Goal: Task Accomplishment & Management: Manage account settings

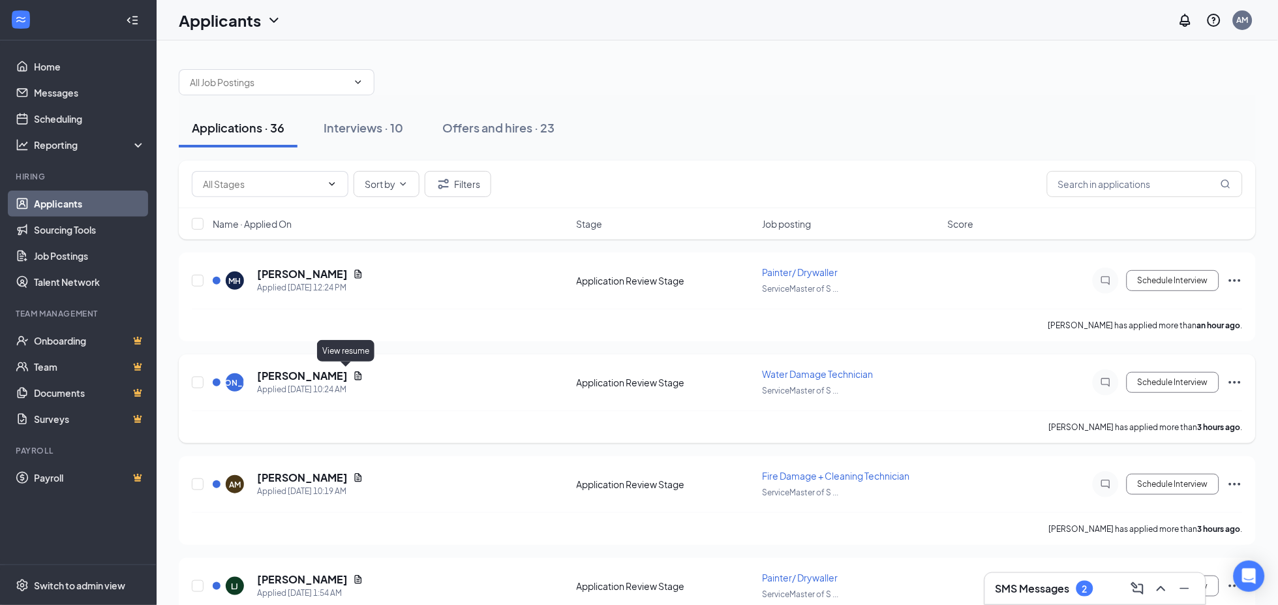
click at [355, 373] on icon "Document" at bounding box center [358, 375] width 7 height 8
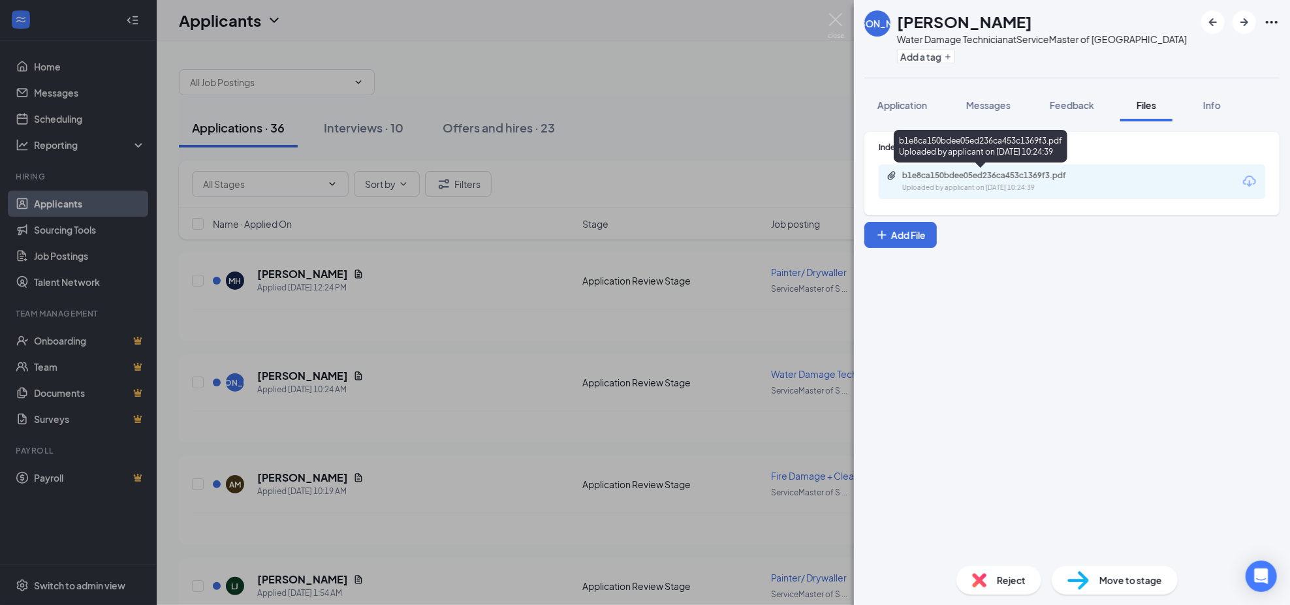
click at [1038, 183] on div "Uploaded by applicant on [DATE] 10:24:39" at bounding box center [1000, 188] width 196 height 10
click at [834, 25] on img at bounding box center [835, 25] width 16 height 25
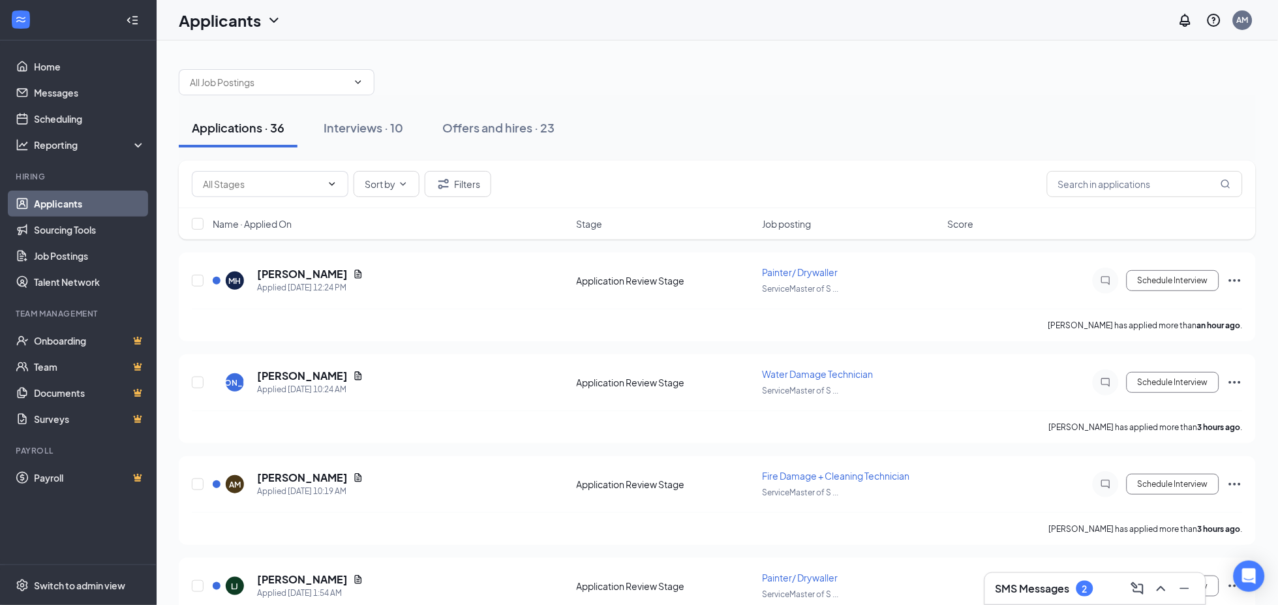
click at [811, 221] on span "Job posting" at bounding box center [786, 223] width 49 height 13
click at [281, 224] on span "Name · Applied On" at bounding box center [252, 223] width 79 height 13
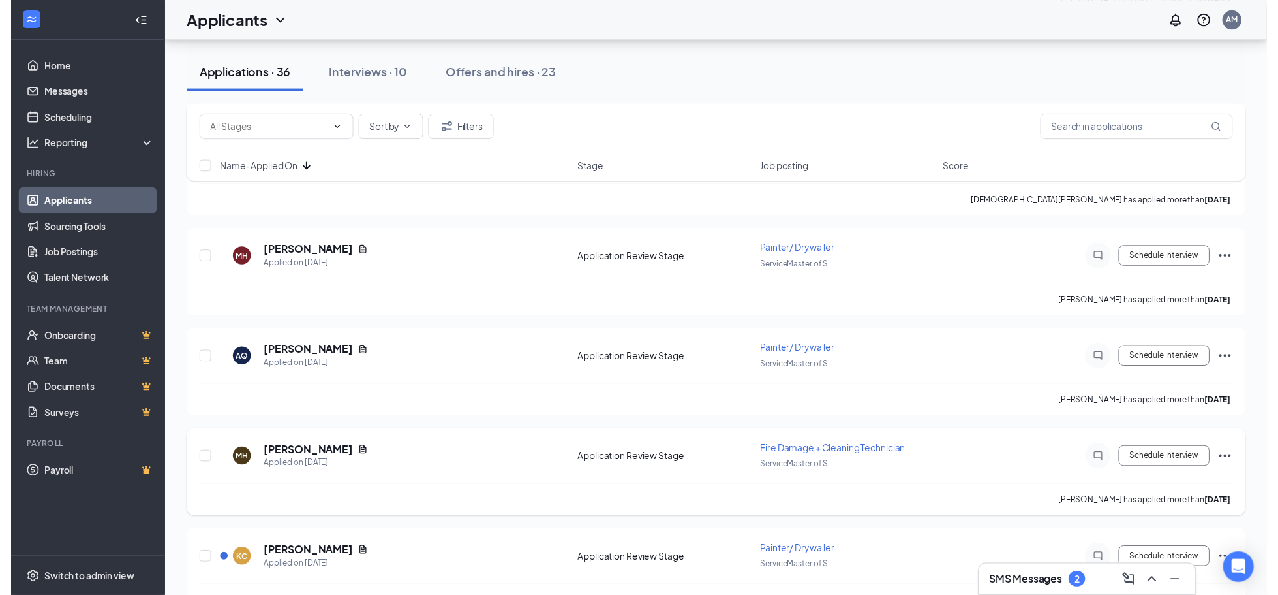
scroll to position [3291, 0]
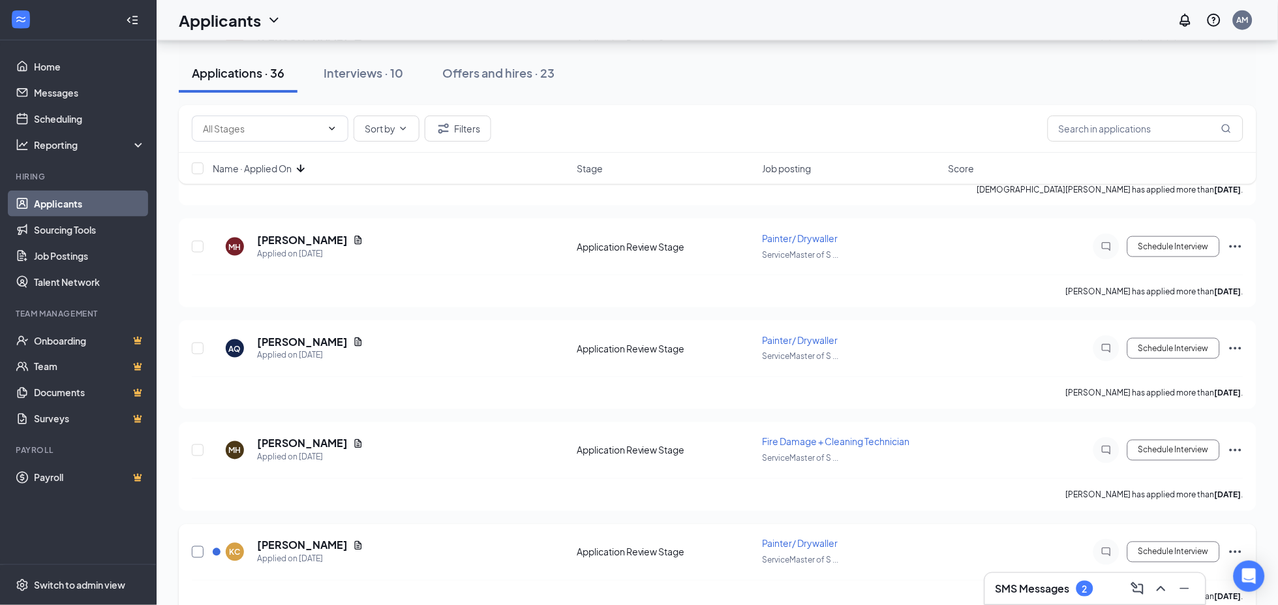
click at [197, 546] on input "checkbox" at bounding box center [198, 552] width 12 height 12
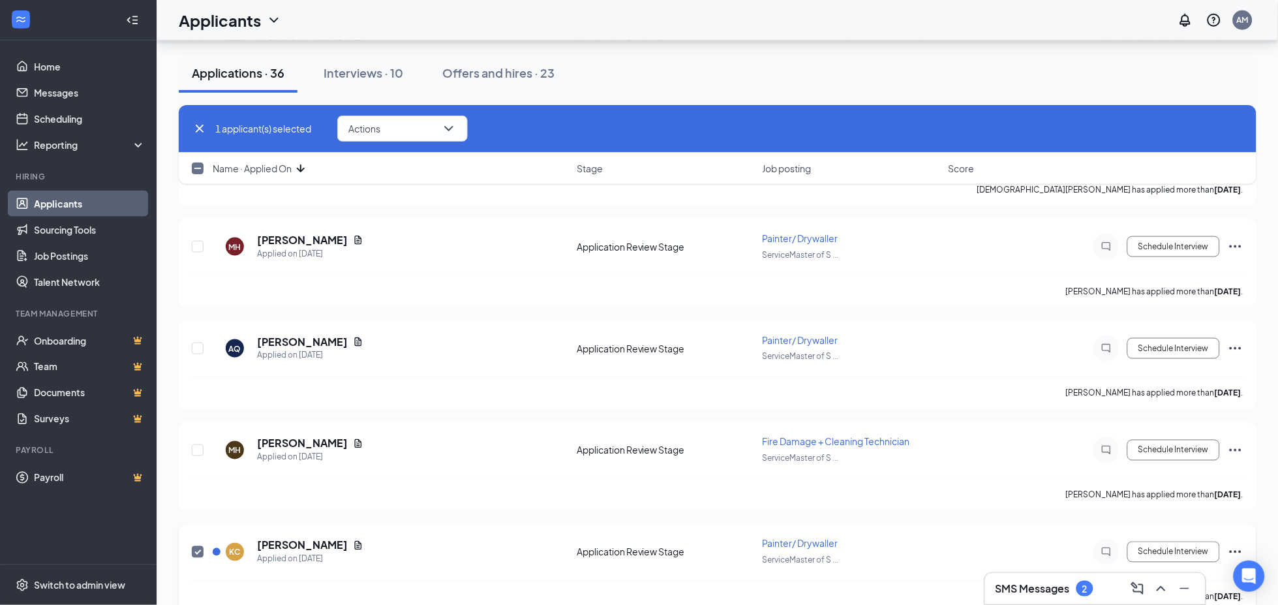
click at [197, 546] on input "checkbox" at bounding box center [198, 552] width 12 height 12
checkbox input "false"
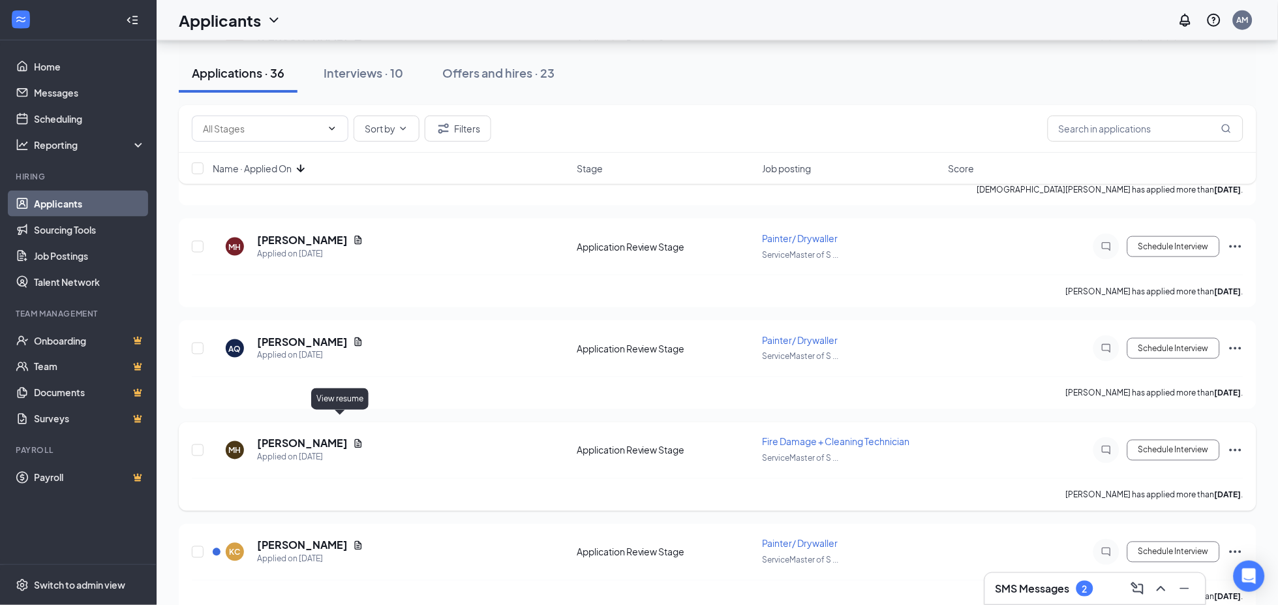
click at [353, 439] on icon "Document" at bounding box center [358, 444] width 10 height 10
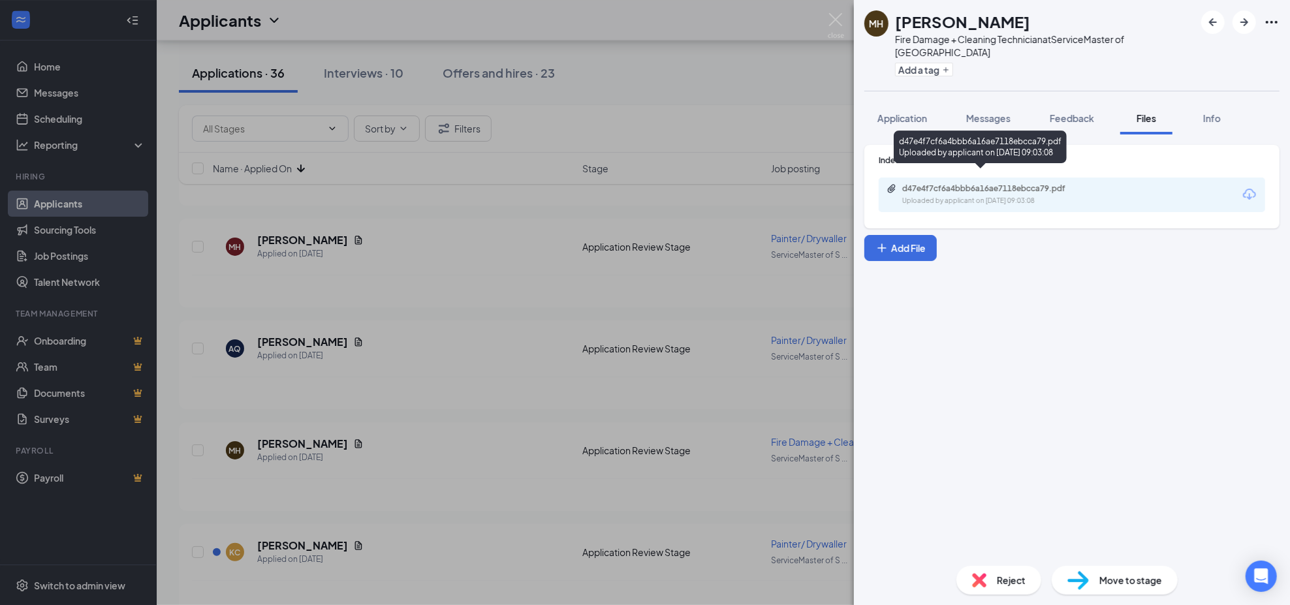
click at [1002, 167] on div "d47e4f7cf6a4bbb6a16ae7118ebcca79.pdf Uploaded by applicant on [DATE] 09:03:08" at bounding box center [979, 150] width 173 height 38
click at [1000, 183] on div "d47e4f7cf6a4bbb6a16ae7118ebcca79.pdf" at bounding box center [993, 188] width 183 height 10
click at [435, 380] on div "MH [PERSON_NAME] Fire Damage + Cleaning Technician at ServiceMaster of [GEOGRAP…" at bounding box center [645, 302] width 1290 height 605
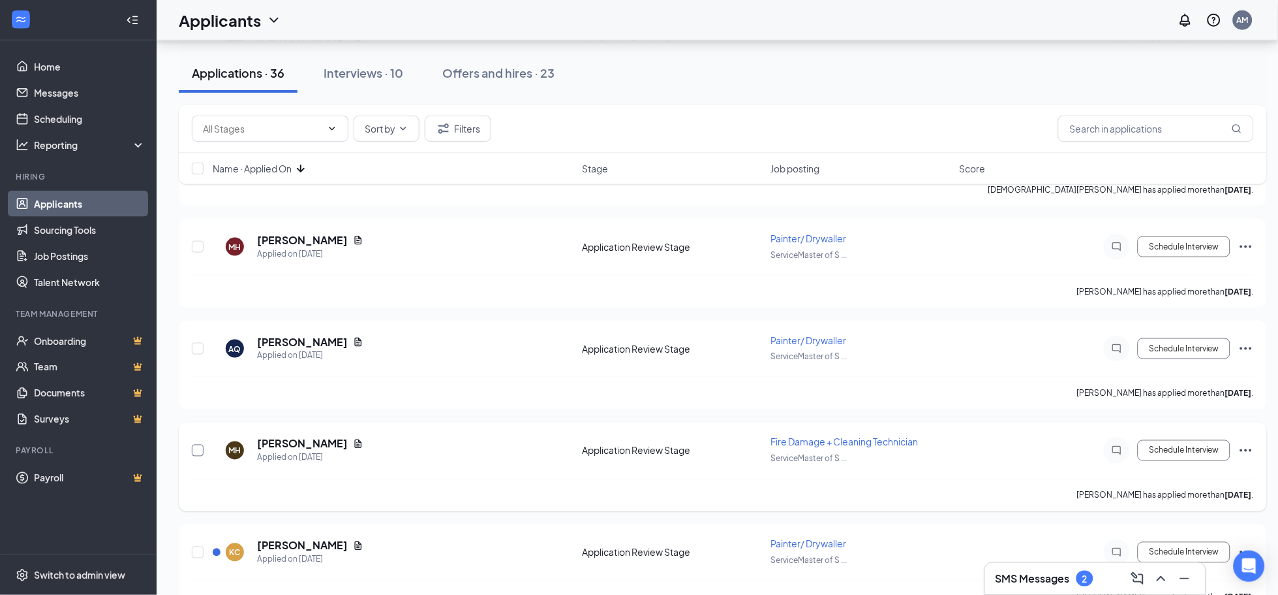
click at [194, 444] on input "checkbox" at bounding box center [198, 450] width 12 height 12
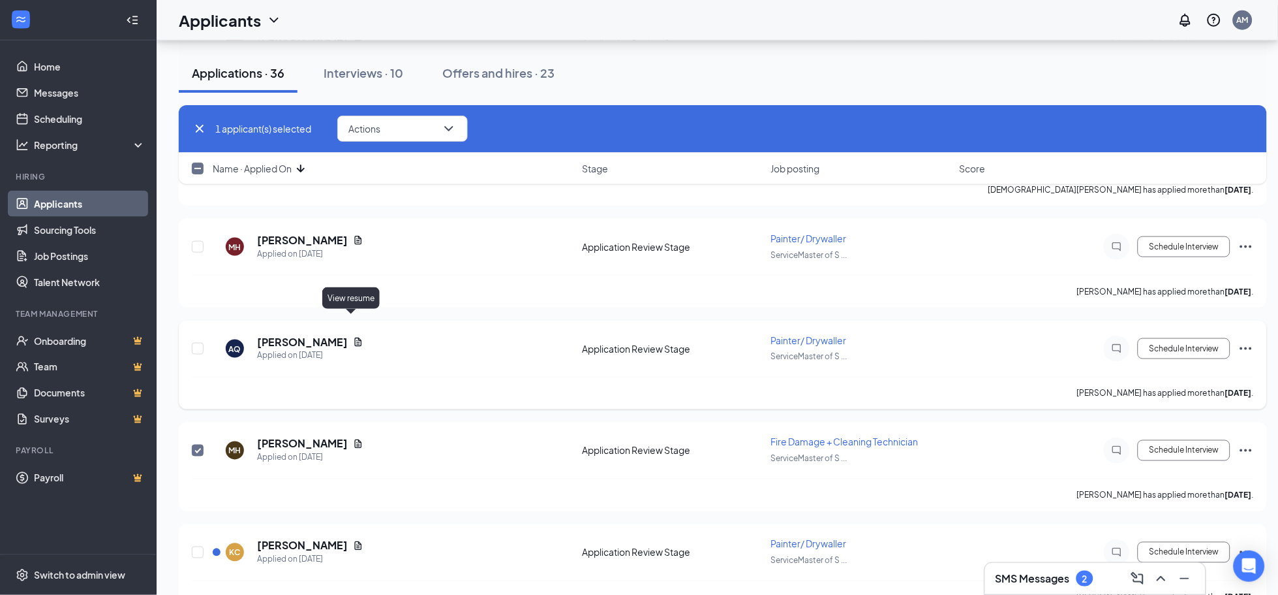
click at [355, 337] on icon "Document" at bounding box center [358, 341] width 7 height 8
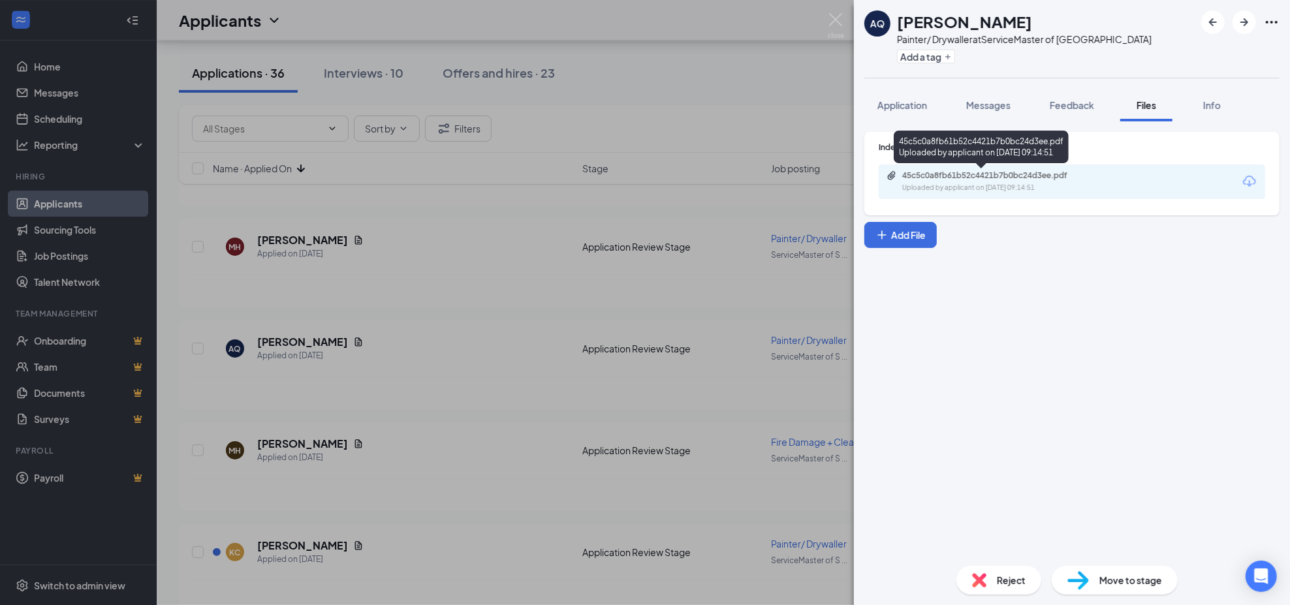
click at [980, 189] on div "Uploaded by applicant on [DATE] 09:14:51" at bounding box center [1000, 188] width 196 height 10
click at [362, 306] on div "AQ [PERSON_NAME] [PERSON_NAME]/ Drywaller at ServiceMaster of [GEOGRAPHIC_DATA]…" at bounding box center [645, 302] width 1290 height 605
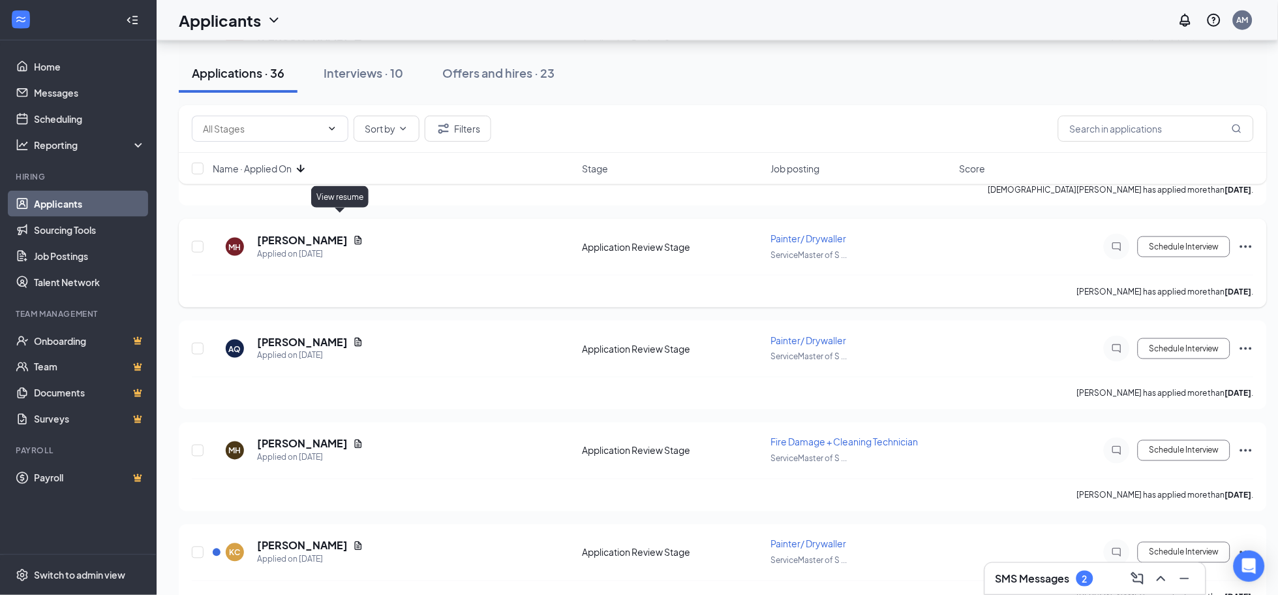
click at [353, 235] on icon "Document" at bounding box center [358, 240] width 10 height 10
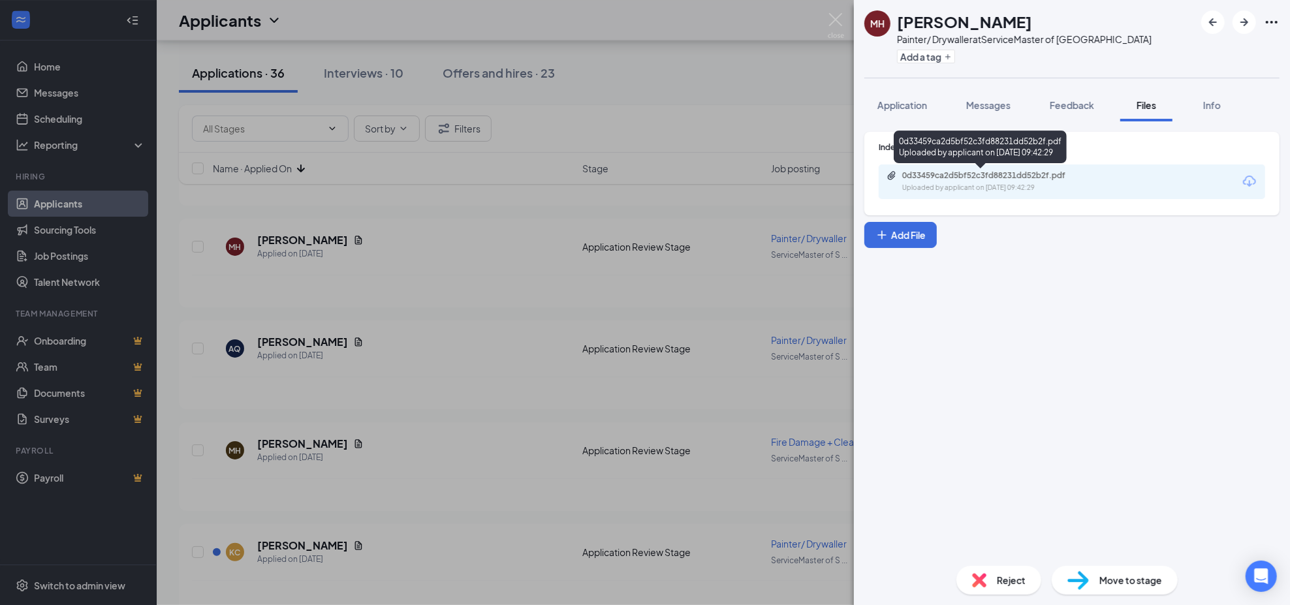
click at [1062, 189] on div "Uploaded by applicant on [DATE] 09:42:29" at bounding box center [1000, 188] width 196 height 10
click at [464, 473] on div "MH [PERSON_NAME] [PERSON_NAME]/ Drywaller at ServiceMaster of [GEOGRAPHIC_DATA]…" at bounding box center [645, 302] width 1290 height 605
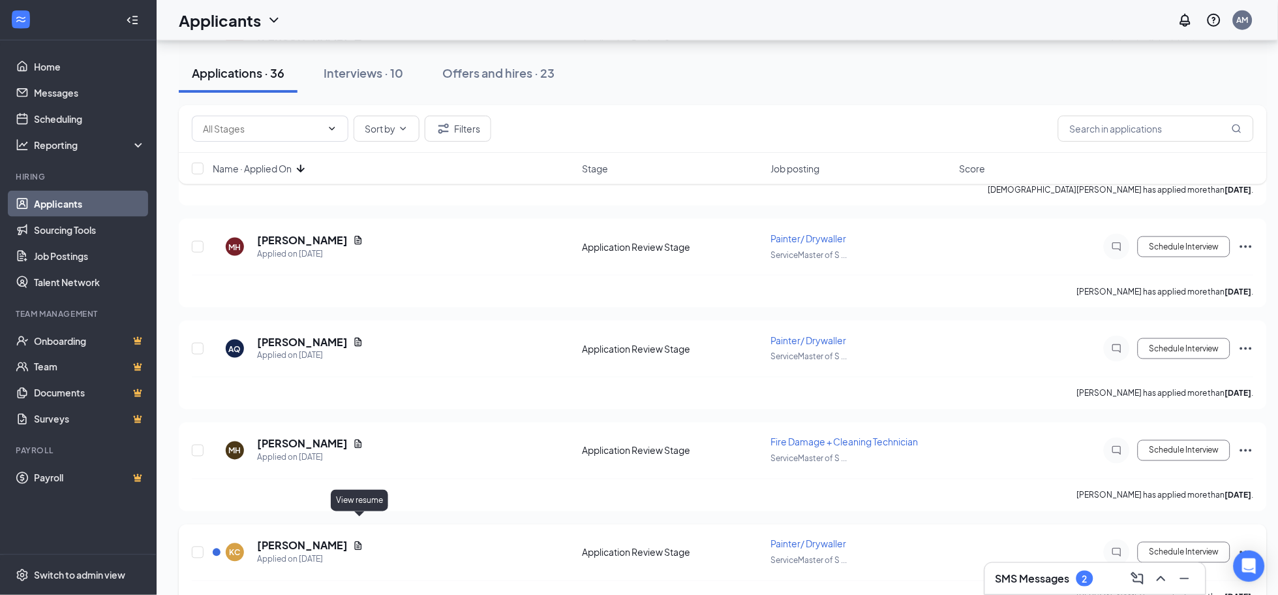
click at [363, 540] on icon "Document" at bounding box center [358, 545] width 10 height 10
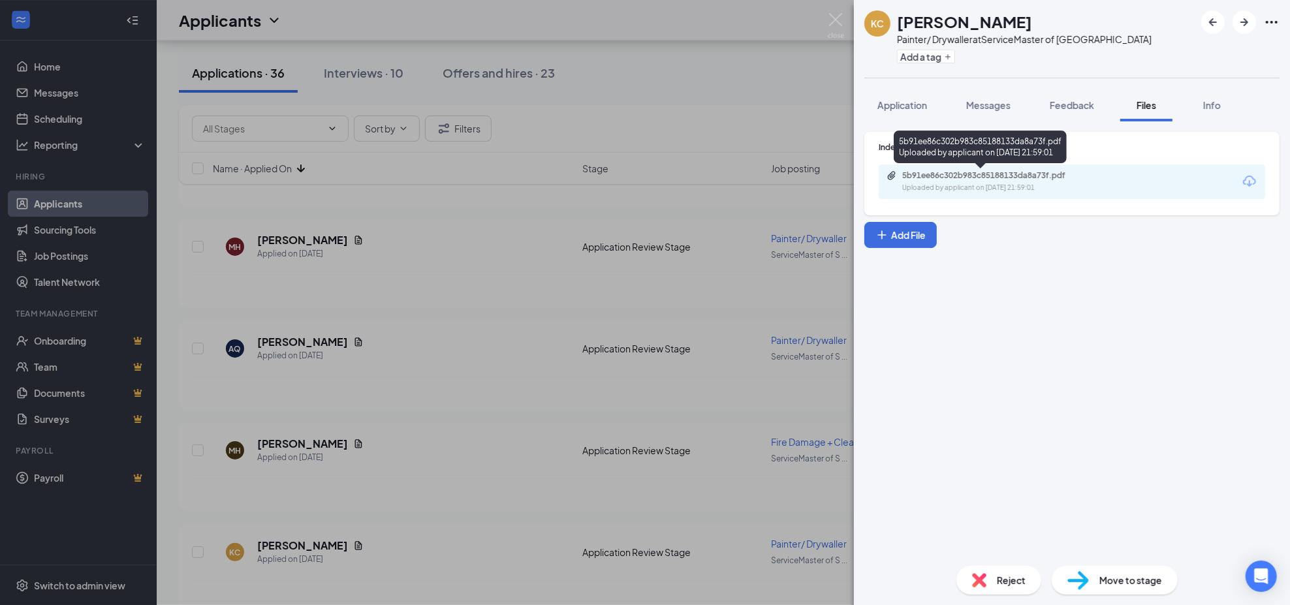
click at [1017, 178] on div "5b91ee86c302b983c85188133da8a73f.pdf" at bounding box center [993, 175] width 183 height 10
click at [188, 459] on div "KC [PERSON_NAME] [PERSON_NAME]/ Drywaller at ServiceMaster of [GEOGRAPHIC_DATA]…" at bounding box center [645, 302] width 1290 height 605
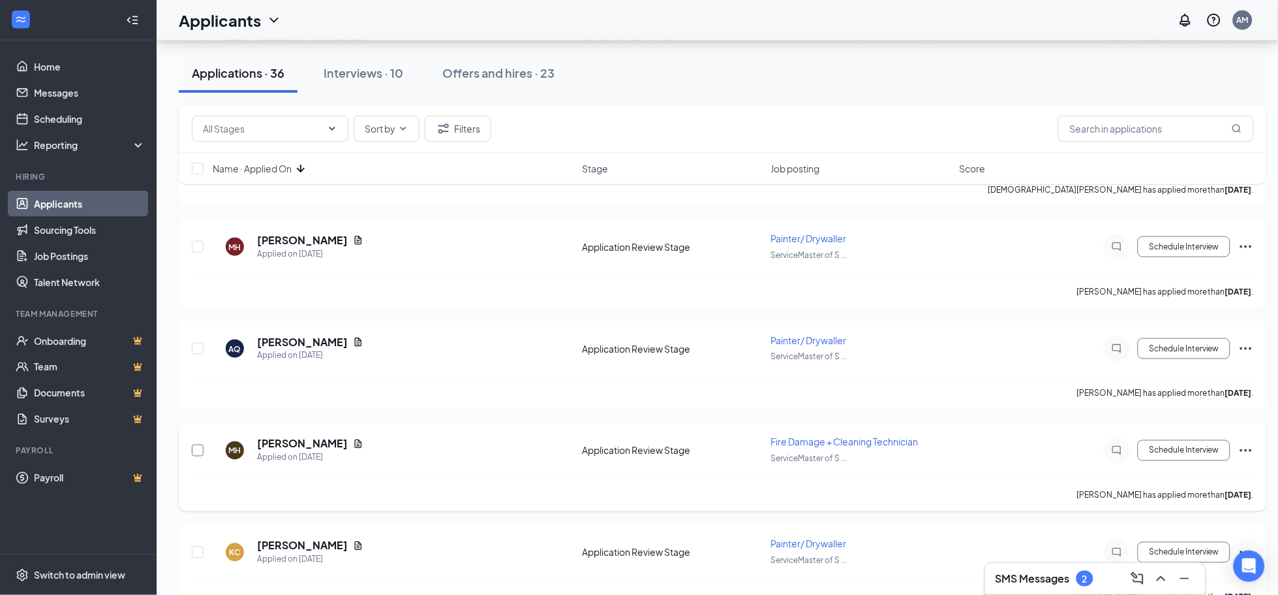
click at [200, 444] on input "checkbox" at bounding box center [198, 450] width 12 height 12
checkbox input "true"
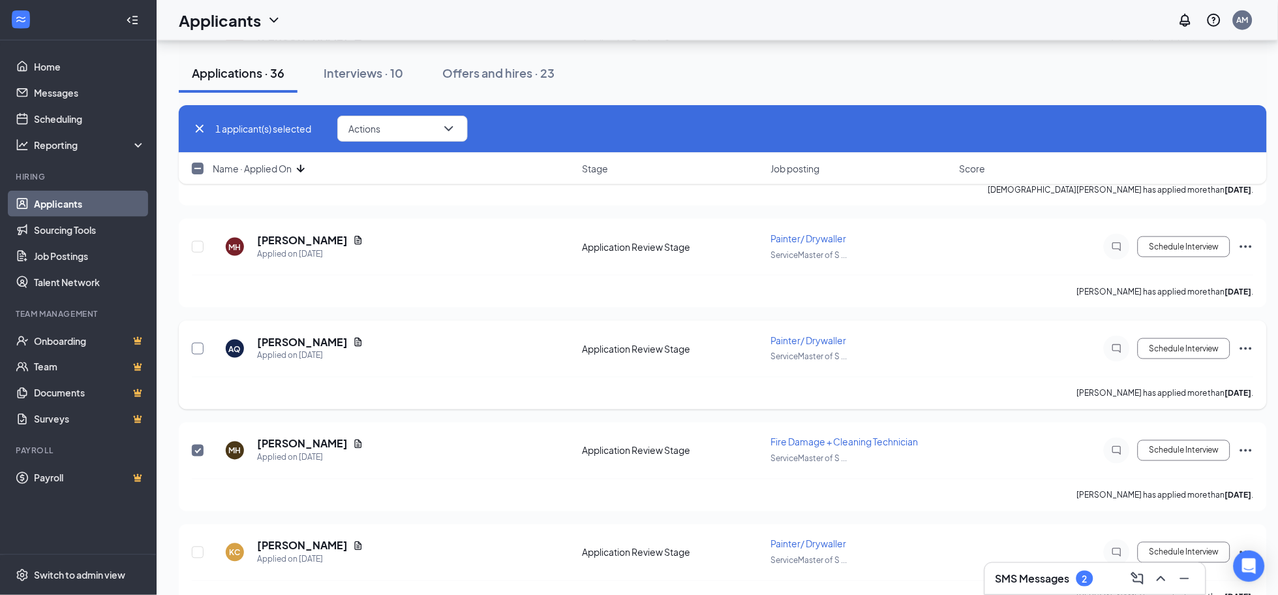
click at [195, 343] on input "checkbox" at bounding box center [198, 349] width 12 height 12
checkbox input "true"
click at [196, 241] on input "checkbox" at bounding box center [198, 247] width 12 height 12
click at [375, 124] on span "Actions" at bounding box center [364, 128] width 32 height 9
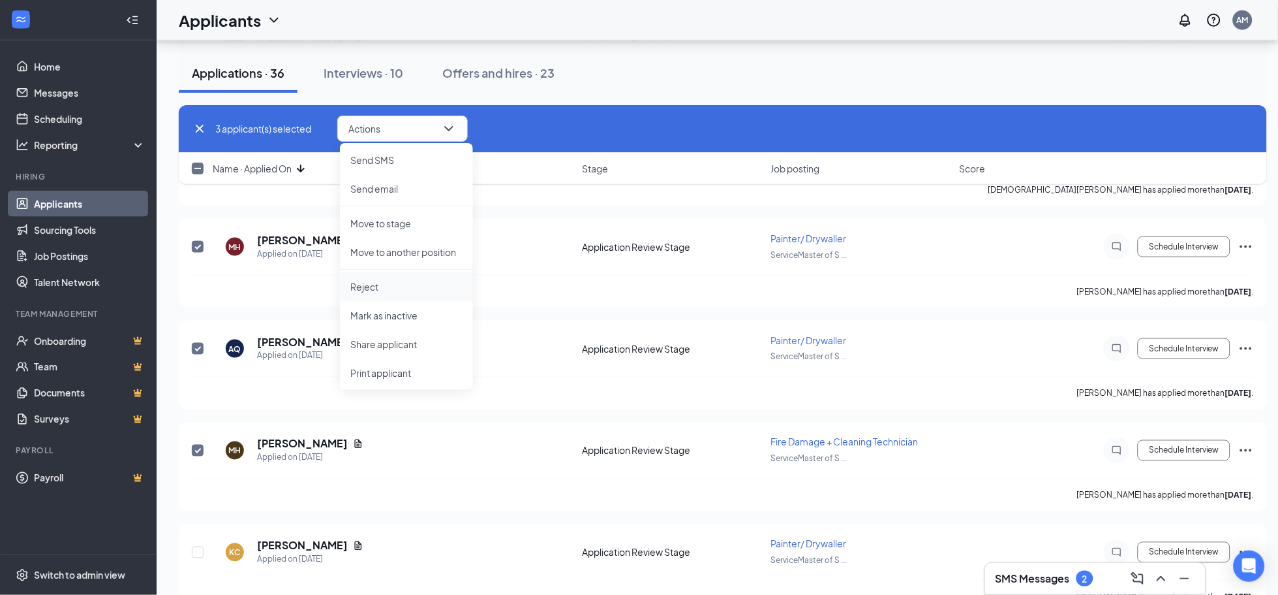
click at [403, 292] on p "Reject" at bounding box center [406, 286] width 112 height 13
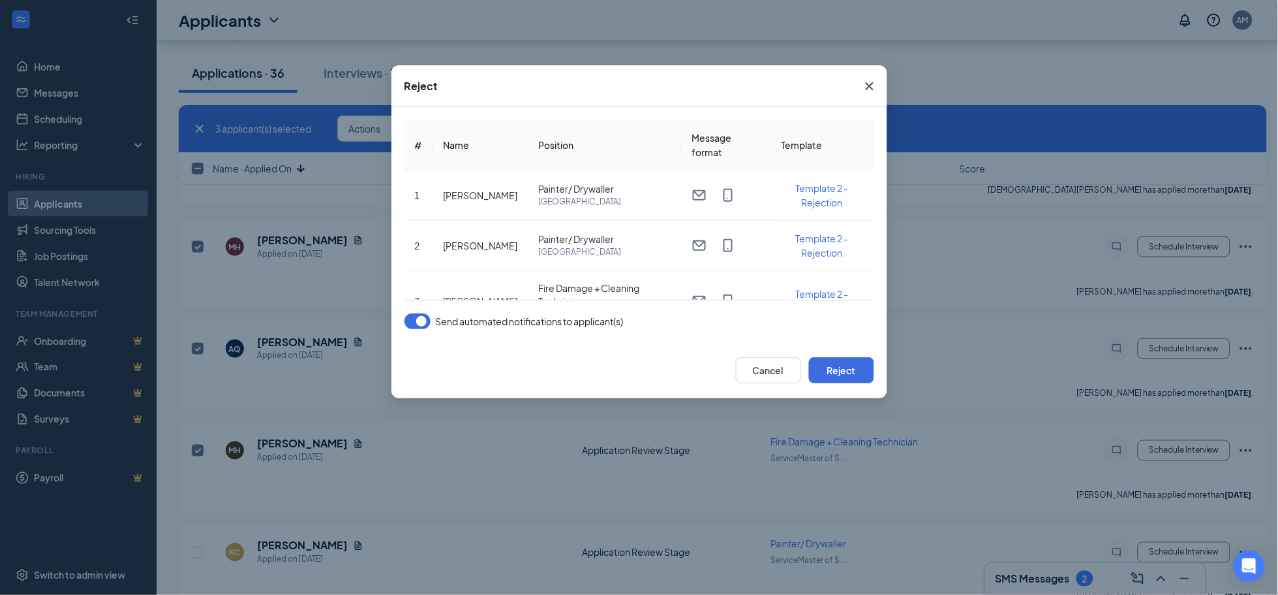
scroll to position [32, 0]
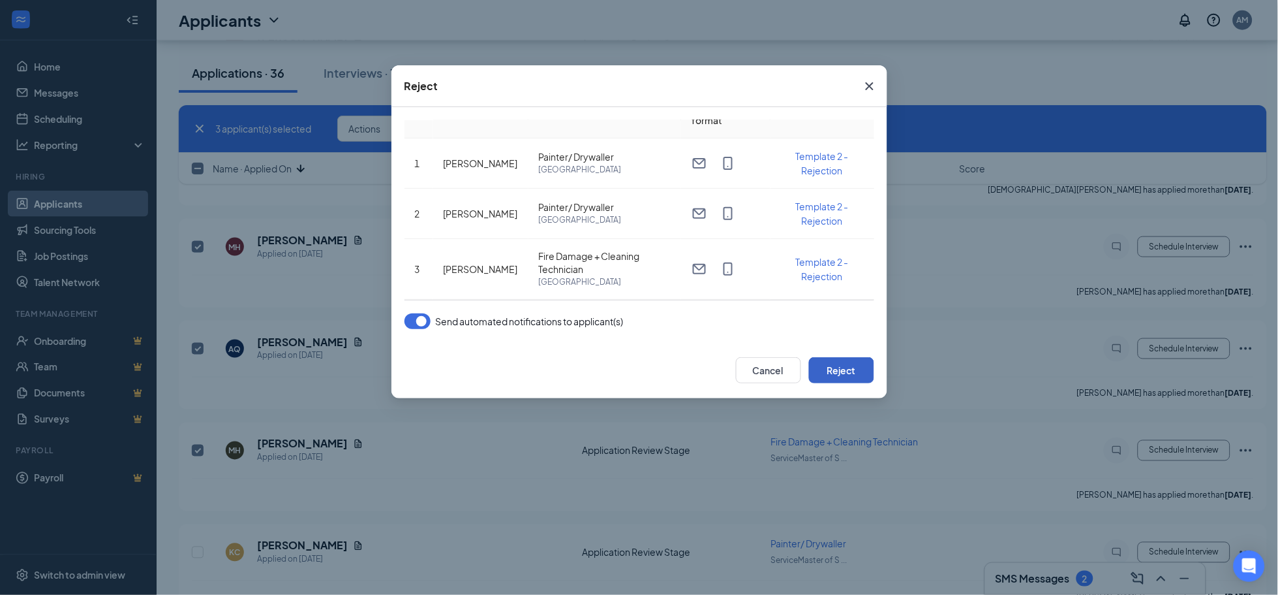
click at [863, 377] on button "Reject" at bounding box center [841, 370] width 65 height 26
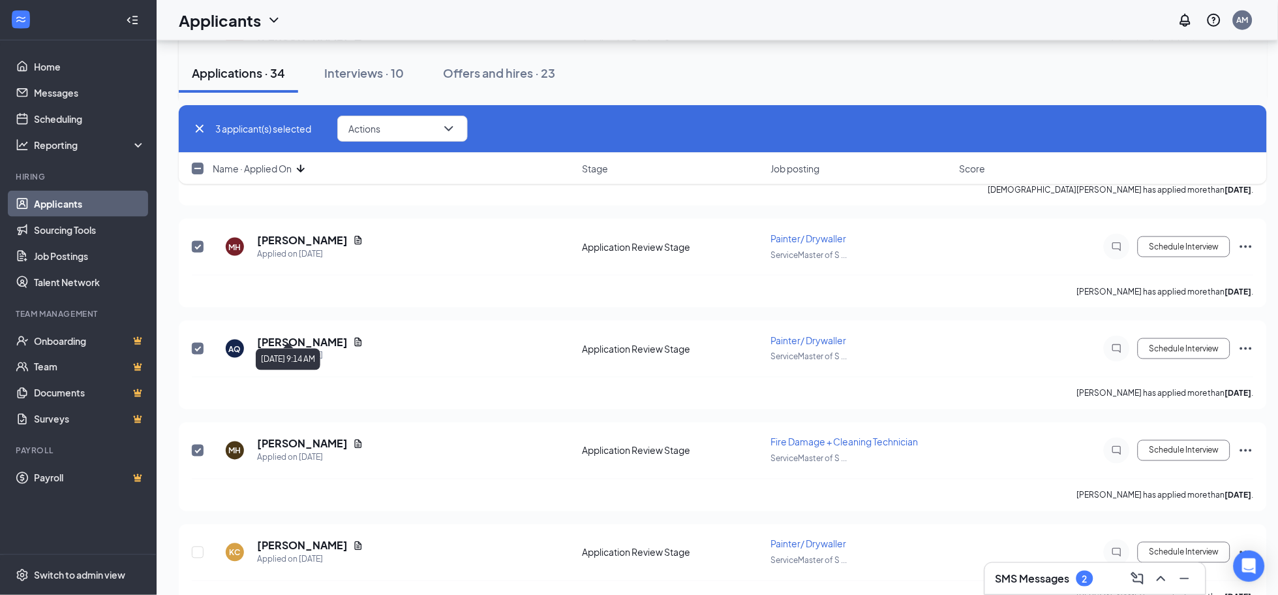
checkbox input "false"
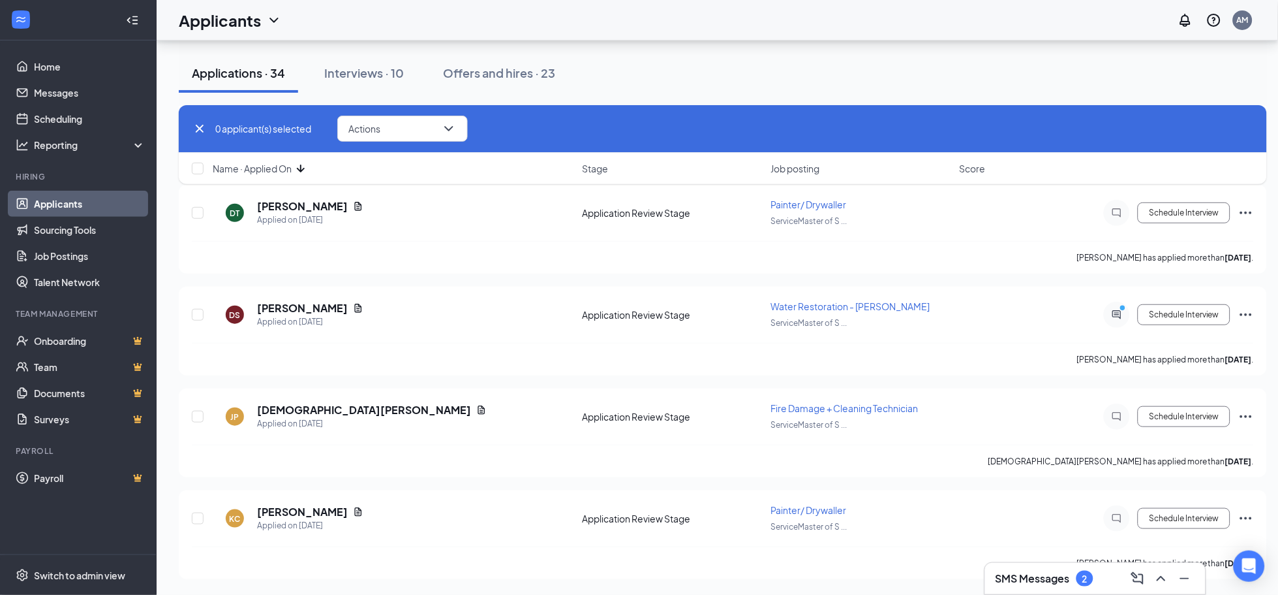
scroll to position [2998, 0]
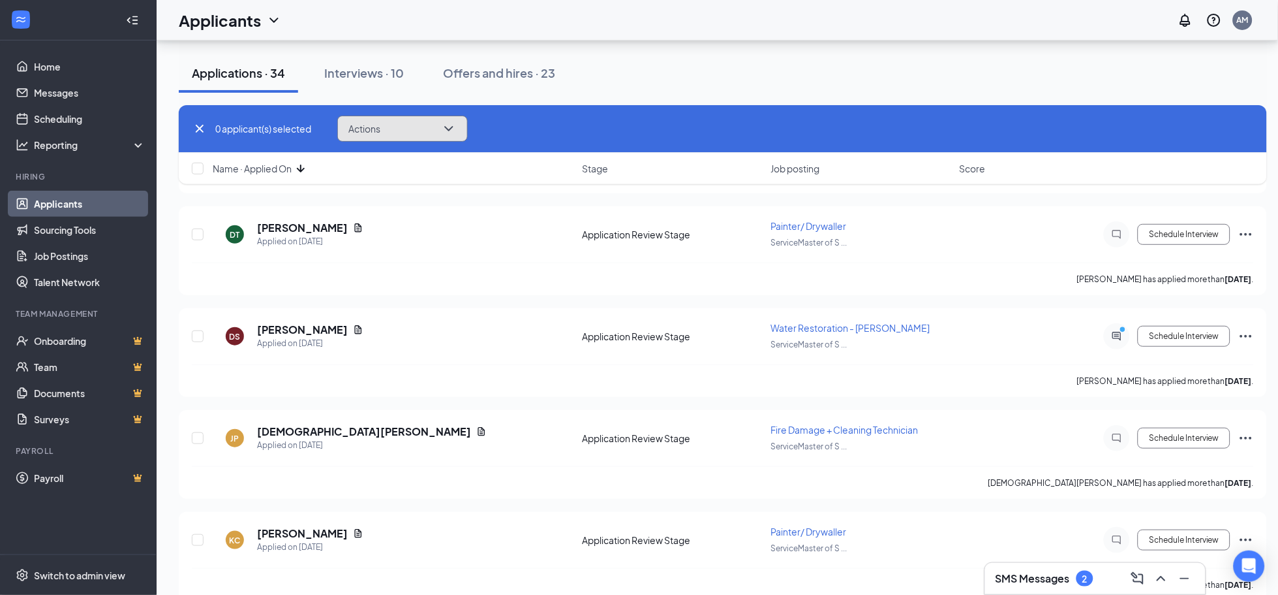
click at [446, 133] on icon "ChevronDown" at bounding box center [449, 129] width 16 height 16
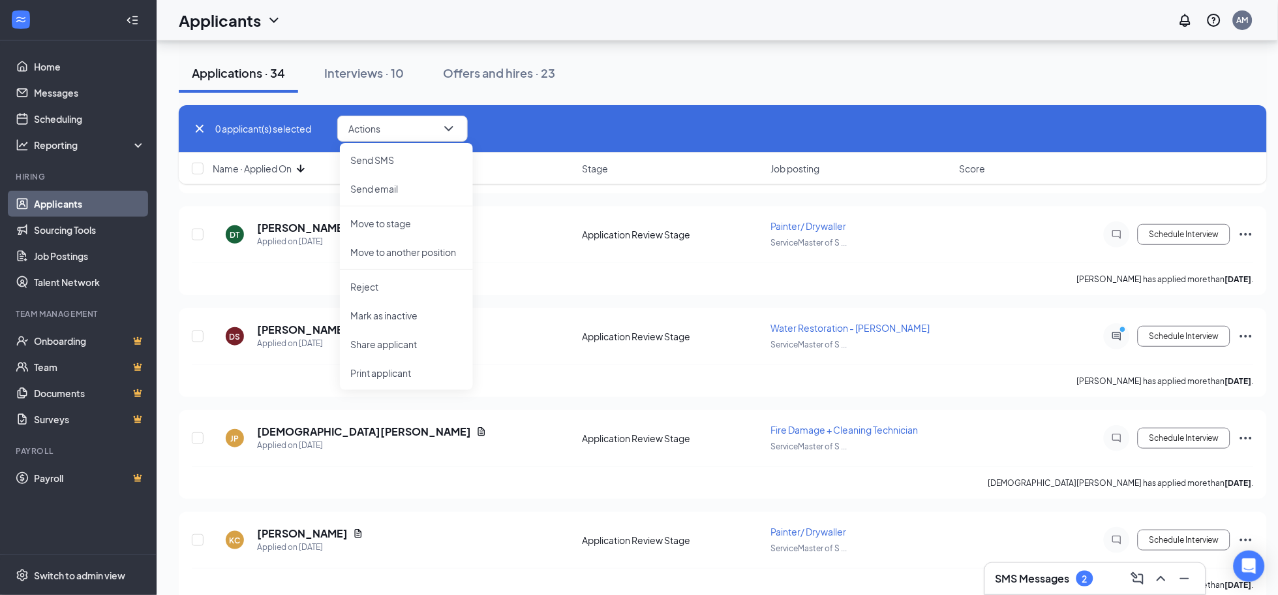
click at [569, 127] on div "0 applicant(s) selected Actions Send SMS Send email Move to stage Move to anoth…" at bounding box center [723, 129] width 1062 height 26
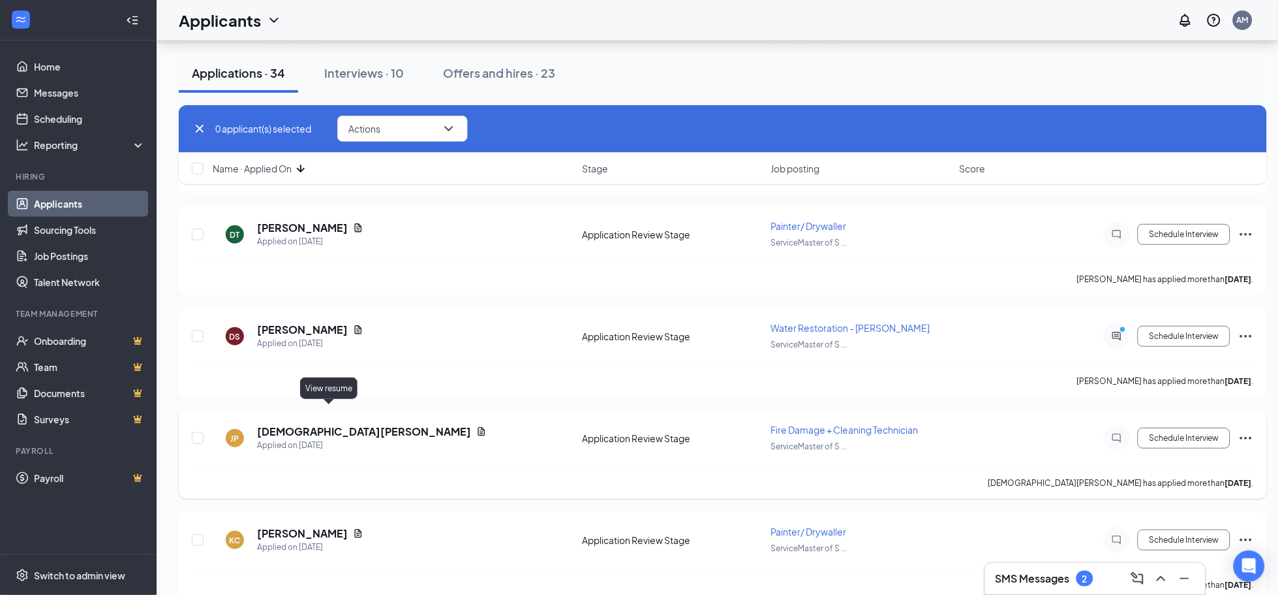
click at [476, 426] on icon "Document" at bounding box center [481, 431] width 10 height 10
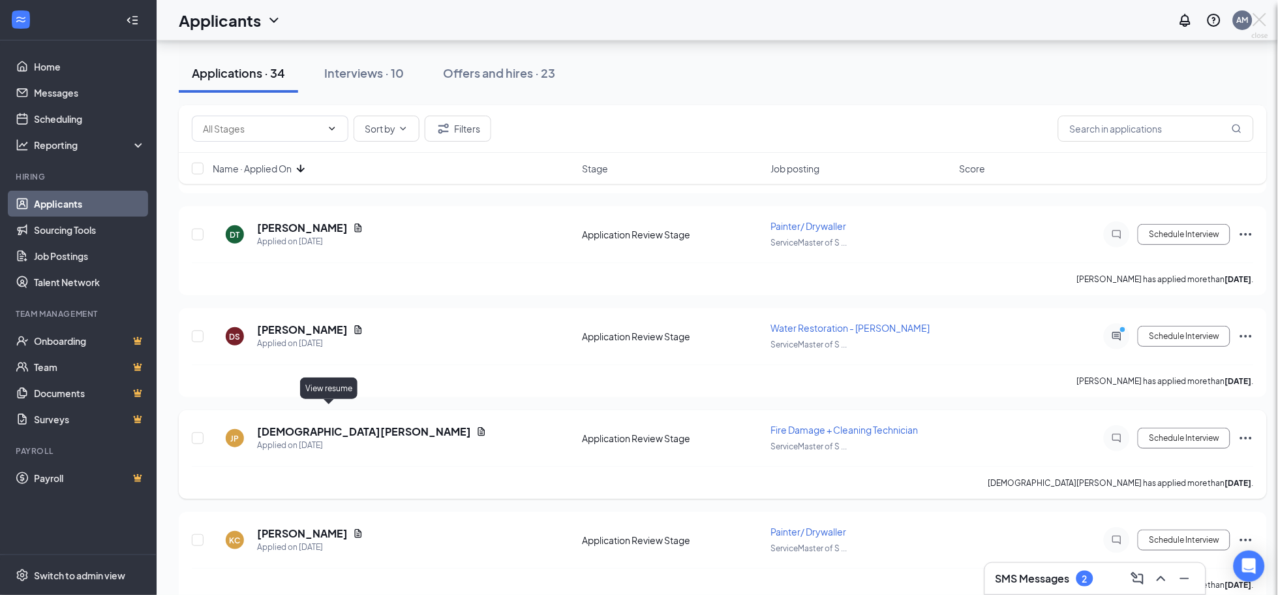
scroll to position [2988, 0]
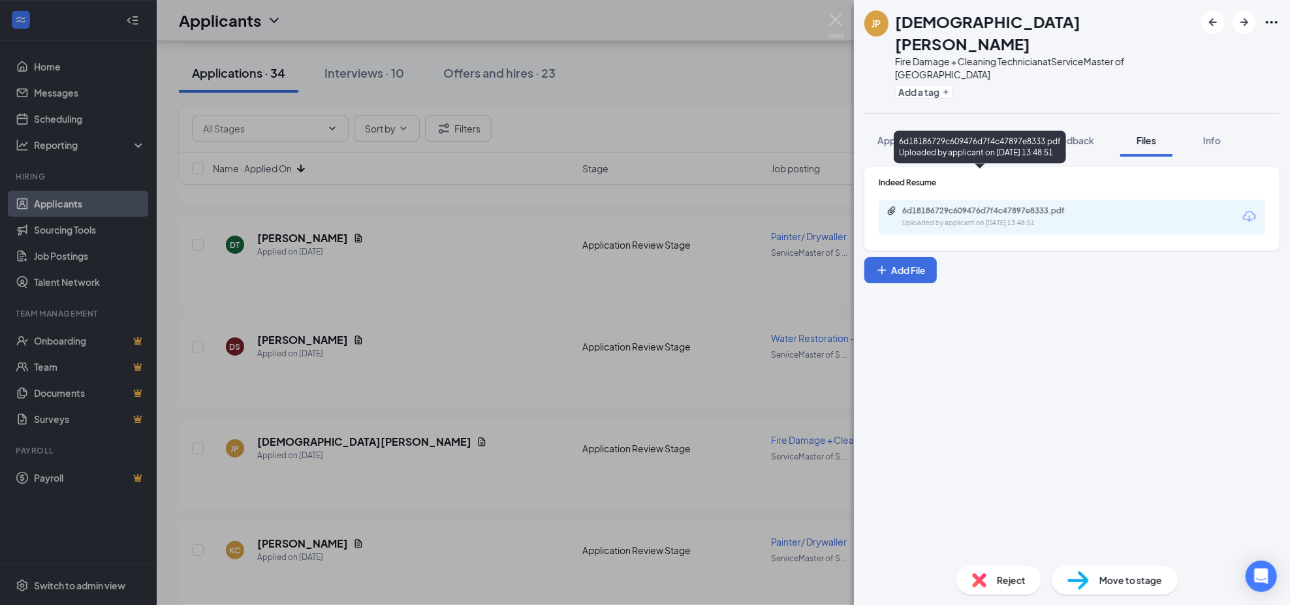
click at [979, 206] on div "6d18186729c609476d7f4c47897e8333.pdf" at bounding box center [993, 211] width 183 height 10
click at [472, 339] on div "JP [DEMOGRAPHIC_DATA][PERSON_NAME] Fire Damage + Cleaning Technician at Service…" at bounding box center [645, 302] width 1290 height 605
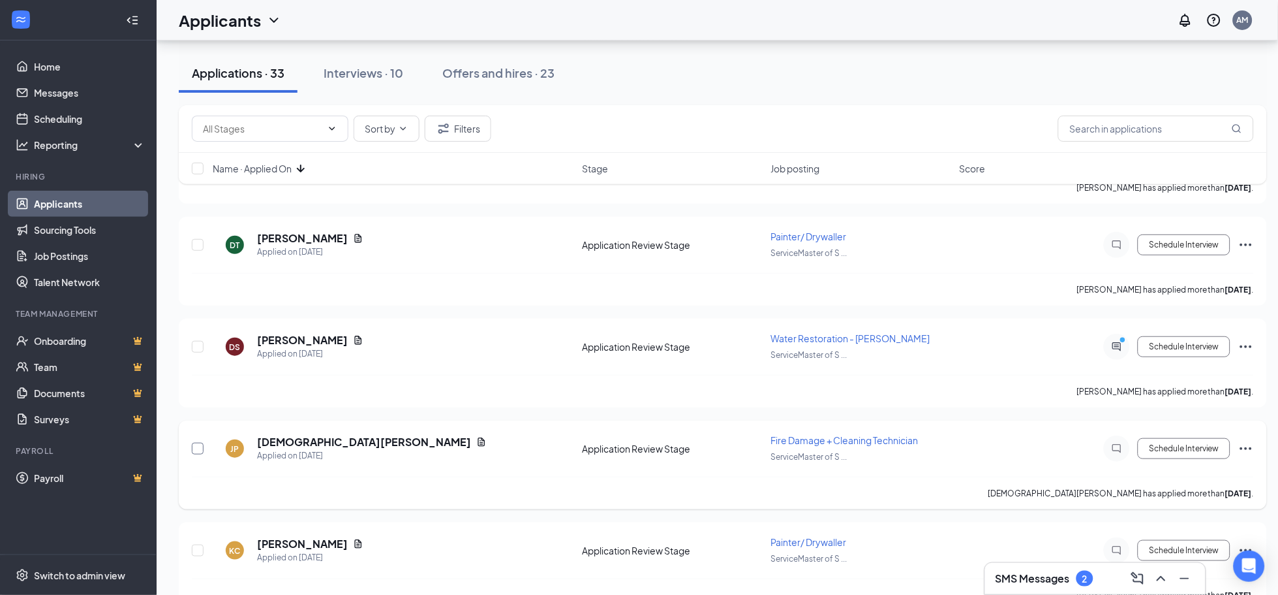
click at [192, 442] on input "checkbox" at bounding box center [198, 448] width 12 height 12
checkbox input "true"
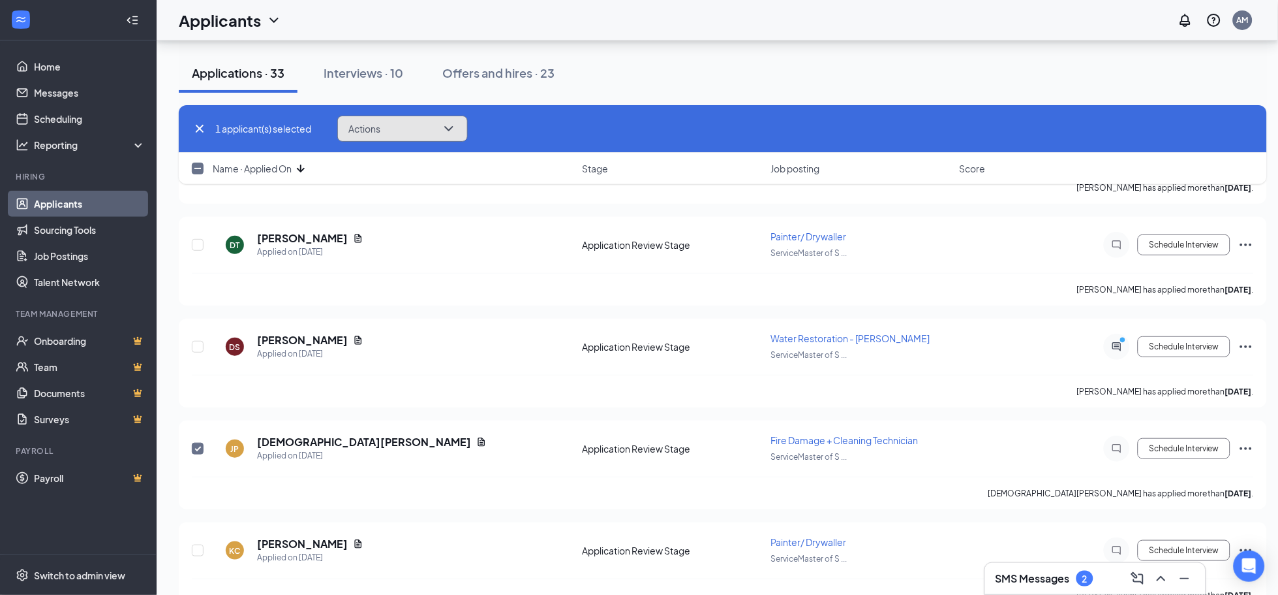
click at [389, 138] on button "Actions" at bounding box center [402, 129] width 131 height 26
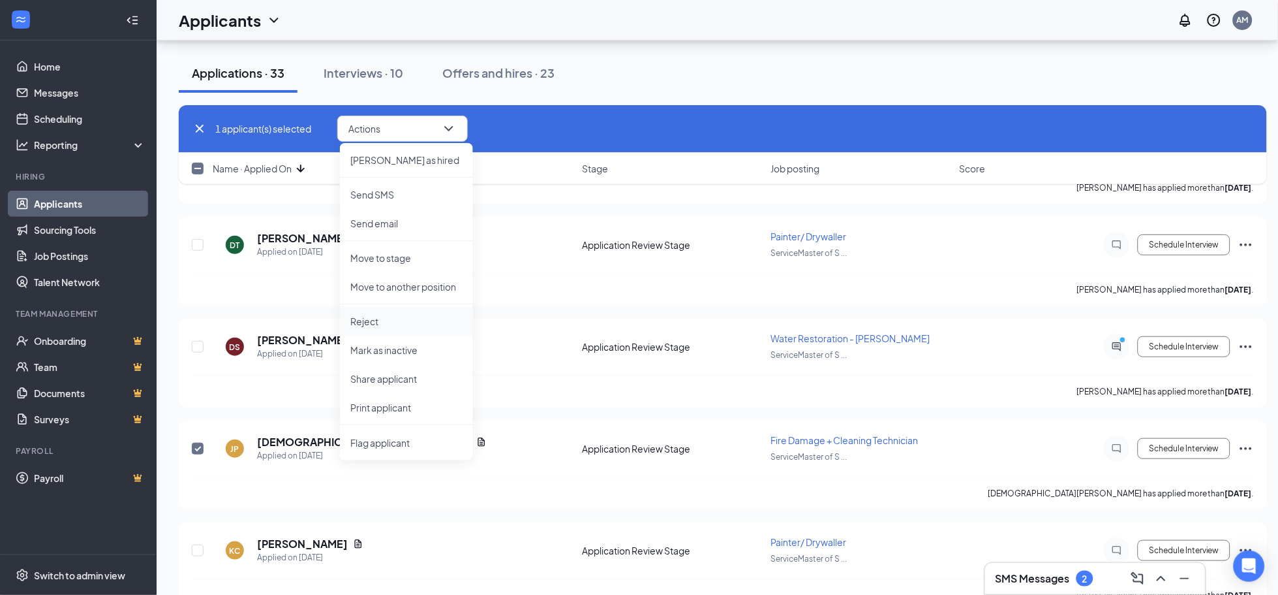
click at [388, 324] on p "Reject" at bounding box center [406, 321] width 112 height 13
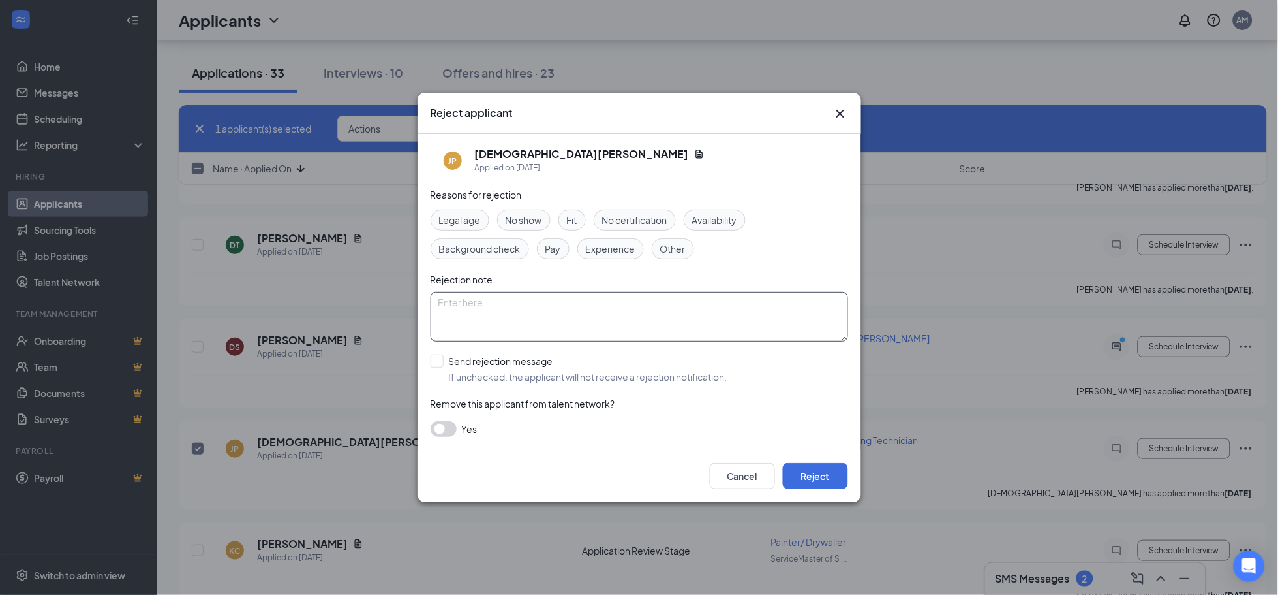
click at [530, 309] on textarea at bounding box center [640, 317] width 418 height 50
click at [677, 248] on span "Other" at bounding box center [672, 248] width 25 height 14
click at [560, 371] on input "Send rejection message If unchecked, the applicant will not receive a rejection…" at bounding box center [579, 368] width 297 height 29
checkbox input "true"
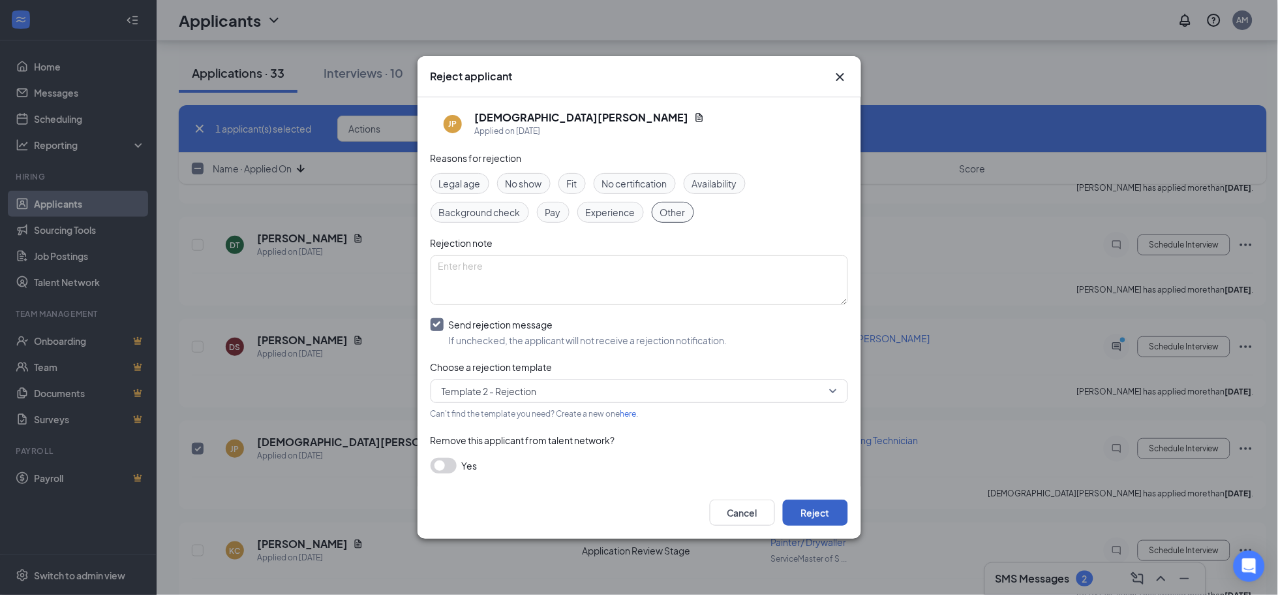
click at [825, 510] on button "Reject" at bounding box center [815, 512] width 65 height 26
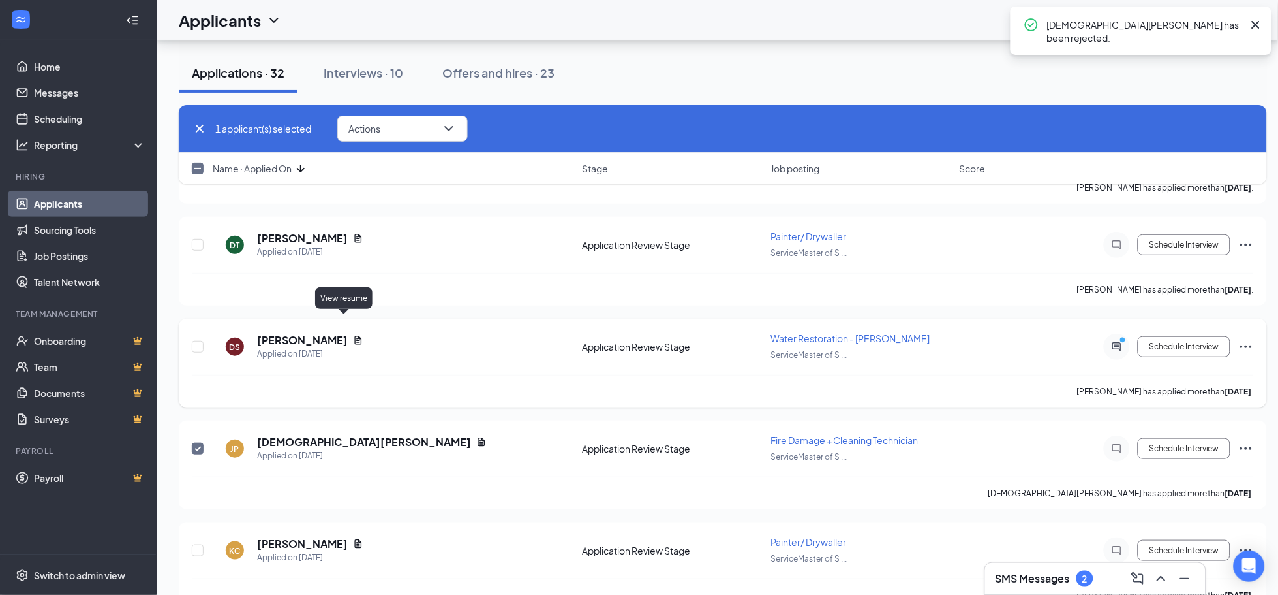
click at [353, 335] on icon "Document" at bounding box center [358, 340] width 10 height 10
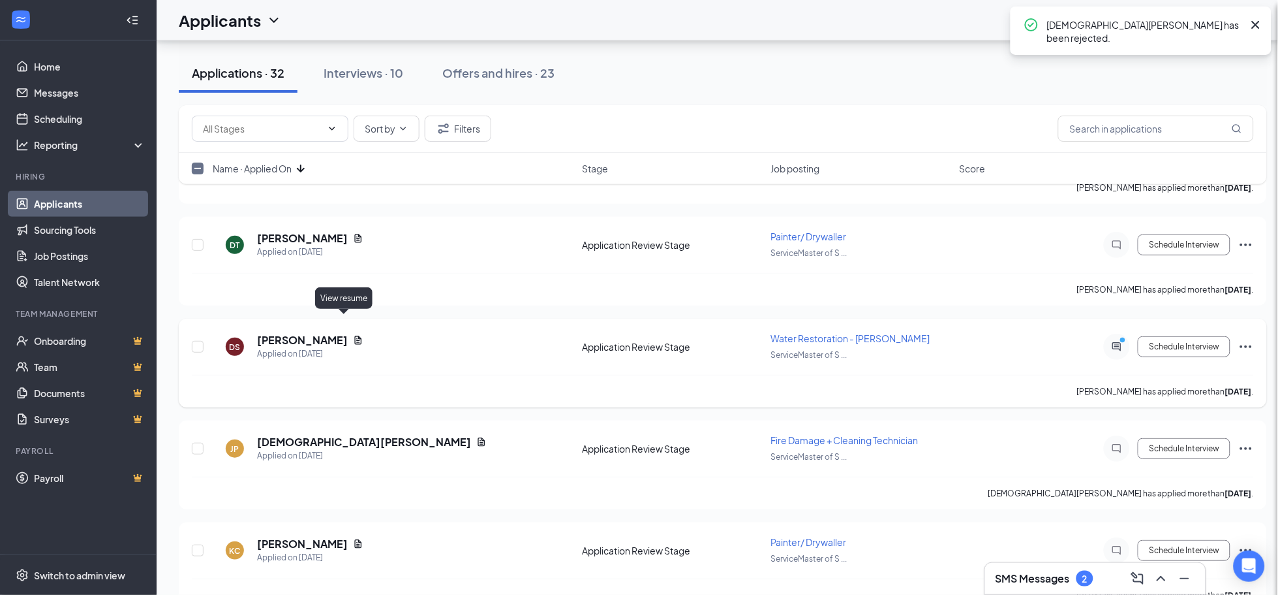
checkbox input "false"
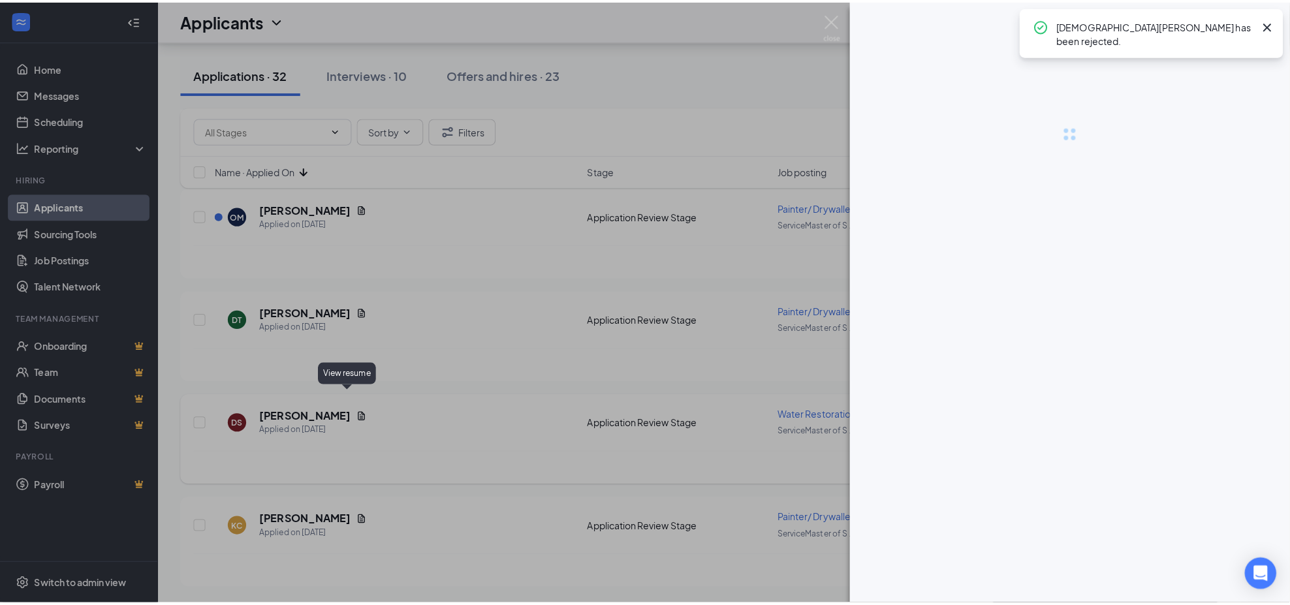
scroll to position [2886, 0]
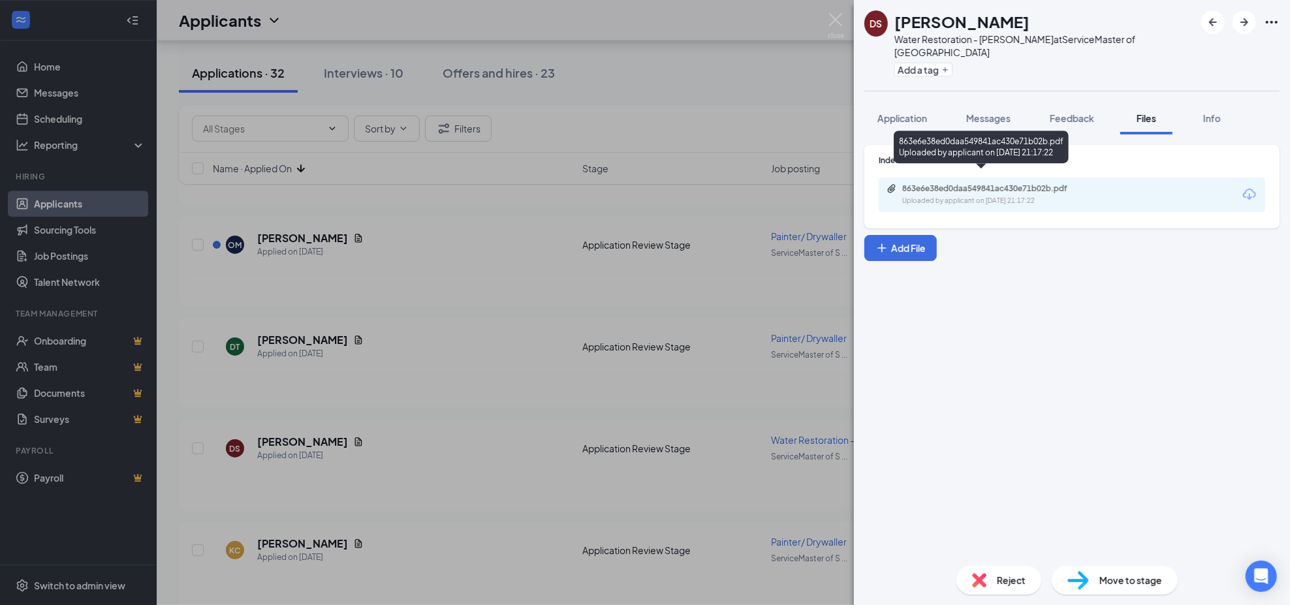
click at [1004, 196] on div "Uploaded by applicant on [DATE] 21:17:22" at bounding box center [1000, 201] width 196 height 10
click at [574, 350] on div "DS [PERSON_NAME] Water Restoration - [PERSON_NAME] at ServiceMaster of [GEOGRAP…" at bounding box center [645, 302] width 1290 height 605
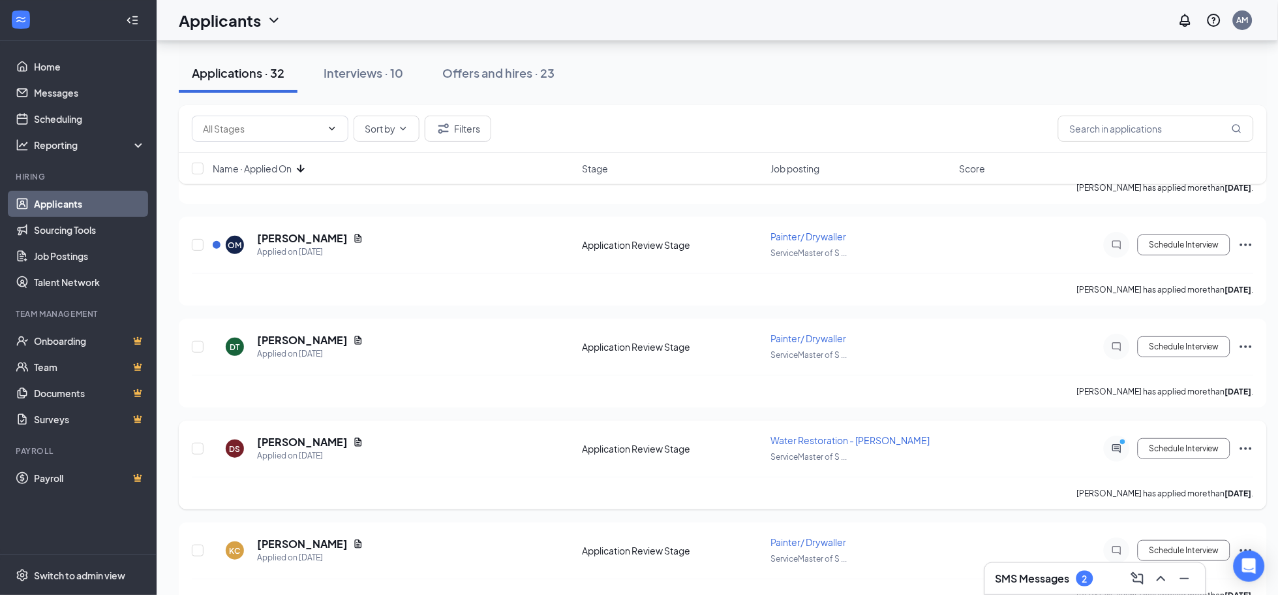
click at [1248, 441] on icon "Ellipses" at bounding box center [1247, 449] width 16 height 16
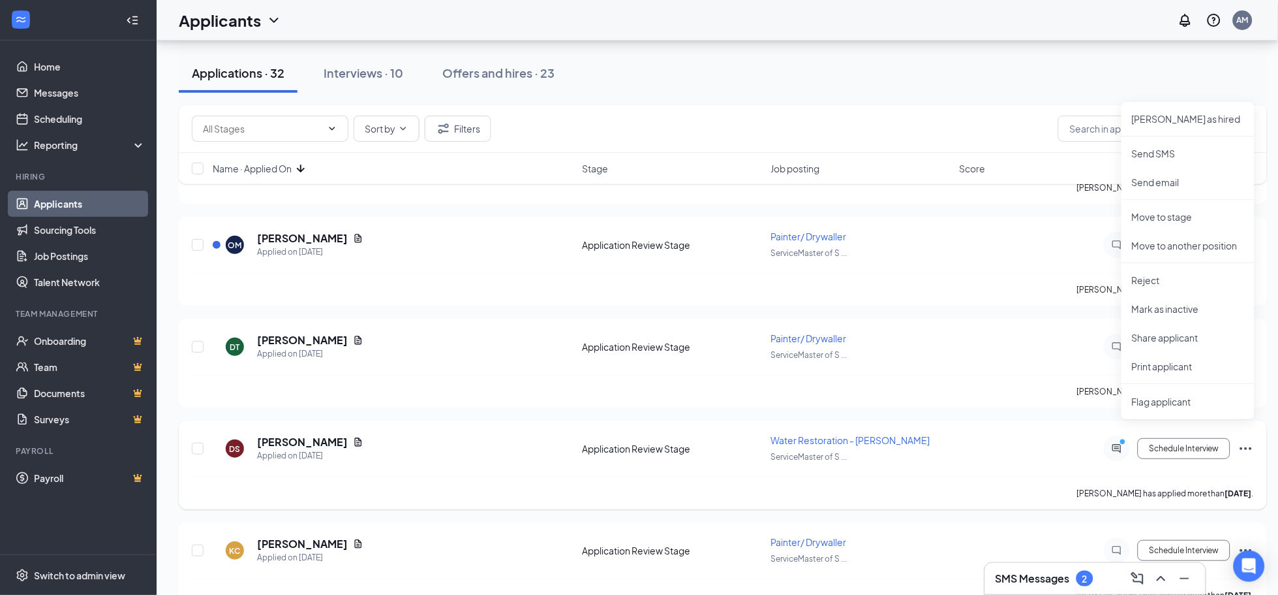
click at [970, 476] on div "[PERSON_NAME] has applied more than [DATE] ." at bounding box center [723, 492] width 1062 height 33
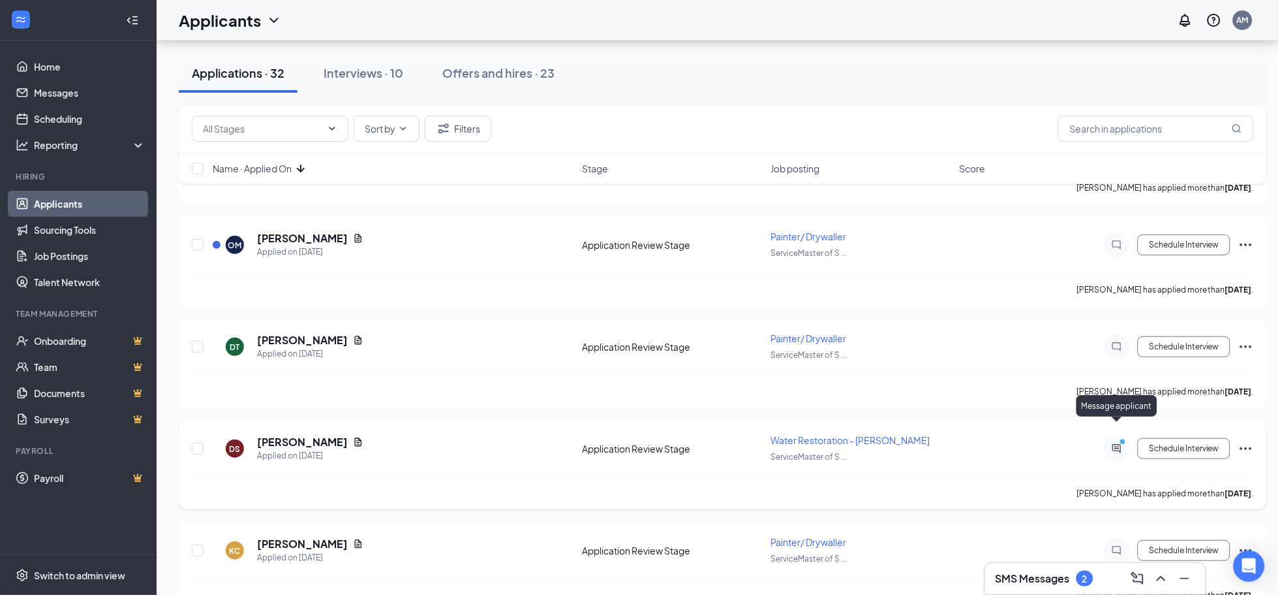
click at [1111, 443] on icon "ActiveChat" at bounding box center [1117, 448] width 16 height 10
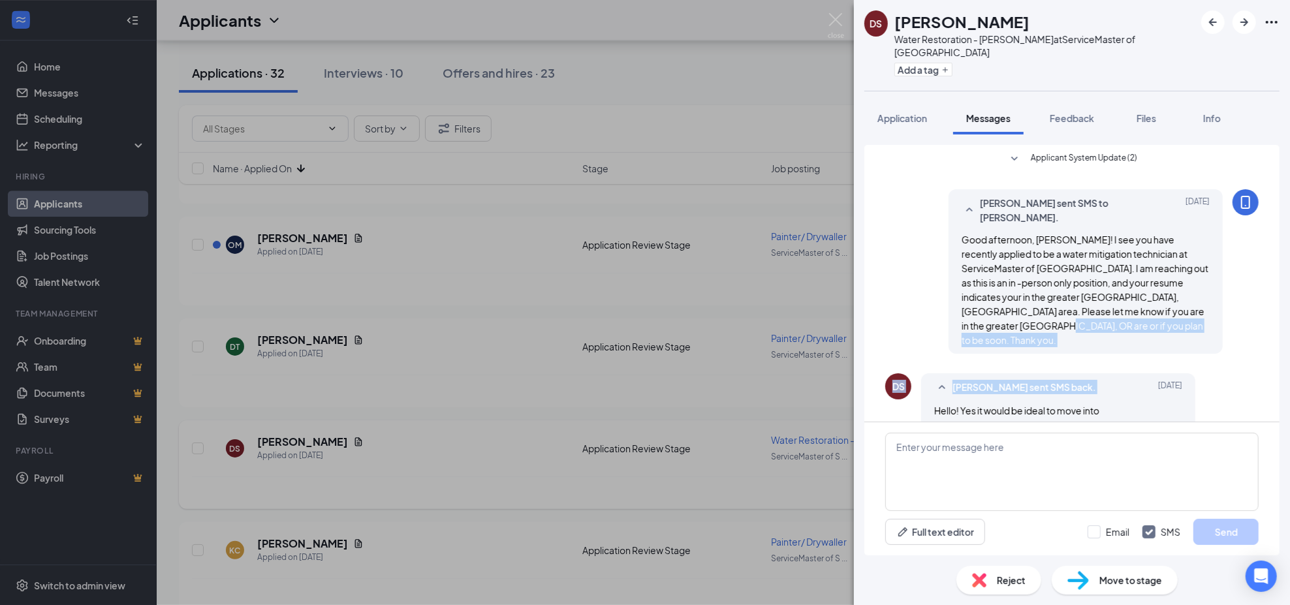
drag, startPoint x: 1276, startPoint y: 315, endPoint x: 1272, endPoint y: 332, distance: 16.8
click at [1272, 332] on div "Applicant System Update (2) [PERSON_NAME] sent SMS to [PERSON_NAME]. [DATE] Goo…" at bounding box center [1072, 344] width 436 height 421
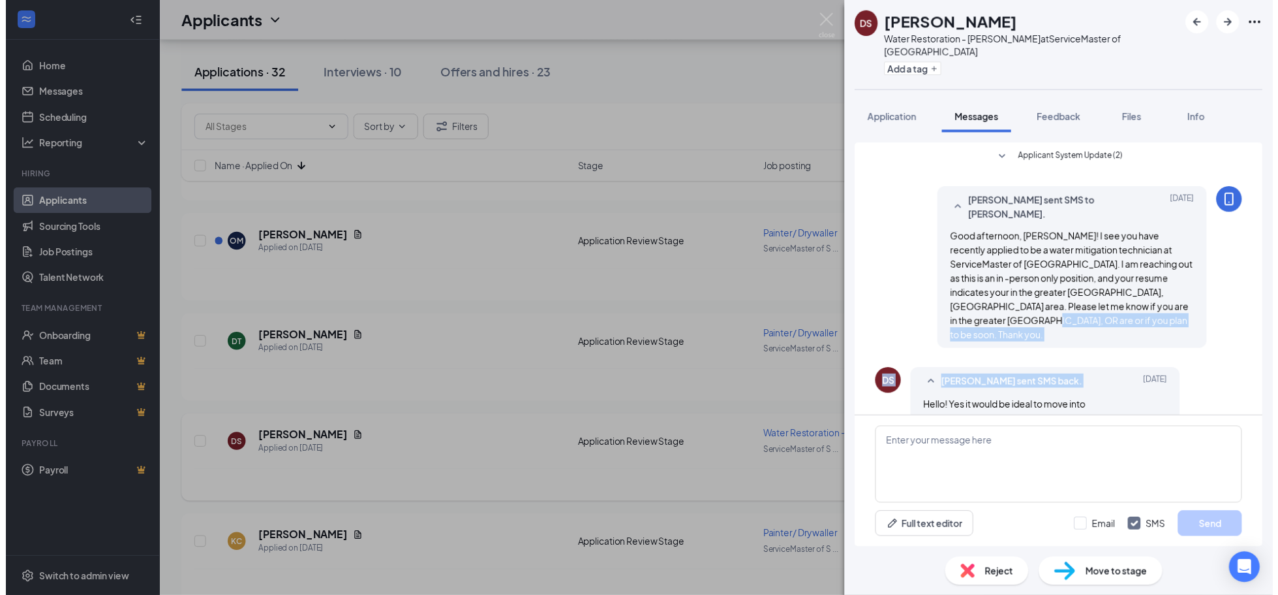
scroll to position [15, 0]
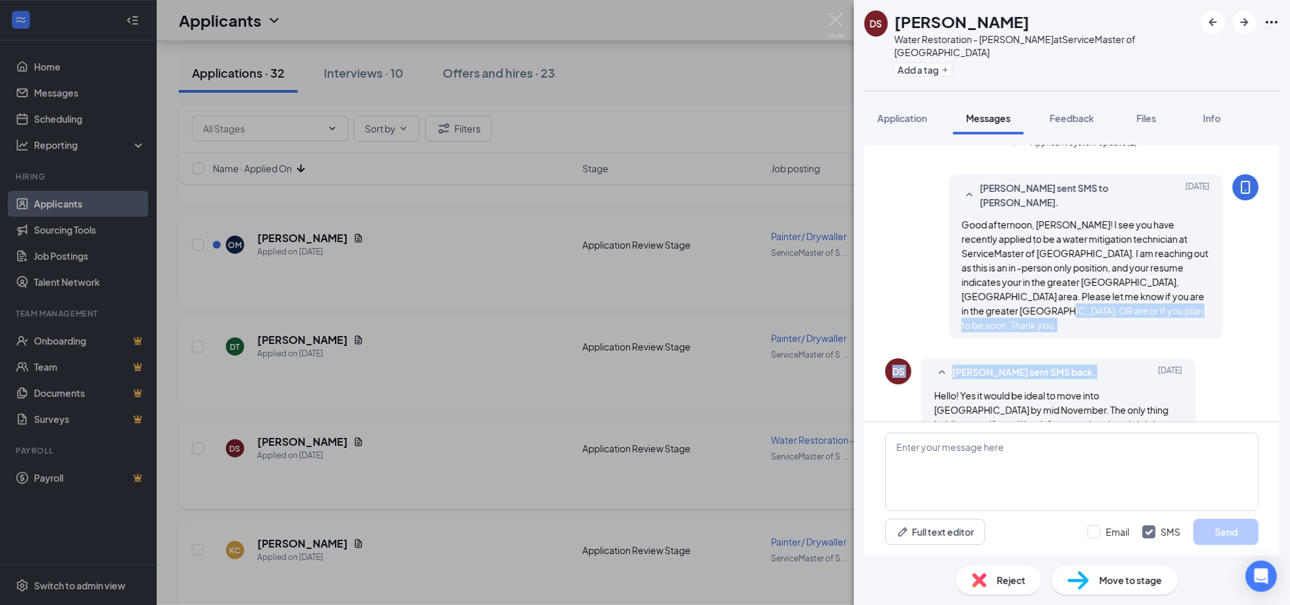
click at [760, 410] on div "DS [PERSON_NAME] Water Restoration - [PERSON_NAME] at ServiceMaster of [GEOGRAP…" at bounding box center [645, 302] width 1290 height 605
click at [692, 413] on div "DS [PERSON_NAME] Water Restoration - [PERSON_NAME] at ServiceMaster of [GEOGRAP…" at bounding box center [645, 302] width 1290 height 605
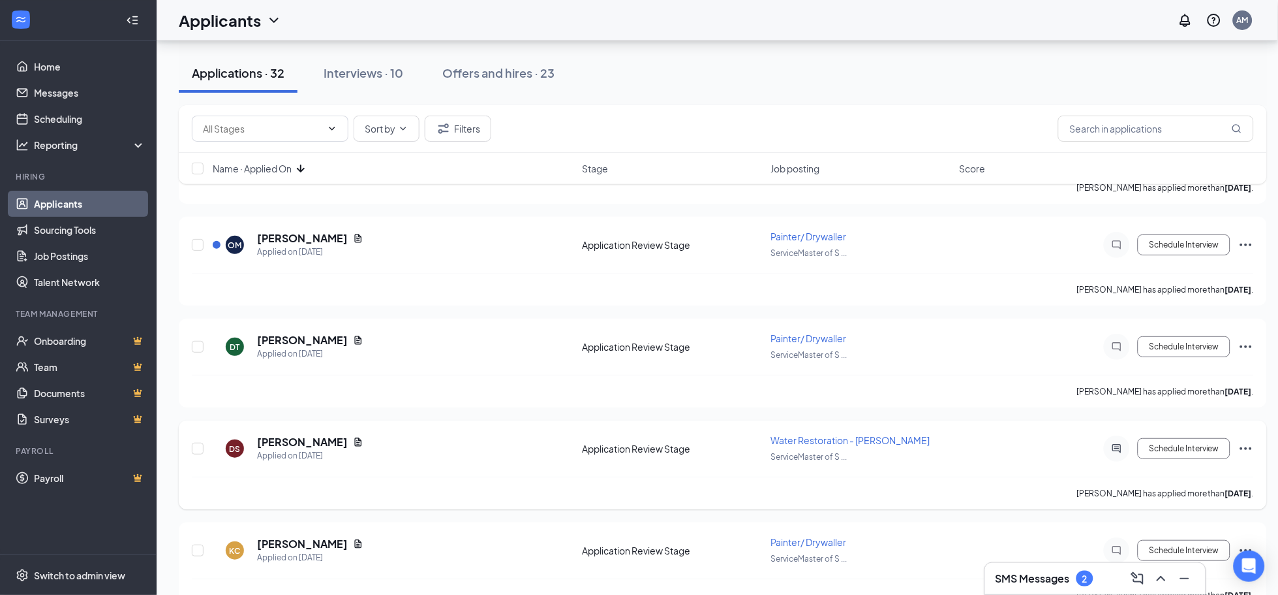
click at [1245, 441] on icon "Ellipses" at bounding box center [1247, 449] width 16 height 16
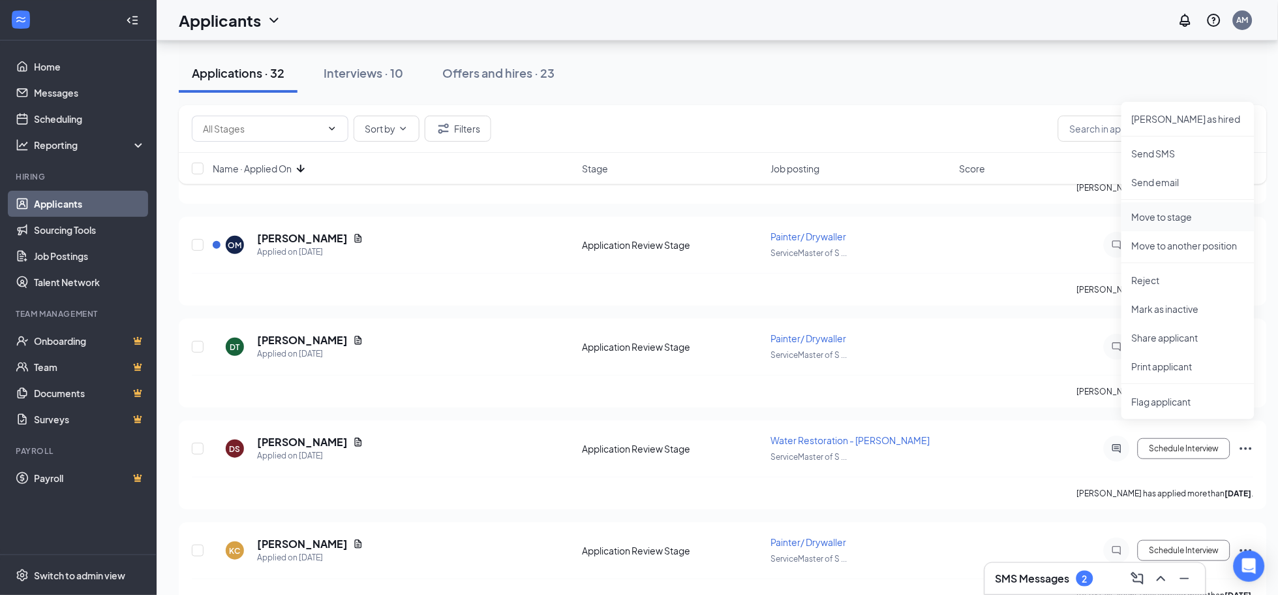
click at [1164, 219] on p "Move to stage" at bounding box center [1188, 216] width 112 height 13
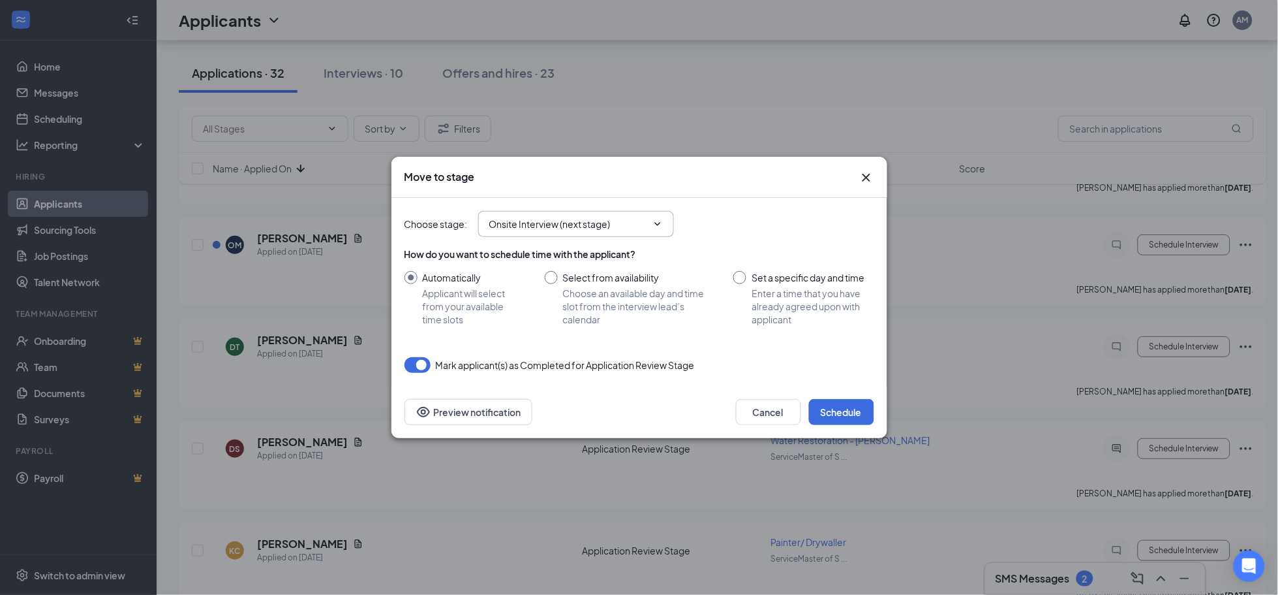
click at [554, 218] on input "Onsite Interview (next stage)" at bounding box center [568, 224] width 158 height 14
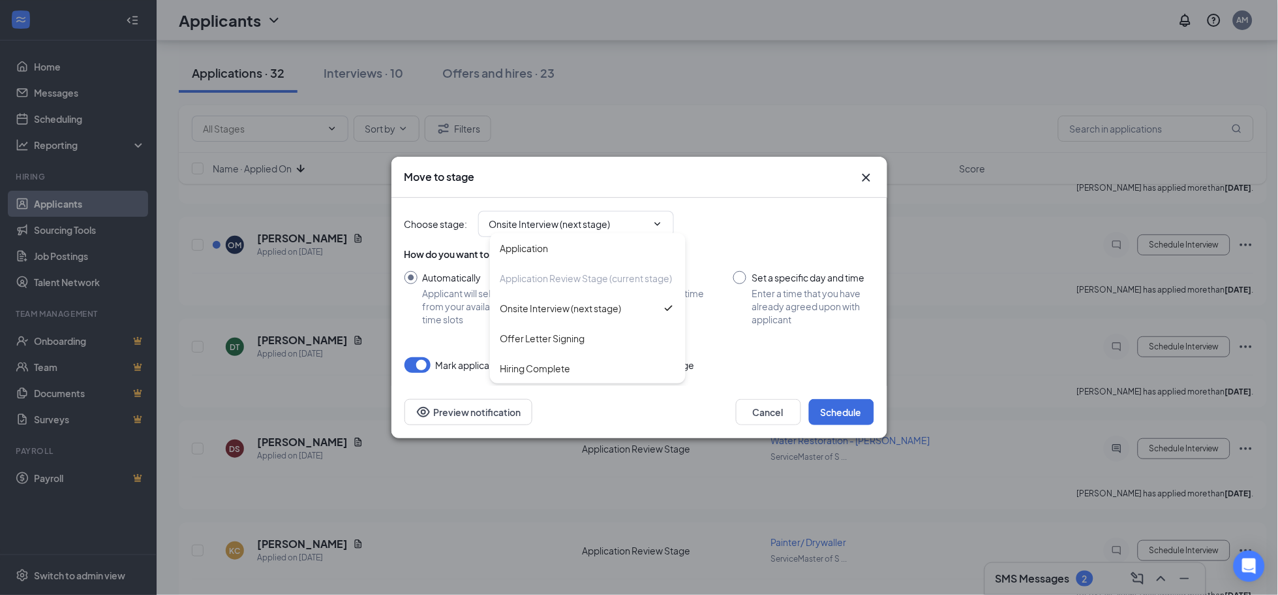
click at [710, 220] on div "Choose stage : Onsite Interview (next stage) Application Application Review Sta…" at bounding box center [640, 224] width 470 height 26
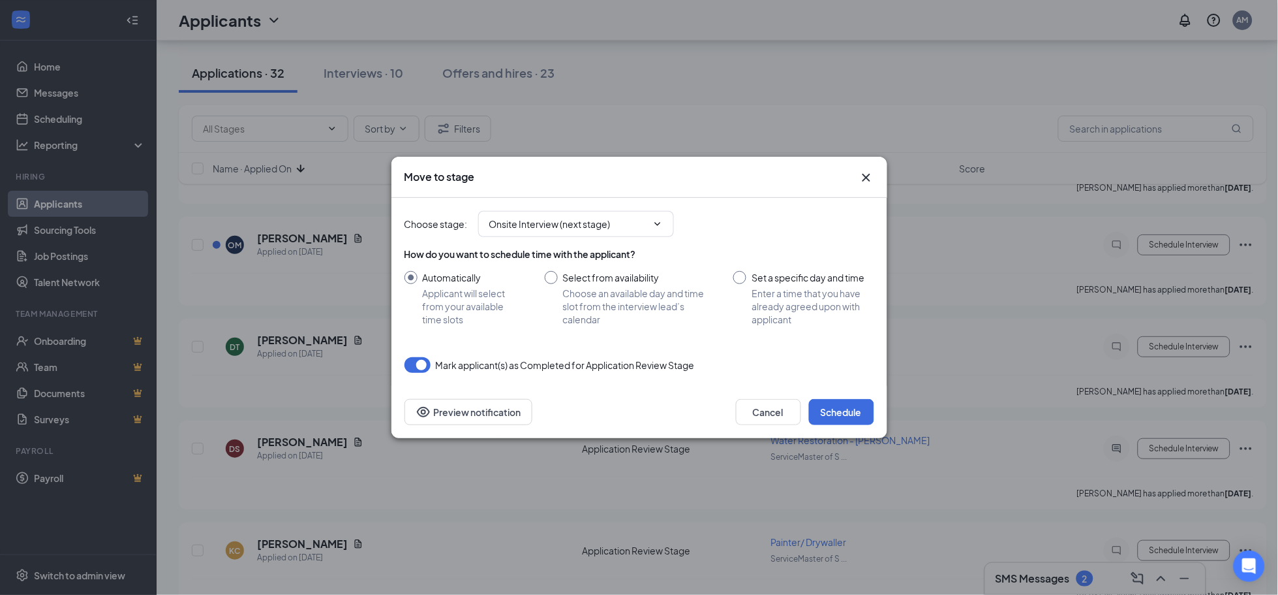
click at [870, 178] on icon "Cross" at bounding box center [867, 178] width 16 height 16
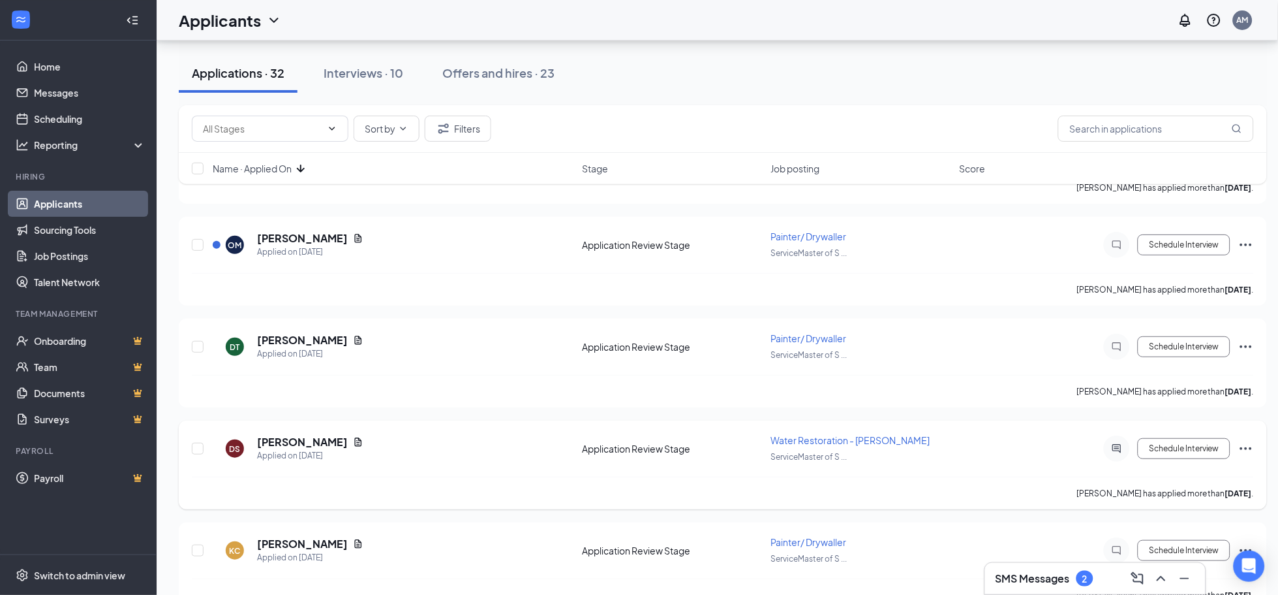
click at [1252, 435] on div "Schedule Interview" at bounding box center [1136, 448] width 235 height 26
click at [1249, 441] on icon "Ellipses" at bounding box center [1247, 449] width 16 height 16
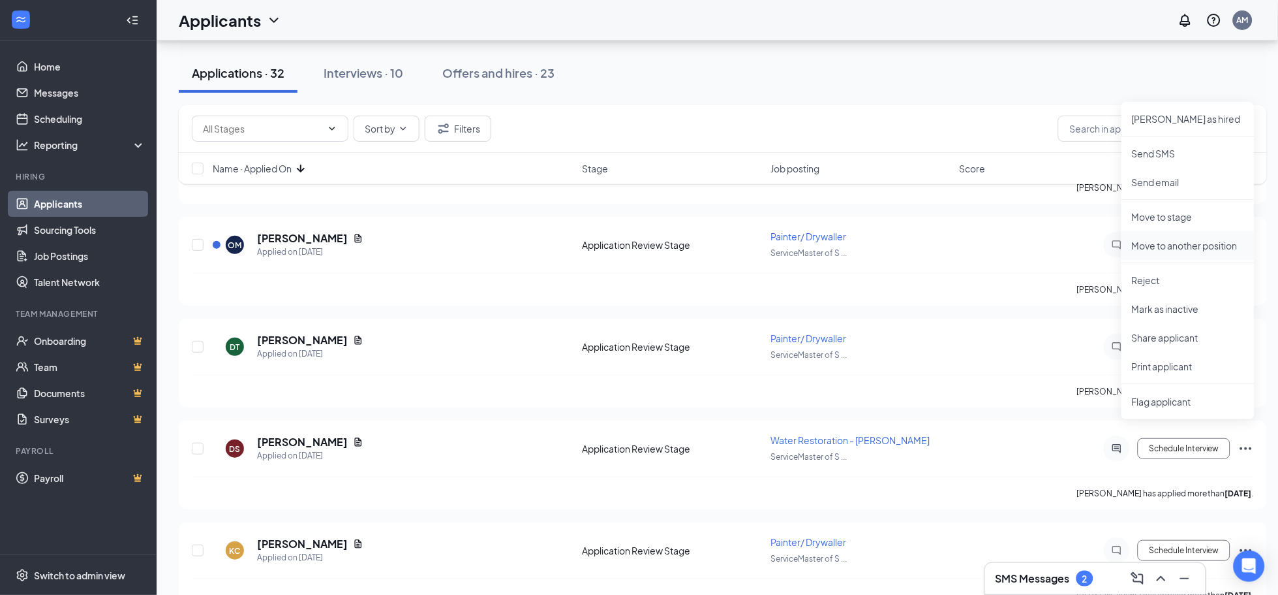
click at [1190, 246] on p "Move to another position" at bounding box center [1188, 245] width 112 height 13
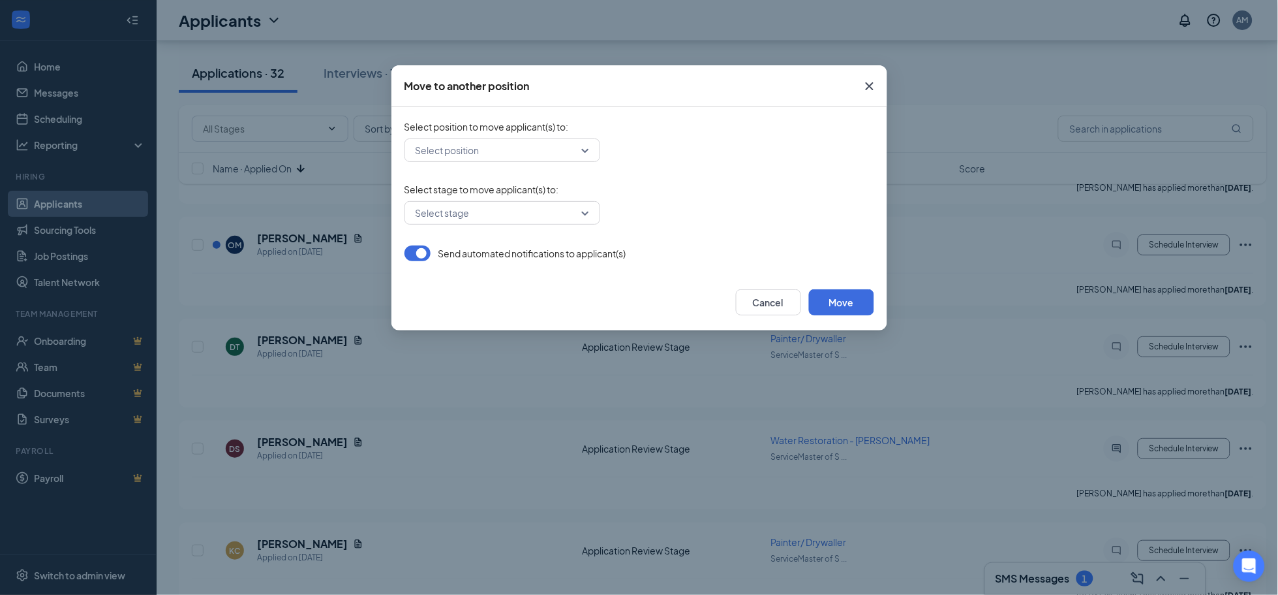
click at [546, 144] on input "search" at bounding box center [497, 150] width 171 height 22
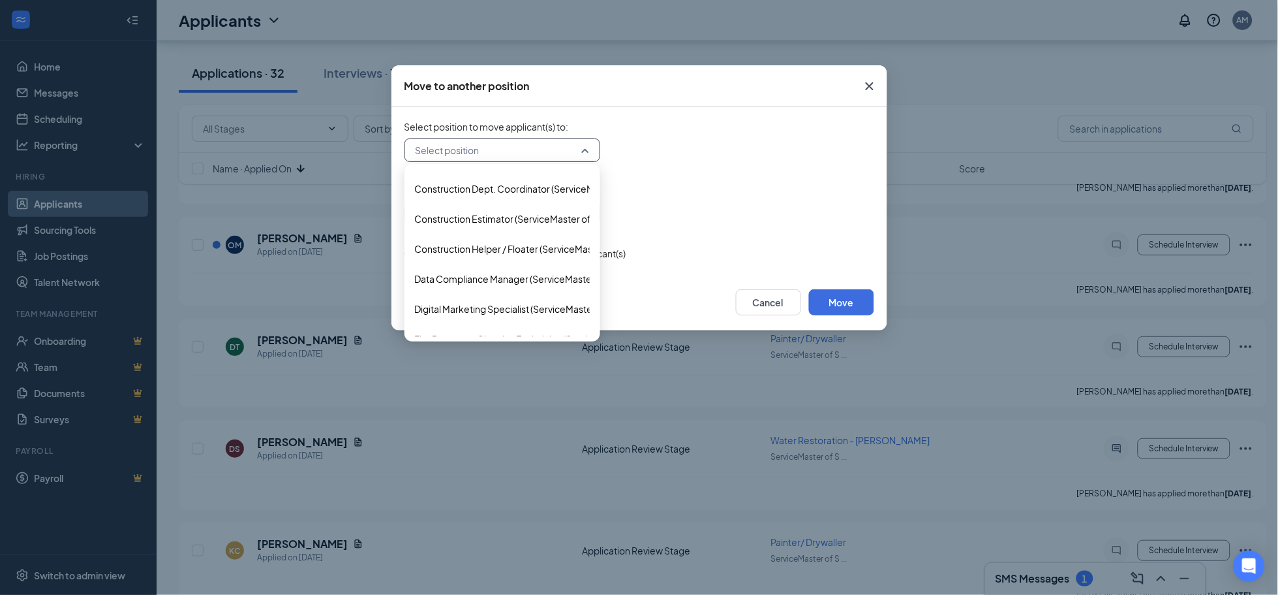
scroll to position [291, 0]
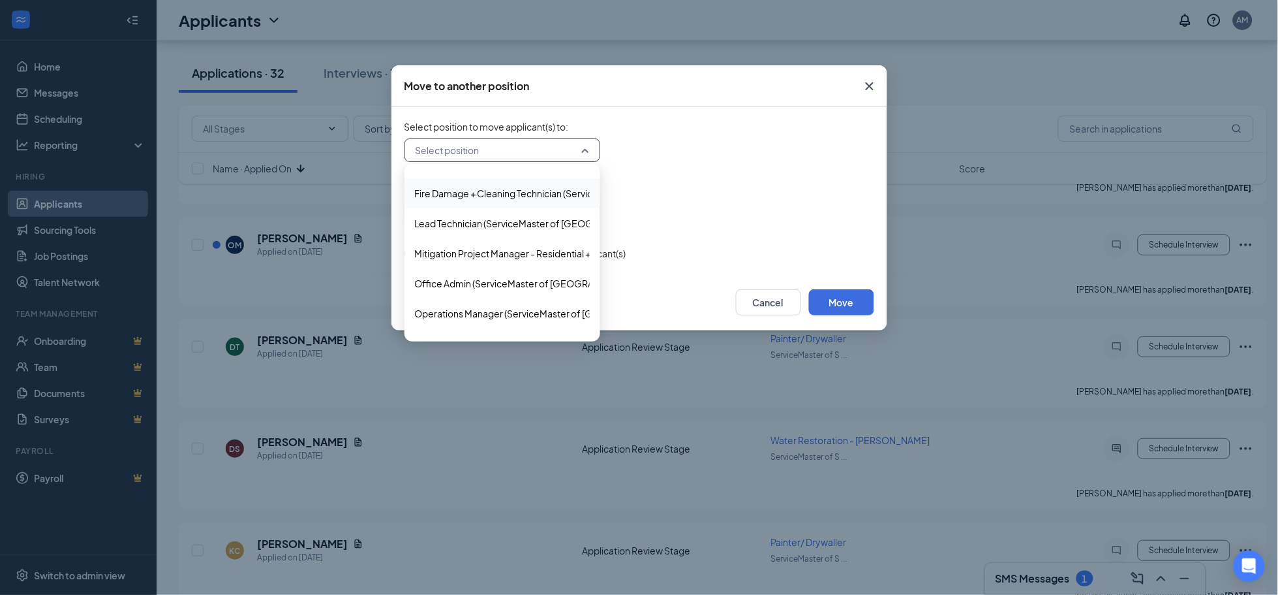
click at [527, 151] on input "search" at bounding box center [497, 150] width 171 height 22
type input "tech"
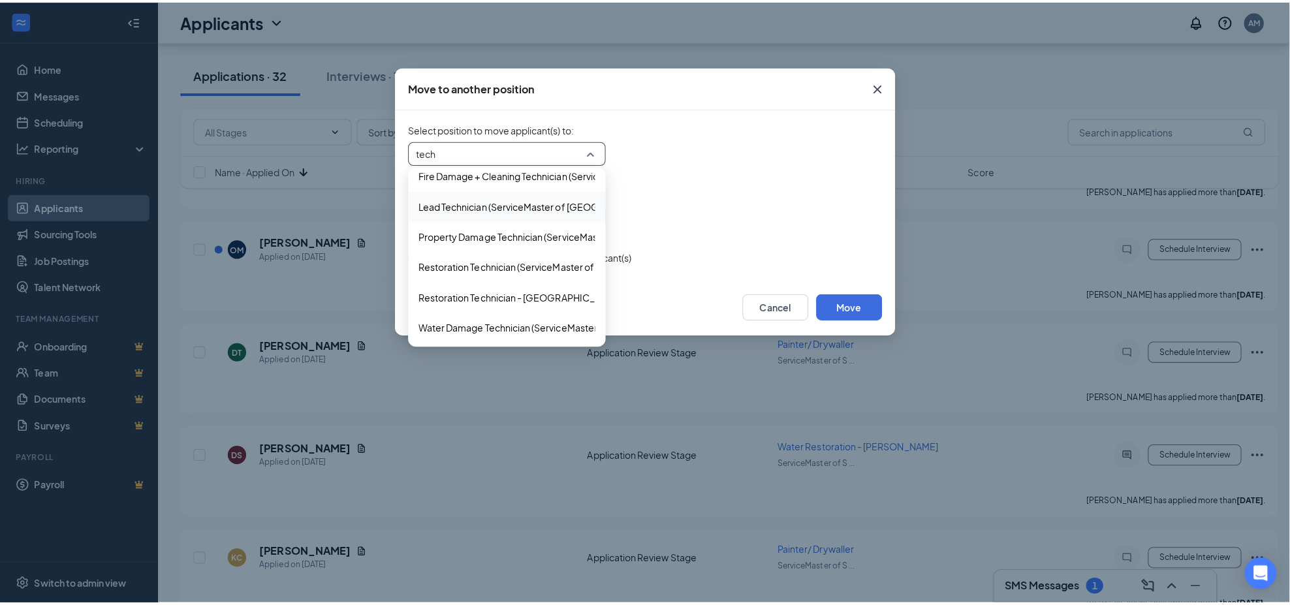
scroll to position [48, 0]
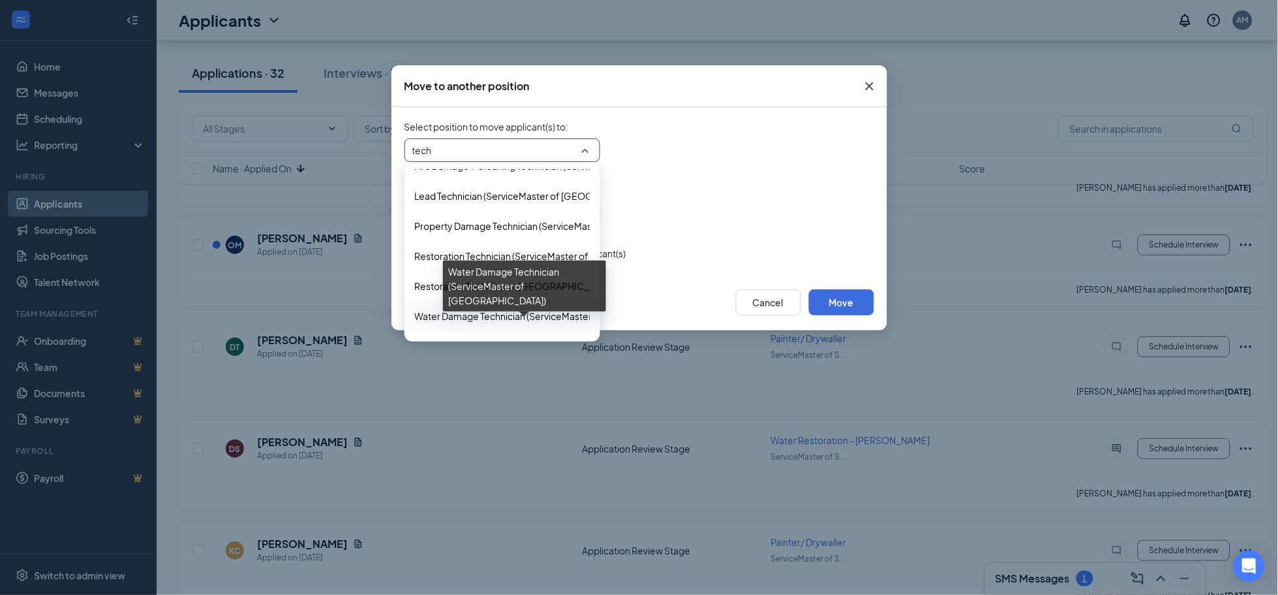
click at [506, 315] on span "Water Damage Technician (ServiceMaster of [GEOGRAPHIC_DATA])" at bounding box center [559, 316] width 288 height 14
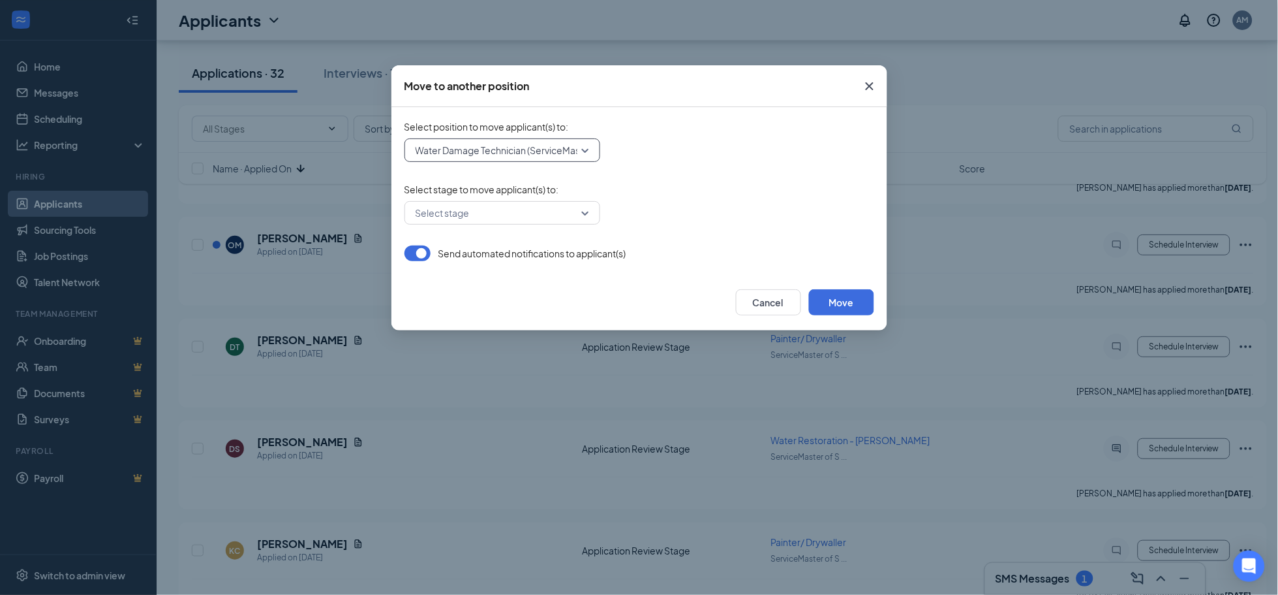
click at [518, 211] on input "search" at bounding box center [497, 213] width 171 height 22
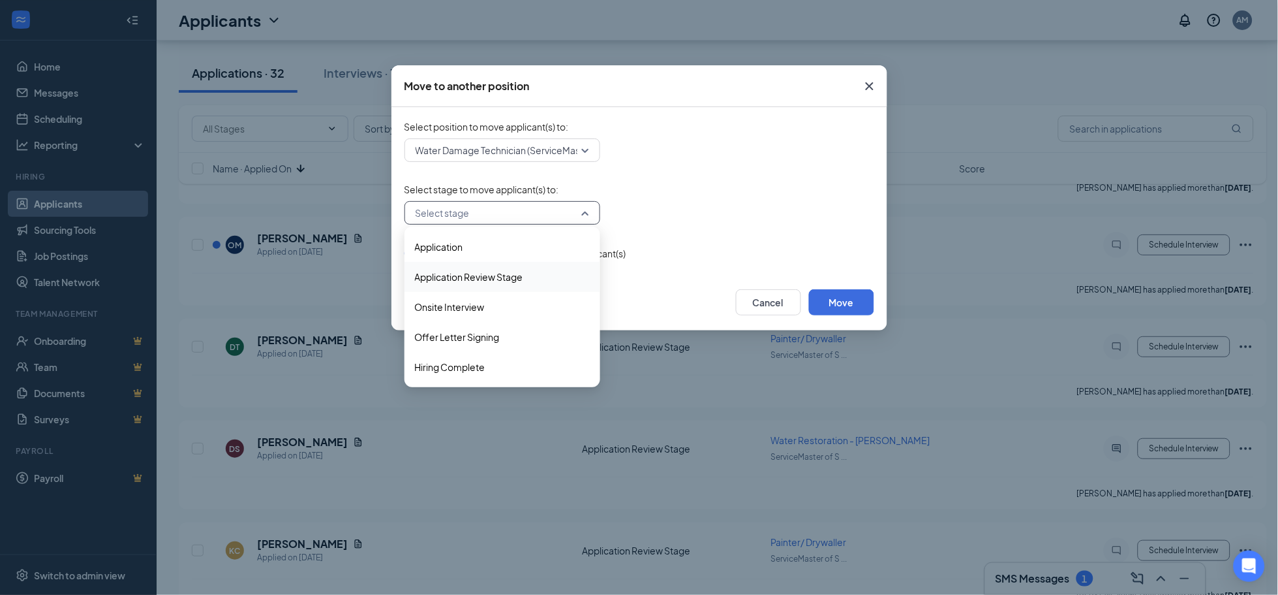
click at [516, 279] on span "Application Review Stage" at bounding box center [469, 277] width 108 height 14
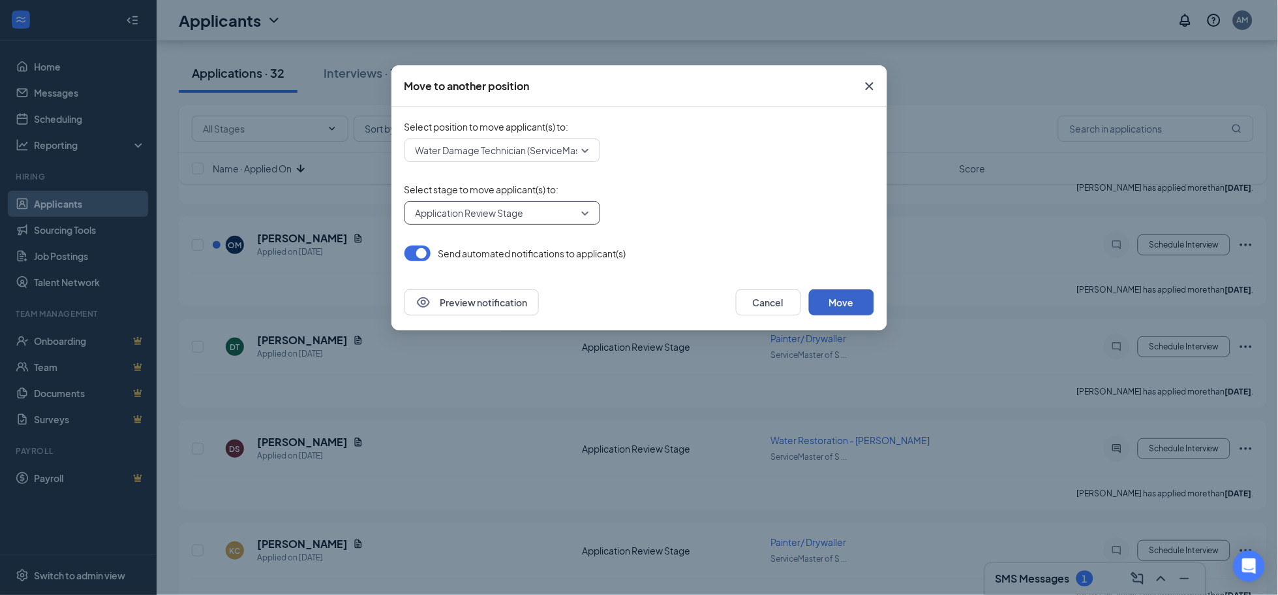
click at [847, 300] on button "Move" at bounding box center [841, 302] width 65 height 26
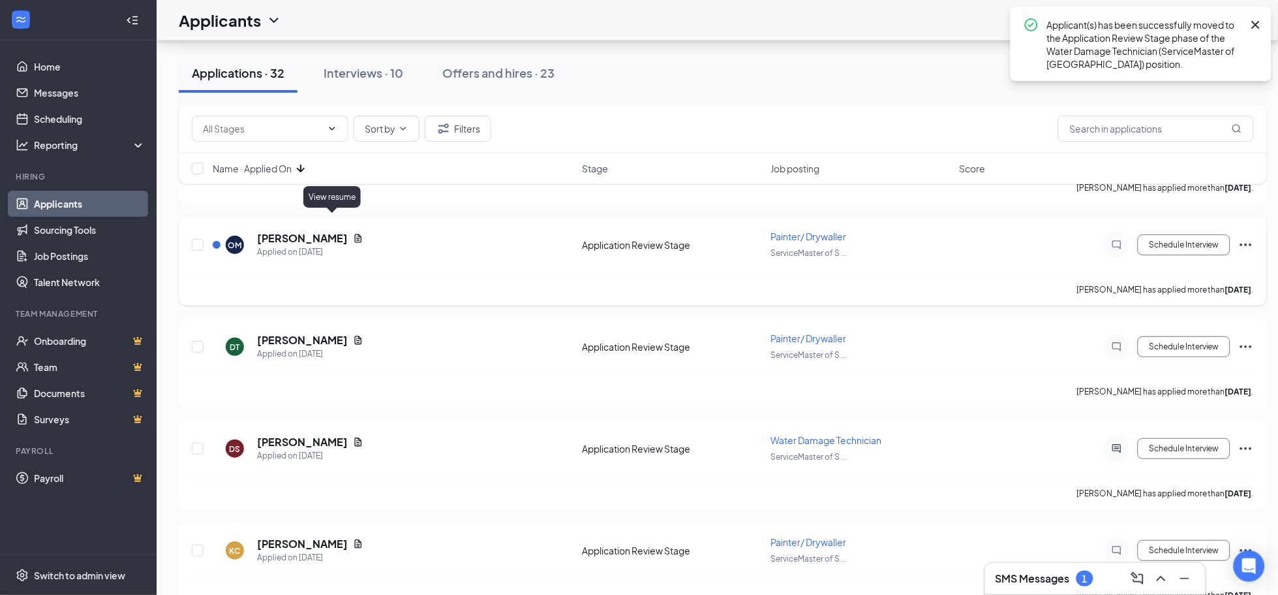
click at [355, 234] on icon "Document" at bounding box center [358, 238] width 7 height 8
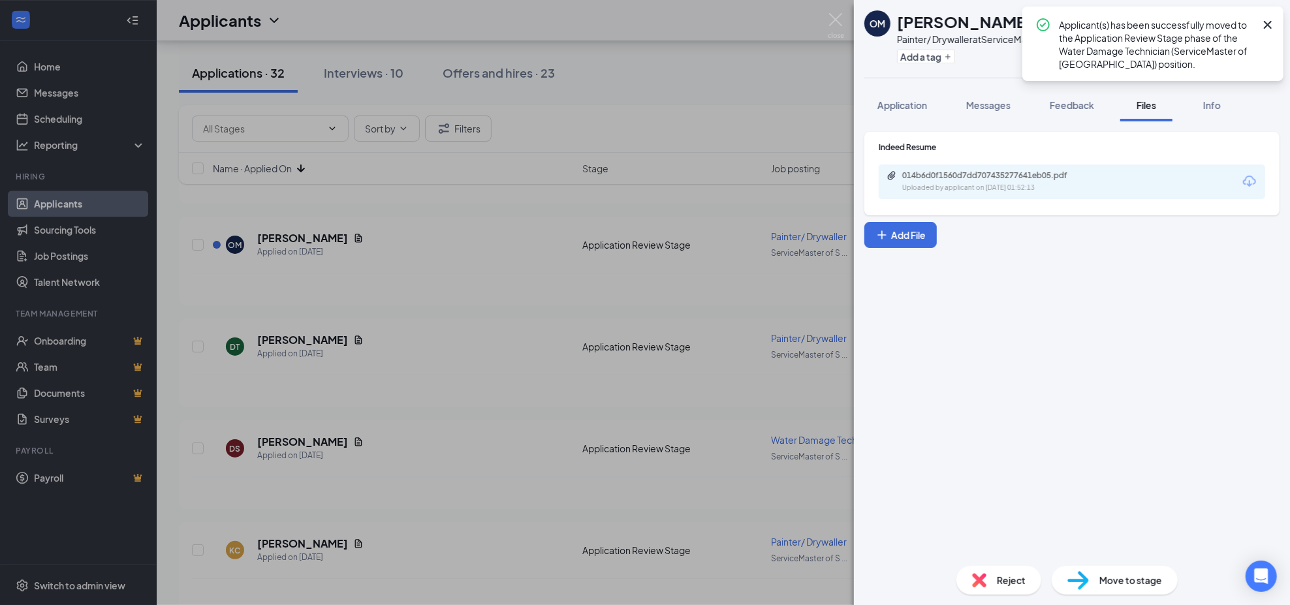
click at [1027, 187] on div "Uploaded by applicant on [DATE] 01:52:13" at bounding box center [1000, 188] width 196 height 10
click at [1092, 580] on div "Move to stage" at bounding box center [1114, 580] width 126 height 29
type input "Onsite Interview (next stage)"
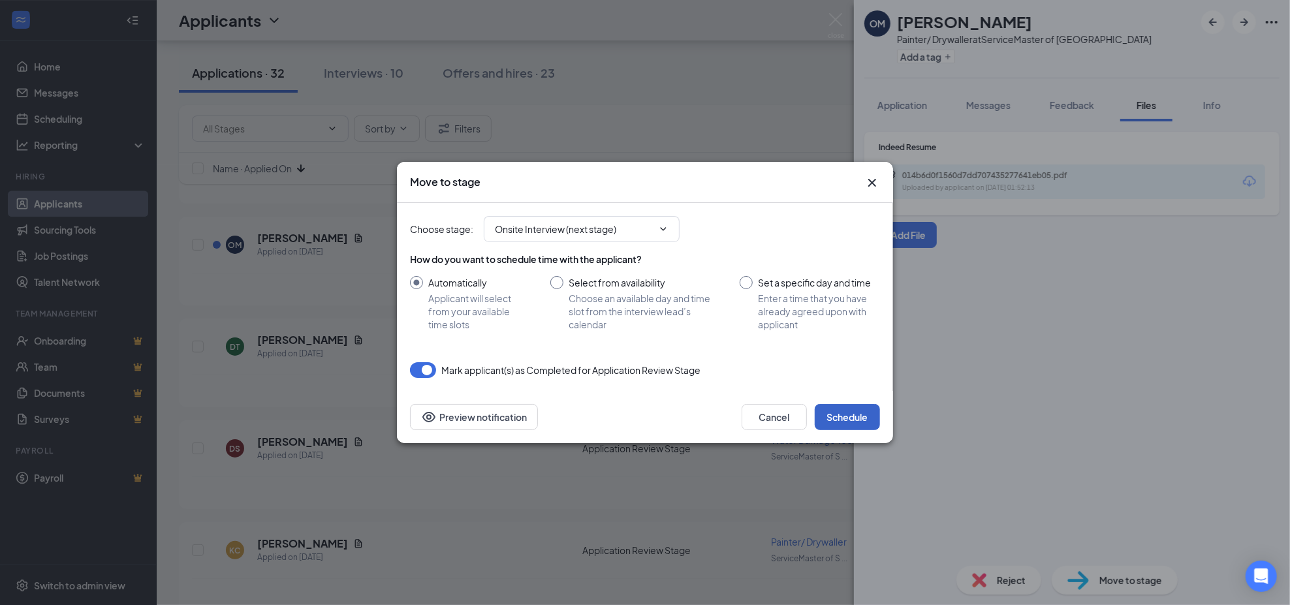
click at [859, 421] on button "Schedule" at bounding box center [846, 417] width 65 height 26
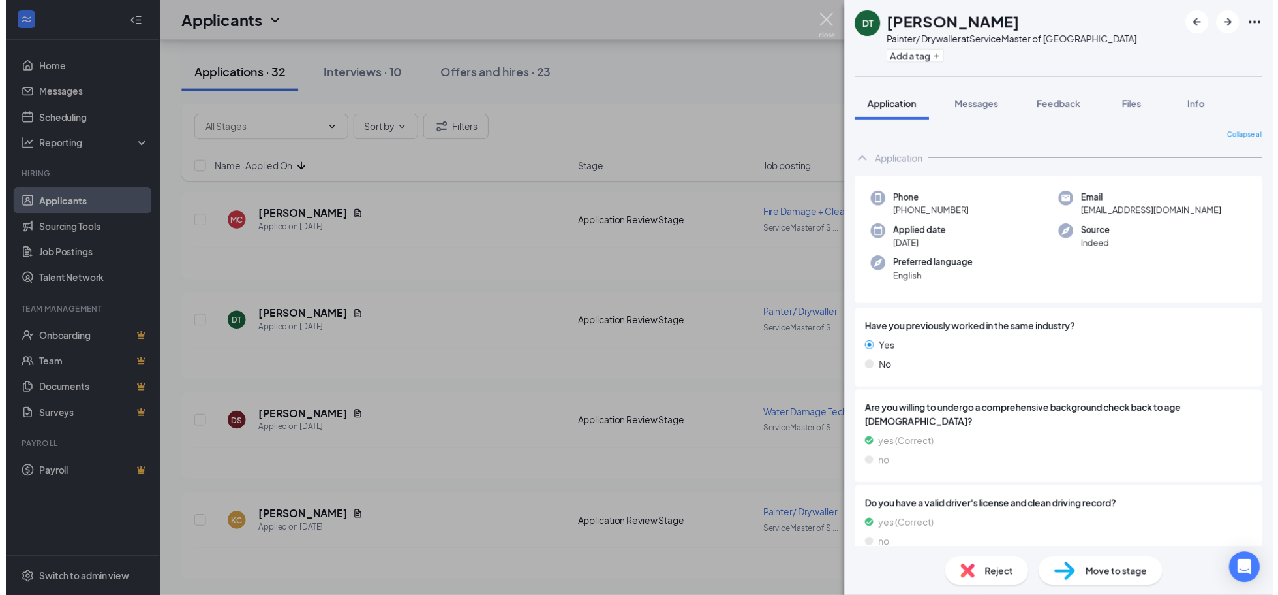
scroll to position [2785, 0]
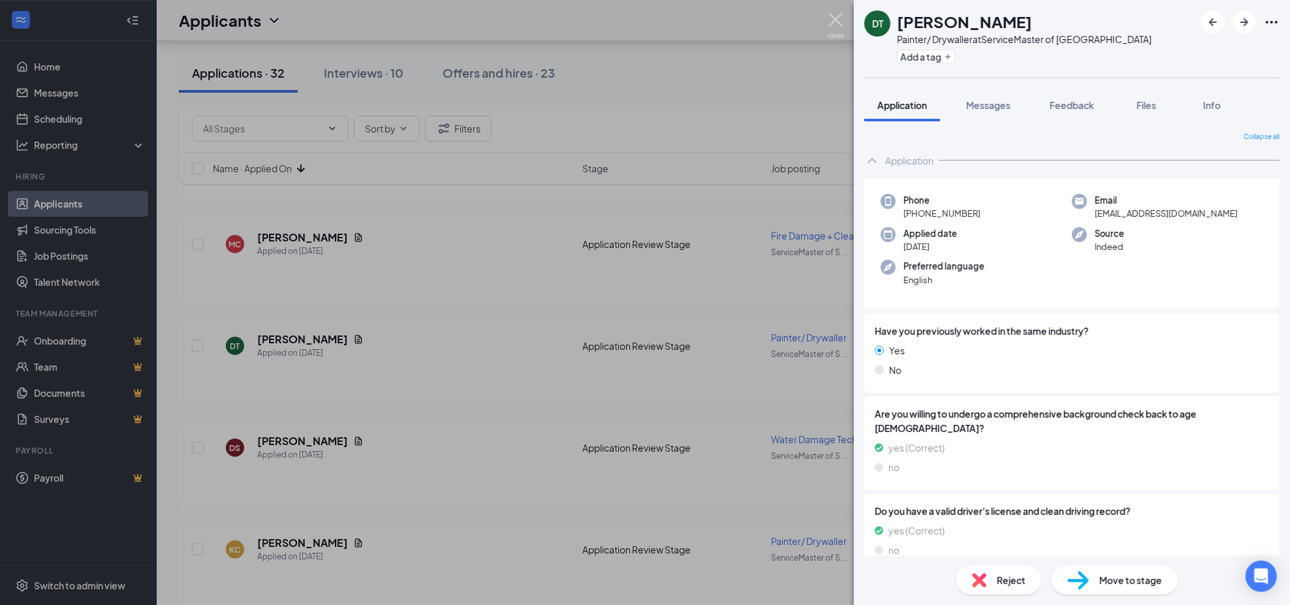
click at [837, 23] on img at bounding box center [835, 25] width 16 height 25
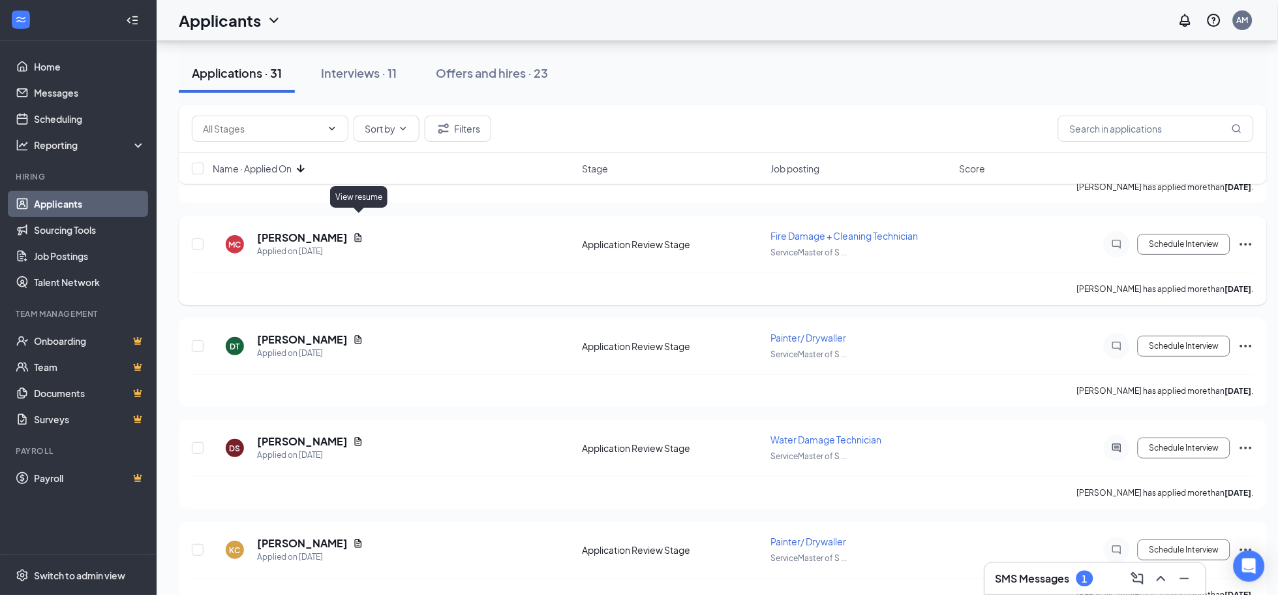
click at [359, 232] on icon "Document" at bounding box center [358, 237] width 10 height 10
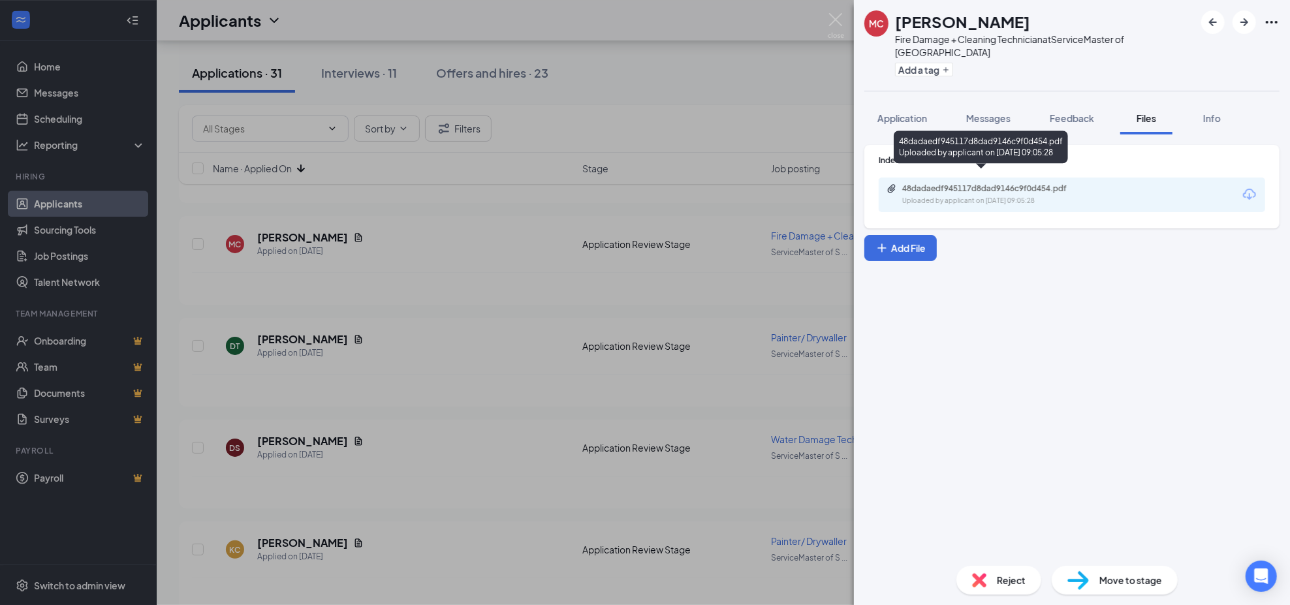
click at [961, 196] on div "Uploaded by applicant on [DATE] 09:05:28" at bounding box center [1000, 201] width 196 height 10
click at [995, 583] on div "Reject" at bounding box center [998, 580] width 85 height 29
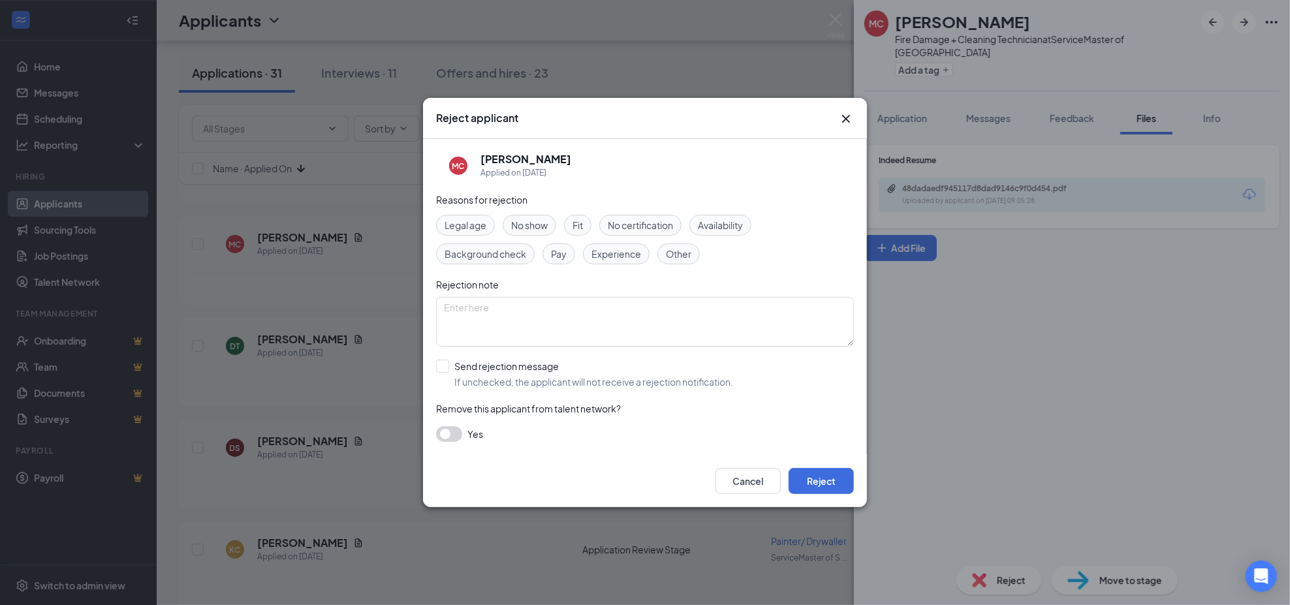
click at [656, 254] on div "Legal age No show Fit No certification Availability Background check Pay Experi…" at bounding box center [645, 240] width 418 height 50
click at [670, 258] on span "Other" at bounding box center [678, 254] width 25 height 14
click at [603, 332] on textarea at bounding box center [645, 322] width 418 height 50
type textarea "n"
type textarea "for [PERSON_NAME]"
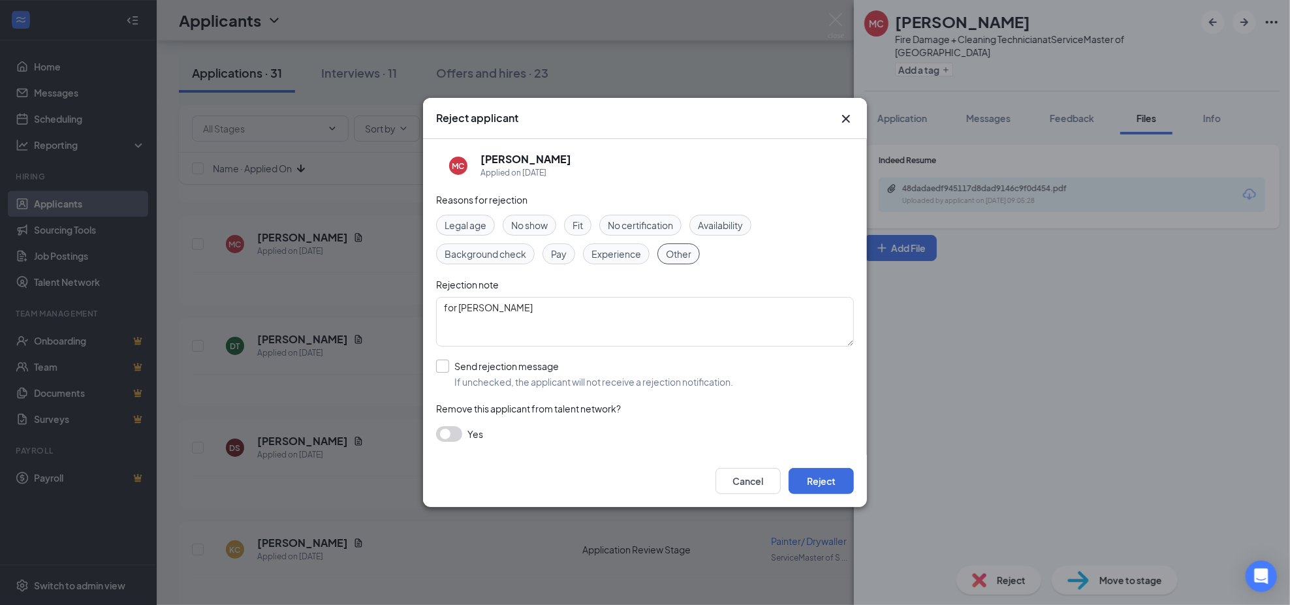
click at [553, 375] on input "Send rejection message If unchecked, the applicant will not receive a rejection…" at bounding box center [584, 374] width 297 height 29
checkbox input "true"
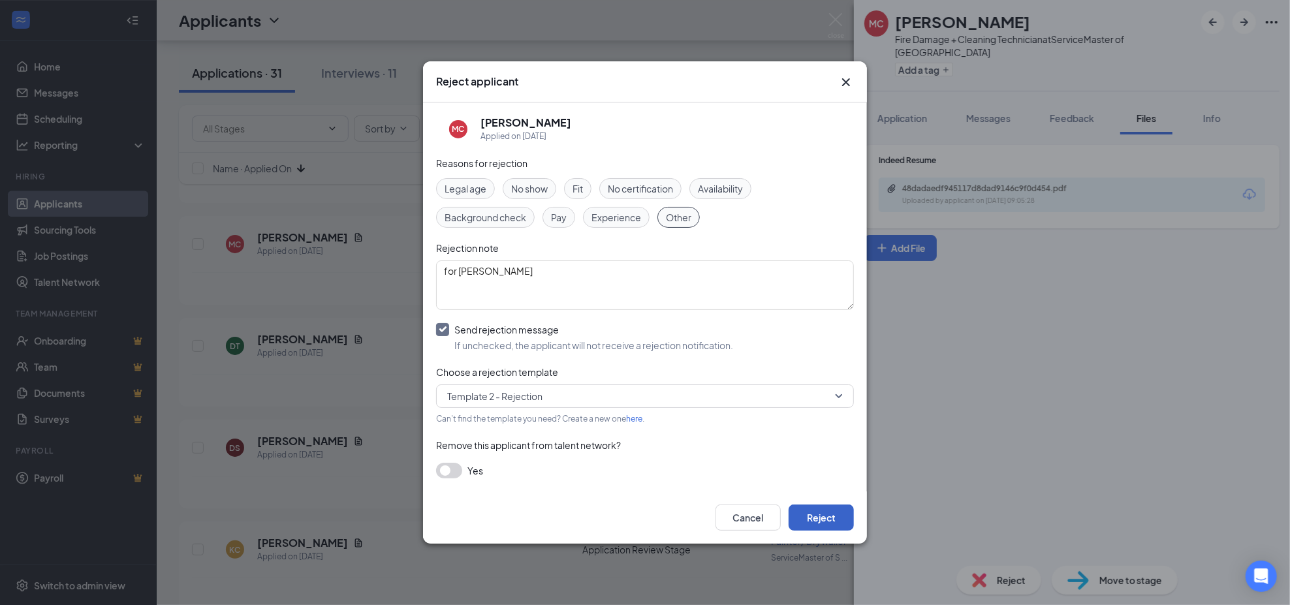
click at [825, 518] on button "Reject" at bounding box center [820, 517] width 65 height 26
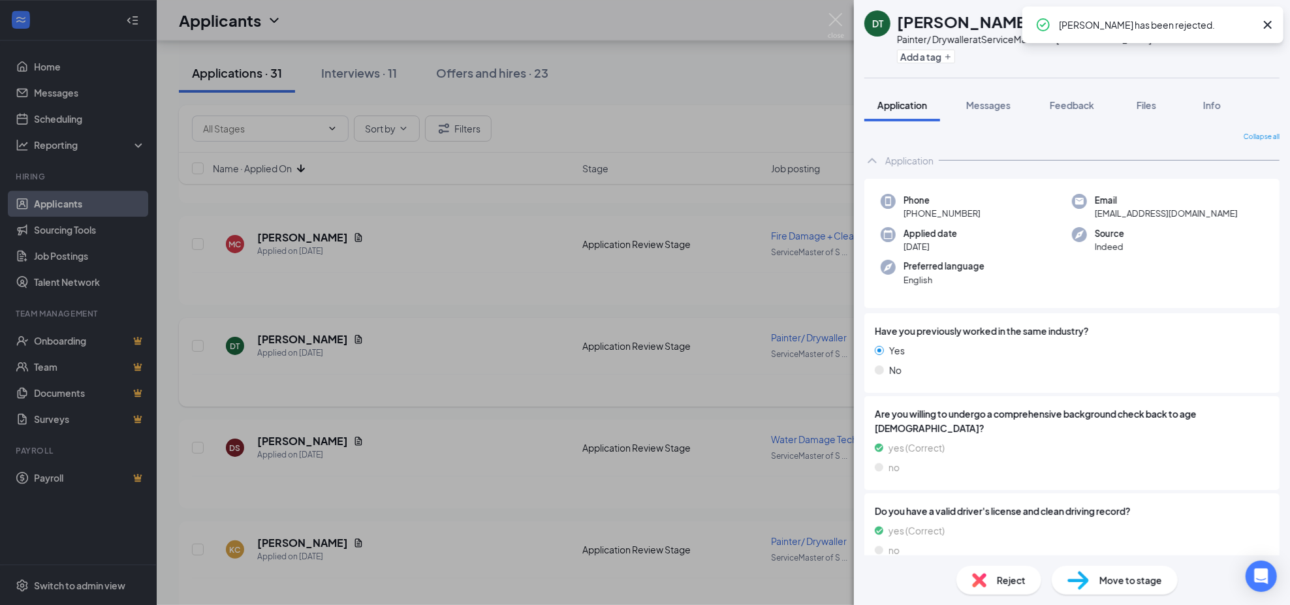
drag, startPoint x: 743, startPoint y: 48, endPoint x: 653, endPoint y: 315, distance: 281.7
click at [742, 48] on div "DT [PERSON_NAME] [PERSON_NAME]/ Drywaller at ServiceMaster of [GEOGRAPHIC_DATA]…" at bounding box center [645, 302] width 1290 height 605
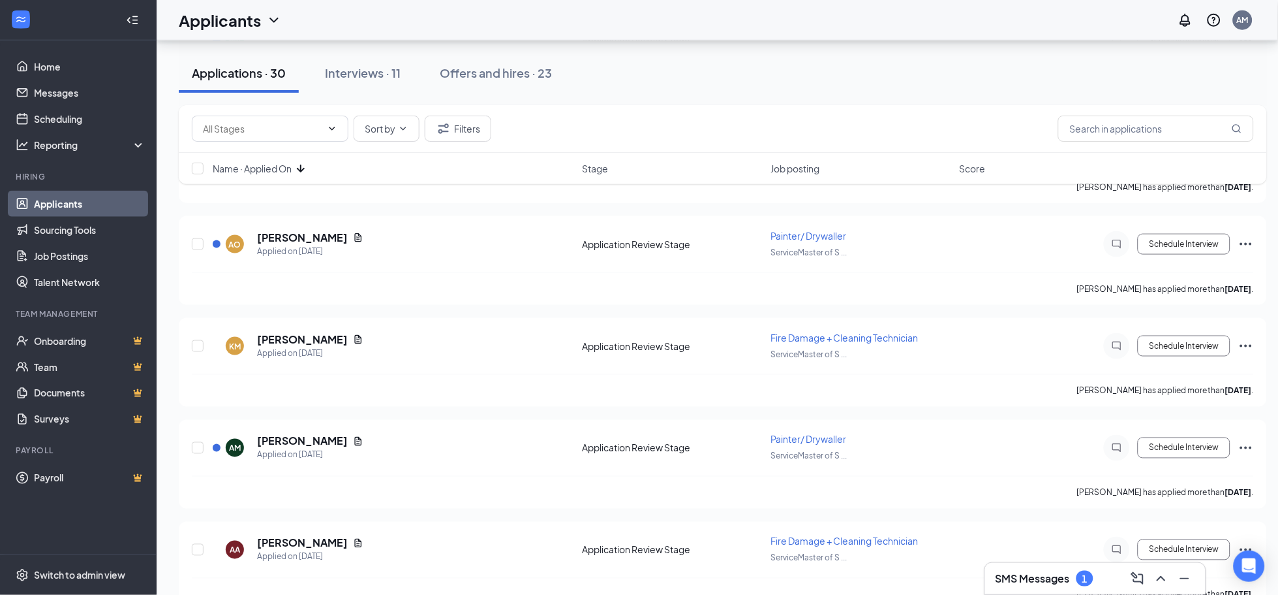
scroll to position [4935, 0]
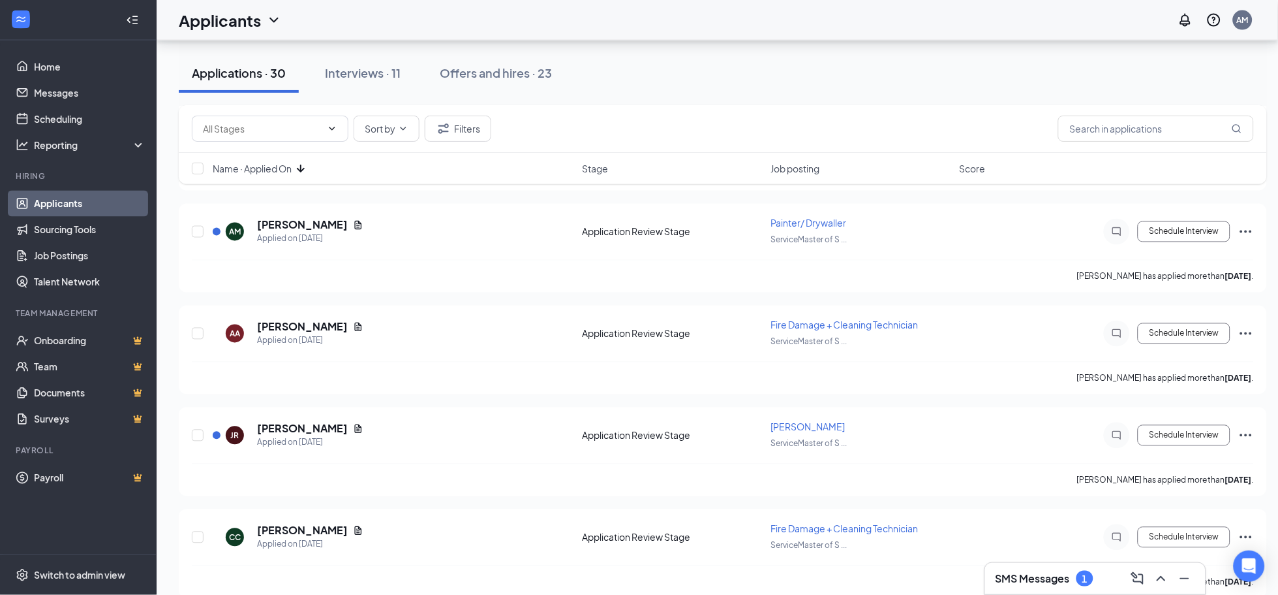
click at [268, 165] on span "Name · Applied On" at bounding box center [252, 168] width 79 height 13
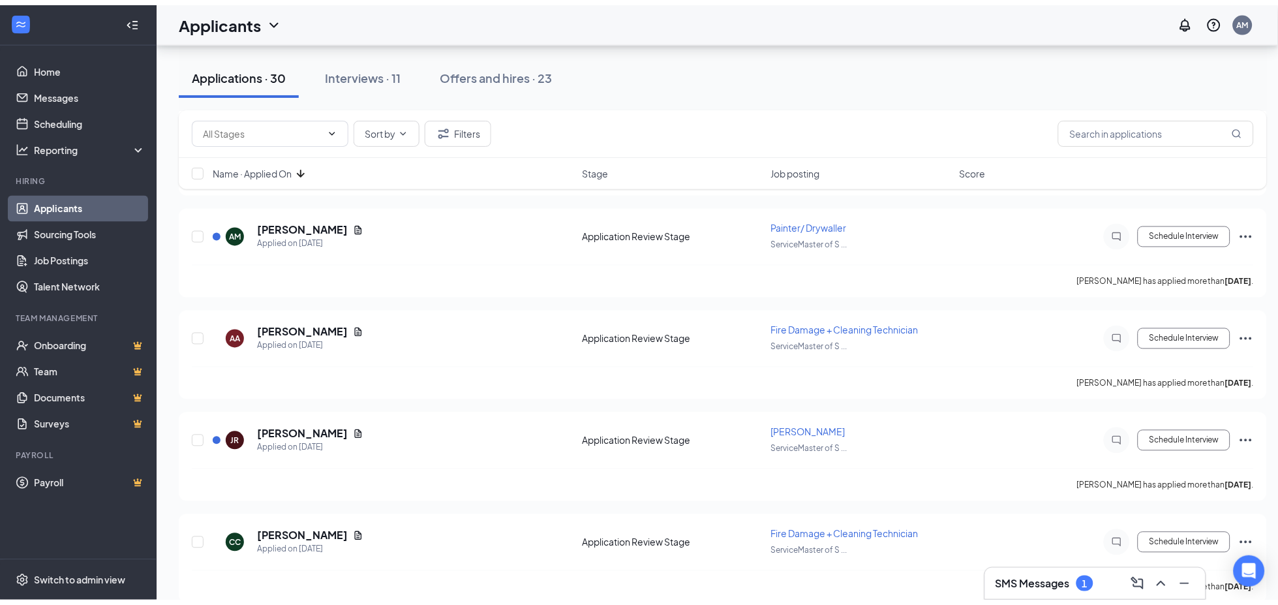
scroll to position [0, 0]
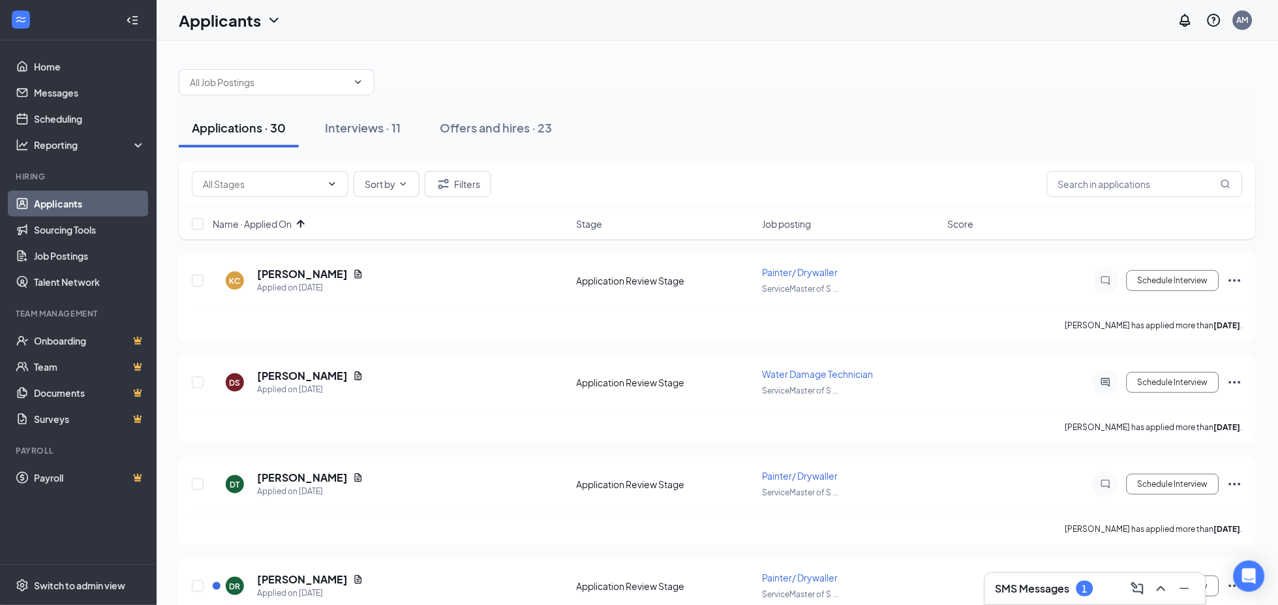
click at [273, 222] on span "Name · Applied On" at bounding box center [252, 223] width 79 height 13
click at [273, 227] on span "Name · Applied On" at bounding box center [252, 223] width 79 height 13
click at [334, 572] on div "[PERSON_NAME] Applied on [DATE]" at bounding box center [391, 585] width 356 height 27
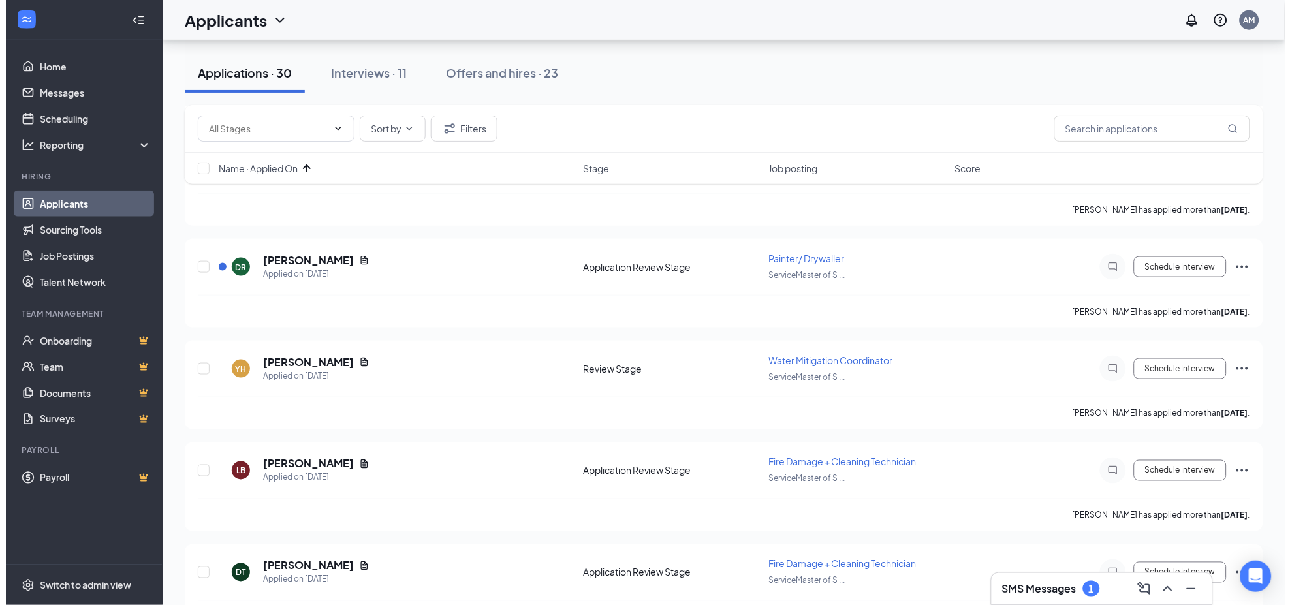
scroll to position [339, 0]
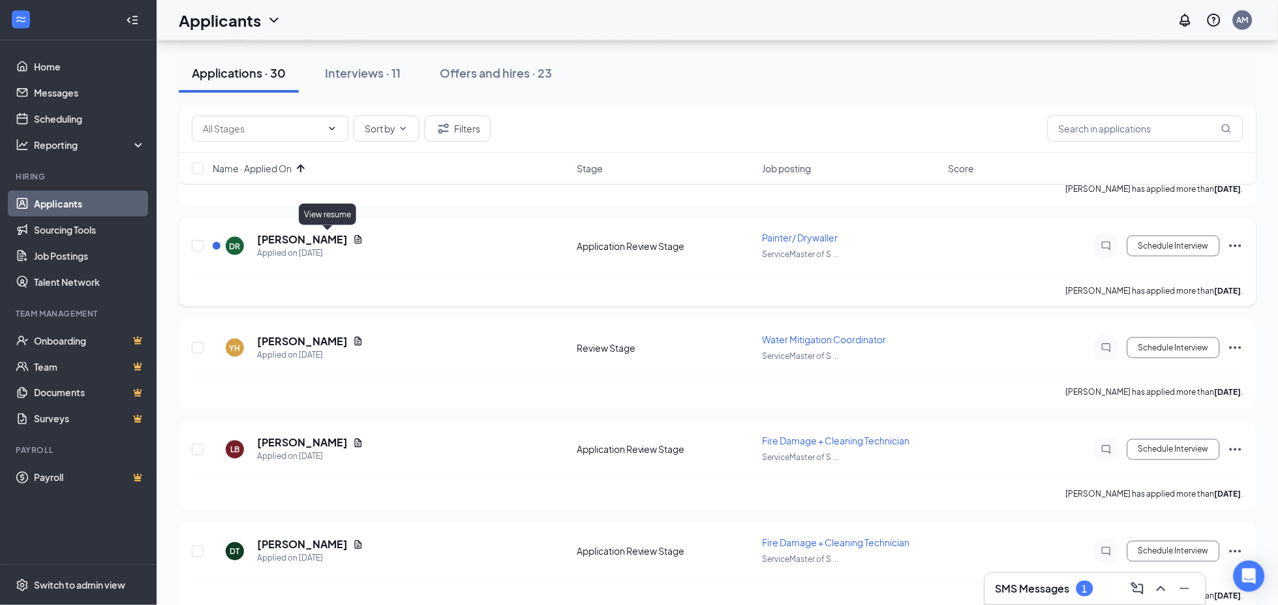
click at [353, 236] on icon "Document" at bounding box center [358, 239] width 10 height 10
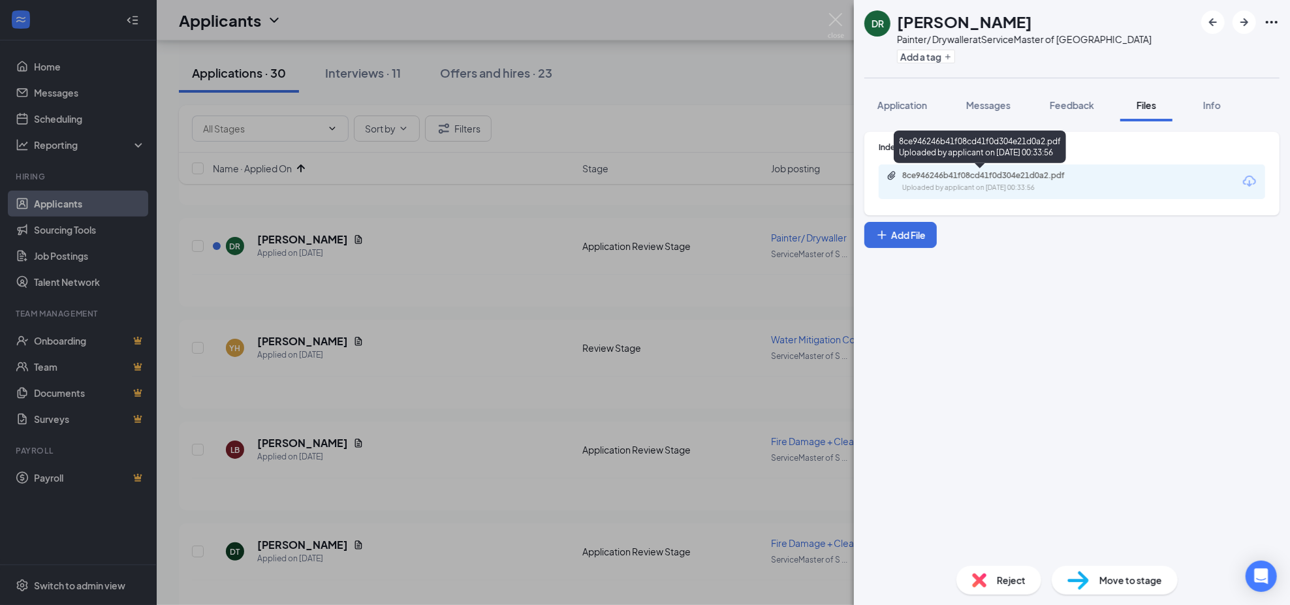
click at [995, 176] on div "8ce946246b41f08cd41f0d304e21d0a2.pdf" at bounding box center [993, 175] width 183 height 10
click at [998, 577] on span "Reject" at bounding box center [1011, 580] width 29 height 14
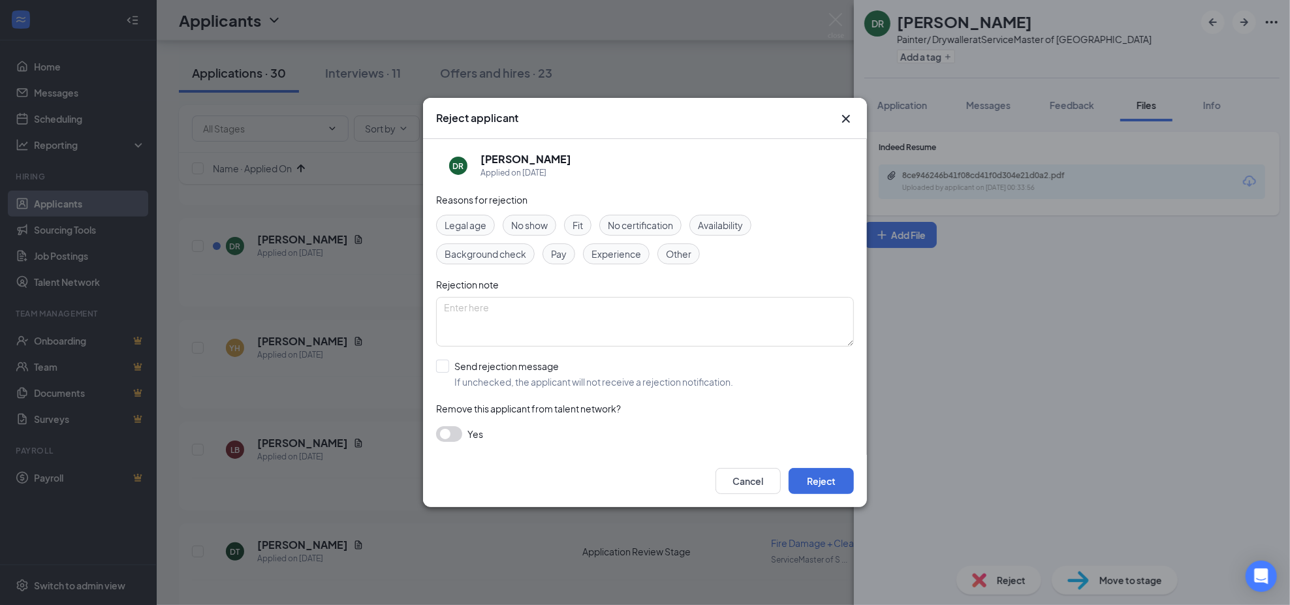
click at [604, 252] on span "Experience" at bounding box center [616, 254] width 50 height 14
click at [514, 380] on input "Send rejection message If unchecked, the applicant will not receive a rejection…" at bounding box center [584, 374] width 297 height 29
checkbox input "true"
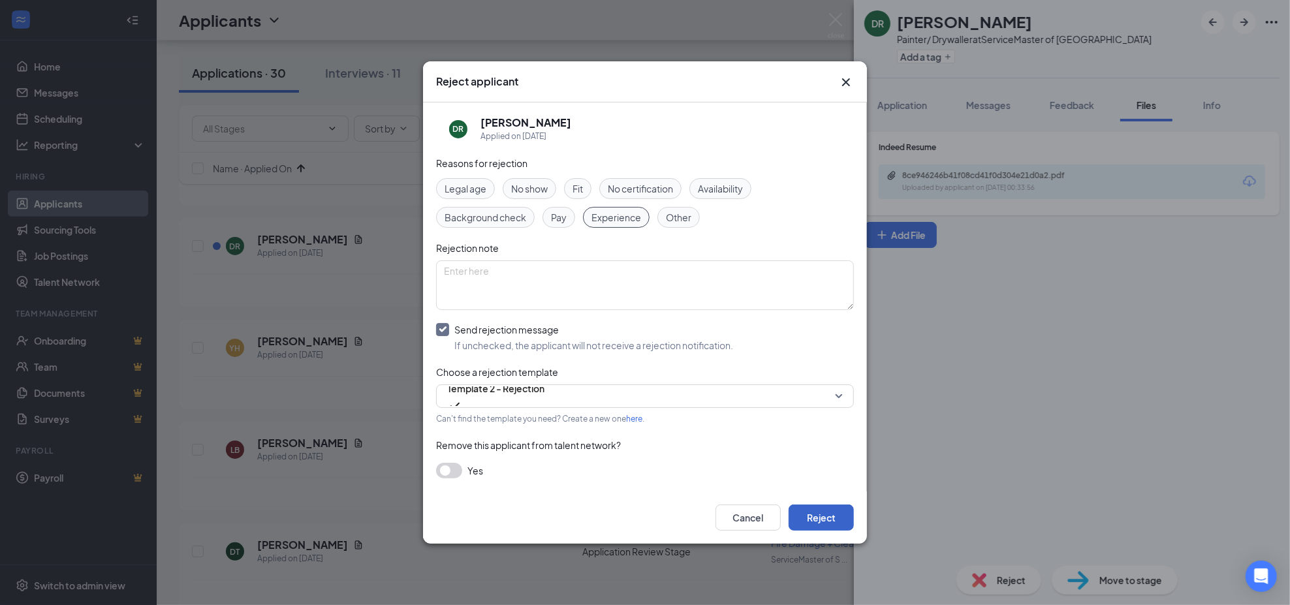
click at [817, 523] on button "Reject" at bounding box center [820, 517] width 65 height 26
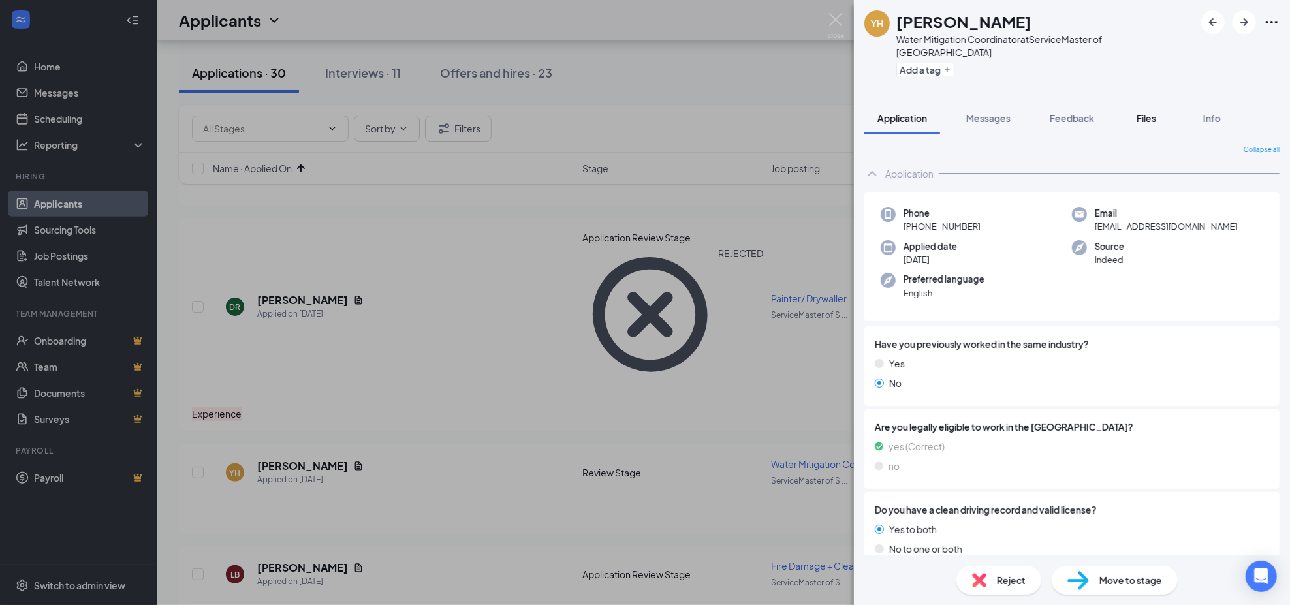
click at [1130, 102] on button "Files" at bounding box center [1146, 118] width 52 height 33
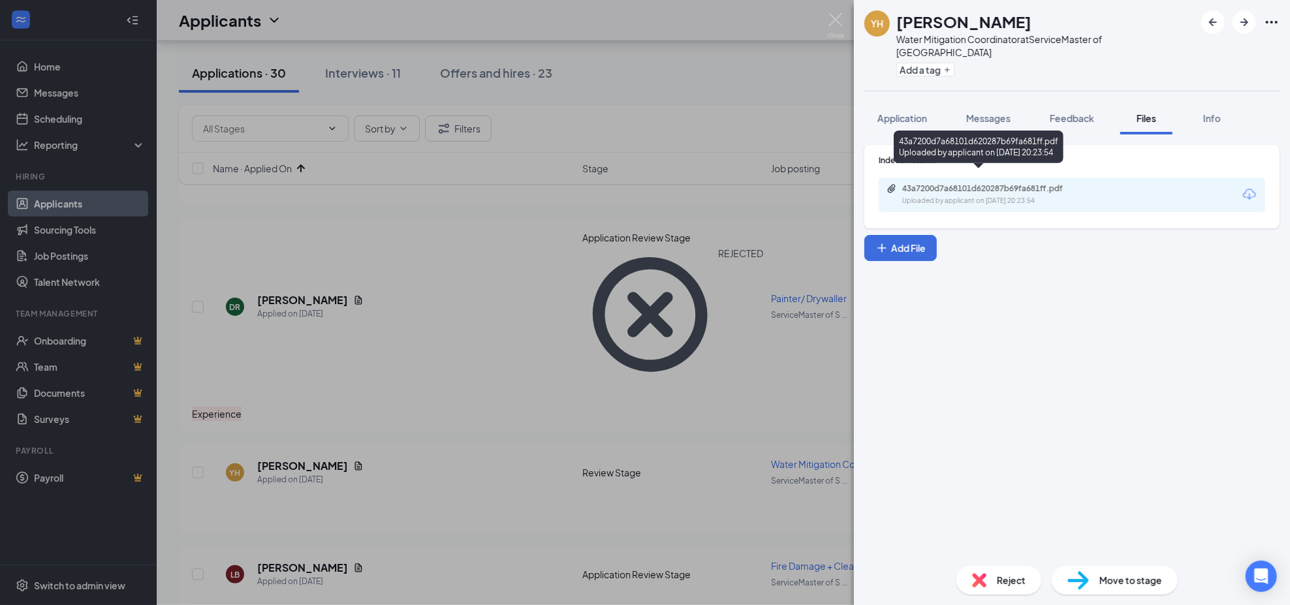
click at [1029, 196] on div "Uploaded by applicant on [DATE] 20:23:54" at bounding box center [1000, 201] width 196 height 10
click at [1004, 578] on span "Reject" at bounding box center [1011, 580] width 29 height 14
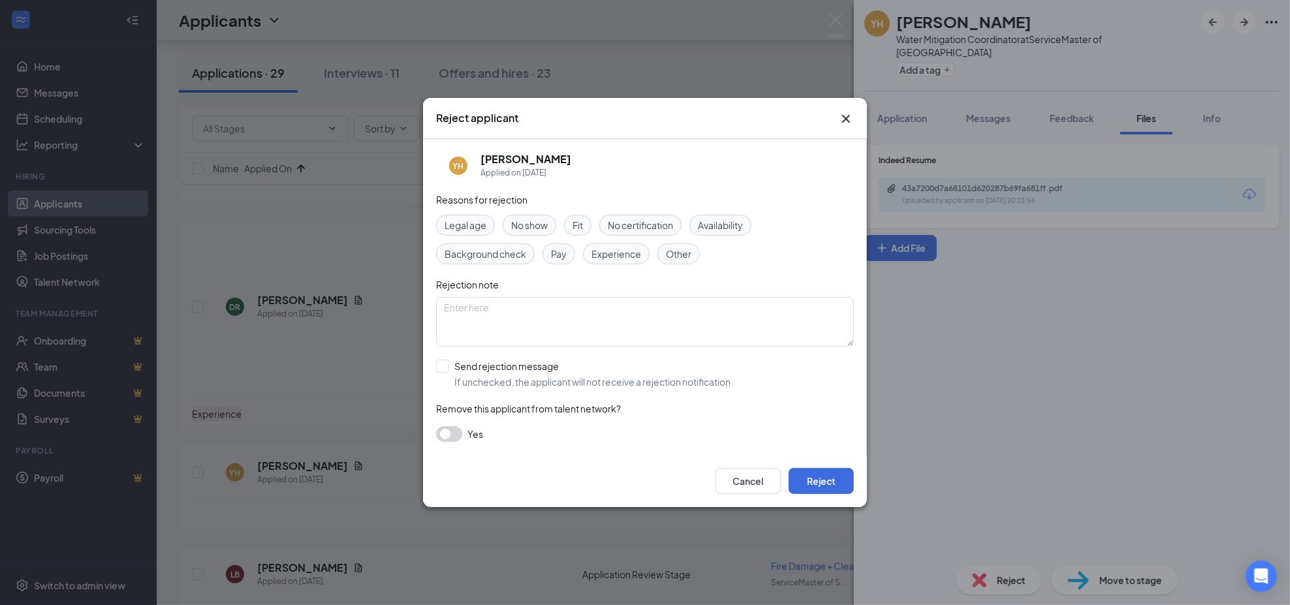
click at [580, 223] on span "Fit" at bounding box center [577, 225] width 10 height 14
click at [518, 386] on input "Send rejection message If unchecked, the applicant will not receive a rejection…" at bounding box center [584, 374] width 297 height 29
checkbox input "true"
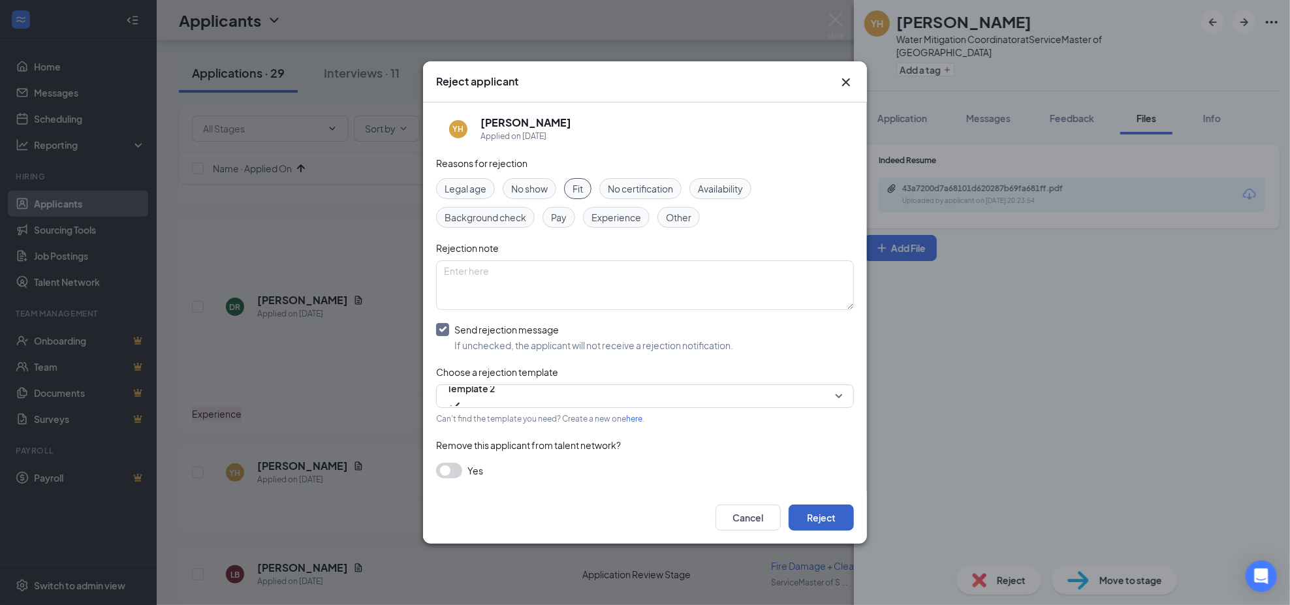
click at [837, 516] on button "Reject" at bounding box center [820, 517] width 65 height 26
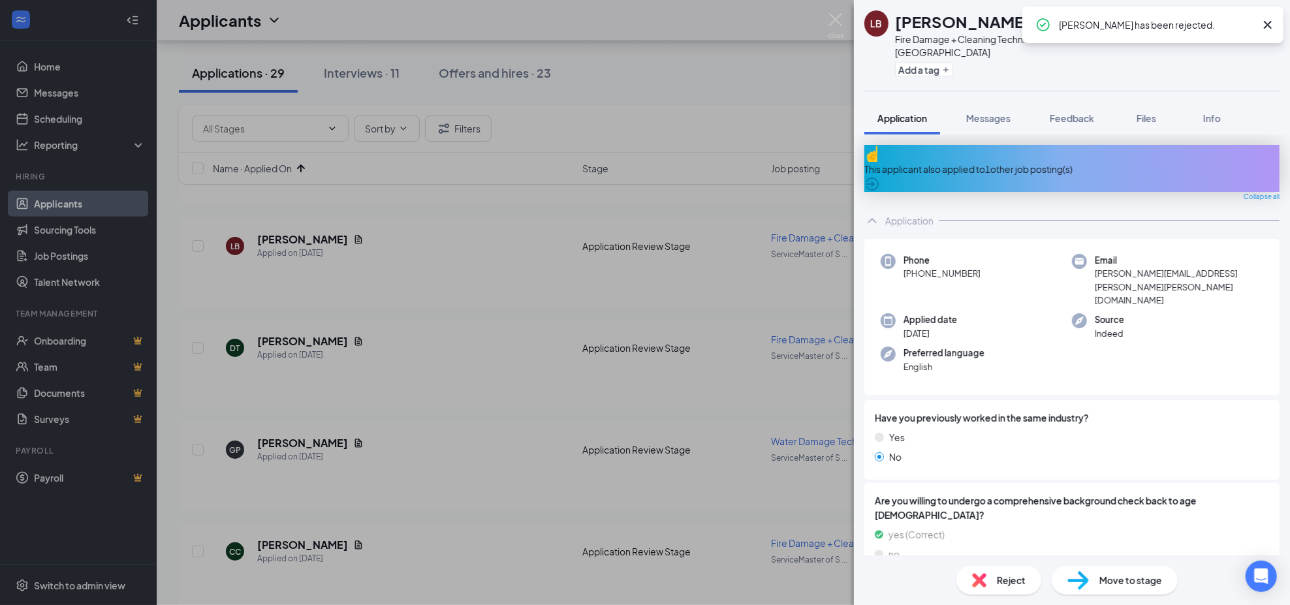
click at [1011, 145] on div "This applicant also applied to 1 other job posting(s)" at bounding box center [1071, 168] width 415 height 47
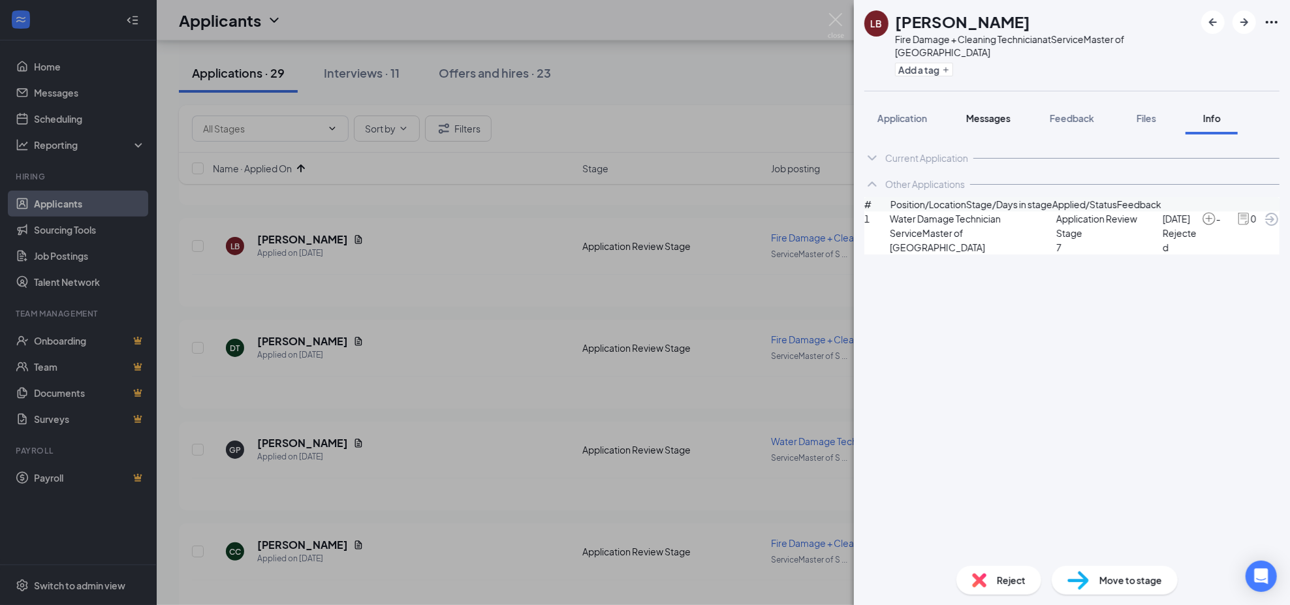
click at [976, 112] on span "Messages" at bounding box center [988, 118] width 44 height 12
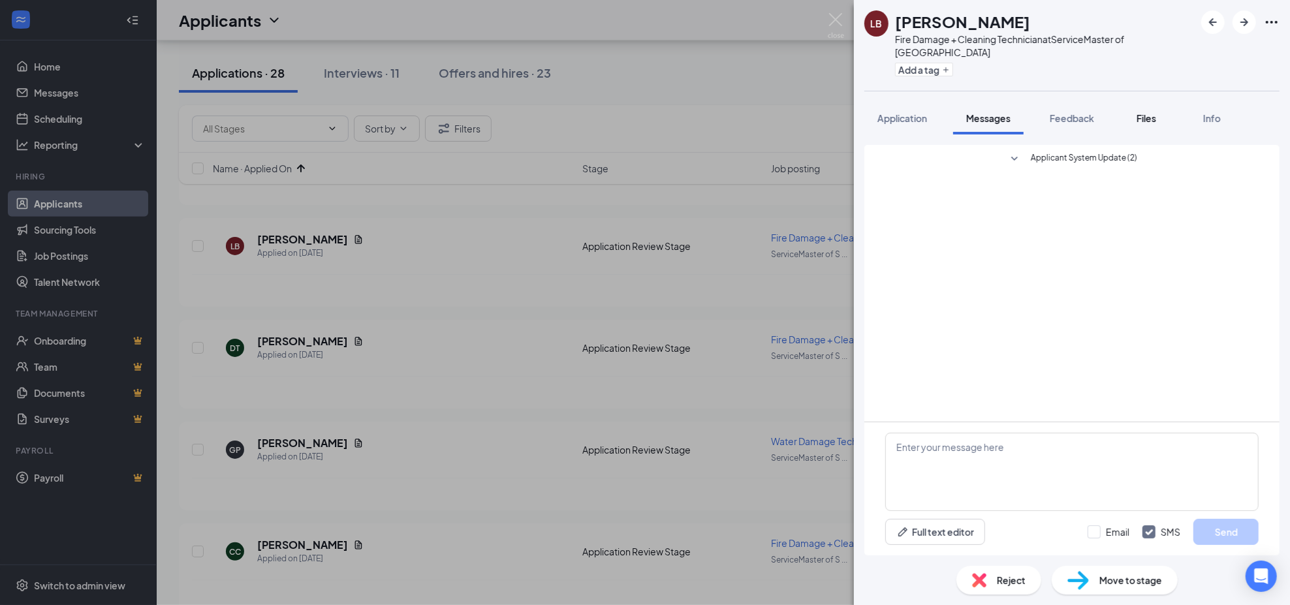
click at [1134, 102] on button "Files" at bounding box center [1146, 118] width 52 height 33
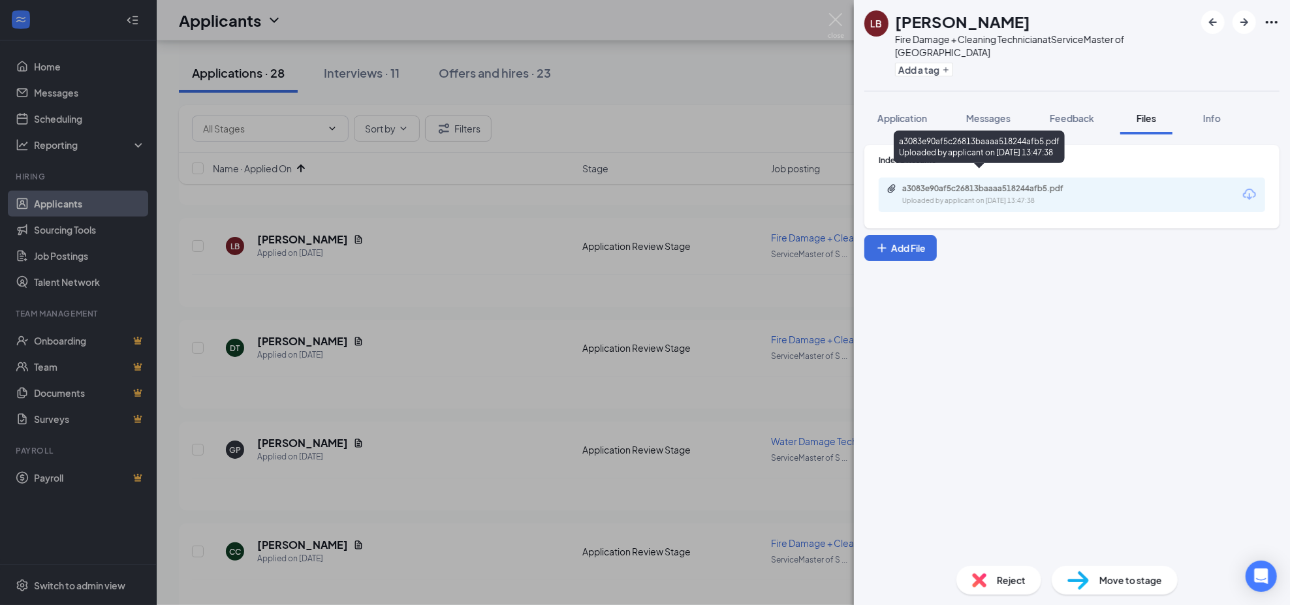
click at [1006, 196] on div "Uploaded by applicant on [DATE] 13:47:38" at bounding box center [1000, 201] width 196 height 10
click at [1017, 591] on div "Reject" at bounding box center [998, 580] width 85 height 29
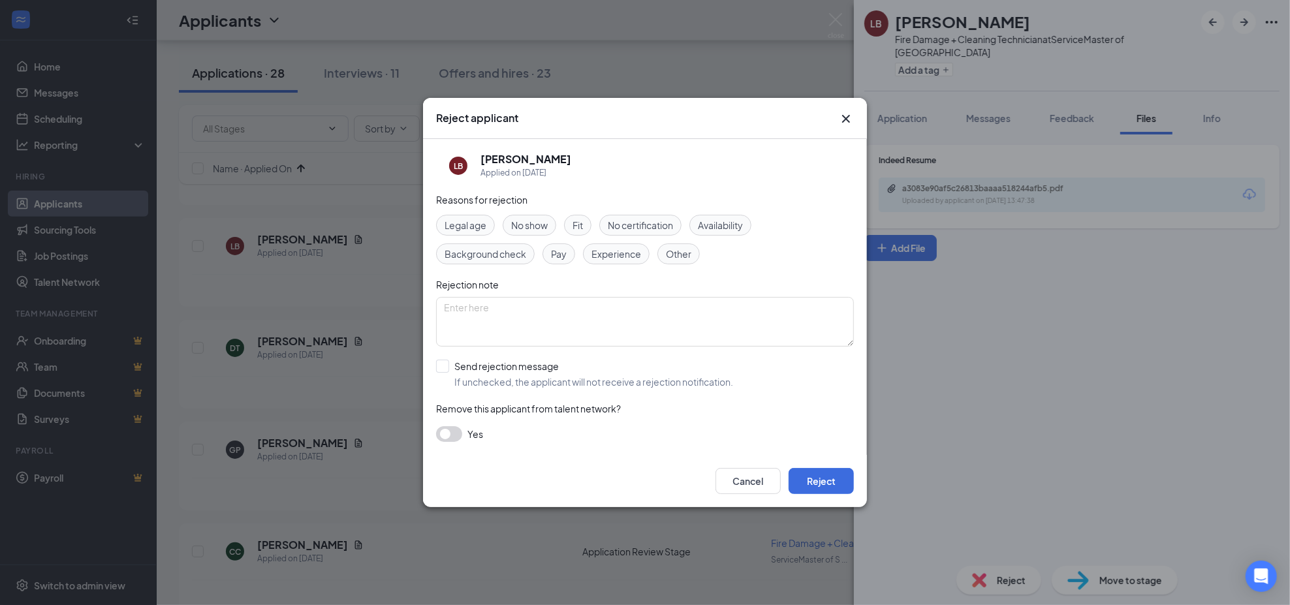
click at [672, 256] on span "Other" at bounding box center [678, 254] width 25 height 14
click at [588, 317] on textarea at bounding box center [645, 322] width 418 height 50
type textarea "no longevity at previous jobs...."
click at [516, 381] on input "Send rejection message If unchecked, the applicant will not receive a rejection…" at bounding box center [584, 374] width 297 height 29
checkbox input "true"
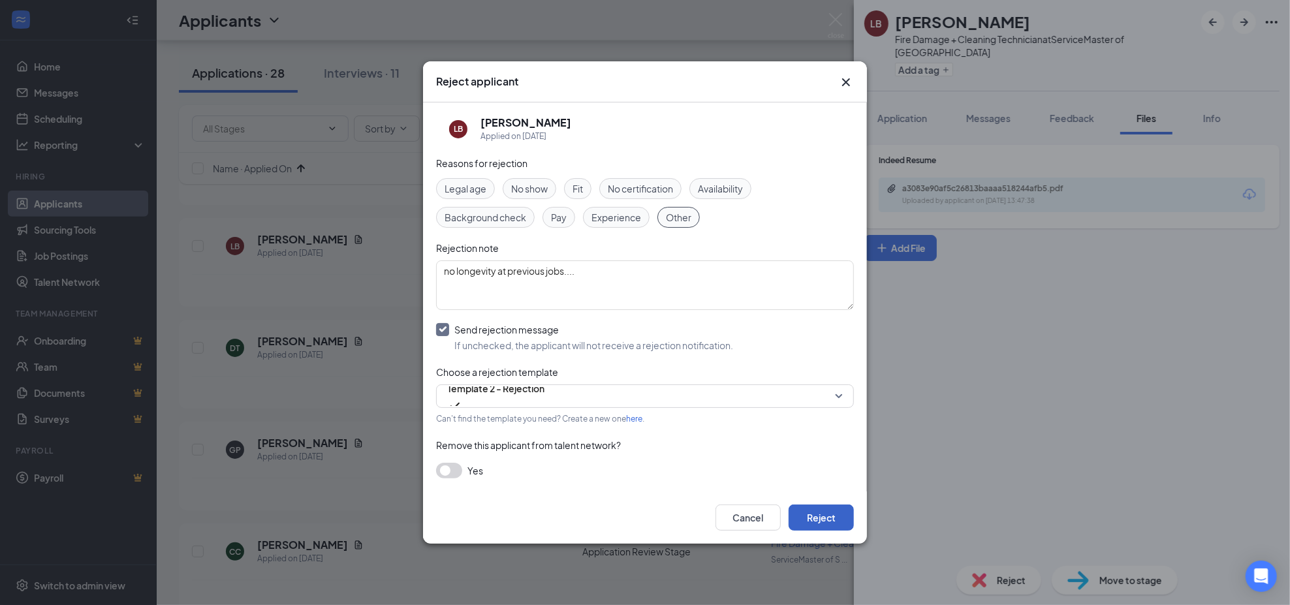
click at [827, 521] on button "Reject" at bounding box center [820, 517] width 65 height 26
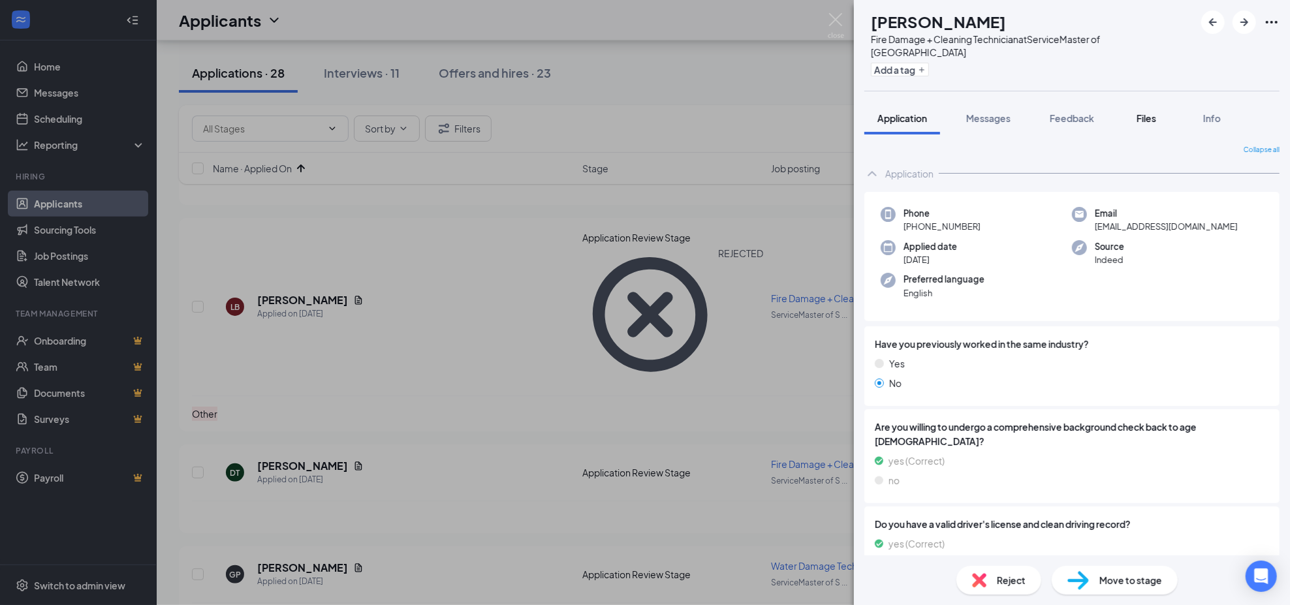
click at [1147, 112] on span "Files" at bounding box center [1146, 118] width 20 height 12
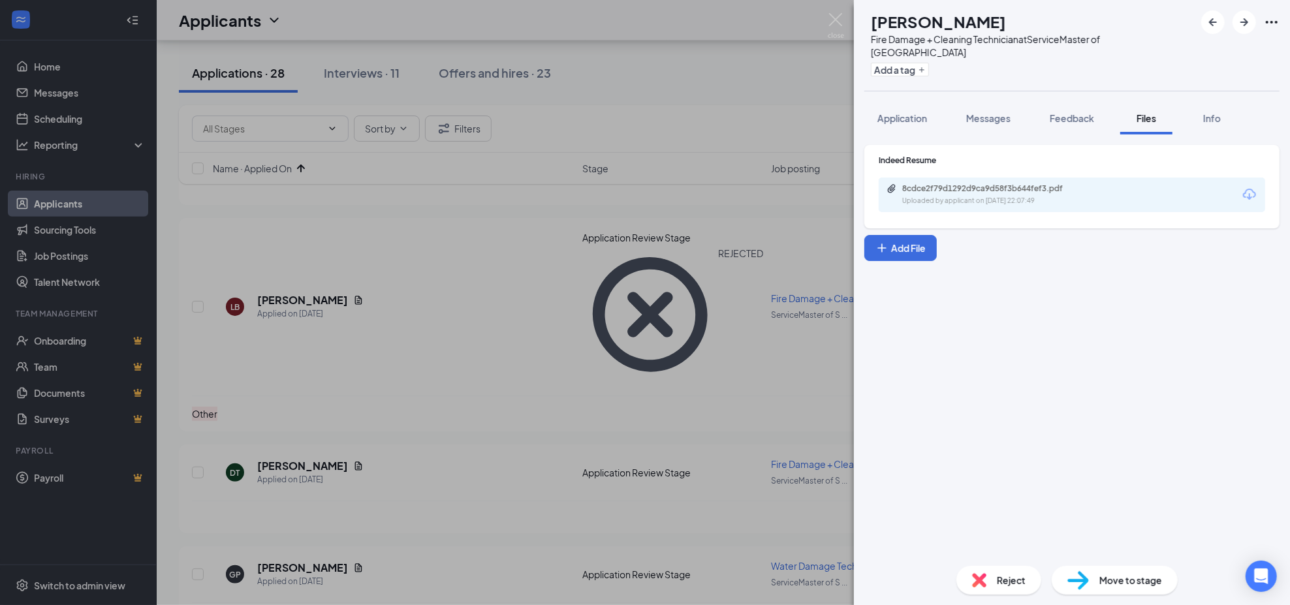
click at [1000, 196] on div "8cdce2f79d1292d9ca9d58f3b644fef3.pdf Uploaded by applicant on [DATE] 22:07:49" at bounding box center [1071, 195] width 386 height 35
click at [1000, 196] on div "Uploaded by applicant on [DATE] 22:07:49" at bounding box center [1000, 201] width 196 height 10
click at [1069, 112] on span "Feedback" at bounding box center [1071, 118] width 44 height 12
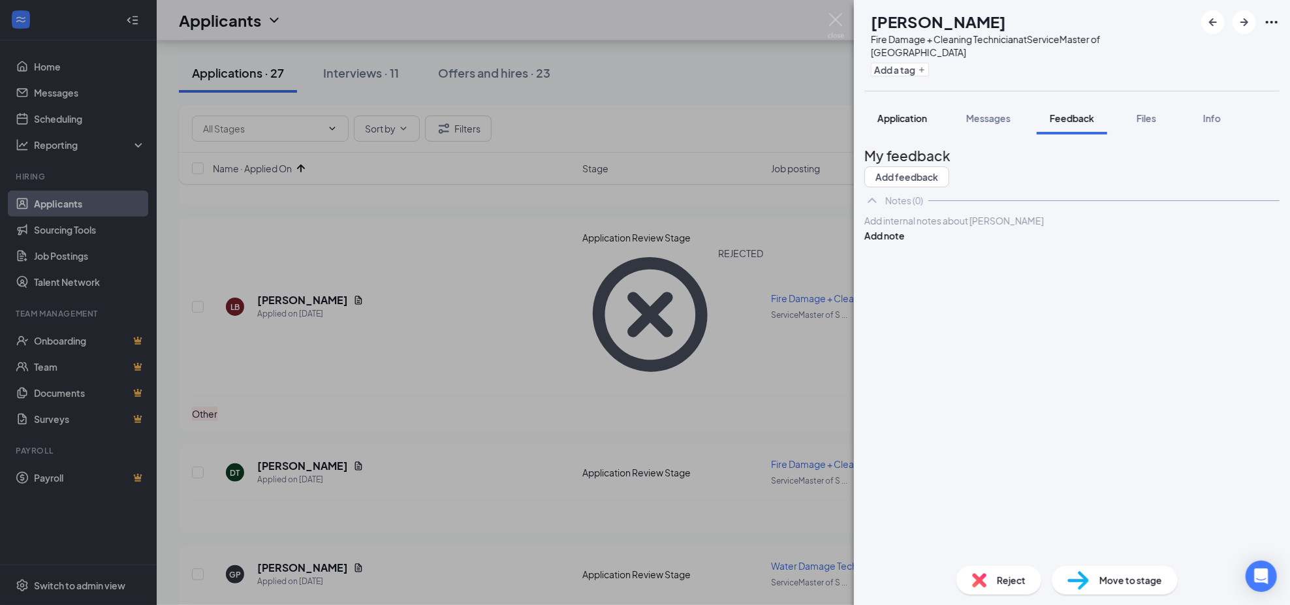
click at [914, 112] on span "Application" at bounding box center [902, 118] width 50 height 12
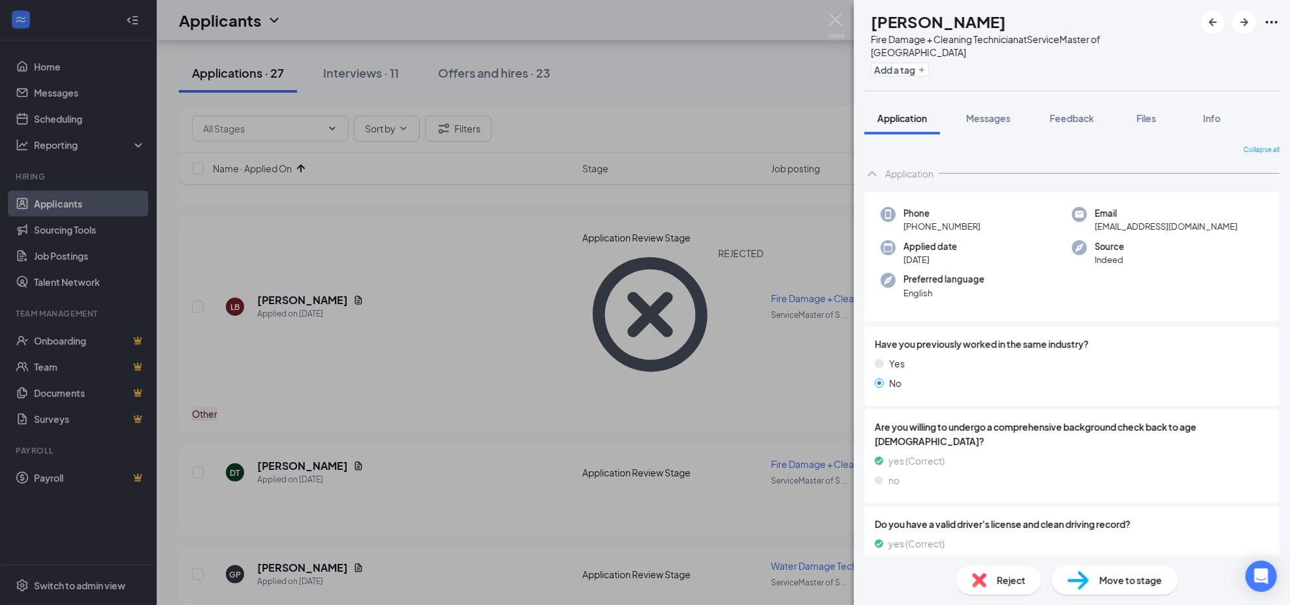
click at [738, 99] on div "DT [PERSON_NAME] Fire Damage + Cleaning Technician at ServiceMaster of [GEOGRAP…" at bounding box center [645, 302] width 1290 height 605
click at [836, 21] on img at bounding box center [835, 25] width 16 height 25
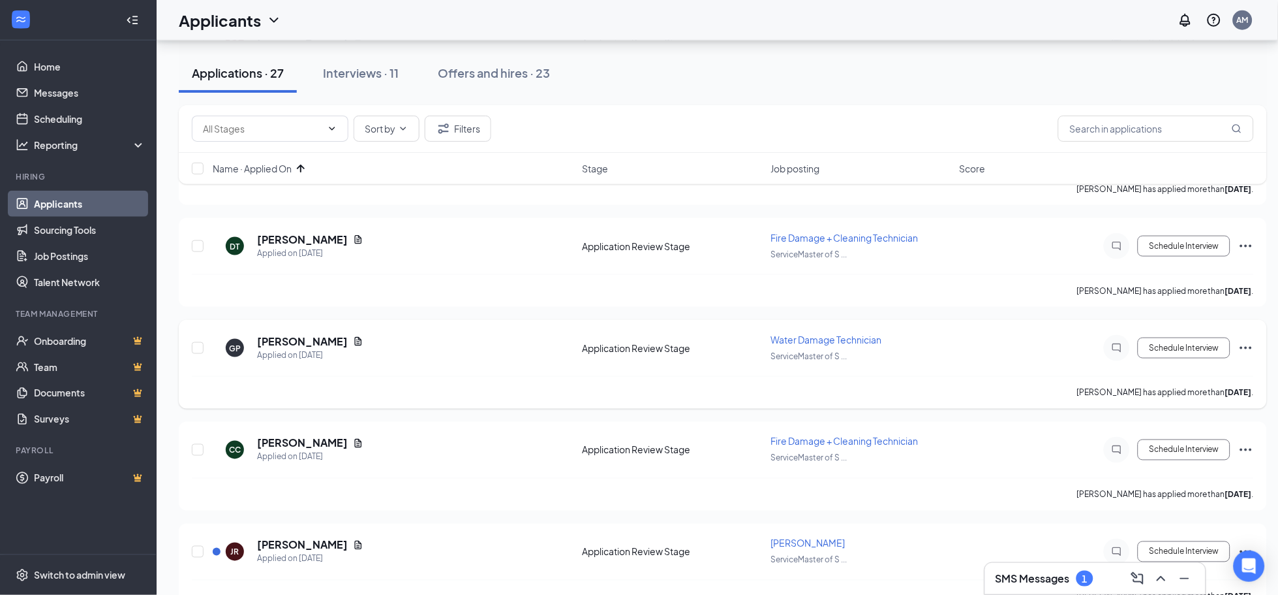
click at [1243, 350] on icon "Ellipses" at bounding box center [1247, 348] width 16 height 16
click at [1197, 492] on p "Move to another position" at bounding box center [1188, 498] width 112 height 13
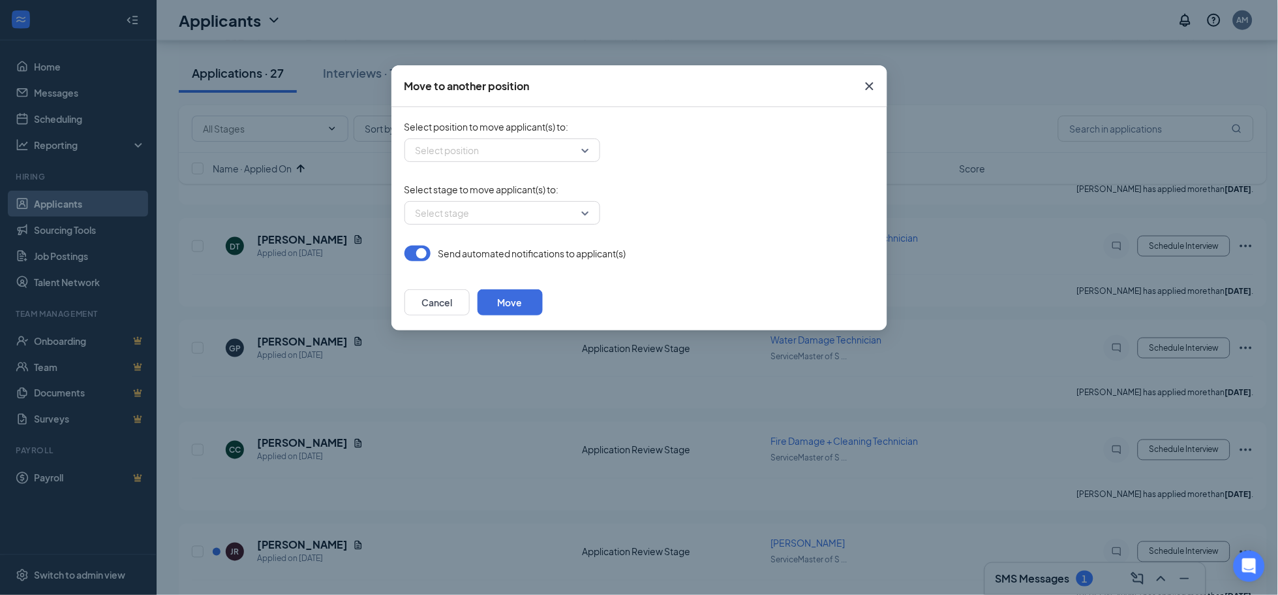
click at [510, 136] on div "Select position to move applicant(s) to : Select position" at bounding box center [640, 141] width 470 height 42
click at [509, 150] on input "search" at bounding box center [497, 150] width 171 height 22
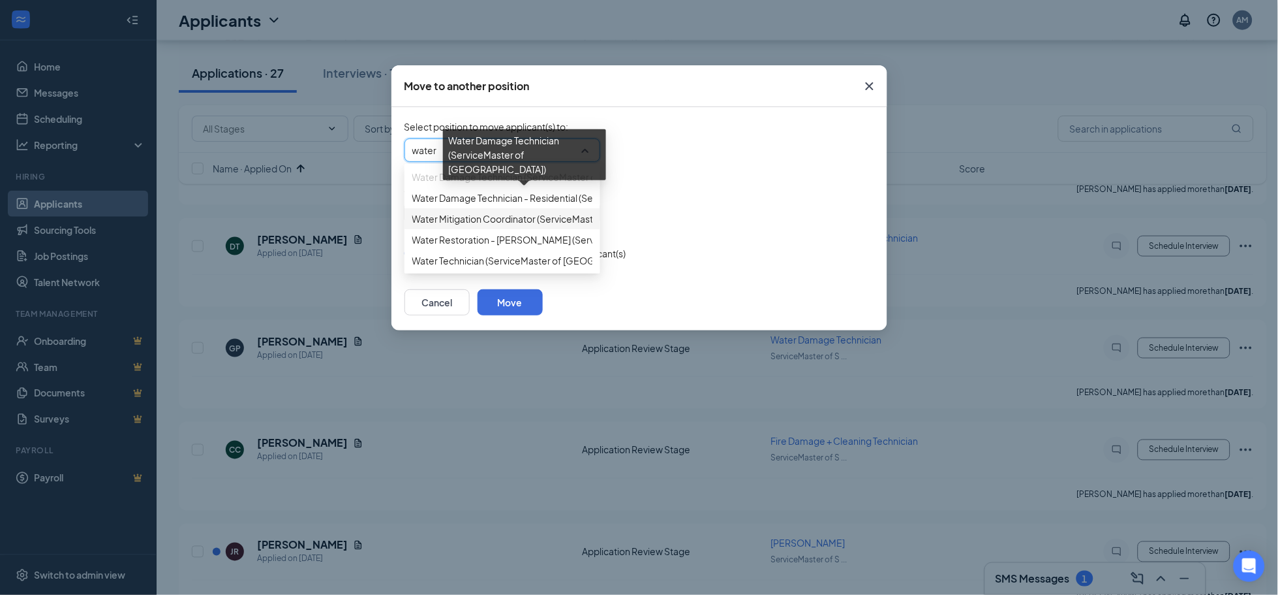
click at [462, 184] on span "Water Damage Technician (ServiceMaster of [GEOGRAPHIC_DATA])" at bounding box center [556, 177] width 288 height 14
click at [534, 184] on span "Water Damage Technician (ServiceMaster of [GEOGRAPHIC_DATA])" at bounding box center [556, 177] width 288 height 14
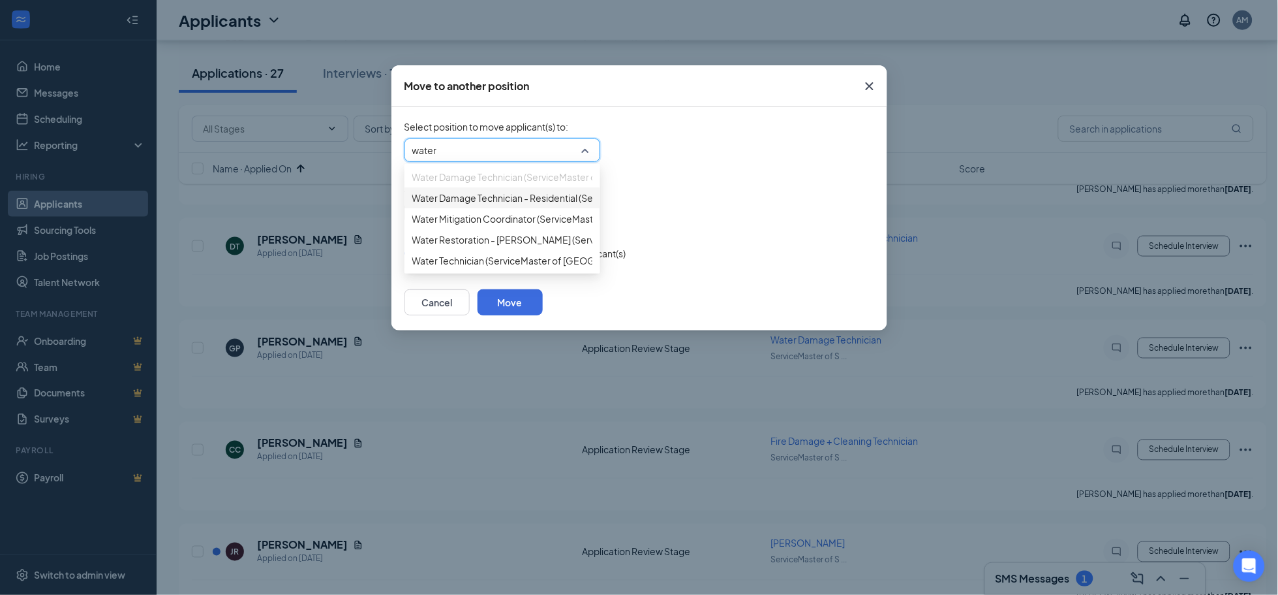
click at [427, 177] on span "Water Damage Technician (ServiceMaster of [GEOGRAPHIC_DATA])" at bounding box center [556, 177] width 288 height 14
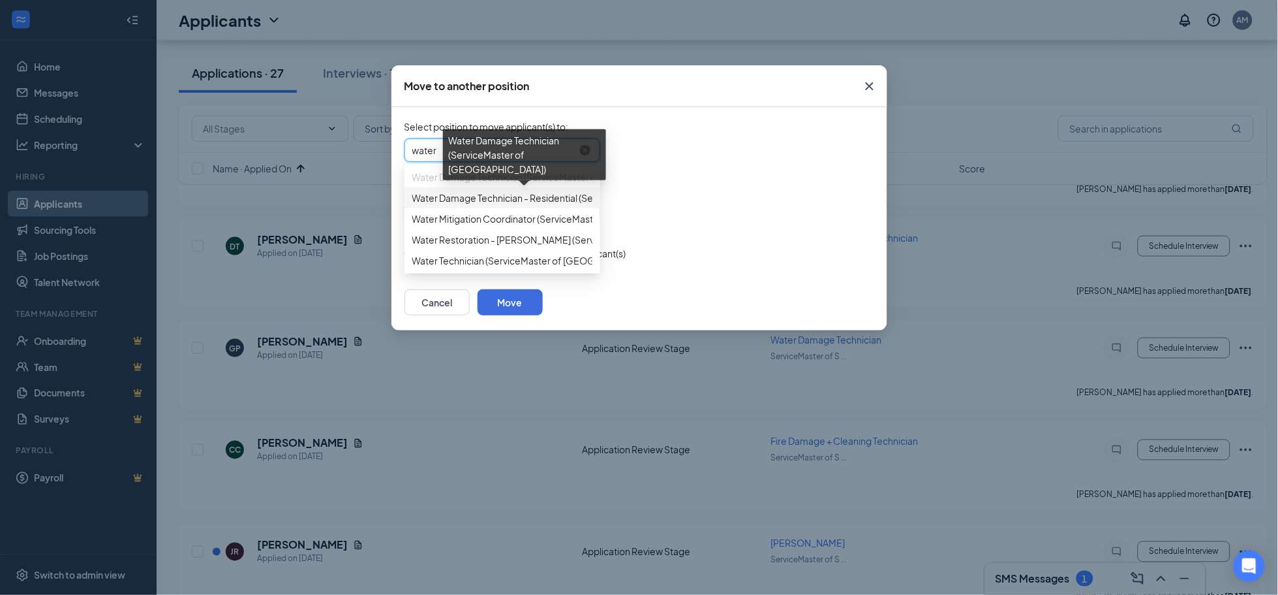
click at [435, 146] on input "water" at bounding box center [497, 150] width 171 height 22
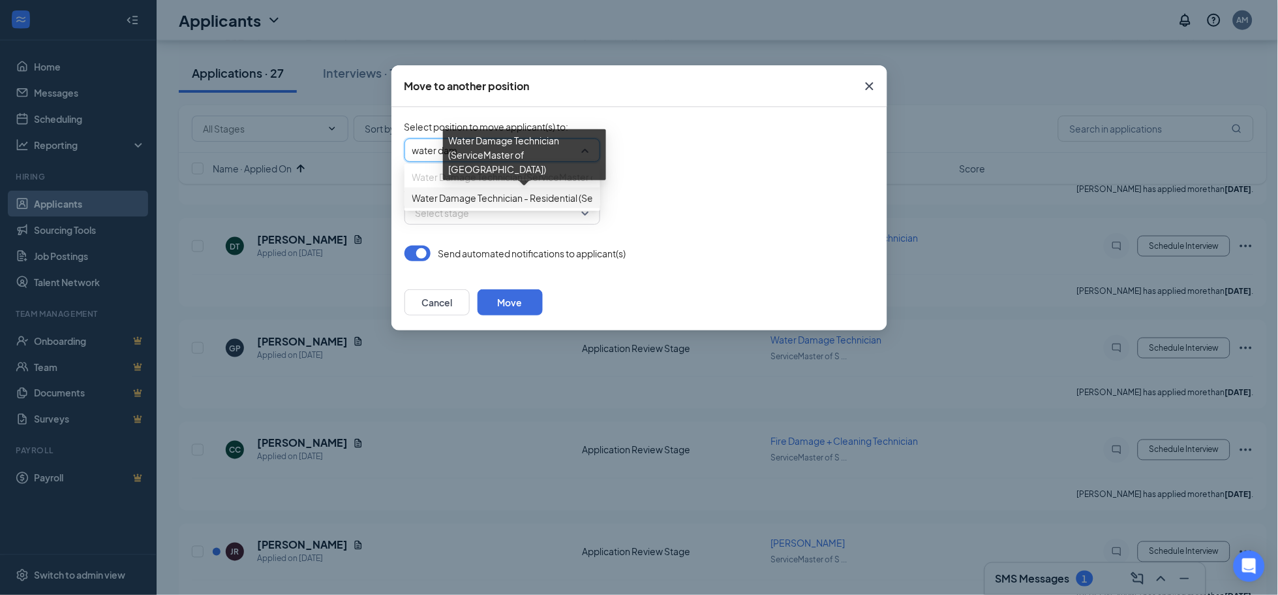
type input "water dam"
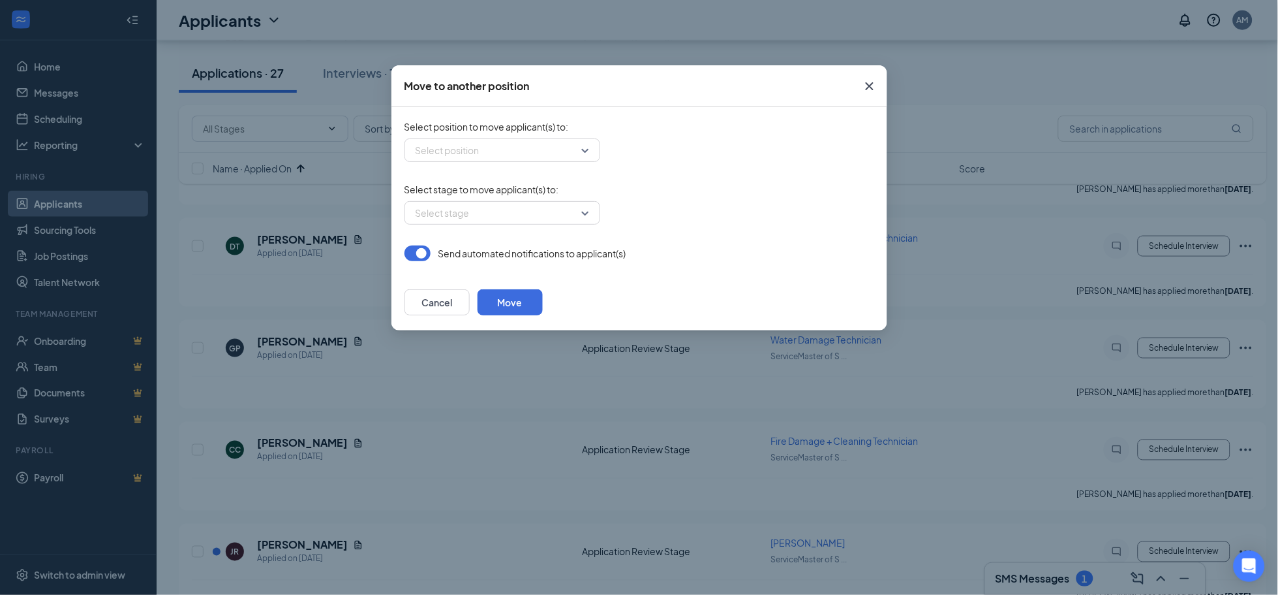
click at [657, 228] on form "Select position to move applicant(s) to : Select position 398689 398688 Water D…" at bounding box center [640, 190] width 470 height 141
click at [506, 145] on input "search" at bounding box center [497, 150] width 171 height 22
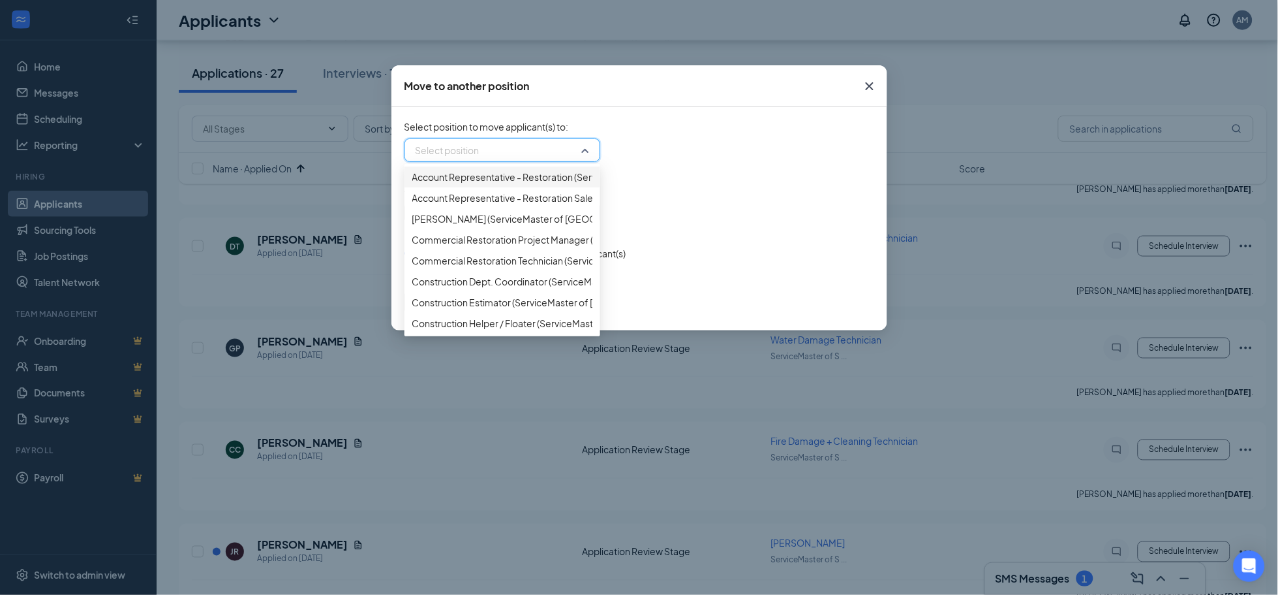
click at [870, 84] on icon "Cross" at bounding box center [870, 86] width 16 height 16
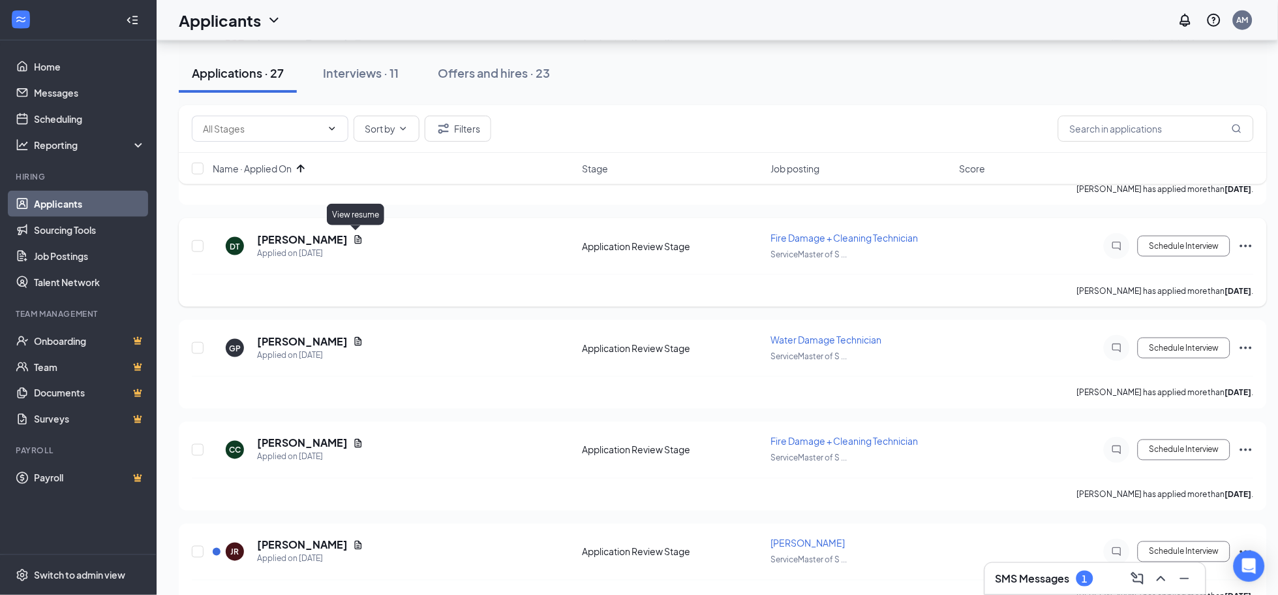
click at [355, 239] on icon "Document" at bounding box center [358, 239] width 7 height 8
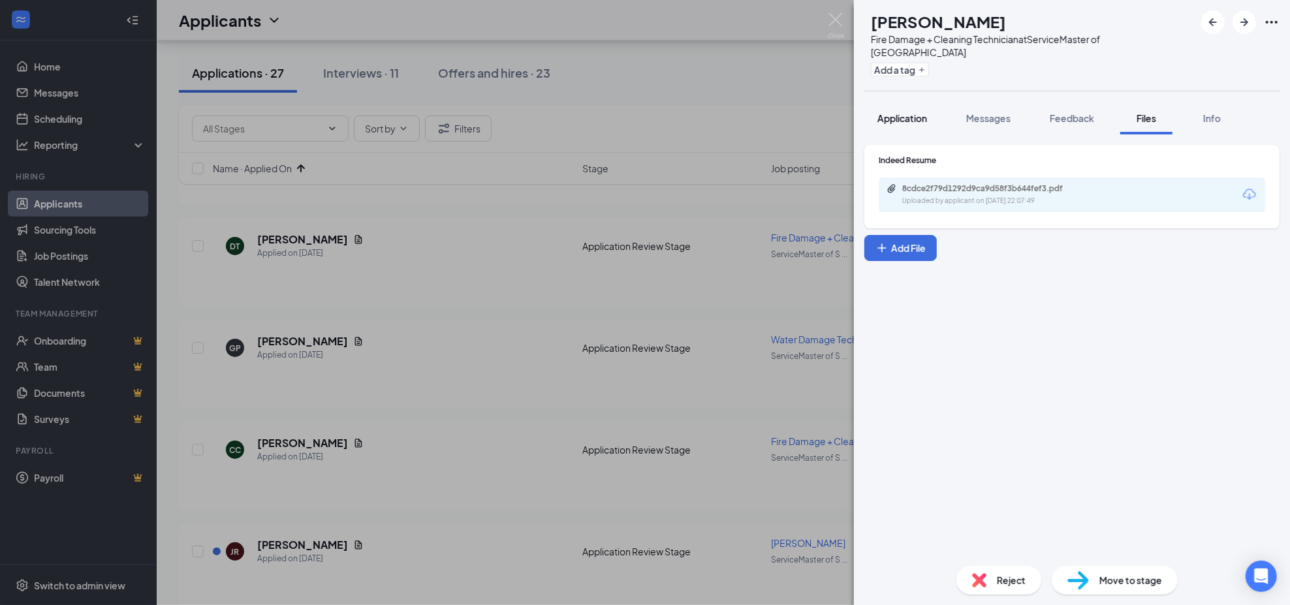
click at [918, 112] on span "Application" at bounding box center [902, 118] width 50 height 12
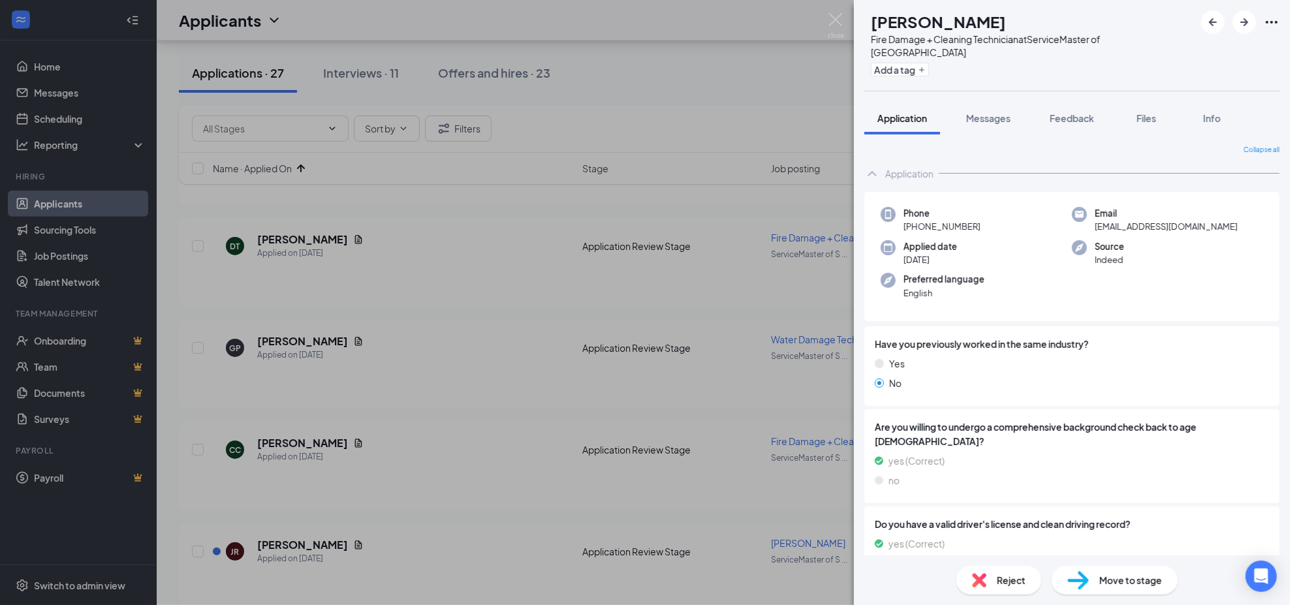
click at [1271, 17] on icon "Ellipses" at bounding box center [1271, 22] width 16 height 16
click at [1007, 70] on div "DT [PERSON_NAME] Fire Damage + Cleaning Technician at ServiceMaster of [GEOGRAP…" at bounding box center [1072, 45] width 436 height 91
click at [708, 98] on div "DT [PERSON_NAME] Fire Damage + Cleaning Technician at ServiceMaster of [GEOGRAP…" at bounding box center [645, 302] width 1290 height 605
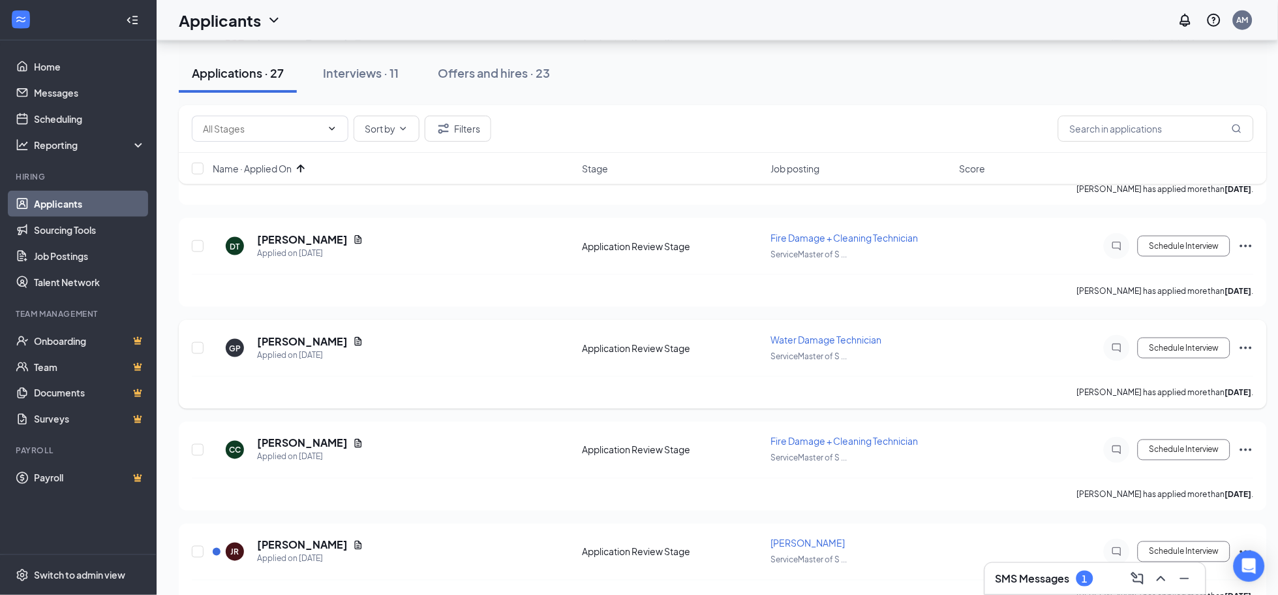
click at [1242, 341] on icon "Ellipses" at bounding box center [1247, 348] width 16 height 16
click at [1161, 537] on p "Reject" at bounding box center [1188, 533] width 112 height 13
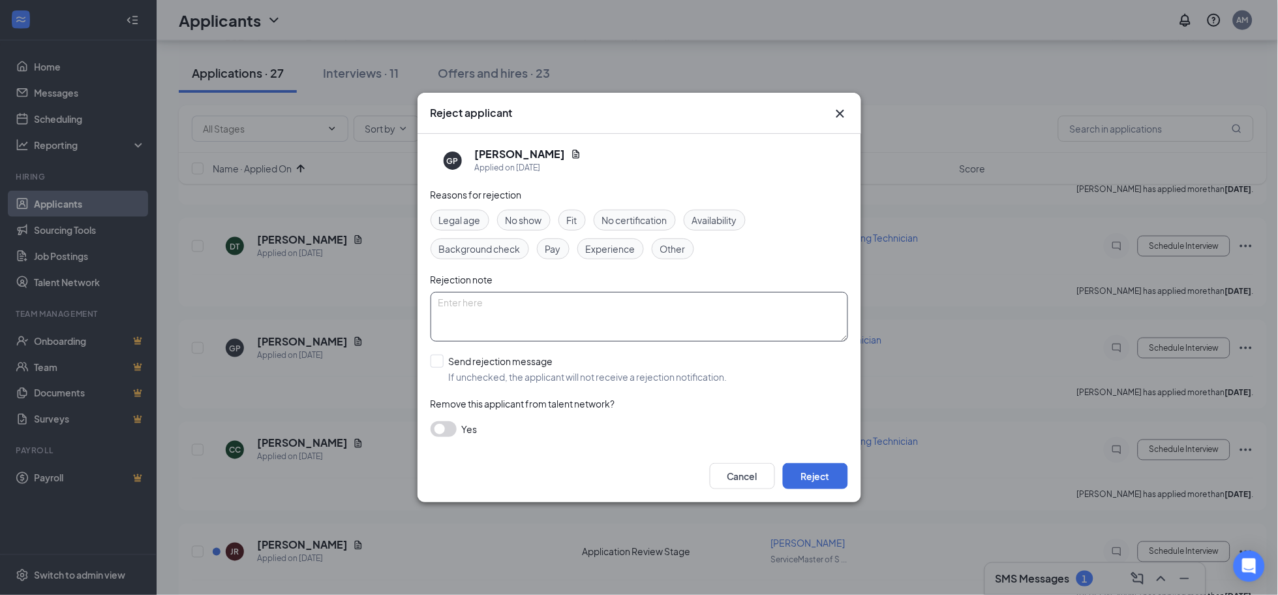
click at [550, 329] on textarea at bounding box center [640, 317] width 418 height 50
type textarea "previous employee, not eligible for rehire"
click at [506, 370] on input "Send rejection message If unchecked, the applicant will not receive a rejection…" at bounding box center [579, 368] width 297 height 29
checkbox input "true"
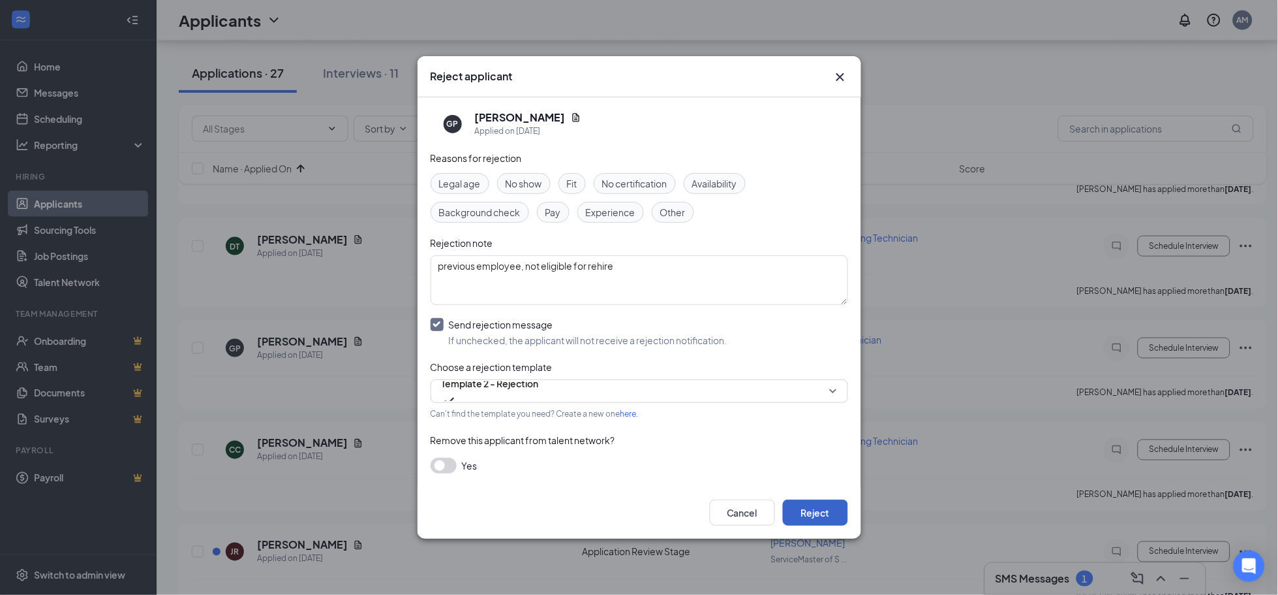
click at [812, 512] on button "Reject" at bounding box center [815, 512] width 65 height 26
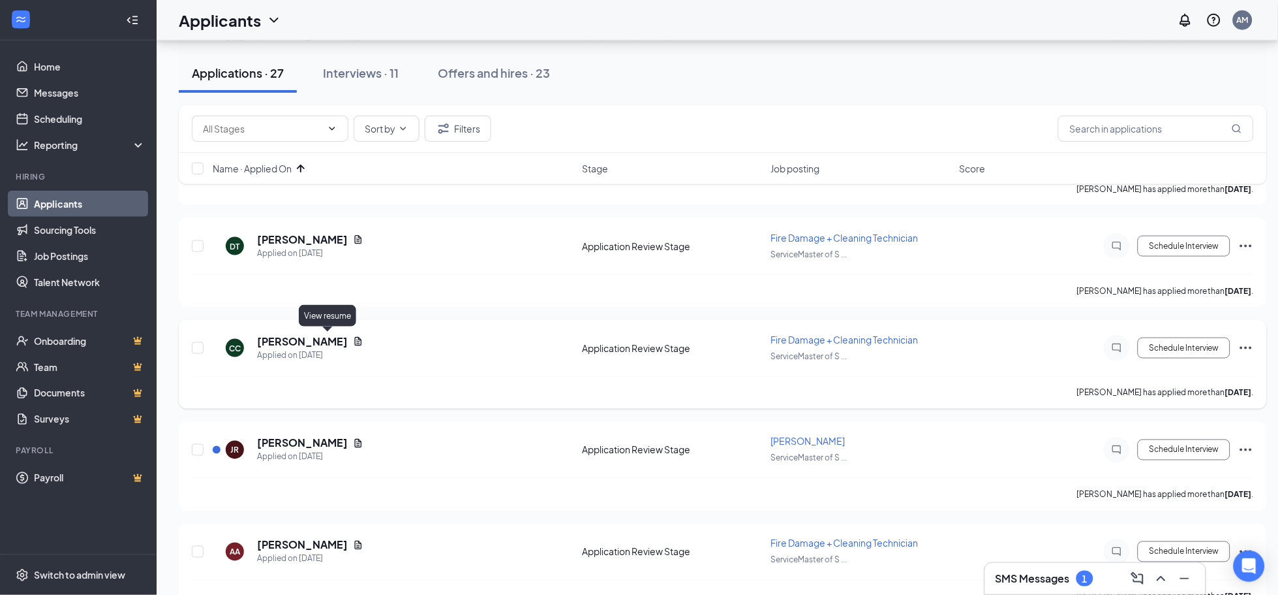
click at [353, 336] on icon "Document" at bounding box center [358, 341] width 10 height 10
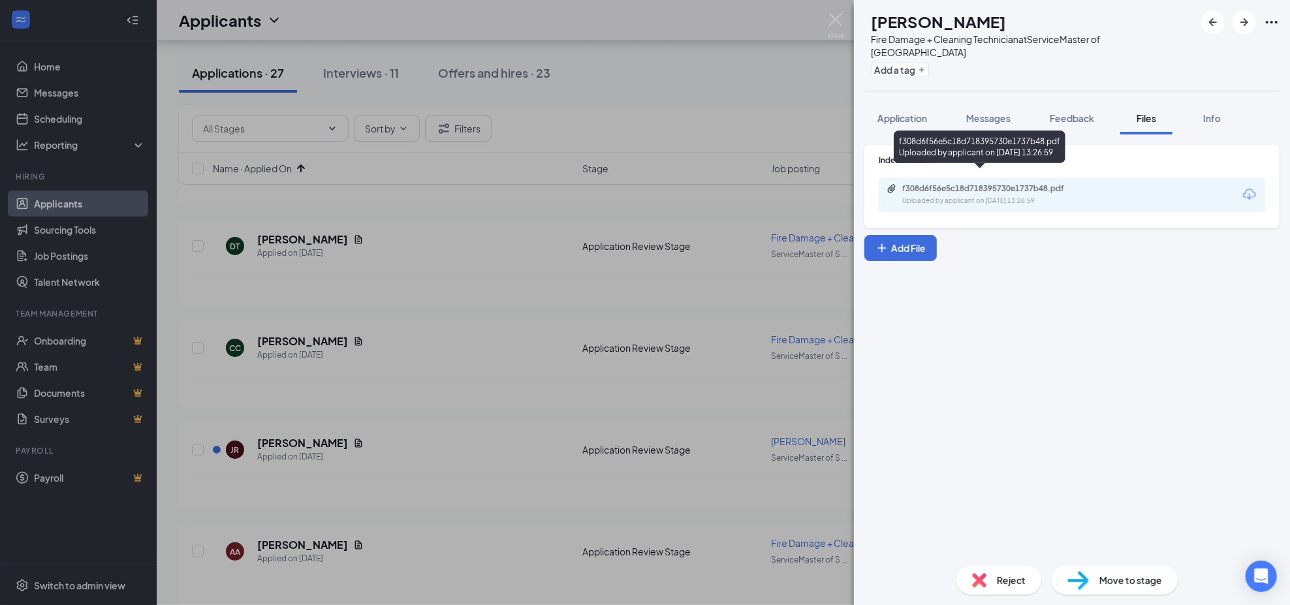
click at [1065, 183] on div "f308d6f56e5c18d718395730e1737b48.pdf" at bounding box center [993, 188] width 183 height 10
click at [1000, 570] on div "Reject" at bounding box center [998, 580] width 85 height 29
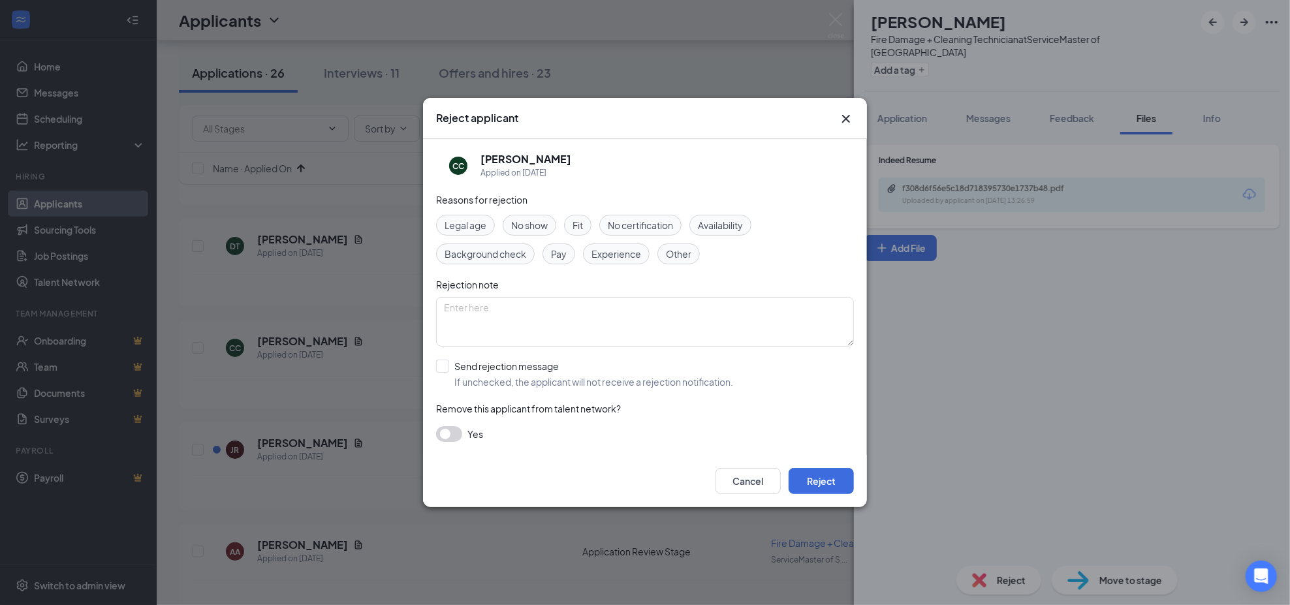
click at [676, 257] on span "Other" at bounding box center [678, 254] width 25 height 14
click at [558, 343] on textarea at bounding box center [645, 322] width 418 height 50
type textarea "previous candidate interviewed - not a good fit"
click at [531, 363] on input "Send rejection message If unchecked, the applicant will not receive a rejection…" at bounding box center [584, 374] width 297 height 29
checkbox input "true"
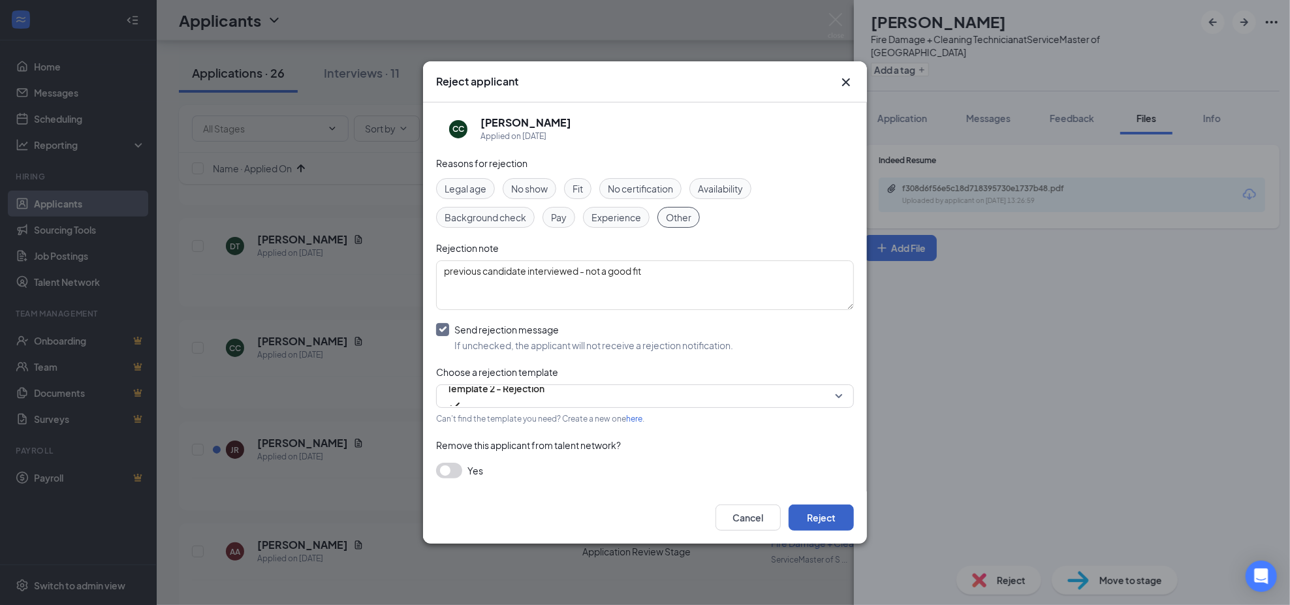
click at [838, 515] on button "Reject" at bounding box center [820, 517] width 65 height 26
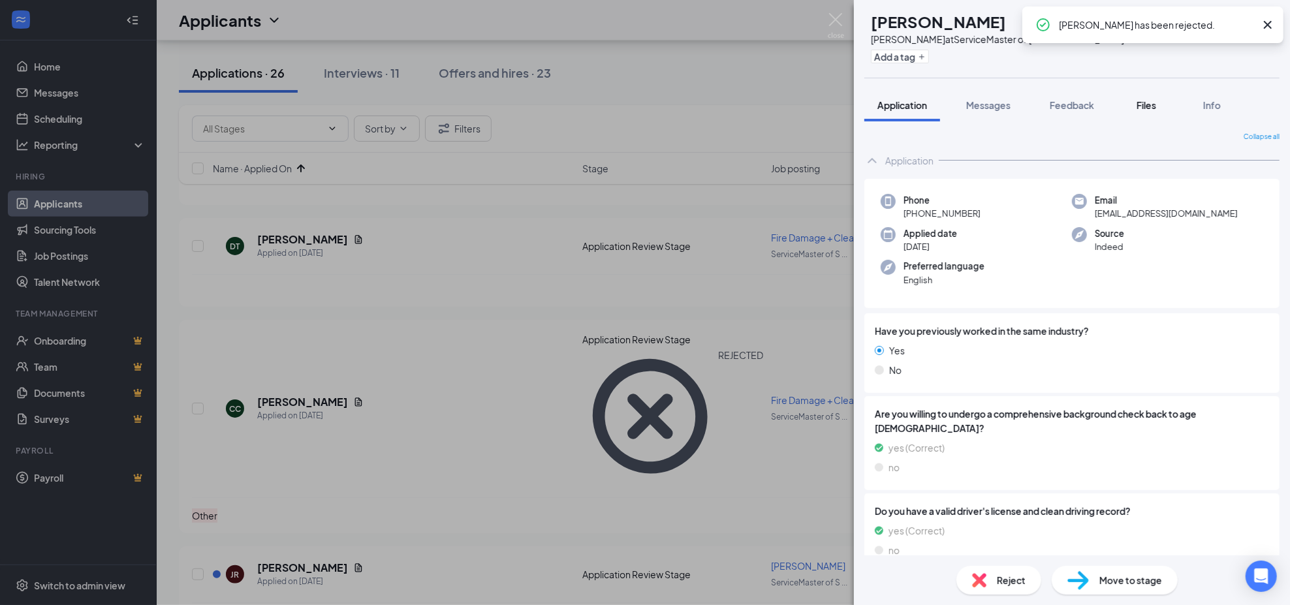
click at [1136, 93] on button "Files" at bounding box center [1146, 105] width 52 height 33
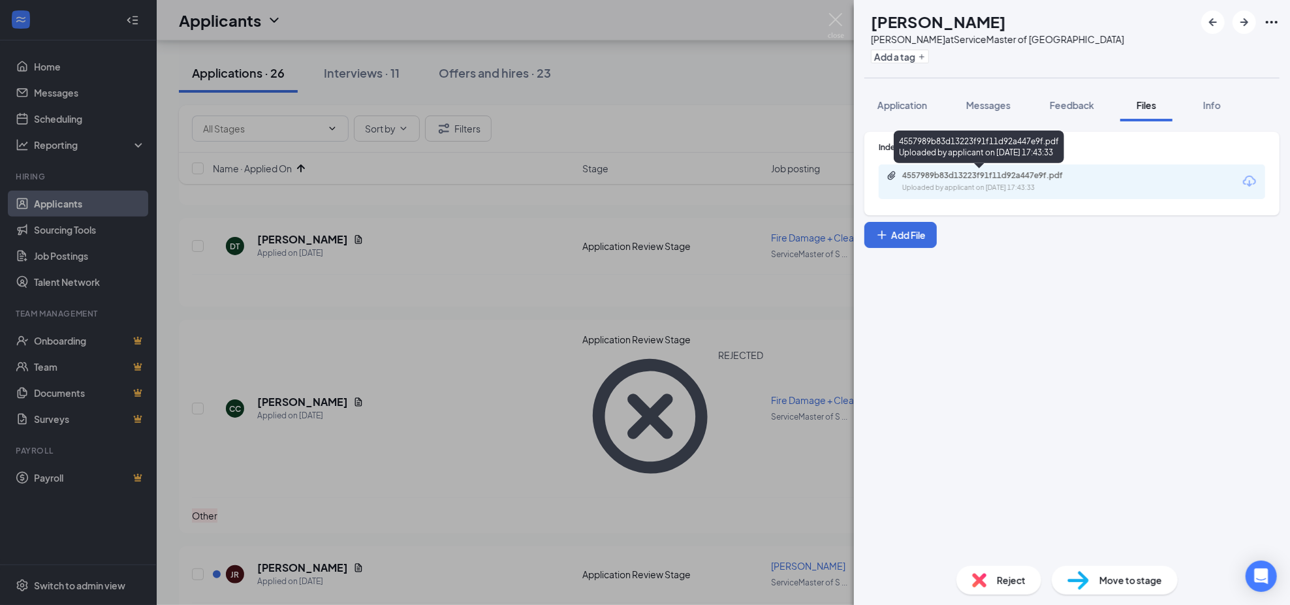
click at [1015, 176] on div "4557989b83d13223f91f11d92a447e9f.pdf" at bounding box center [993, 175] width 183 height 10
click at [1105, 578] on span "Move to stage" at bounding box center [1130, 580] width 63 height 14
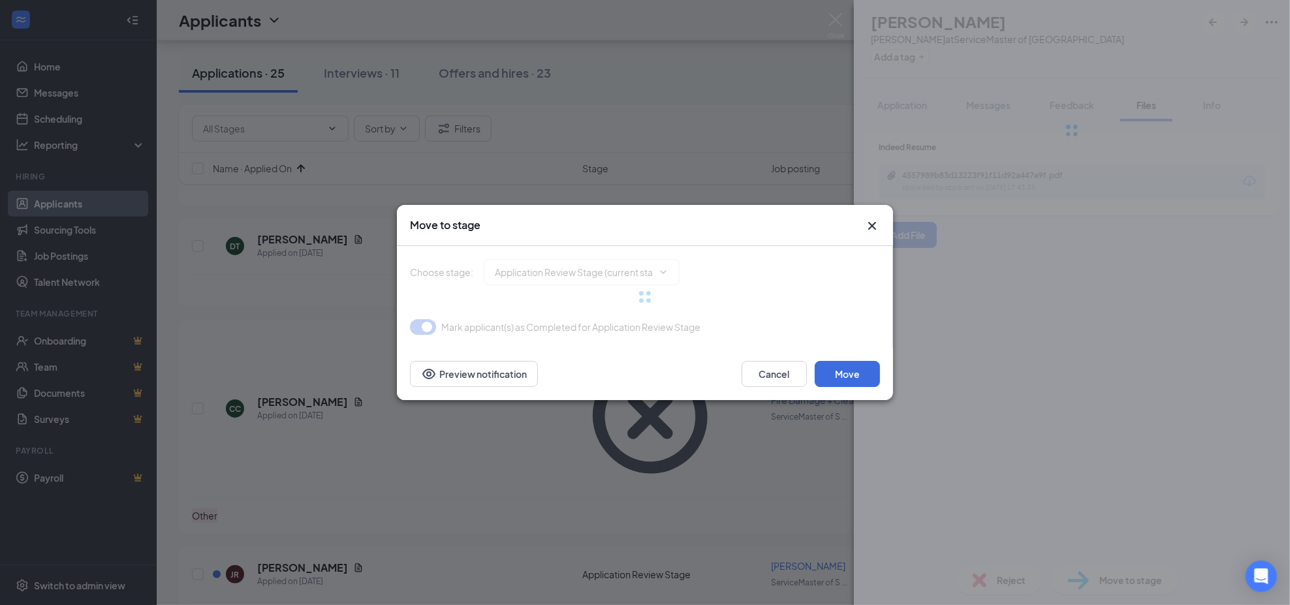
type input "Onsite Interview (next stage)"
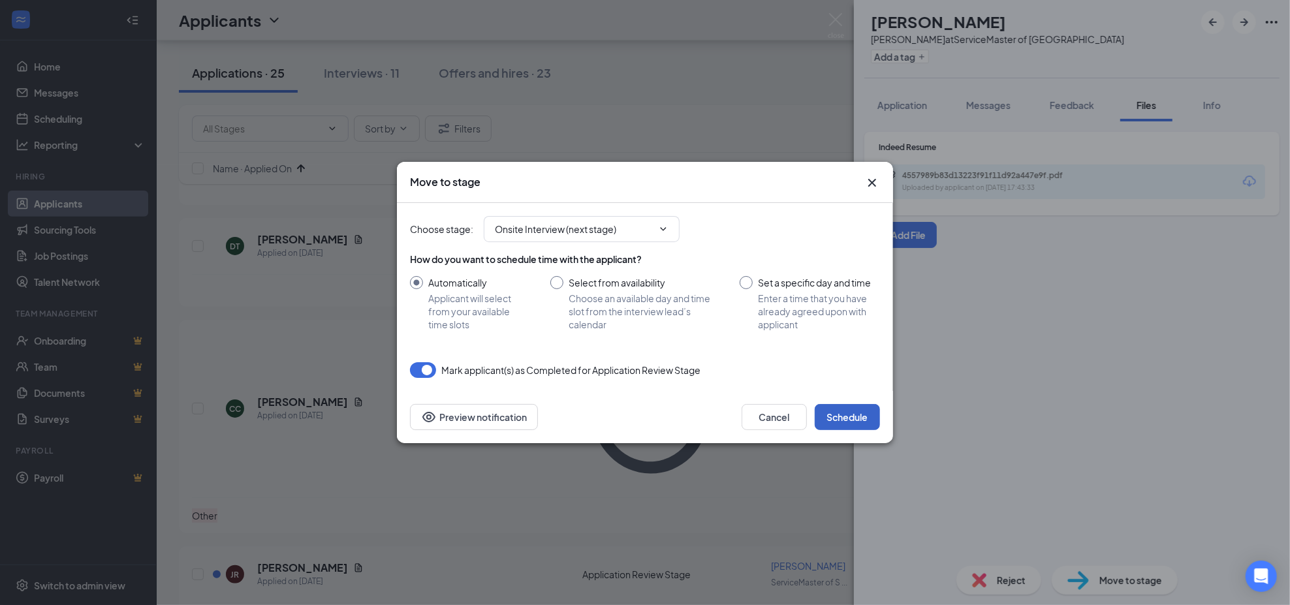
click at [873, 413] on button "Schedule" at bounding box center [846, 417] width 65 height 26
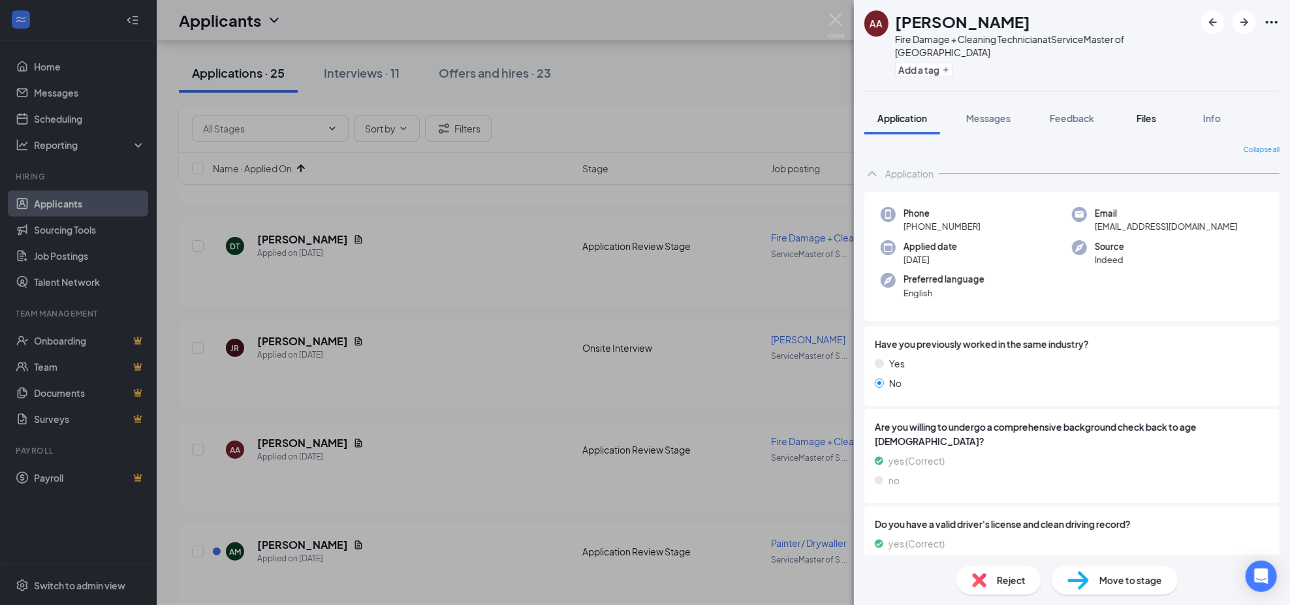
click at [1146, 115] on button "Files" at bounding box center [1146, 118] width 52 height 33
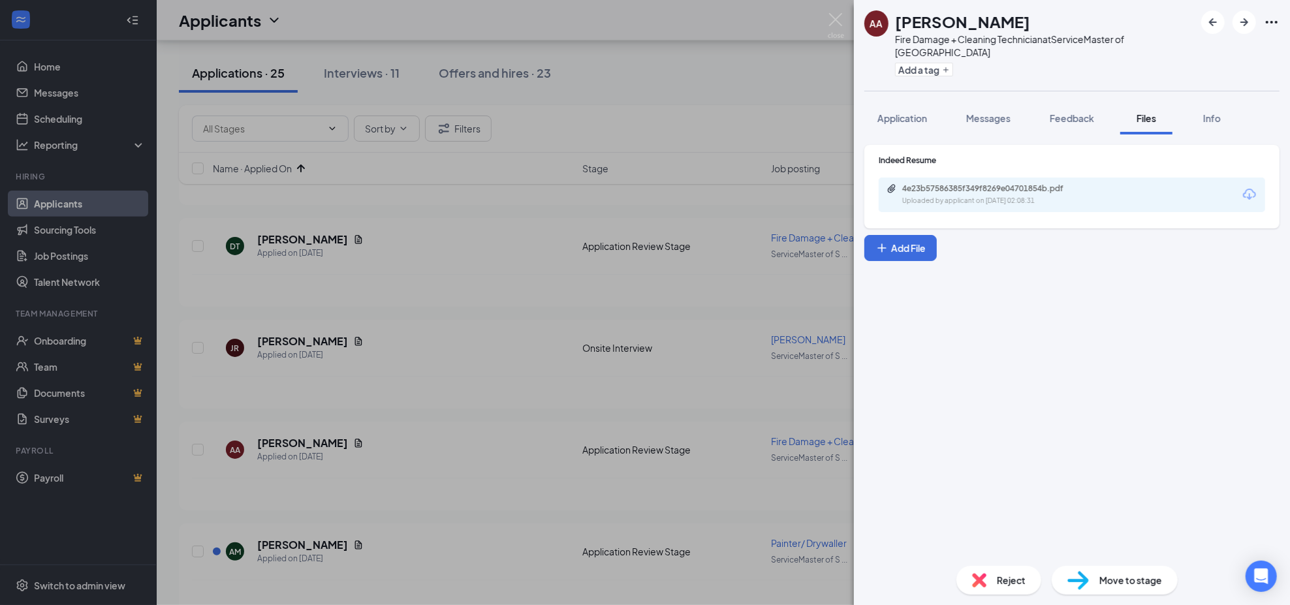
click at [990, 196] on div "Uploaded by applicant on [DATE] 02:08:31" at bounding box center [1000, 201] width 196 height 10
click at [970, 585] on div "Reject" at bounding box center [998, 580] width 85 height 29
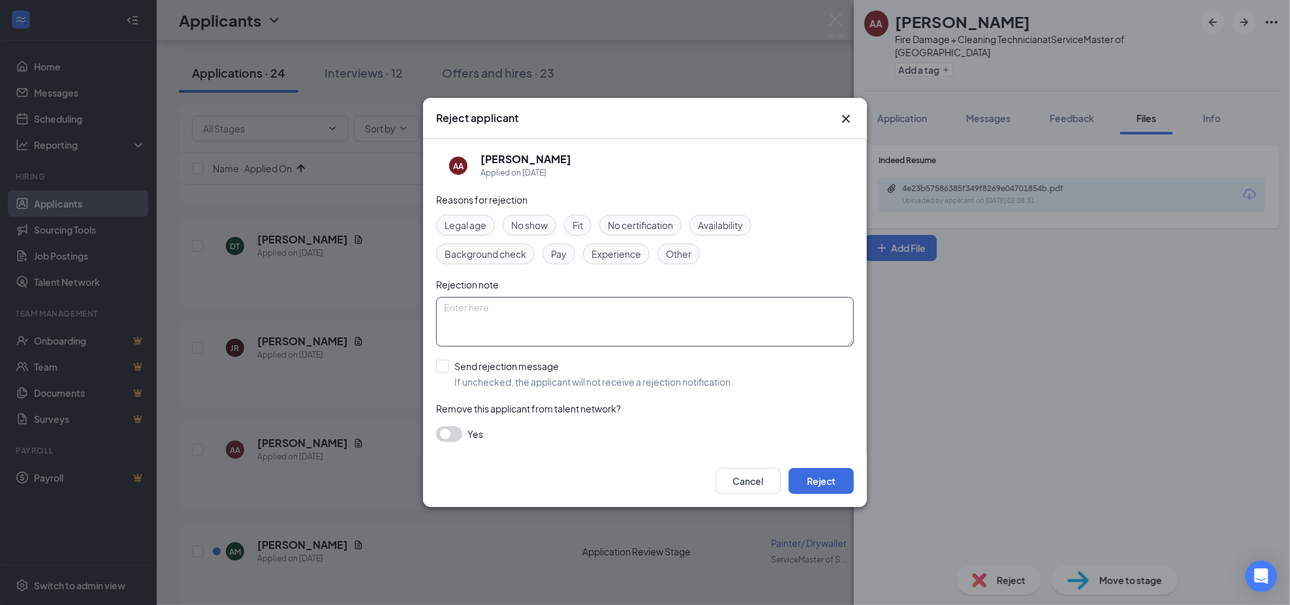
click at [482, 341] on textarea at bounding box center [645, 322] width 418 height 50
click at [670, 248] on span "Other" at bounding box center [678, 254] width 25 height 14
click at [516, 311] on textarea at bounding box center [645, 322] width 418 height 50
type textarea "not in area"
click at [510, 371] on input "Send rejection message If unchecked, the applicant will not receive a rejection…" at bounding box center [584, 374] width 297 height 29
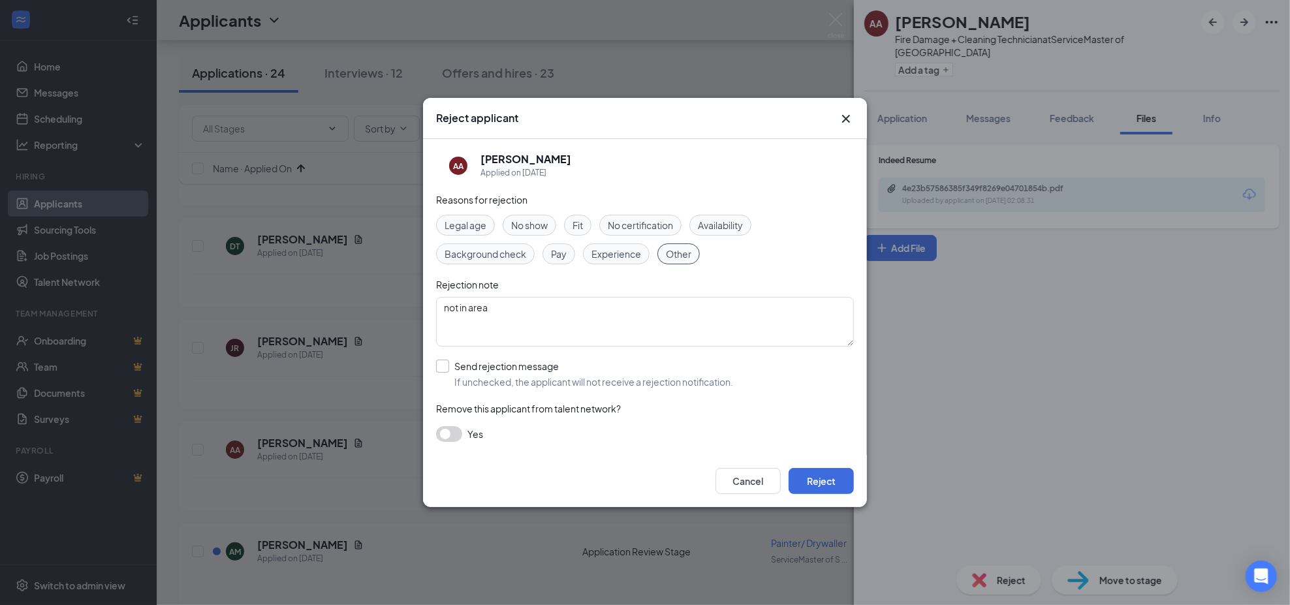
checkbox input "true"
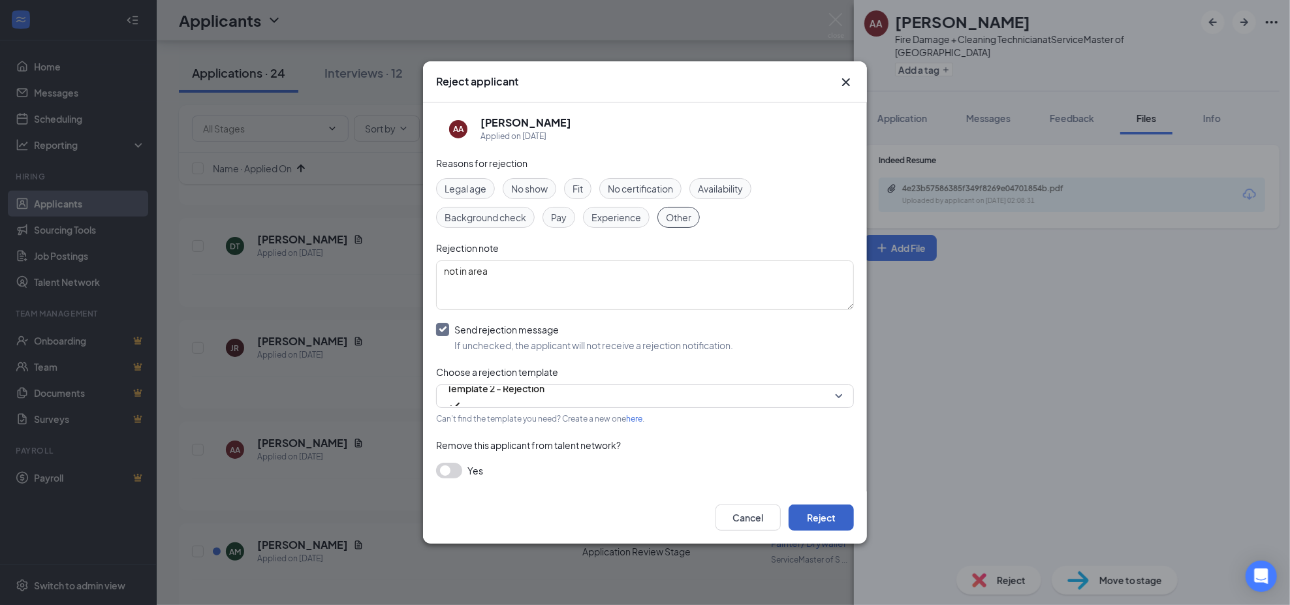
click at [813, 518] on button "Reject" at bounding box center [820, 517] width 65 height 26
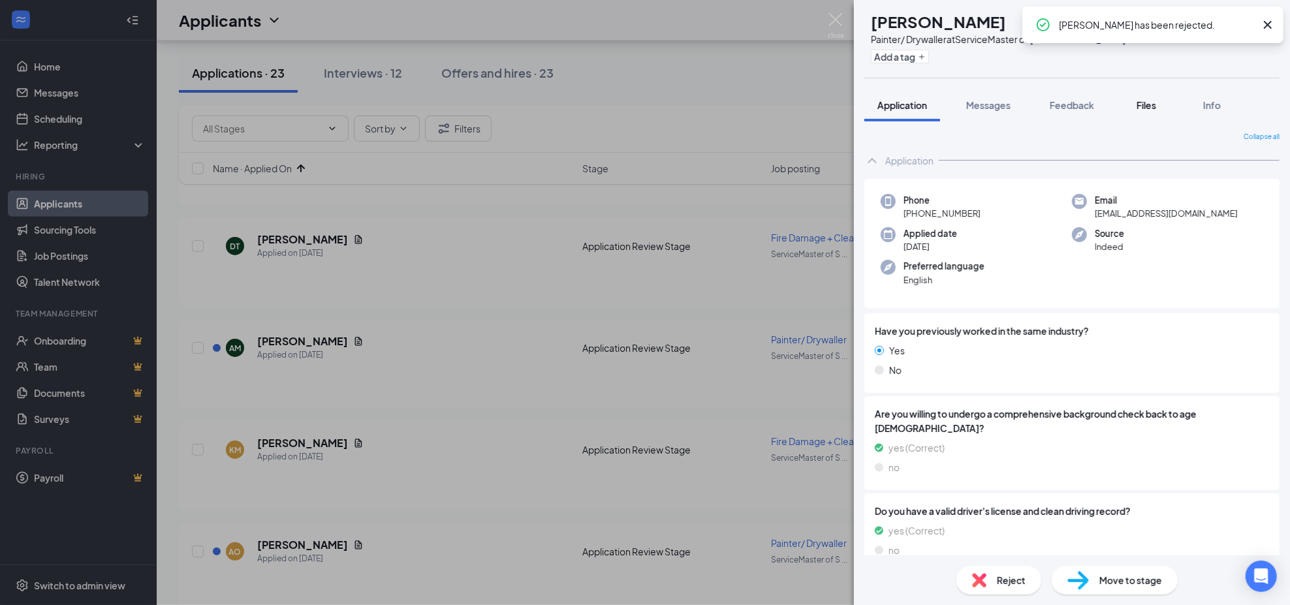
click at [1153, 104] on span "Files" at bounding box center [1146, 105] width 20 height 12
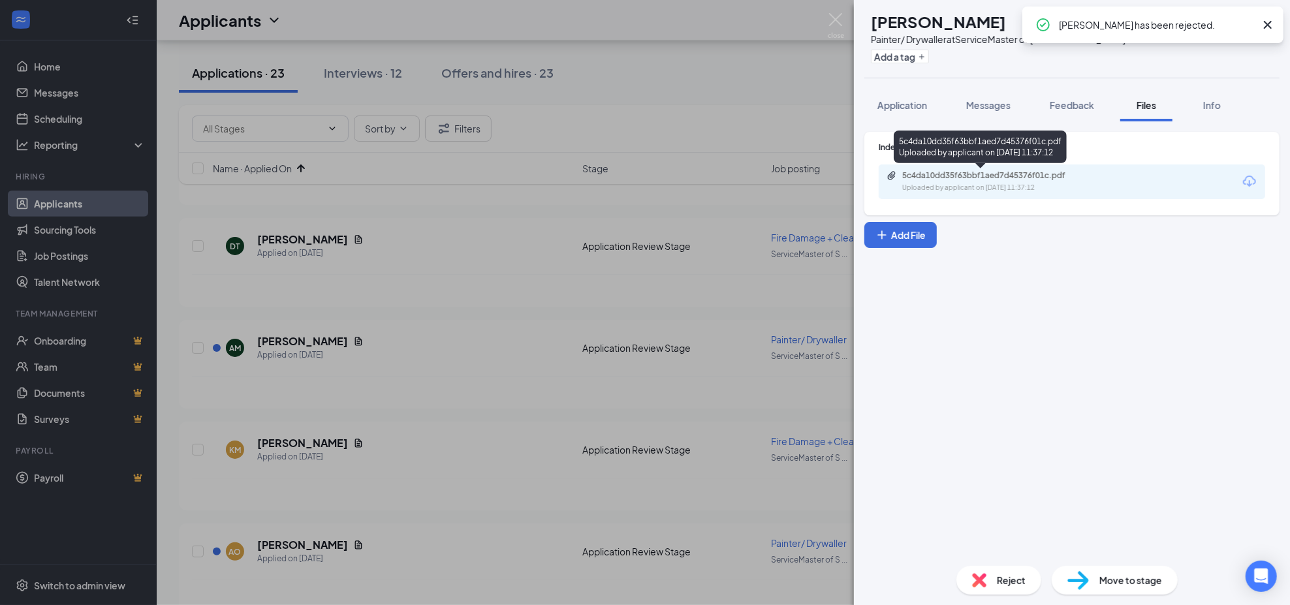
click at [1057, 183] on div "Uploaded by applicant on [DATE] 11:37:12" at bounding box center [1000, 188] width 196 height 10
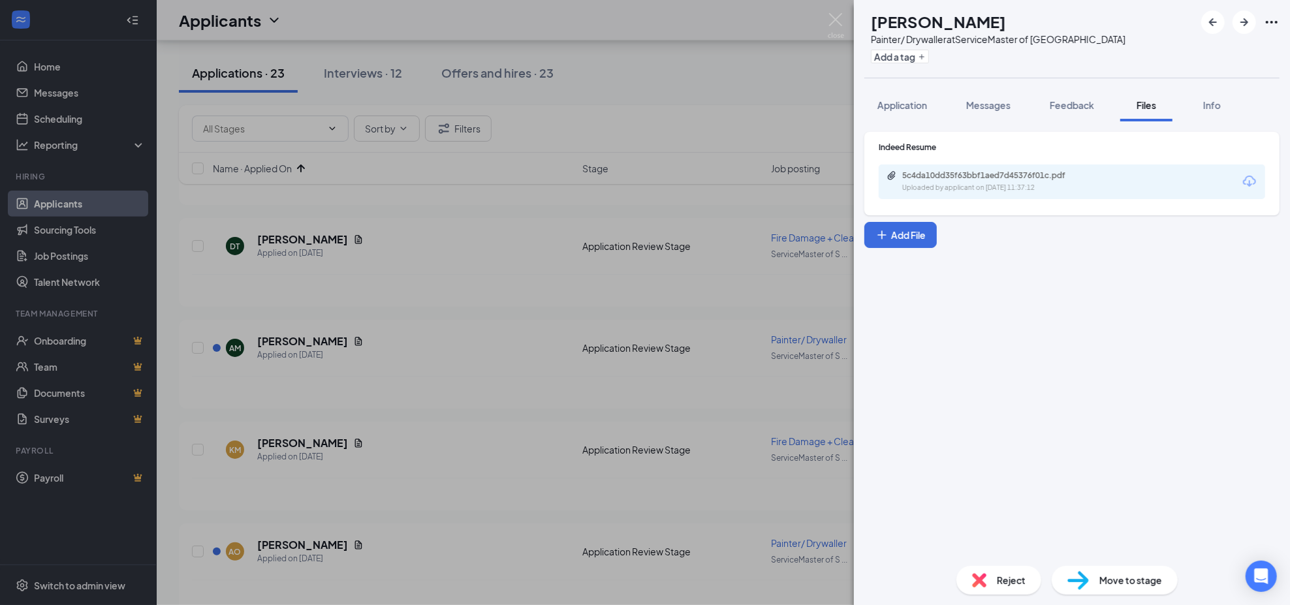
click at [1023, 583] on span "Reject" at bounding box center [1011, 580] width 29 height 14
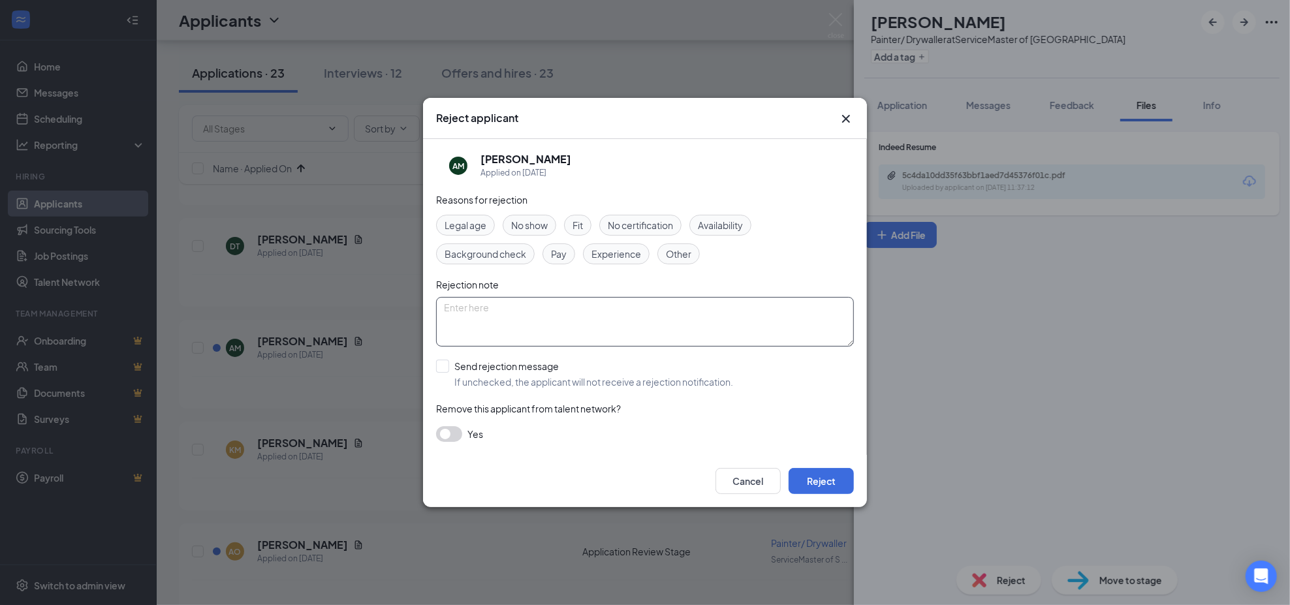
click at [540, 302] on textarea at bounding box center [645, 322] width 418 height 50
click at [634, 259] on span "Experience" at bounding box center [616, 254] width 50 height 14
click at [597, 305] on textarea at bounding box center [645, 322] width 418 height 50
type textarea "no experience in building painting/drywall"
click at [533, 369] on input "Send rejection message If unchecked, the applicant will not receive a rejection…" at bounding box center [584, 374] width 297 height 29
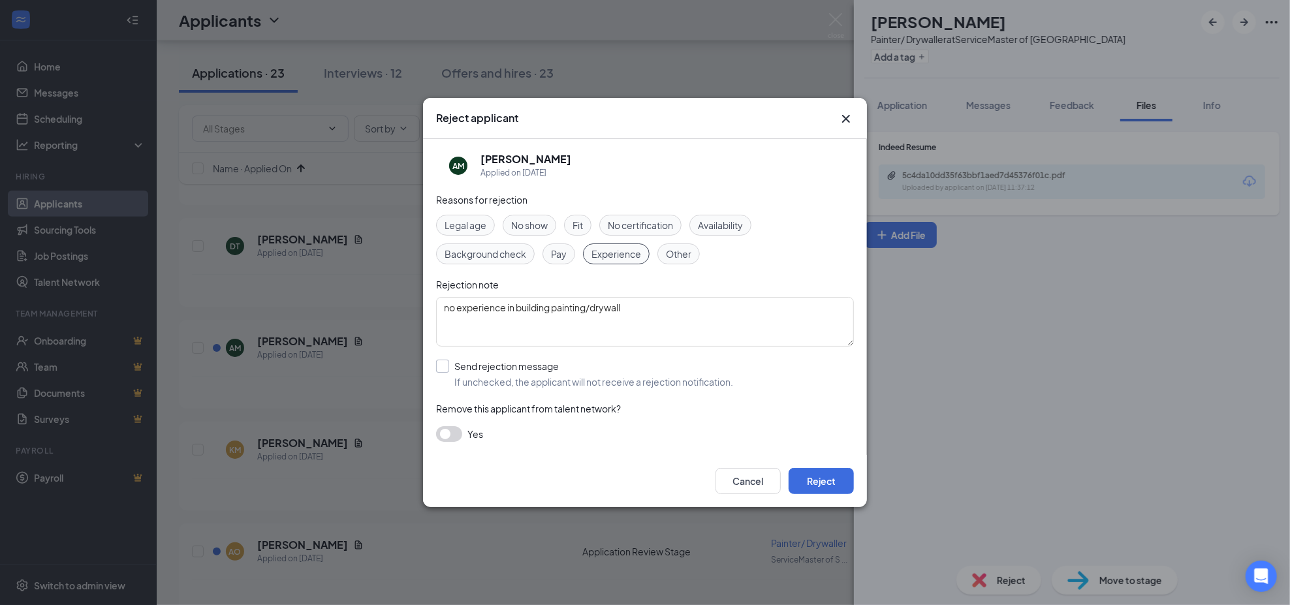
checkbox input "true"
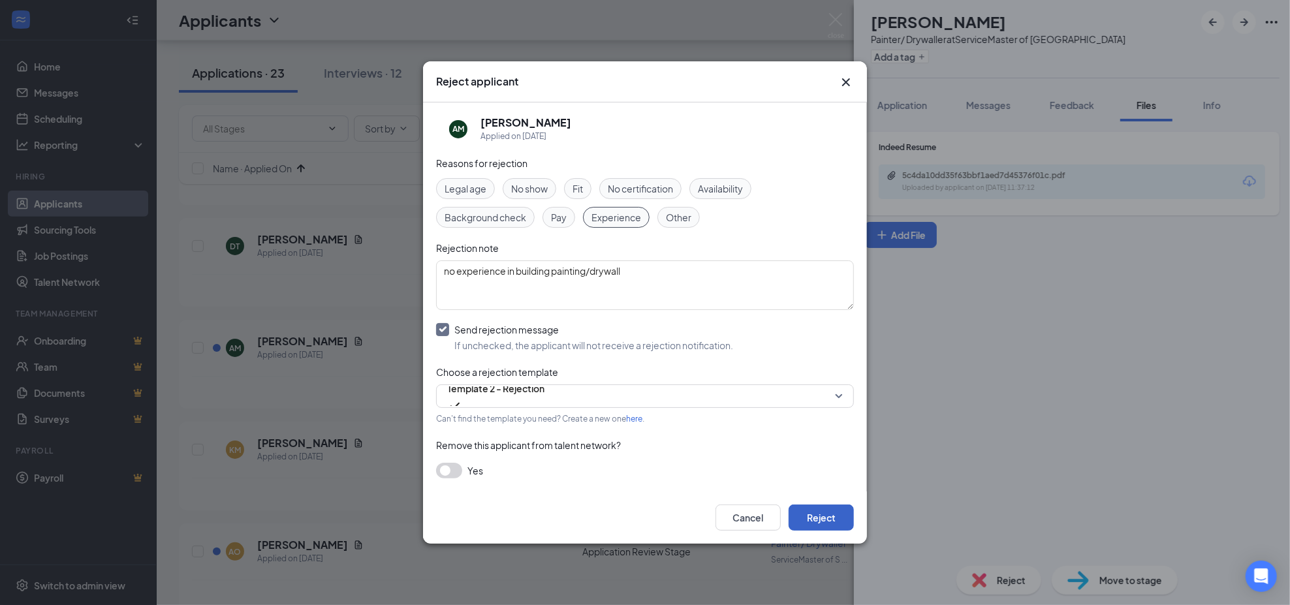
click at [816, 508] on button "Reject" at bounding box center [820, 517] width 65 height 26
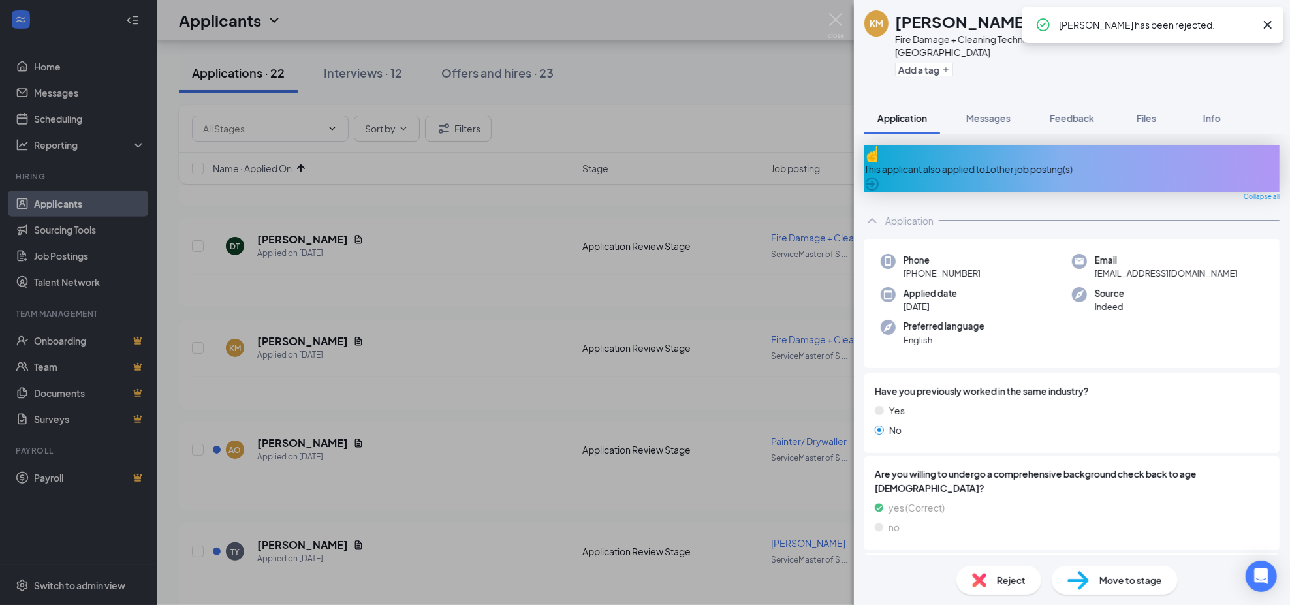
click at [1066, 162] on div "This applicant also applied to 1 other job posting(s)" at bounding box center [1071, 169] width 415 height 14
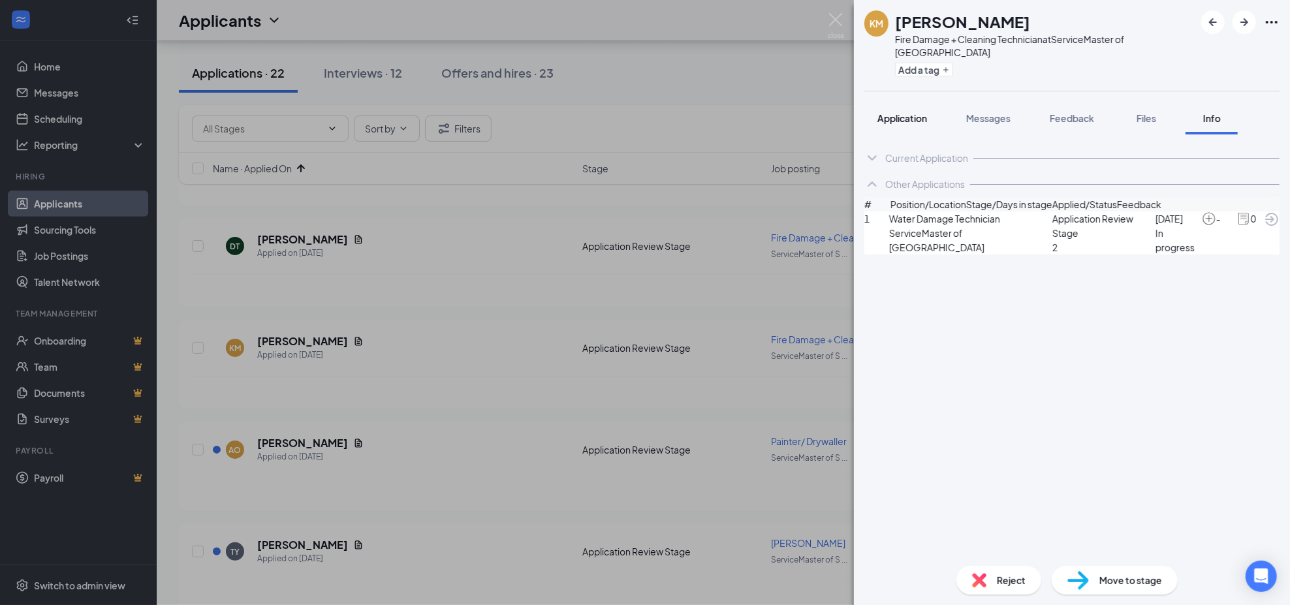
click at [912, 112] on span "Application" at bounding box center [902, 118] width 50 height 12
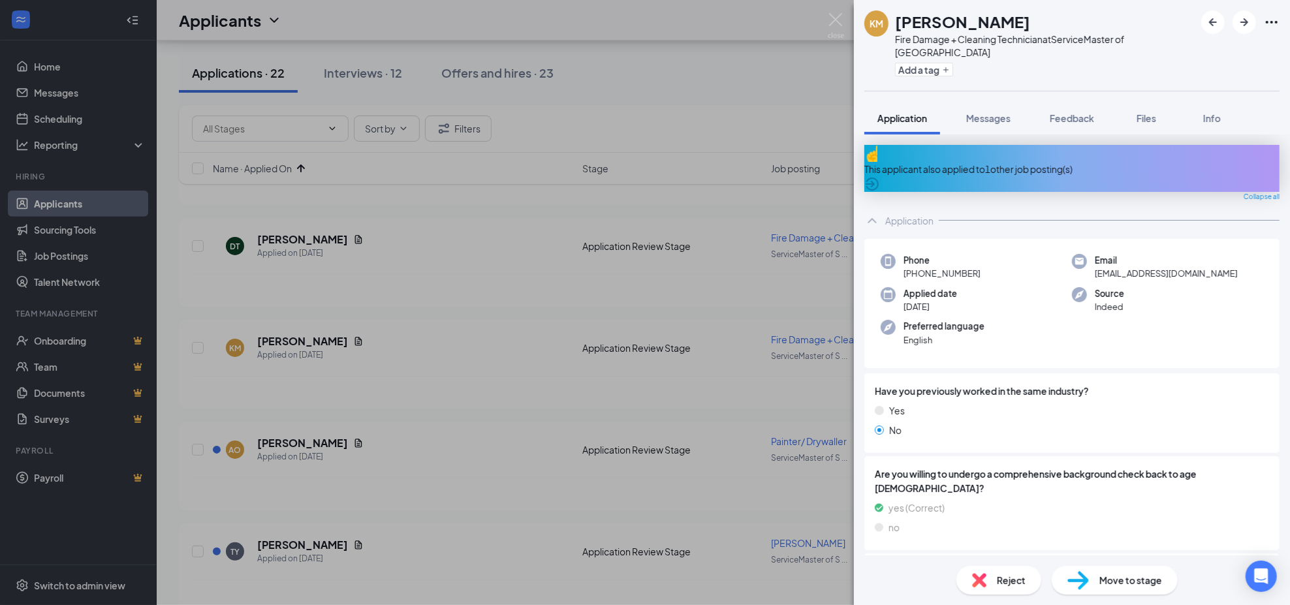
click at [987, 585] on div "Reject" at bounding box center [998, 580] width 85 height 29
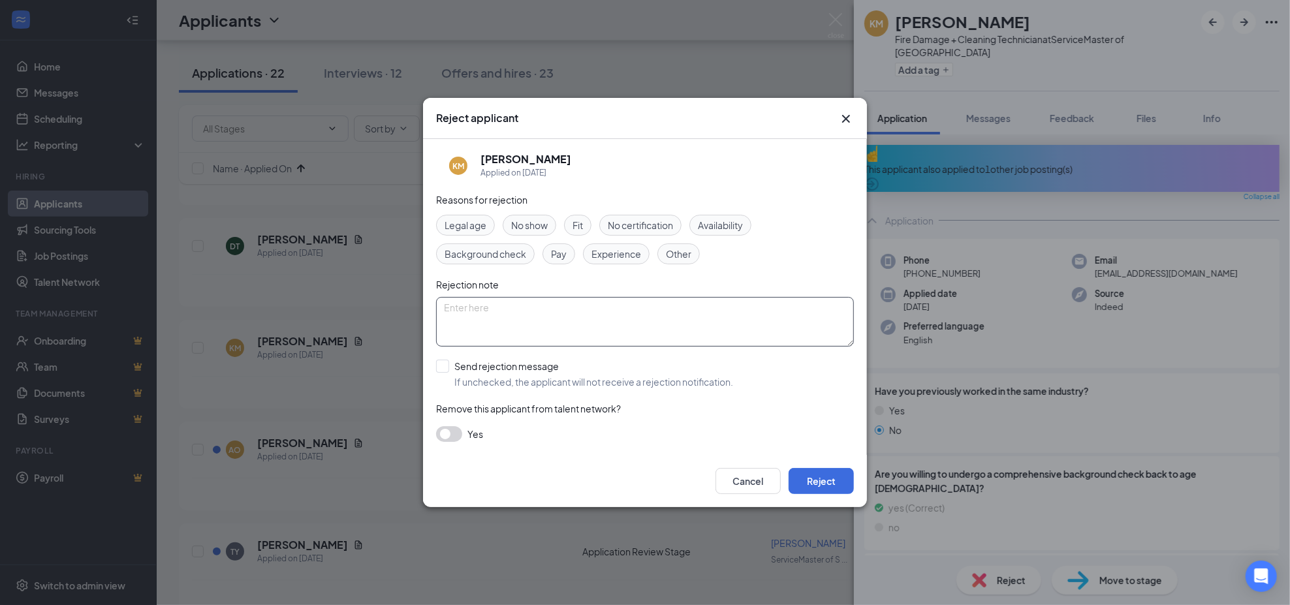
click at [566, 326] on textarea at bounding box center [645, 322] width 418 height 50
type textarea "duplicate"
click at [814, 474] on button "Reject" at bounding box center [820, 481] width 65 height 26
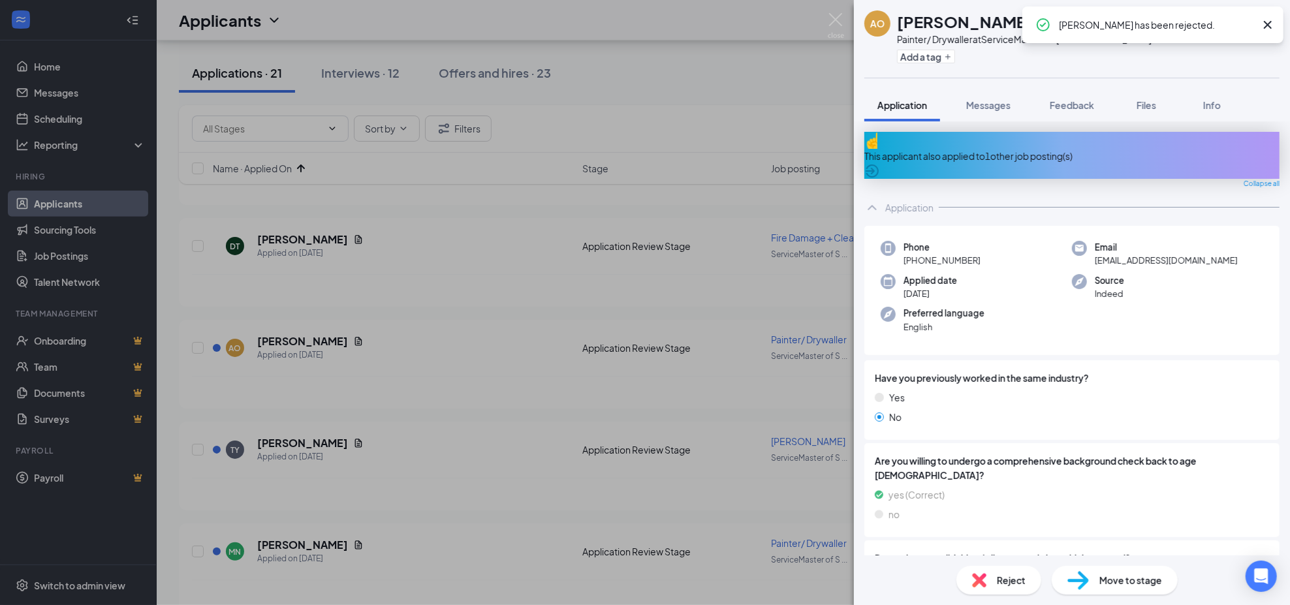
click at [1058, 149] on div "This applicant also applied to 1 other job posting(s)" at bounding box center [1071, 156] width 415 height 14
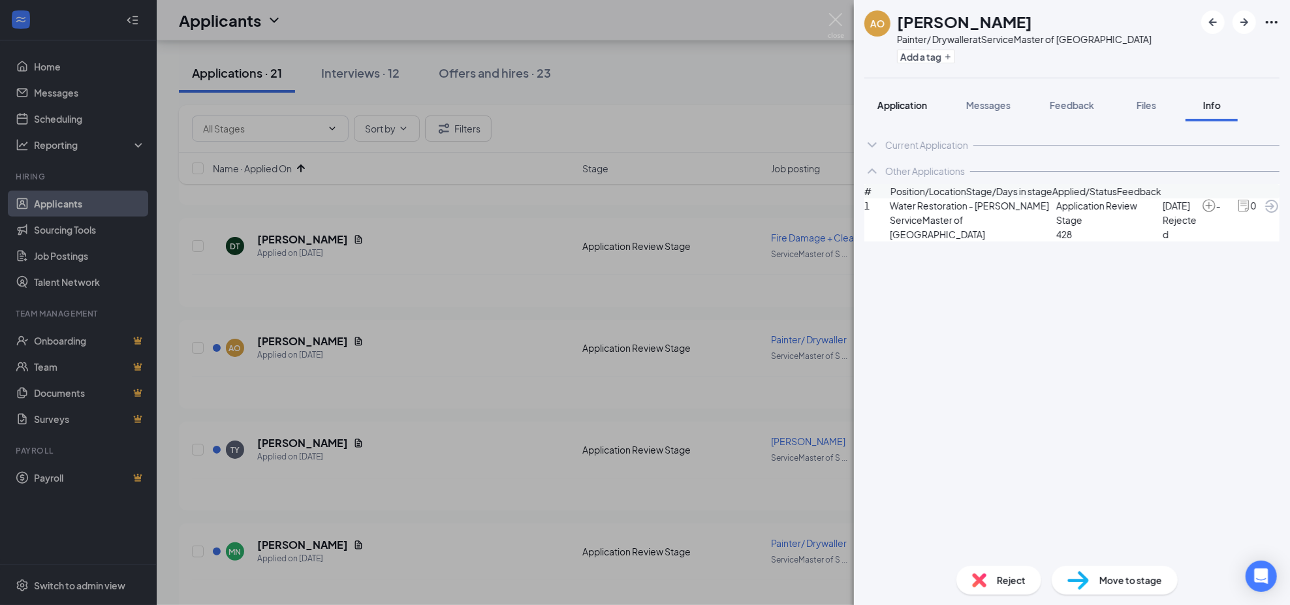
click at [909, 110] on span "Application" at bounding box center [902, 105] width 50 height 12
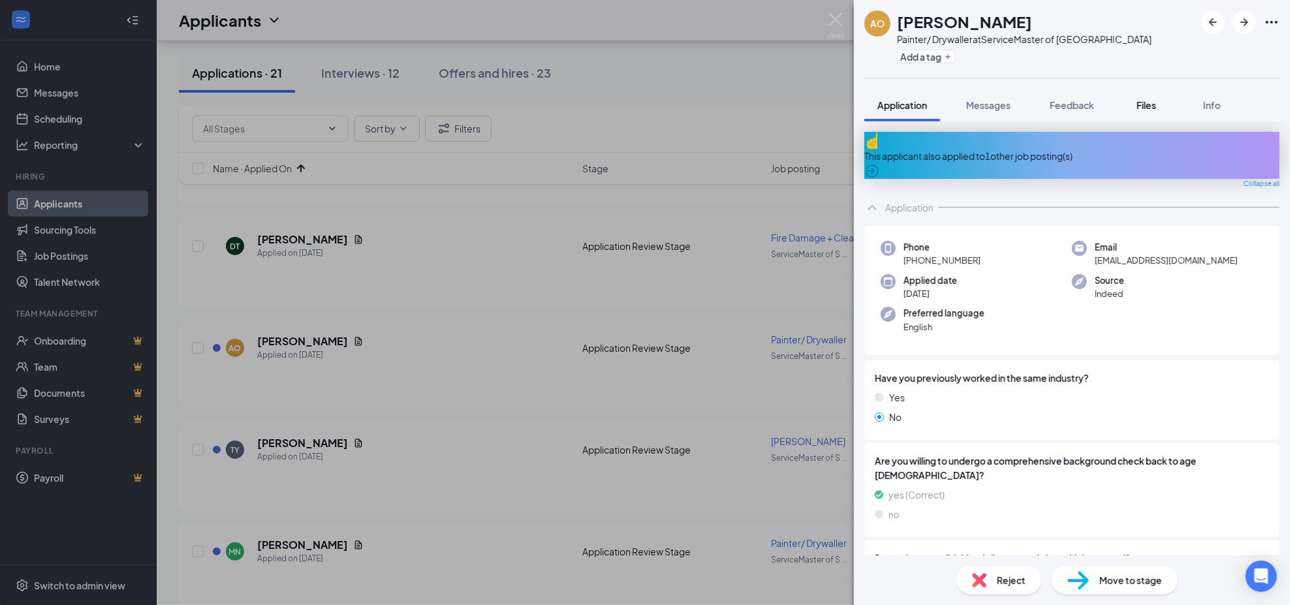
click at [1145, 104] on span "Files" at bounding box center [1146, 105] width 20 height 12
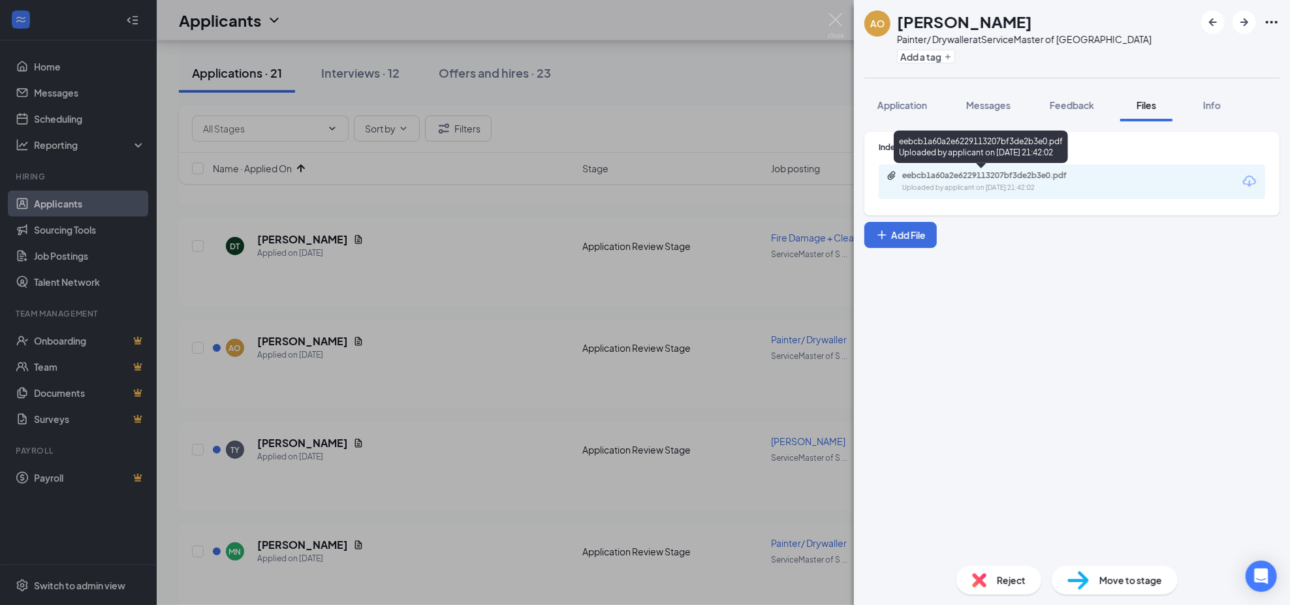
click at [991, 184] on div "Uploaded by applicant on [DATE] 21:42:02" at bounding box center [1000, 188] width 196 height 10
click at [708, 123] on div "AO [PERSON_NAME] [PERSON_NAME]/ Drywaller at ServiceMaster of [GEOGRAPHIC_DATA]…" at bounding box center [645, 302] width 1290 height 605
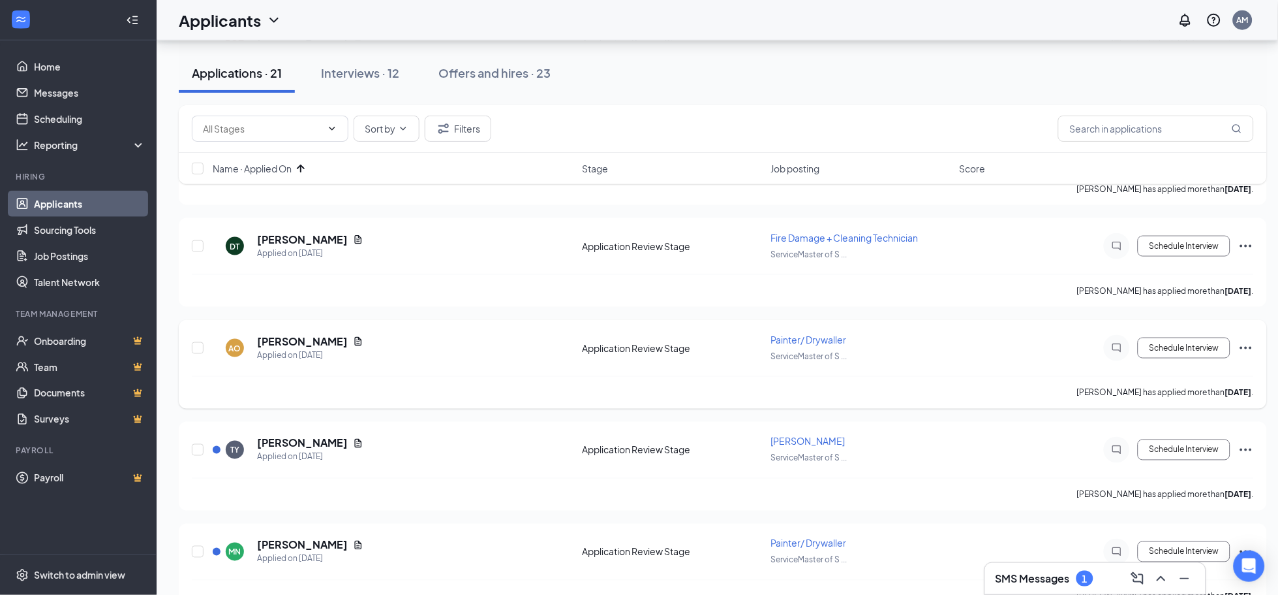
click at [1241, 340] on icon "Ellipses" at bounding box center [1247, 348] width 16 height 16
click at [1166, 501] on p "Move to another position" at bounding box center [1188, 498] width 112 height 13
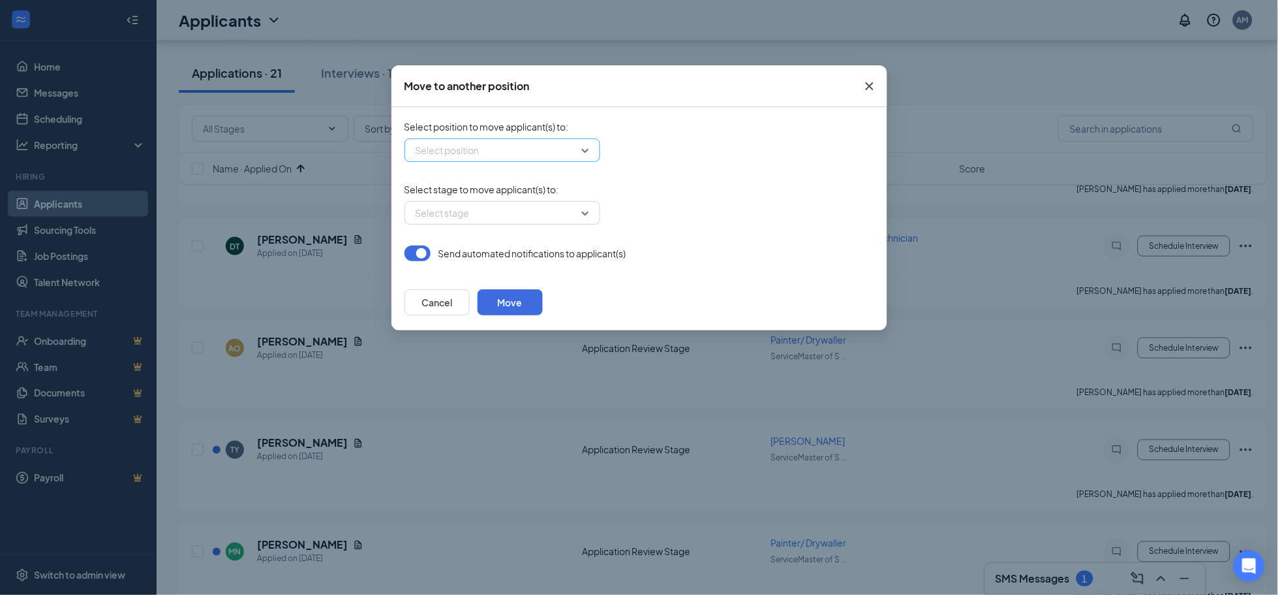
click at [495, 149] on input "search" at bounding box center [497, 150] width 171 height 22
type input "water"
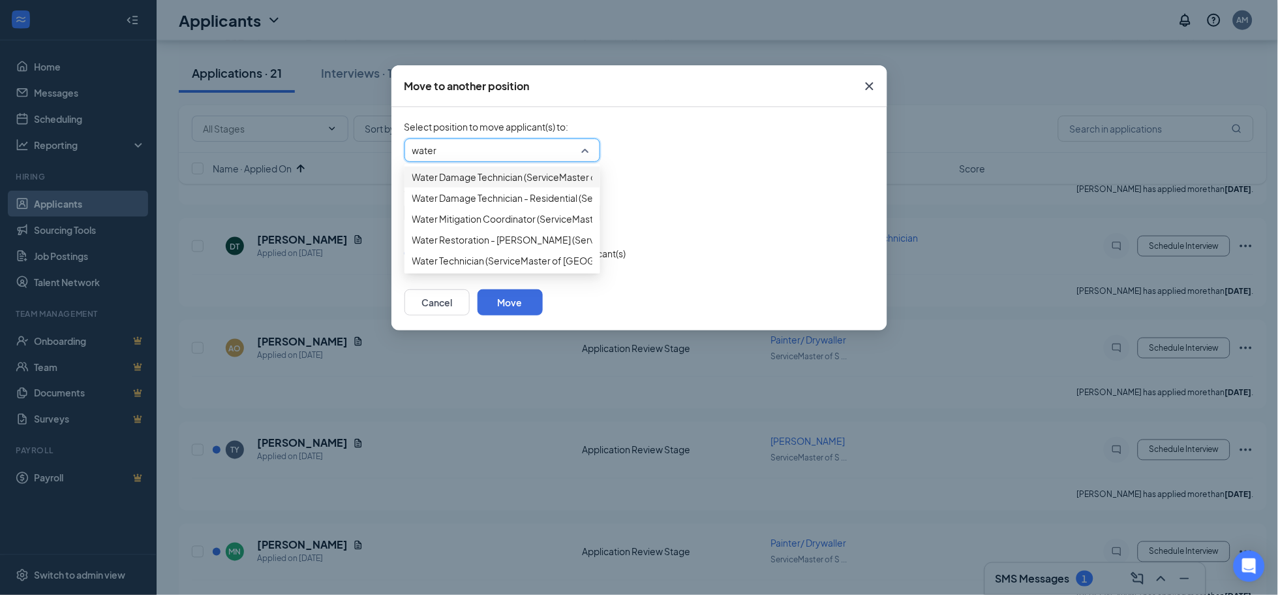
click at [495, 177] on span "Water Damage Technician (ServiceMaster of [GEOGRAPHIC_DATA])" at bounding box center [556, 177] width 288 height 14
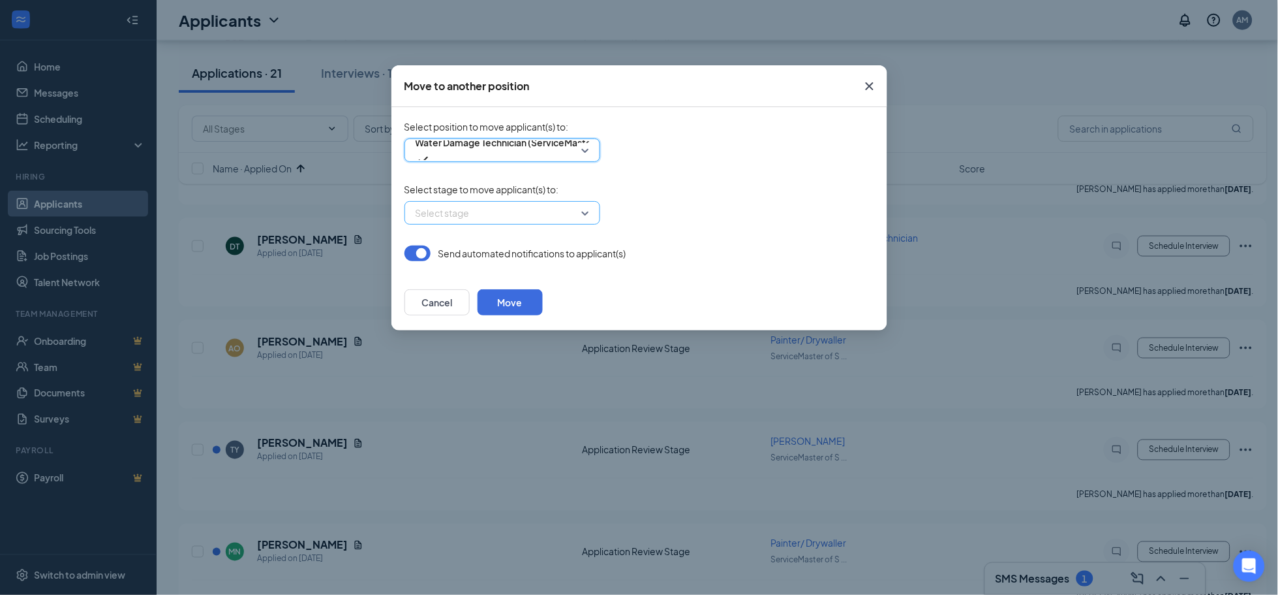
click at [542, 215] on input "search" at bounding box center [497, 213] width 171 height 22
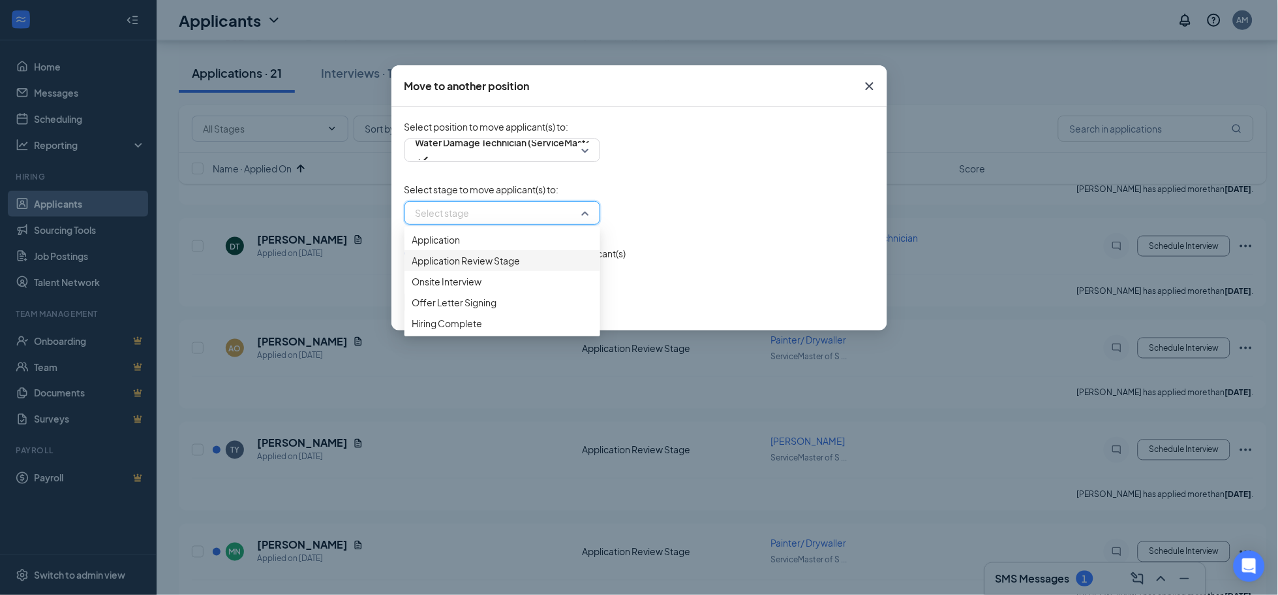
click at [516, 268] on span "Application Review Stage" at bounding box center [466, 260] width 108 height 14
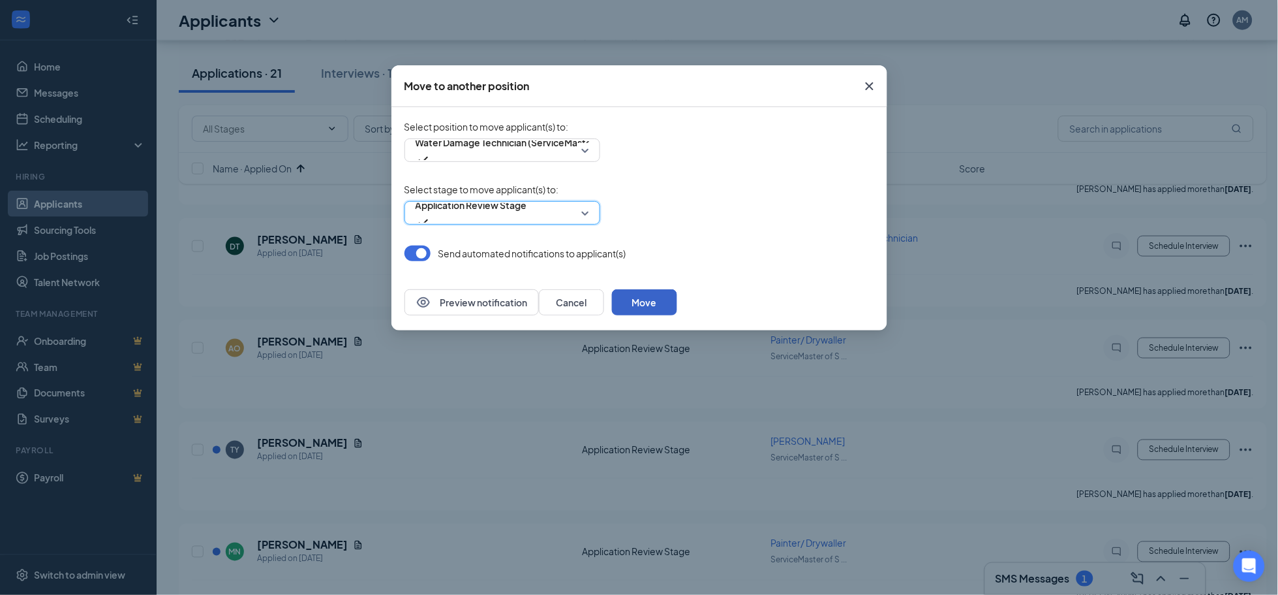
click at [677, 301] on button "Move" at bounding box center [644, 302] width 65 height 26
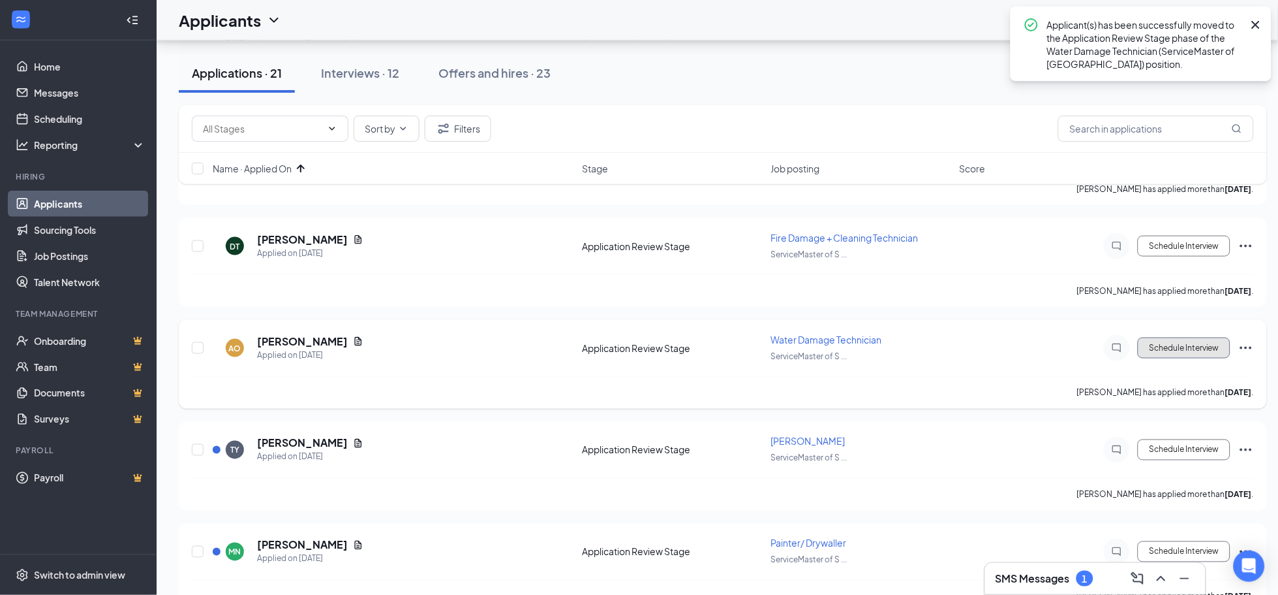
click at [1203, 350] on button "Schedule Interview" at bounding box center [1184, 347] width 93 height 21
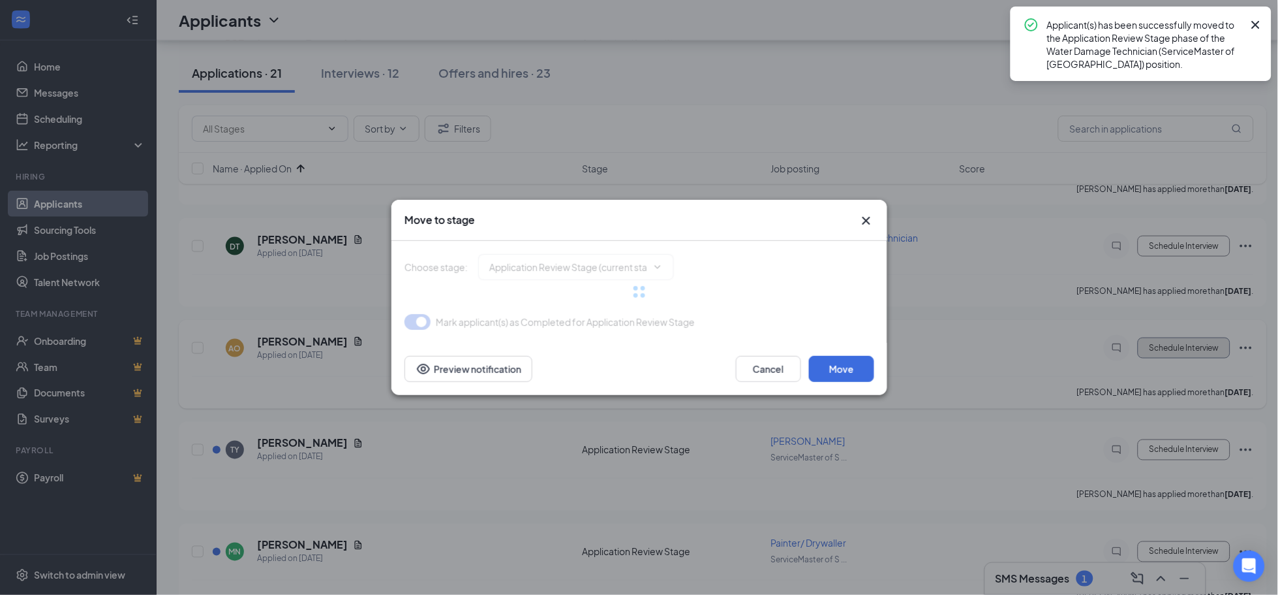
type input "Onsite Interview (next stage)"
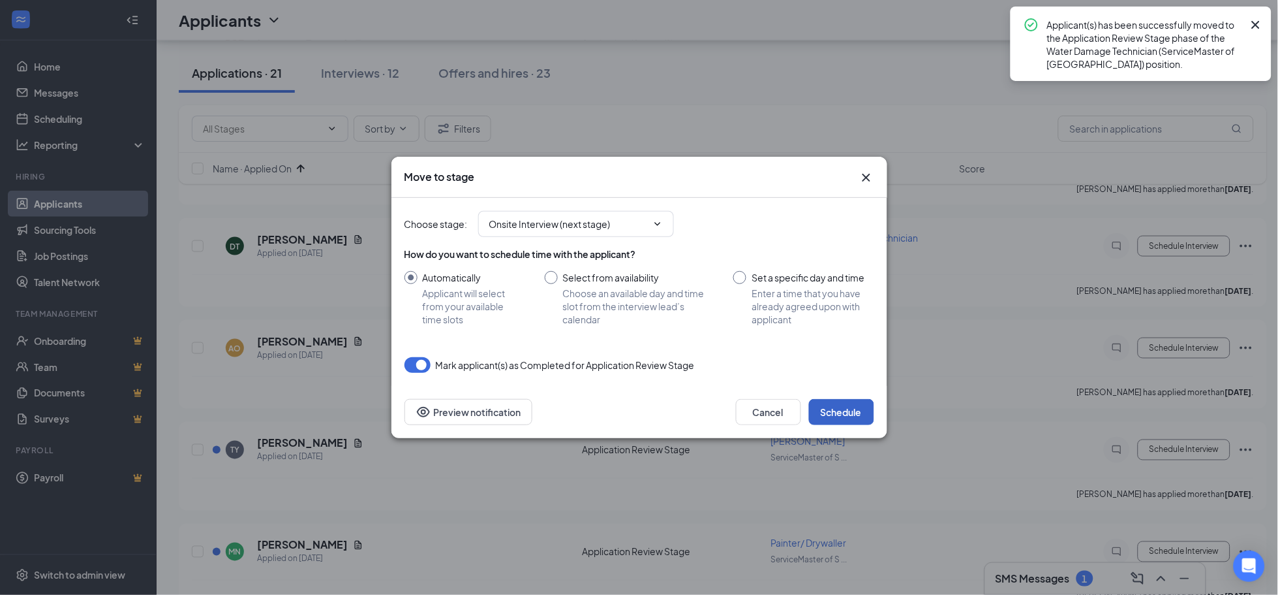
click at [863, 408] on button "Schedule" at bounding box center [841, 412] width 65 height 26
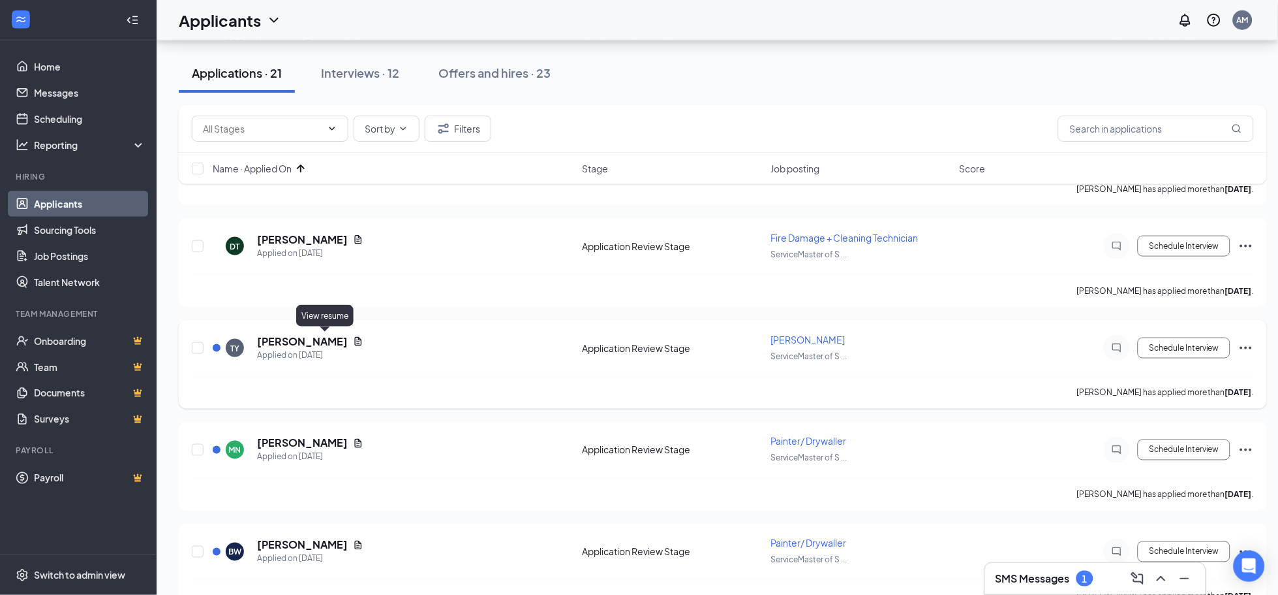
click at [353, 343] on icon "Document" at bounding box center [358, 341] width 10 height 10
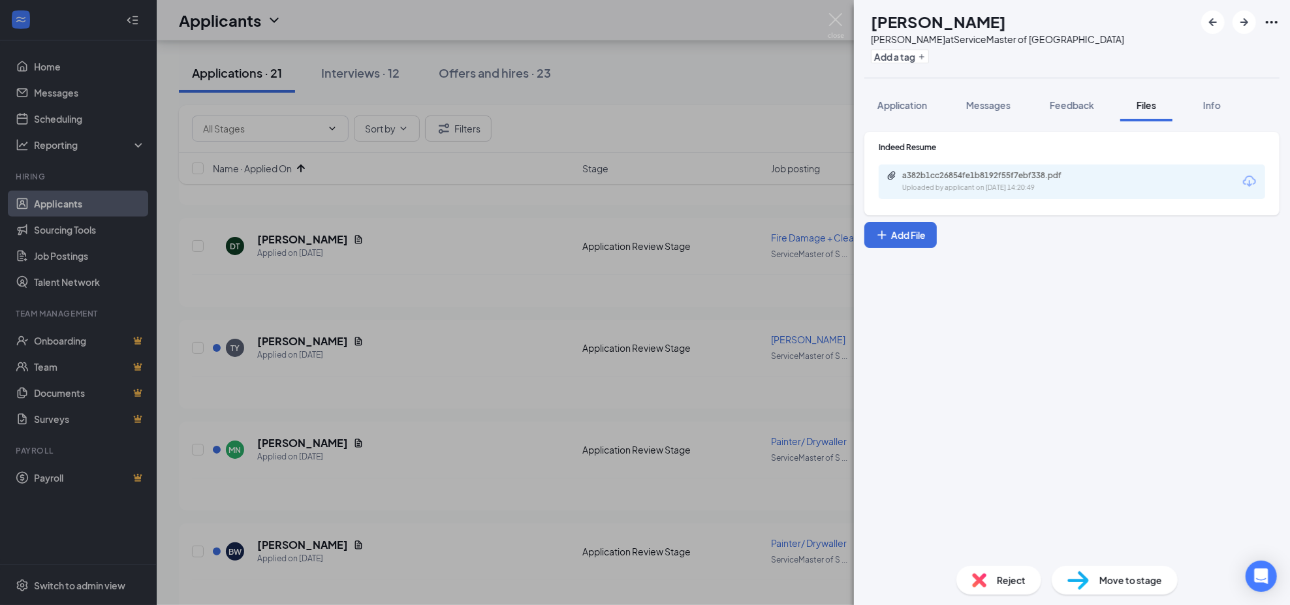
click at [949, 191] on div "Uploaded by applicant on [DATE] 14:20:49" at bounding box center [1000, 188] width 196 height 10
click at [1113, 580] on span "Move to stage" at bounding box center [1130, 580] width 63 height 14
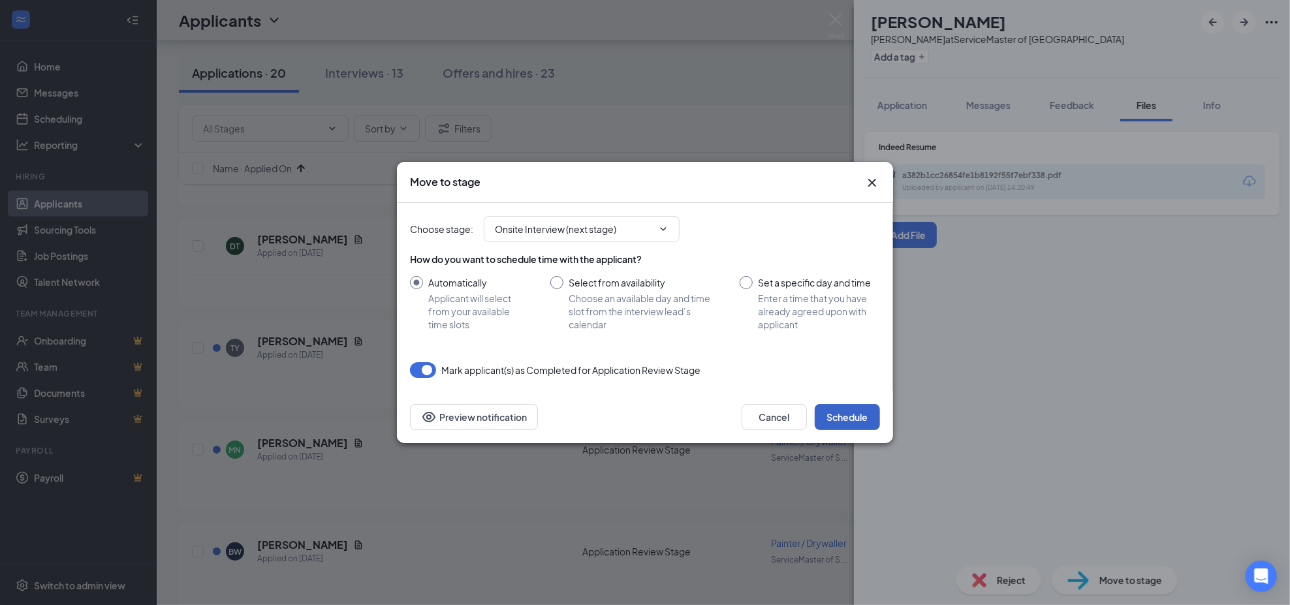
click at [836, 415] on button "Schedule" at bounding box center [846, 417] width 65 height 26
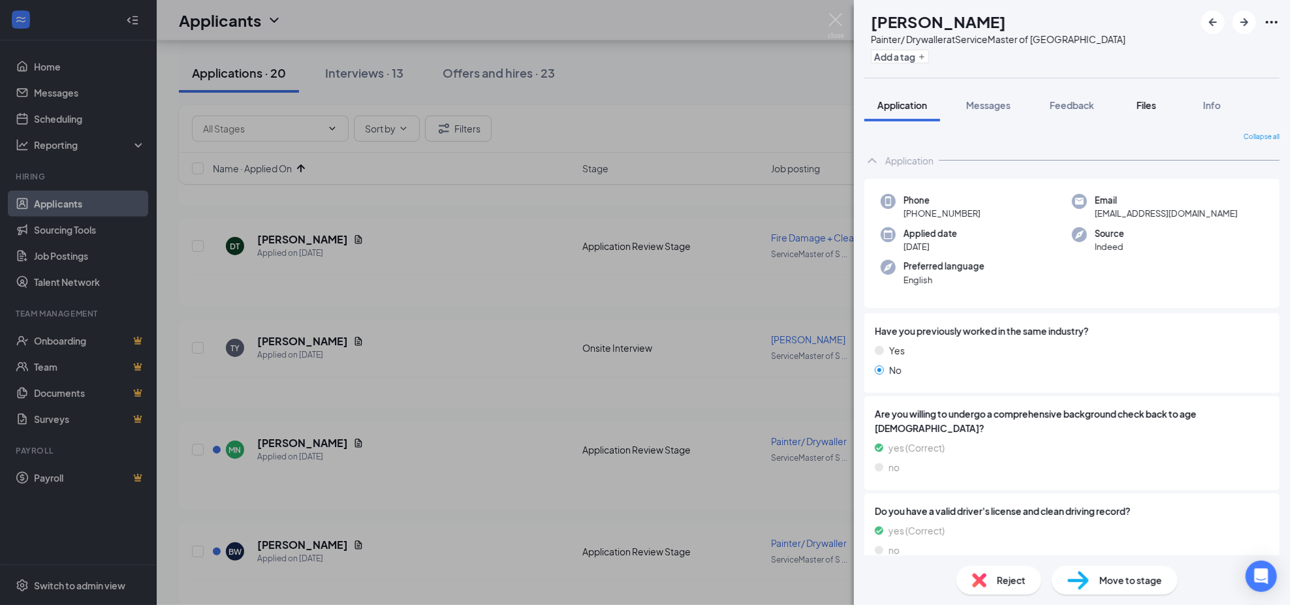
click at [1147, 101] on span "Files" at bounding box center [1146, 105] width 20 height 12
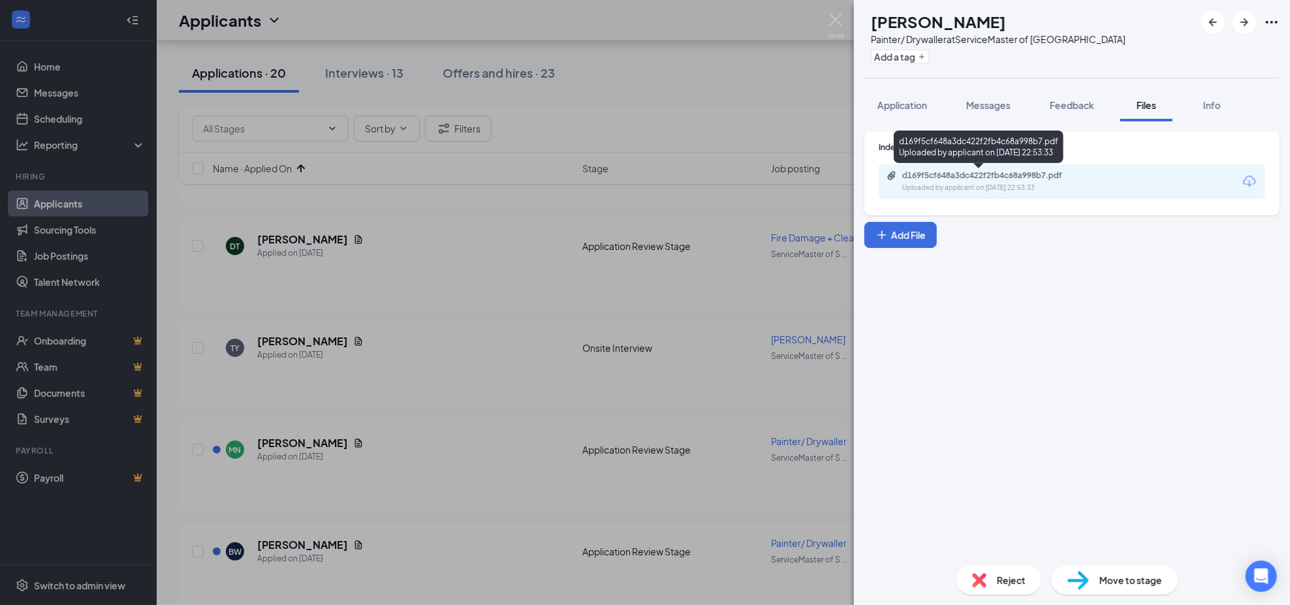
click at [1021, 174] on div "d169f5cf648a3dc422f2fb4c68a998b7.pdf" at bounding box center [993, 175] width 183 height 10
click at [989, 583] on div "Reject" at bounding box center [998, 580] width 85 height 29
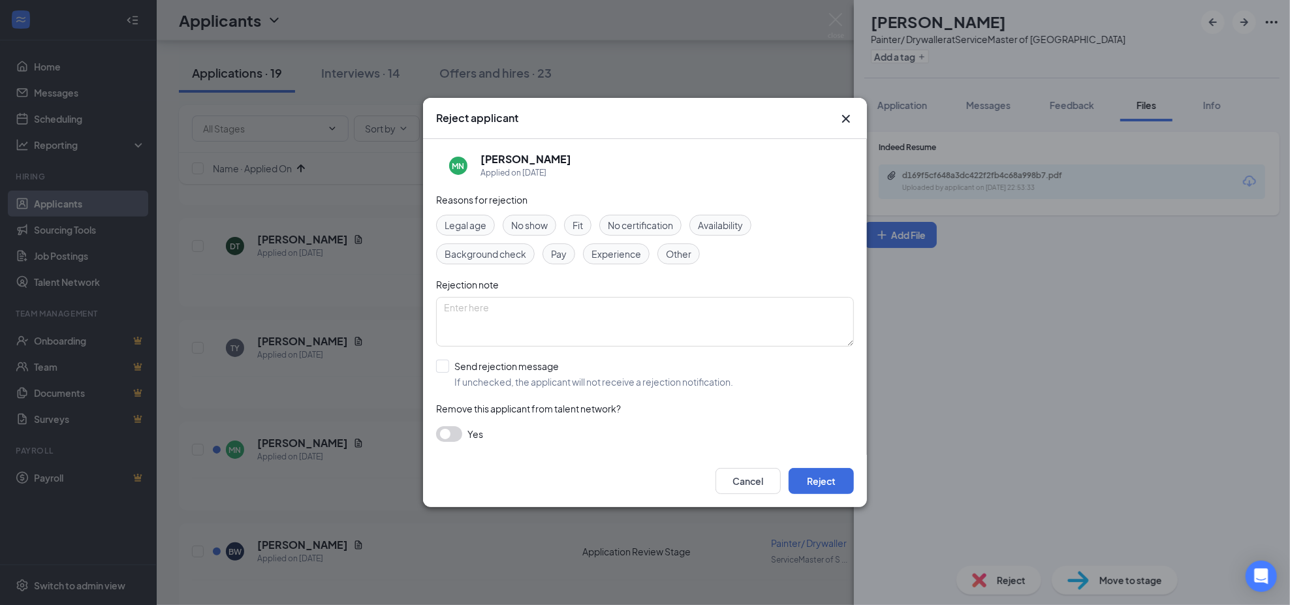
click at [610, 263] on div "Experience" at bounding box center [616, 253] width 67 height 21
click at [603, 321] on textarea at bounding box center [645, 322] width 418 height 50
type textarea "no paint expereince"
click at [504, 377] on input "Send rejection message If unchecked, the applicant will not receive a rejection…" at bounding box center [584, 374] width 297 height 29
checkbox input "true"
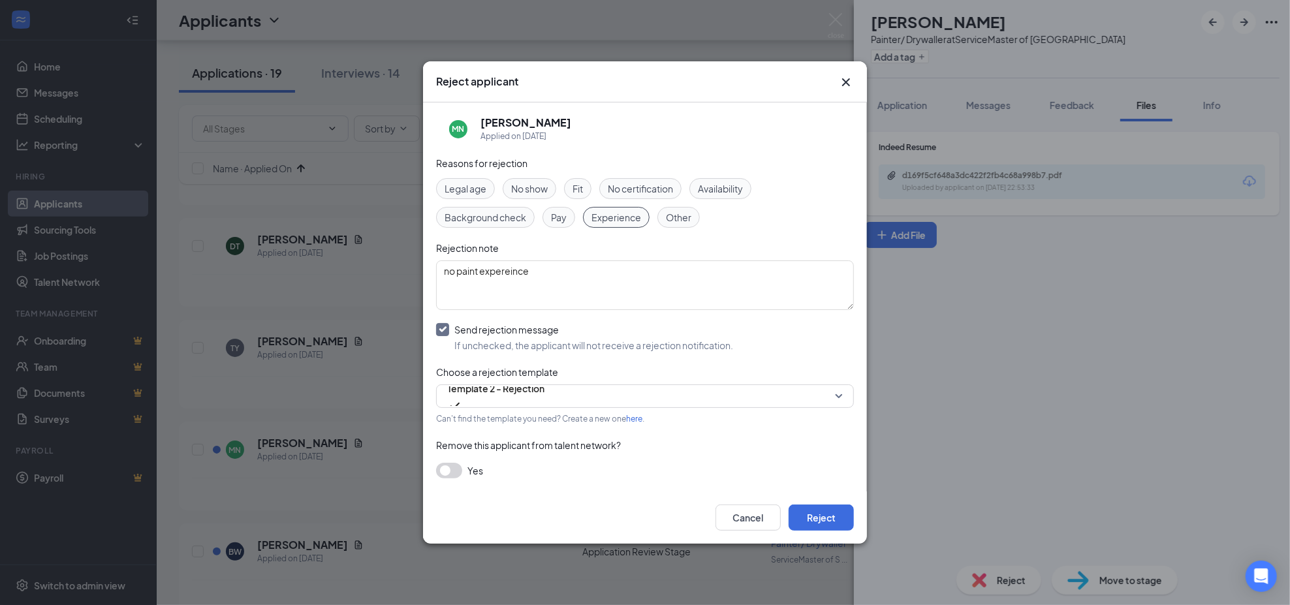
click at [814, 501] on div "Cancel Reject" at bounding box center [645, 517] width 444 height 52
click at [816, 514] on button "Reject" at bounding box center [820, 517] width 65 height 26
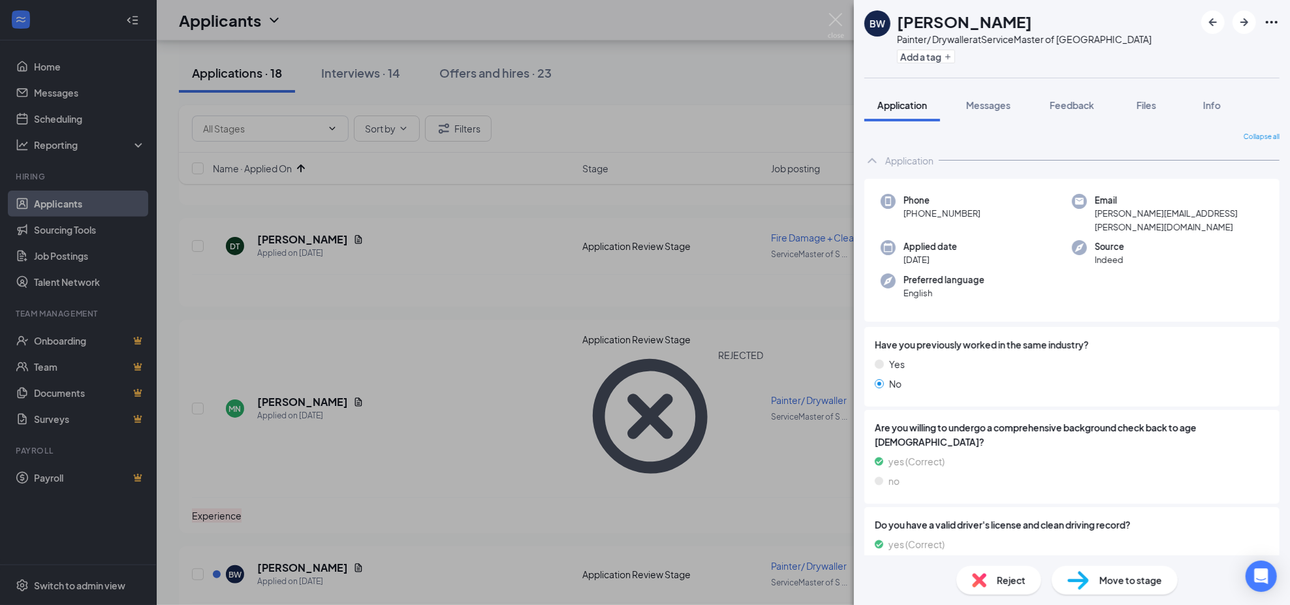
click at [1070, 579] on img at bounding box center [1078, 580] width 22 height 19
type input "Onsite Interview (next stage)"
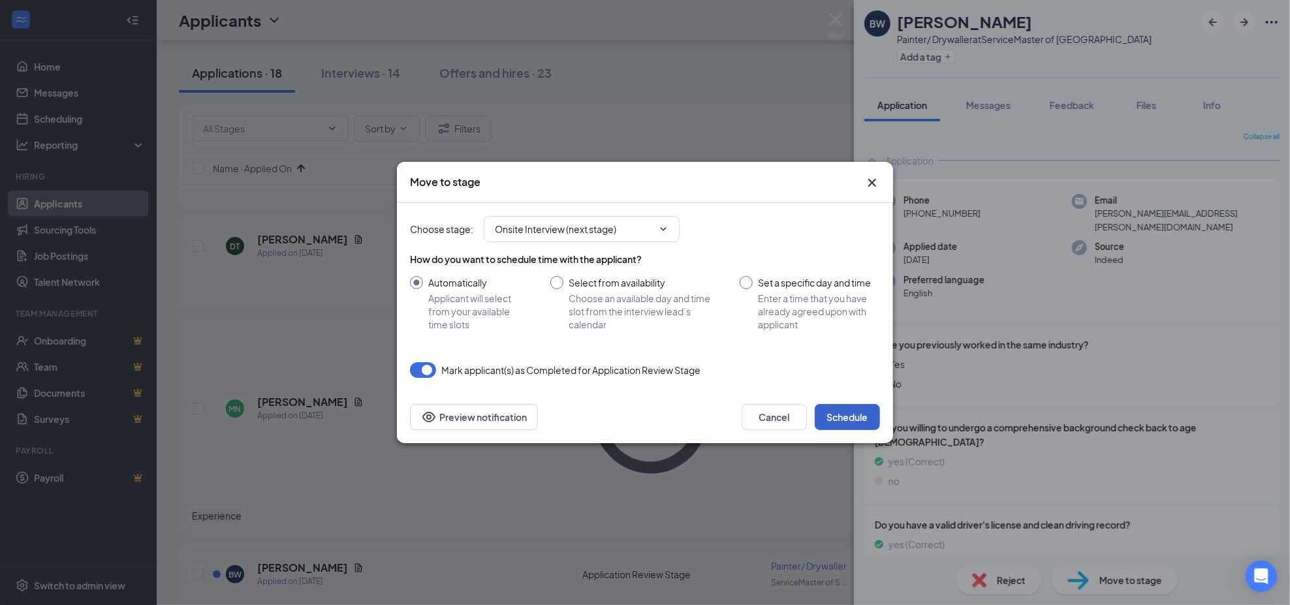
click at [826, 416] on button "Schedule" at bounding box center [846, 417] width 65 height 26
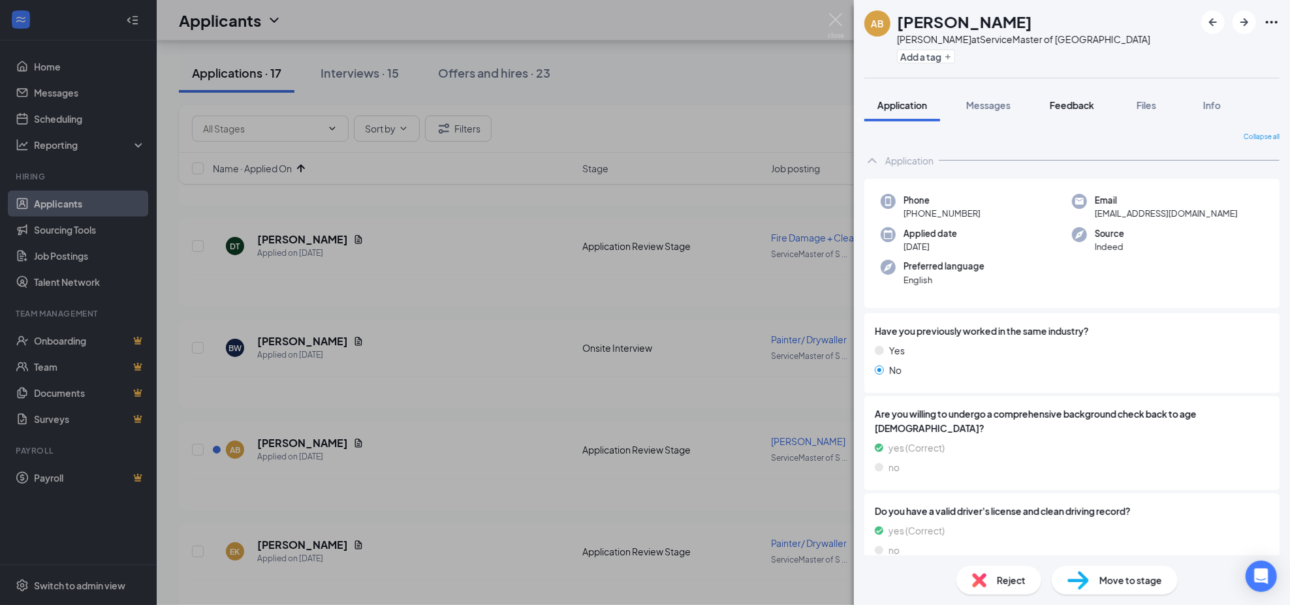
click at [1077, 102] on span "Feedback" at bounding box center [1071, 105] width 44 height 12
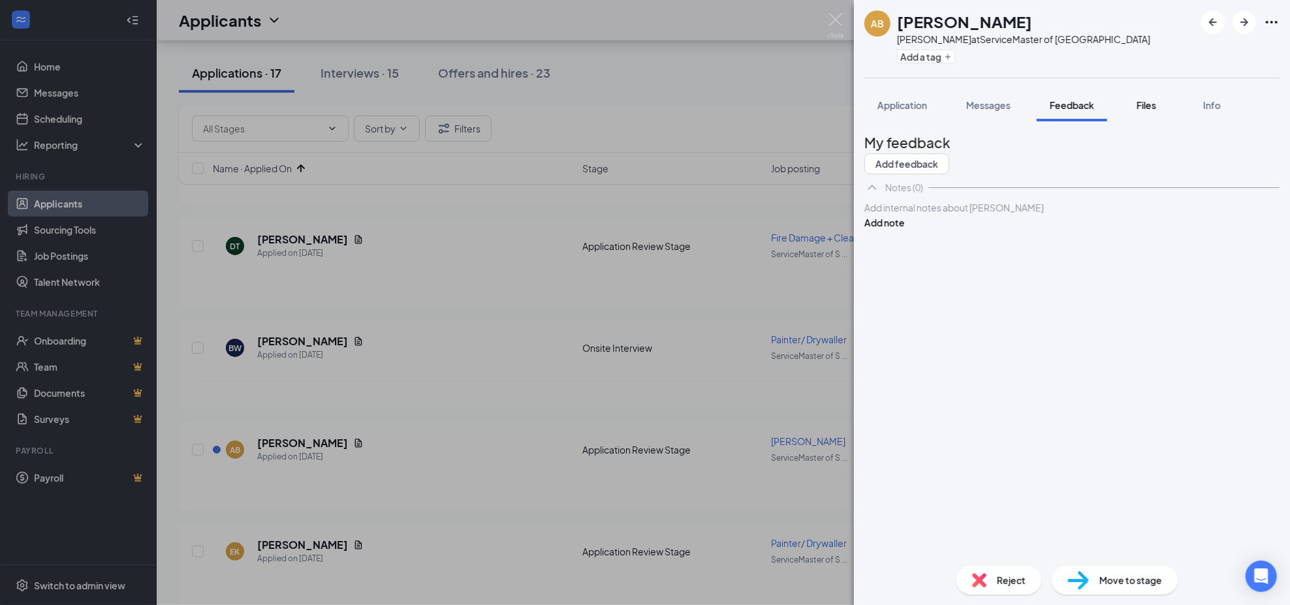
click at [1147, 102] on span "Files" at bounding box center [1146, 105] width 20 height 12
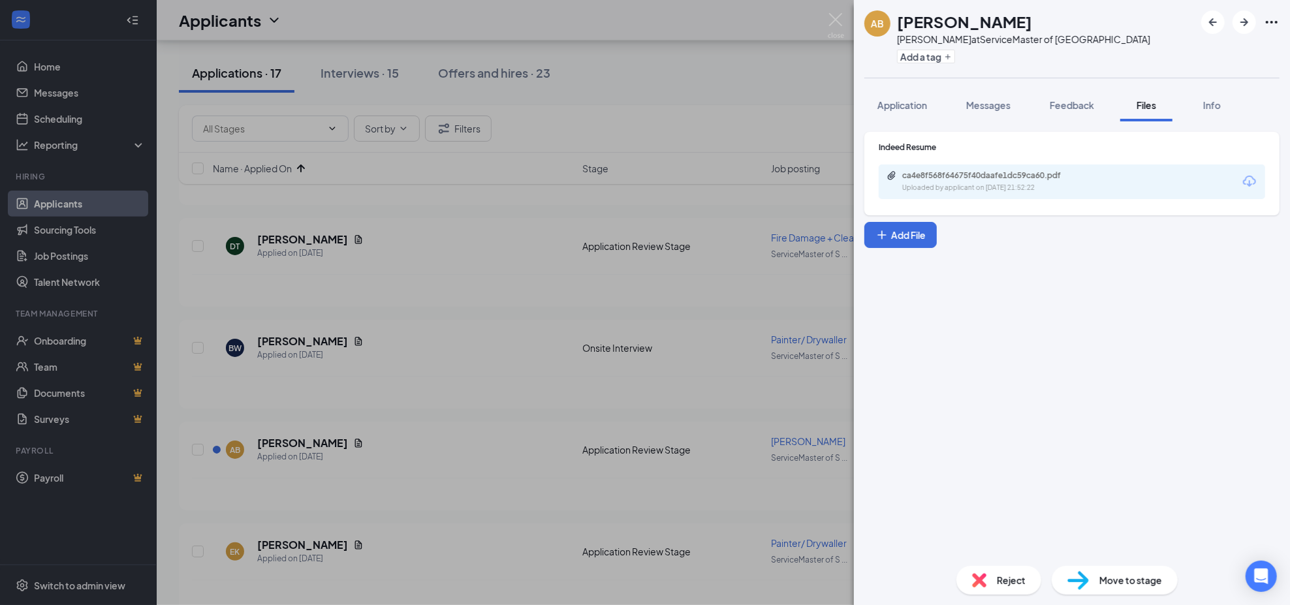
drag, startPoint x: 1135, startPoint y: 129, endPoint x: 999, endPoint y: 168, distance: 141.1
click at [999, 168] on div "ca4e8f568f64675f40daafe1dc59ca60.pdf Uploaded by applicant on [DATE] 21:52:22" at bounding box center [1071, 181] width 386 height 35
click at [997, 174] on div "ca4e8f568f64675f40daafe1dc59ca60.pdf" at bounding box center [993, 175] width 183 height 10
click at [986, 572] on div "Reject" at bounding box center [998, 580] width 85 height 29
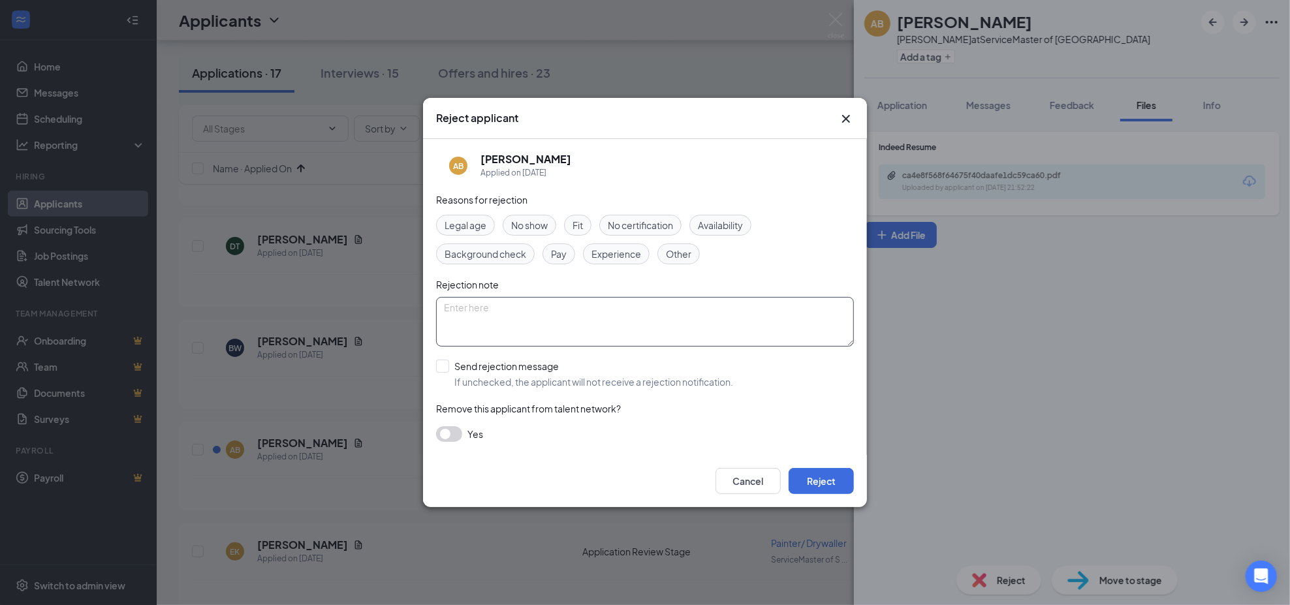
click at [570, 309] on textarea at bounding box center [645, 322] width 418 height 50
type textarea "welder, not [PERSON_NAME]"
click at [499, 377] on input "Send rejection message If unchecked, the applicant will not receive a rejection…" at bounding box center [584, 374] width 297 height 29
checkbox input "true"
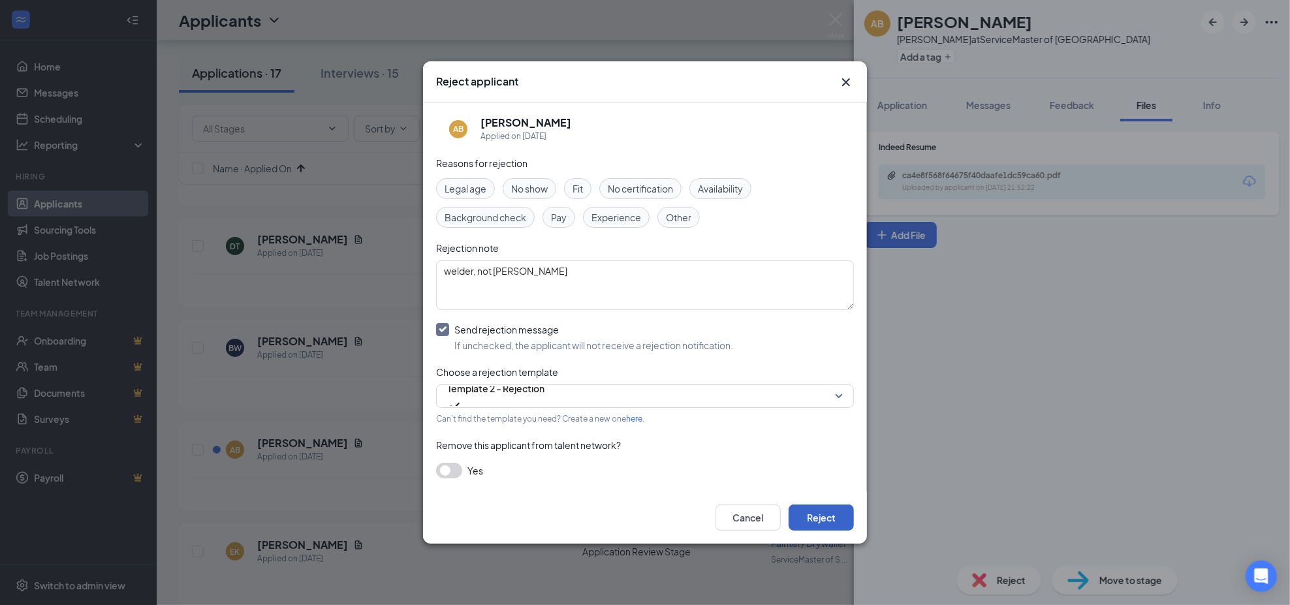
click at [820, 517] on button "Reject" at bounding box center [820, 517] width 65 height 26
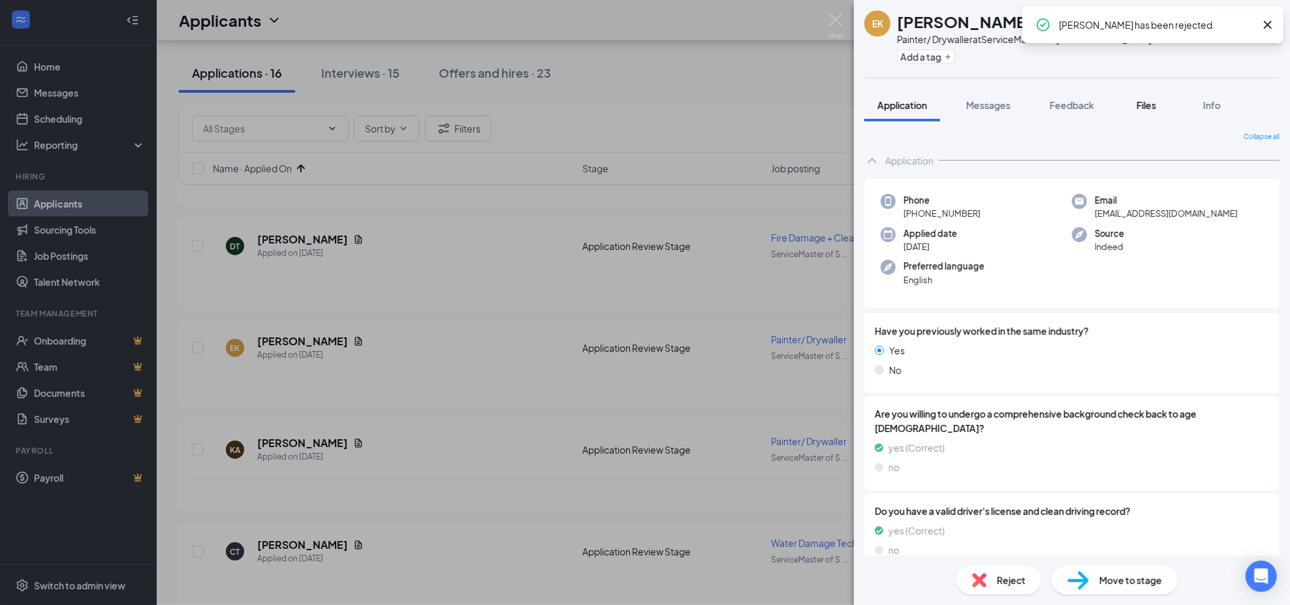
click at [1137, 107] on span "Files" at bounding box center [1146, 105] width 20 height 12
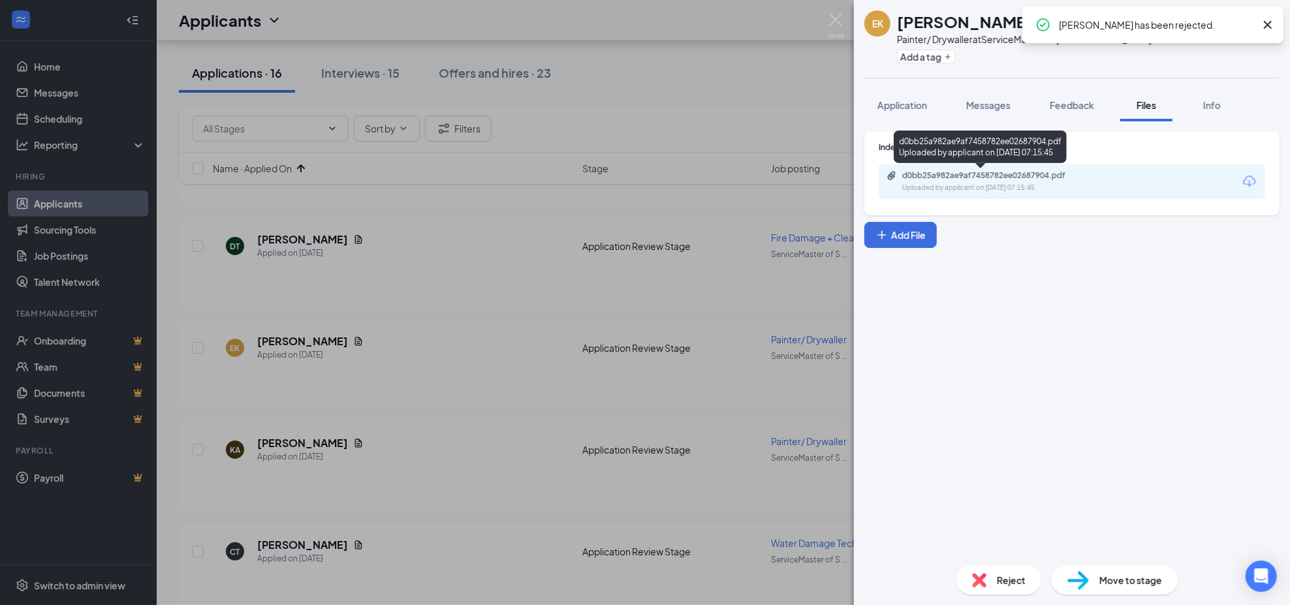
click at [989, 176] on div "d0bb25a982ae9af7458782ee02687904.pdf" at bounding box center [993, 175] width 183 height 10
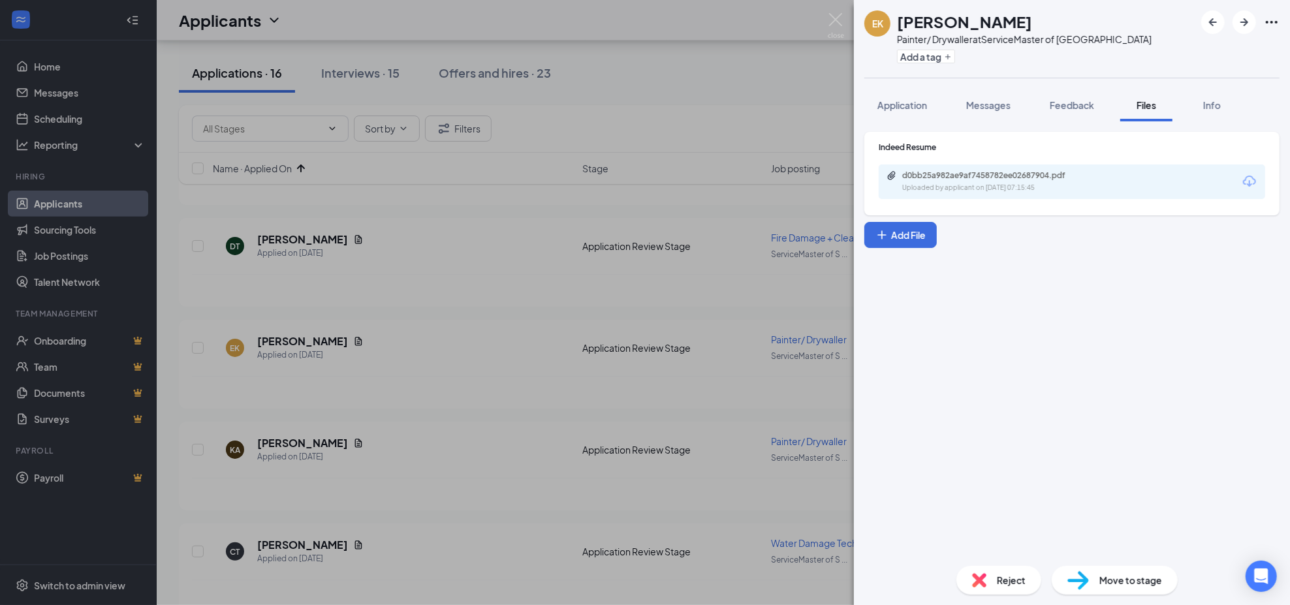
click at [683, 97] on div "EK [PERSON_NAME] [PERSON_NAME]/ Drywaller at ServiceMaster of [GEOGRAPHIC_DATA]…" at bounding box center [645, 302] width 1290 height 605
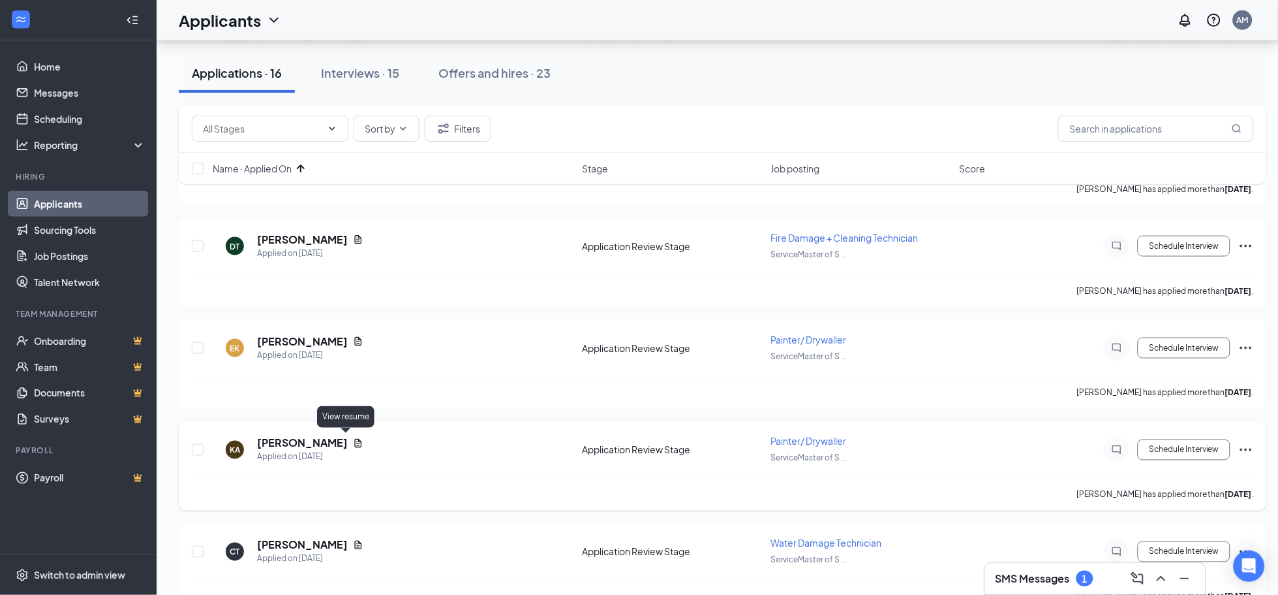
click at [353, 442] on icon "Document" at bounding box center [358, 443] width 10 height 10
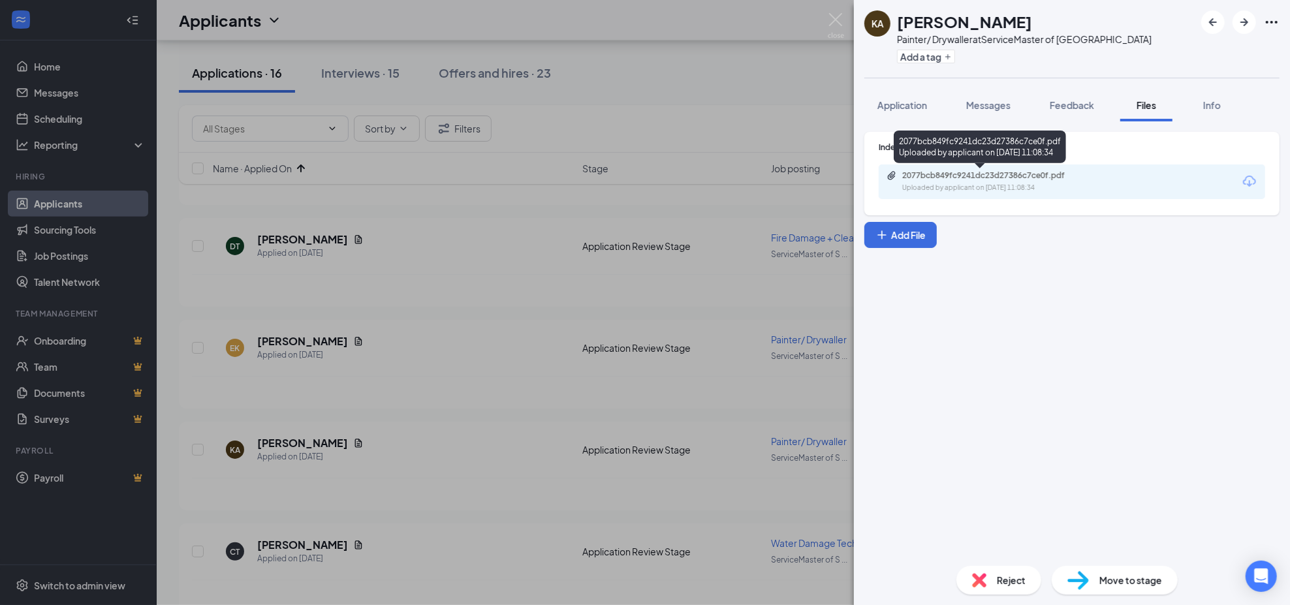
click at [1022, 170] on div "2077bcb849fc9241dc23d27386c7ce0f.pdf" at bounding box center [993, 175] width 183 height 10
click at [598, 231] on div "KA [PERSON_NAME] [PERSON_NAME]/ Drywaller at ServiceMaster of [GEOGRAPHIC_DATA]…" at bounding box center [645, 302] width 1290 height 605
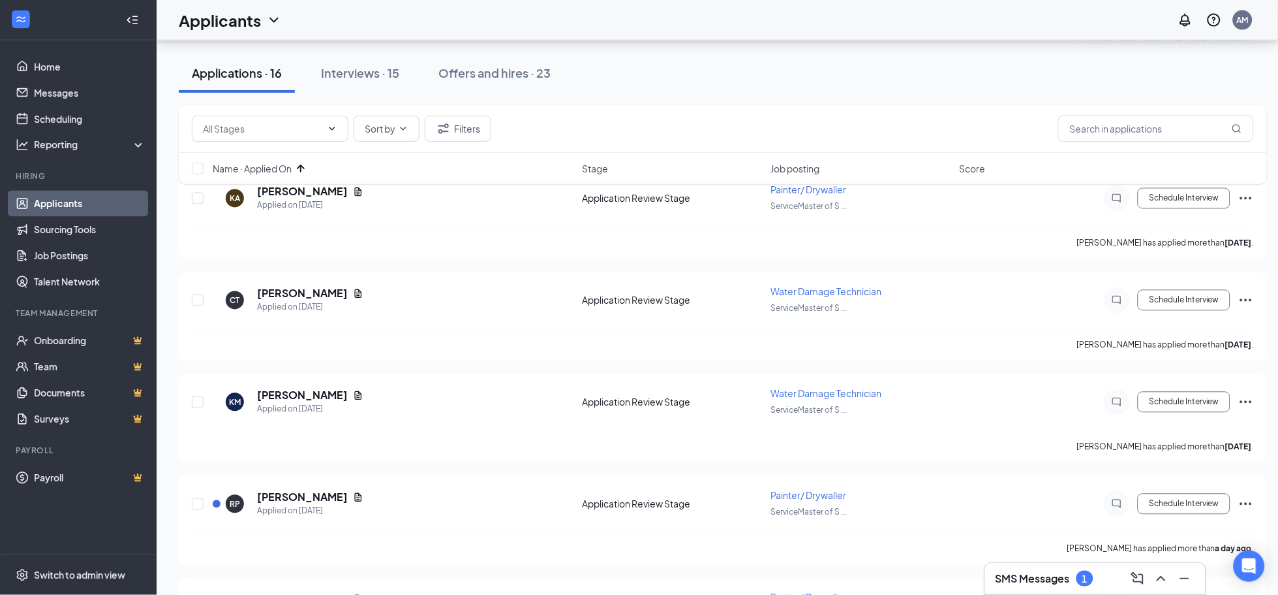
scroll to position [610, 0]
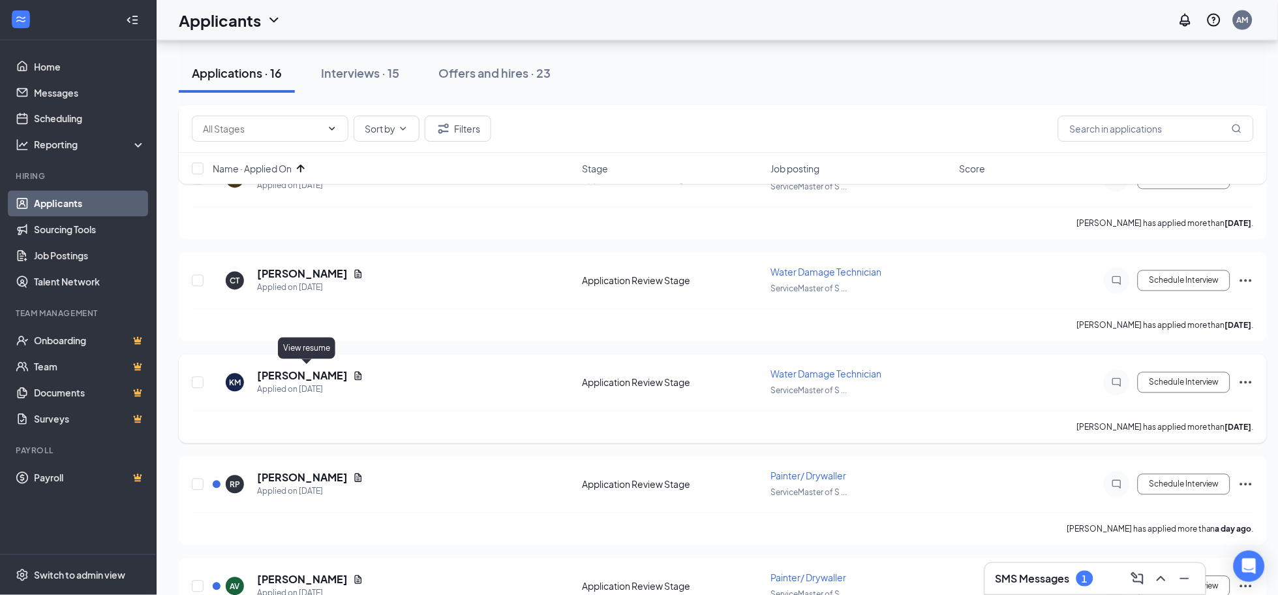
click at [353, 372] on icon "Document" at bounding box center [358, 376] width 10 height 10
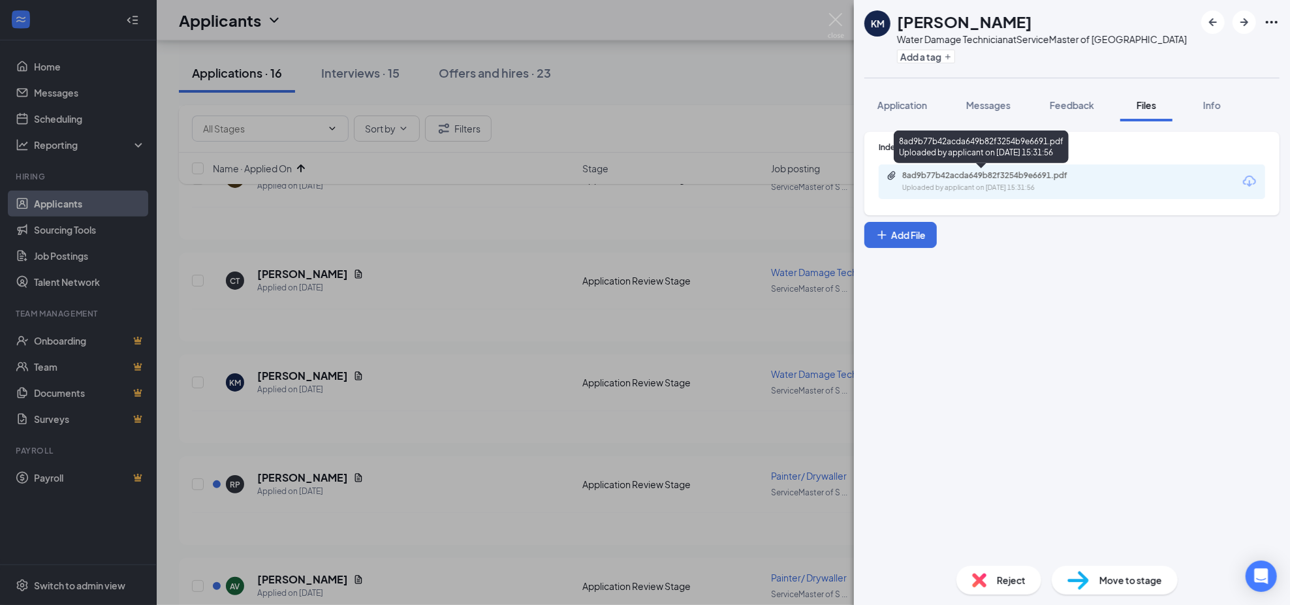
click at [924, 183] on div "Uploaded by applicant on [DATE] 15:31:56" at bounding box center [1000, 188] width 196 height 10
click at [999, 579] on span "Reject" at bounding box center [1011, 580] width 29 height 14
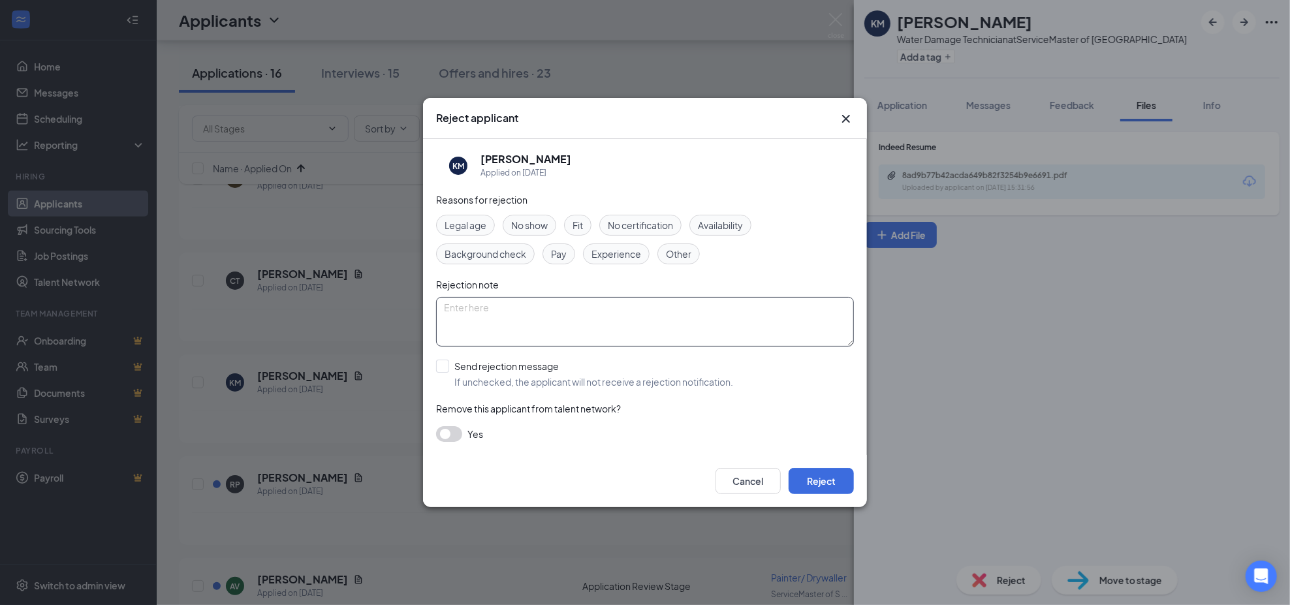
click at [694, 337] on textarea at bounding box center [645, 322] width 418 height 50
type textarea "not a good fit for this role"
click at [549, 363] on input "Send rejection message If unchecked, the applicant will not receive a rejection…" at bounding box center [584, 374] width 297 height 29
checkbox input "true"
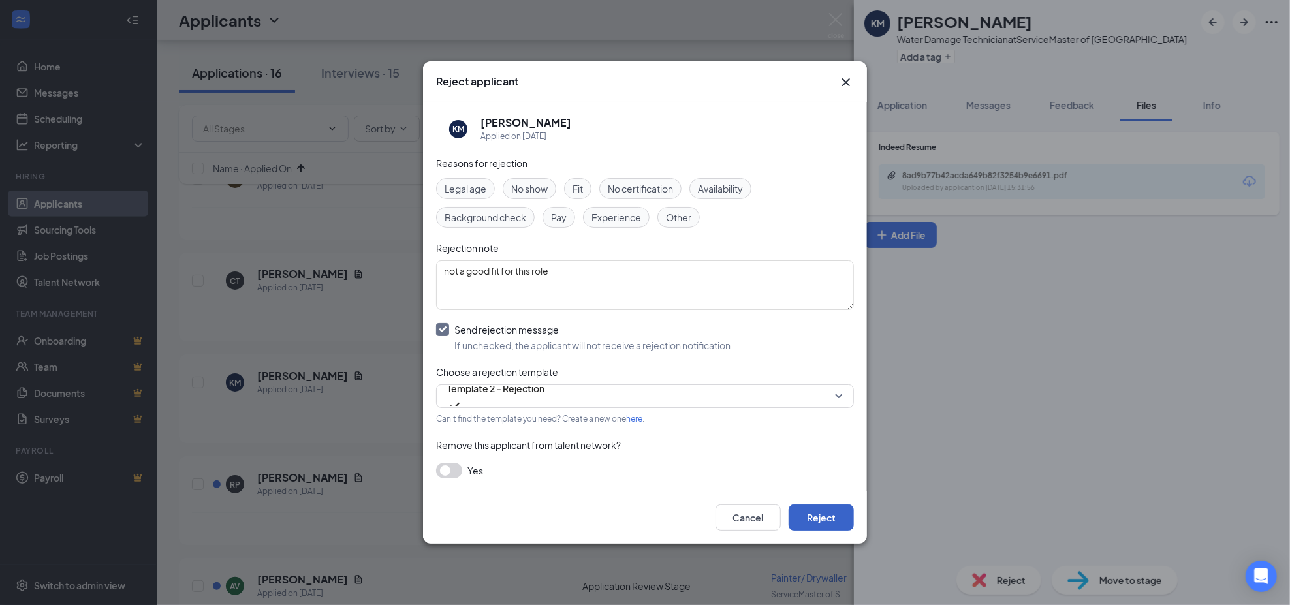
click at [811, 516] on button "Reject" at bounding box center [820, 517] width 65 height 26
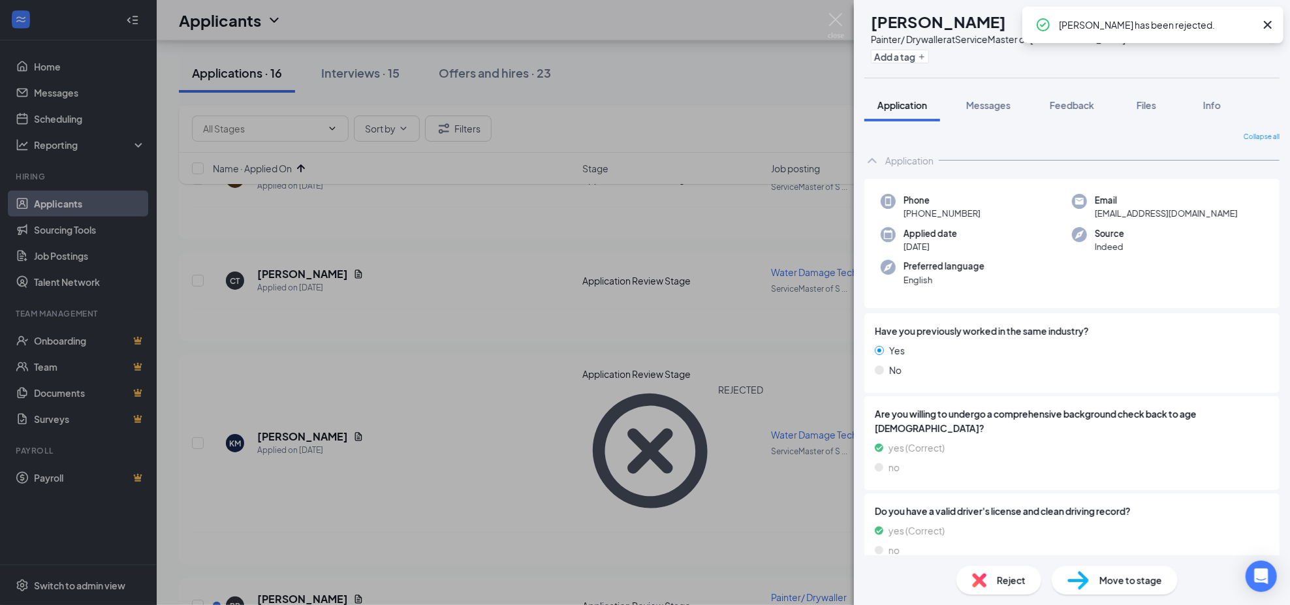
click at [709, 96] on div "RP [PERSON_NAME] [PERSON_NAME]/ Drywaller at ServiceMaster of [GEOGRAPHIC_DATA]…" at bounding box center [645, 302] width 1290 height 605
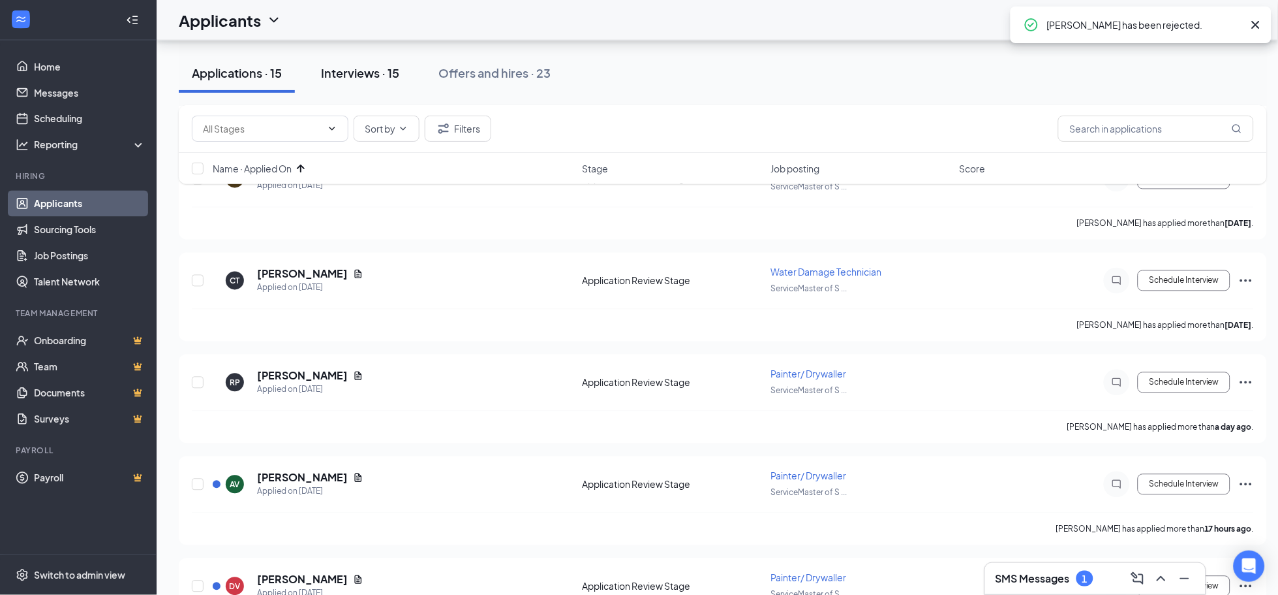
click at [374, 81] on button "Interviews · 15" at bounding box center [360, 73] width 104 height 39
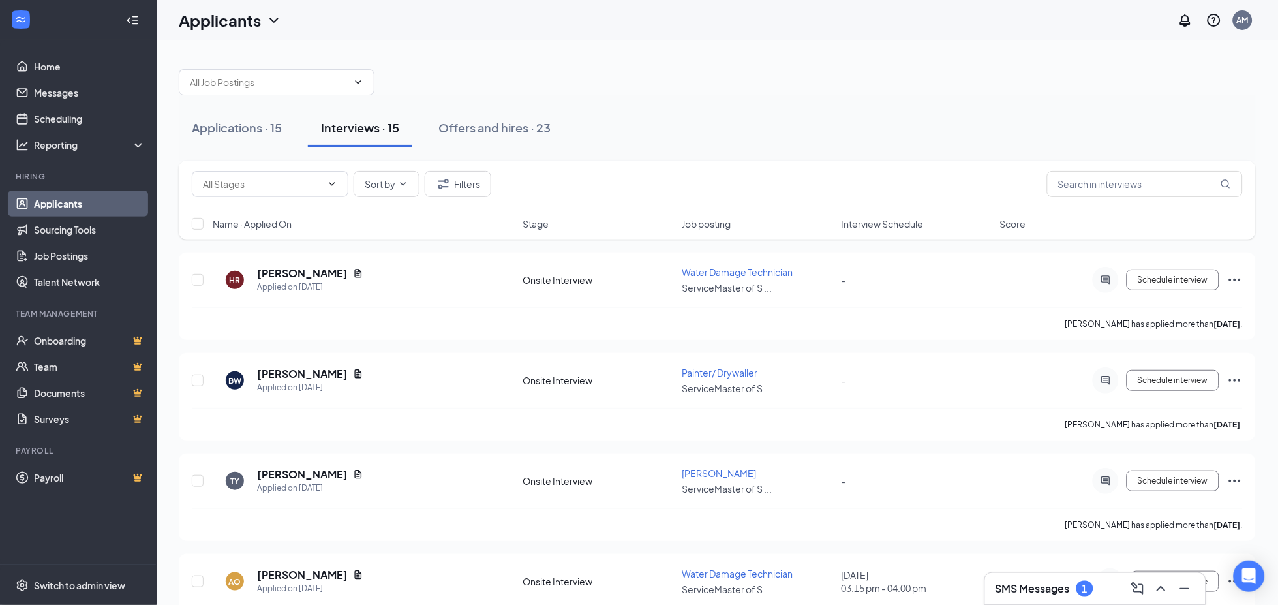
click at [288, 219] on span "Name · Applied On" at bounding box center [252, 223] width 79 height 13
click at [1233, 379] on icon "Ellipses" at bounding box center [1236, 381] width 16 height 16
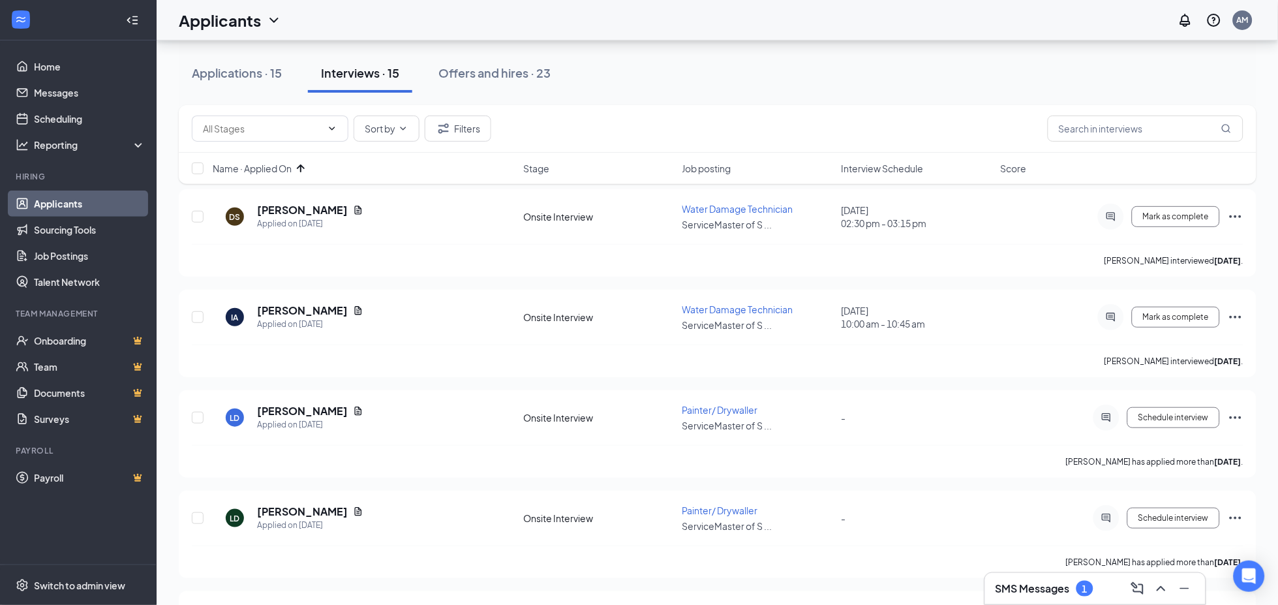
scroll to position [83, 0]
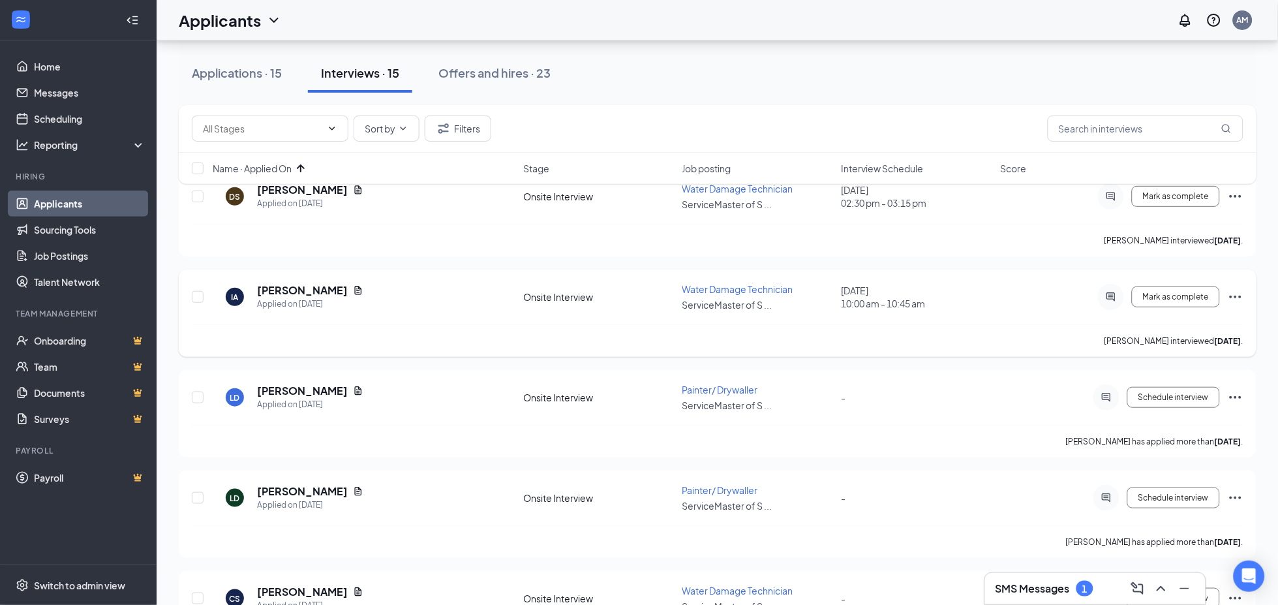
click at [1239, 289] on icon "Ellipses" at bounding box center [1236, 297] width 16 height 16
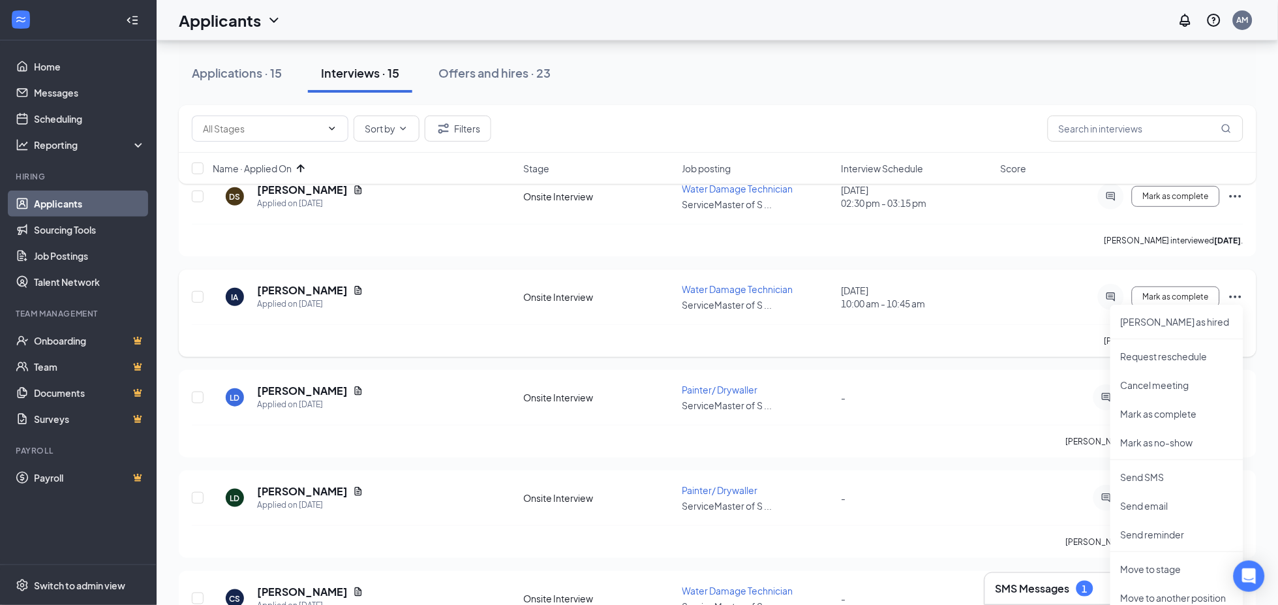
click at [390, 292] on div "IA [PERSON_NAME] Applied on [DATE]" at bounding box center [364, 296] width 303 height 27
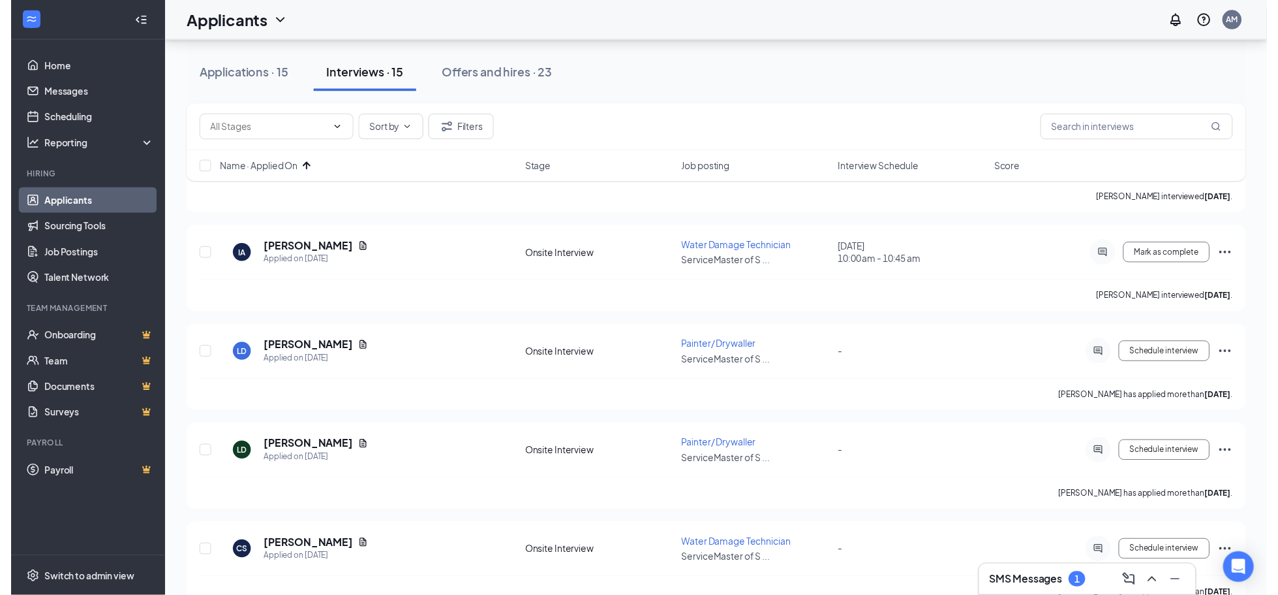
scroll to position [137, 0]
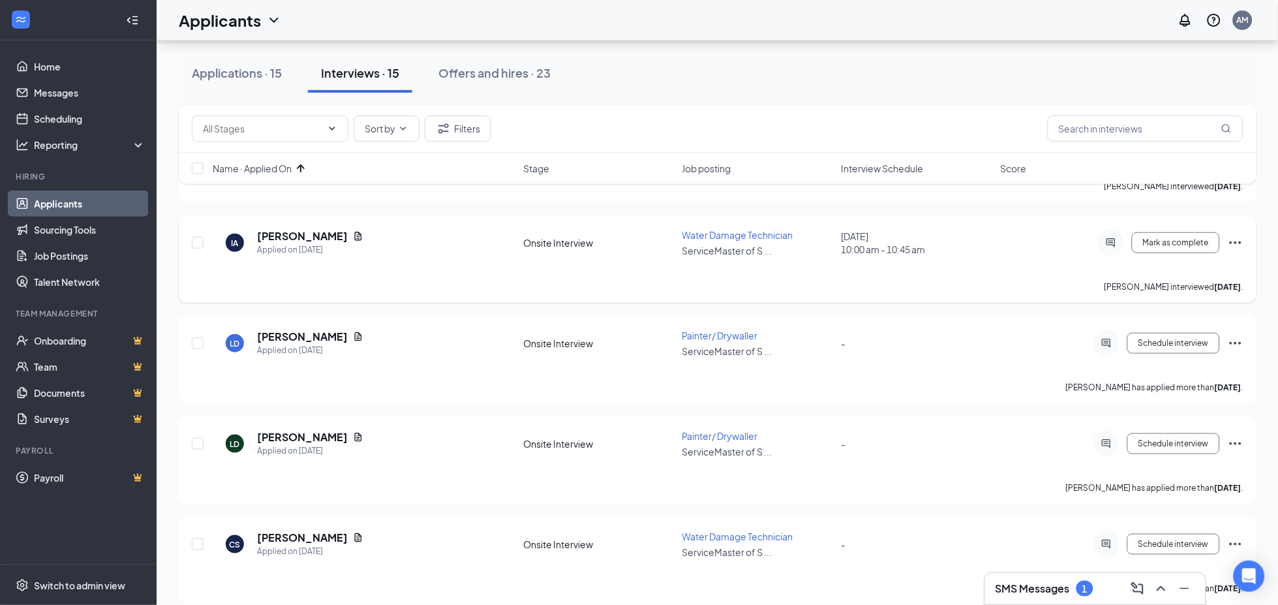
click at [1235, 245] on icon "Ellipses" at bounding box center [1236, 243] width 16 height 16
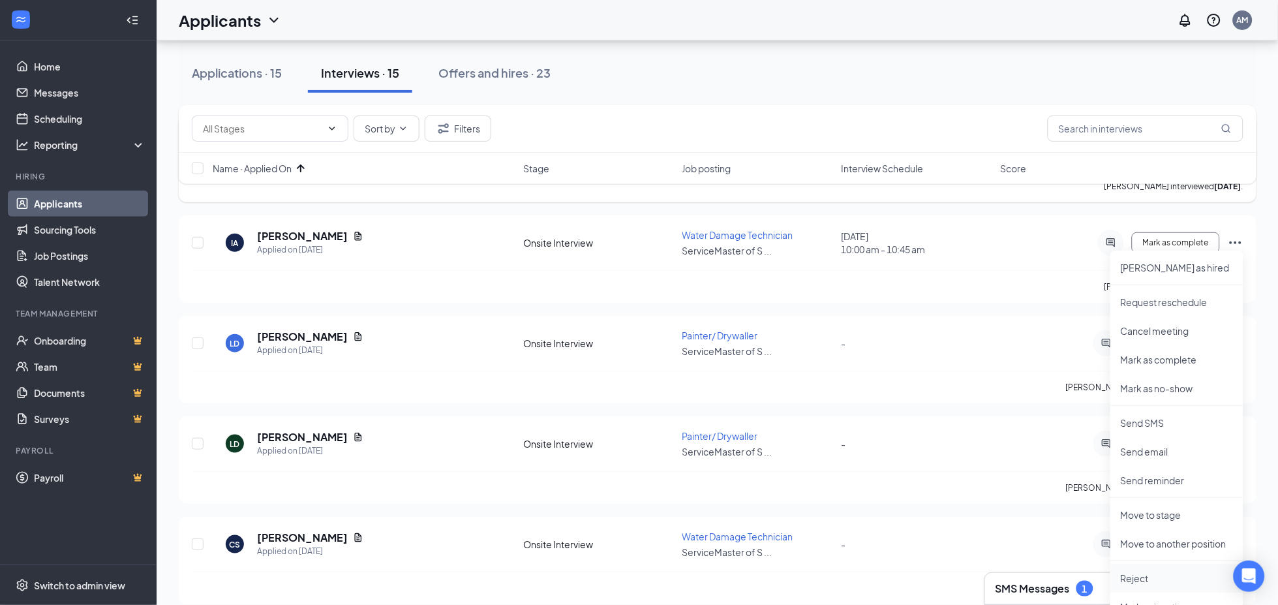
click at [1142, 576] on p "Reject" at bounding box center [1177, 578] width 112 height 13
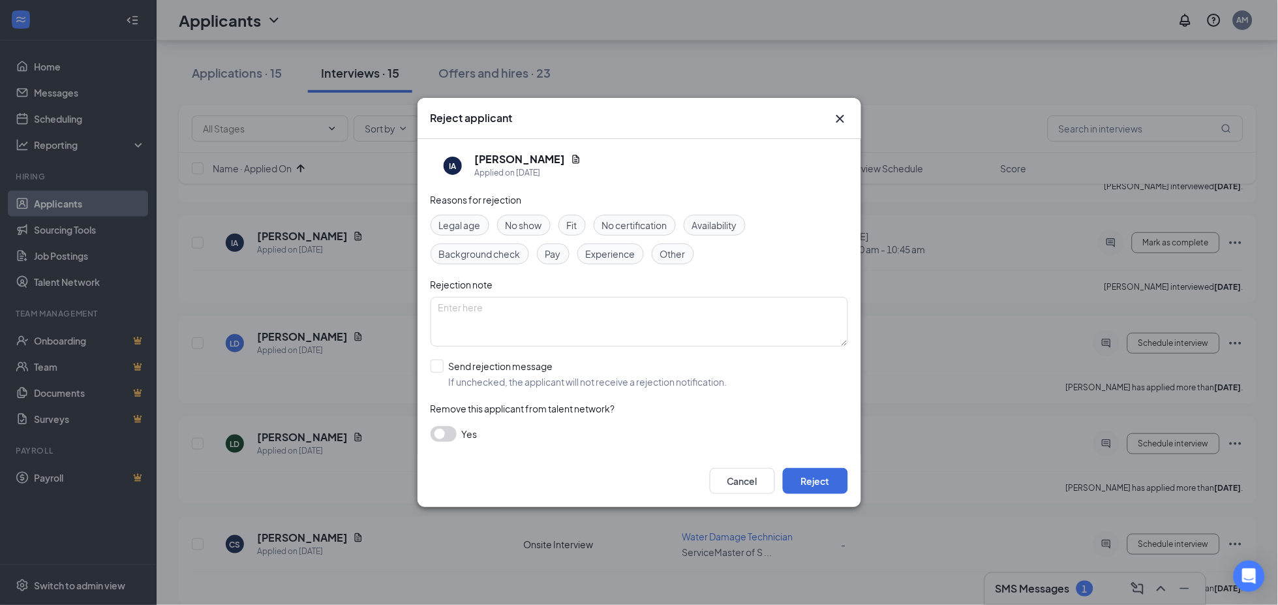
click at [570, 221] on span "Fit" at bounding box center [572, 225] width 10 height 14
click at [669, 255] on span "Other" at bounding box center [672, 254] width 25 height 14
click at [600, 307] on textarea at bounding box center [640, 322] width 418 height 50
type textarea "not a good fit for role - currently doesn't have license"
click at [511, 364] on input "Send rejection message If unchecked, the applicant will not receive a rejection…" at bounding box center [579, 374] width 297 height 29
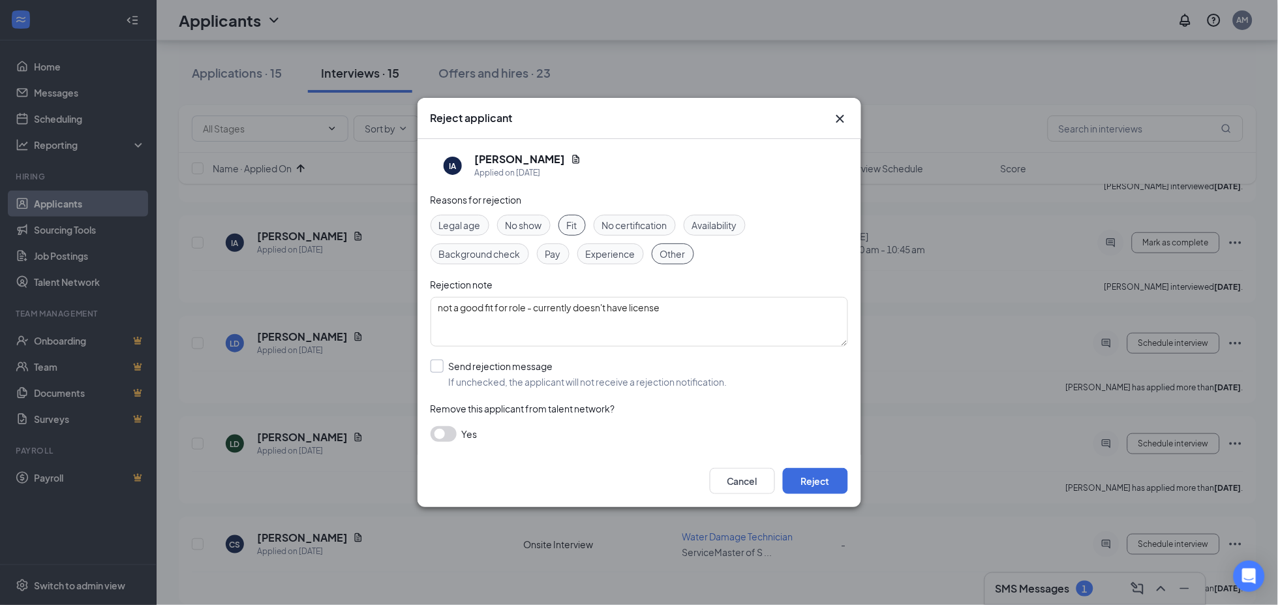
checkbox input "true"
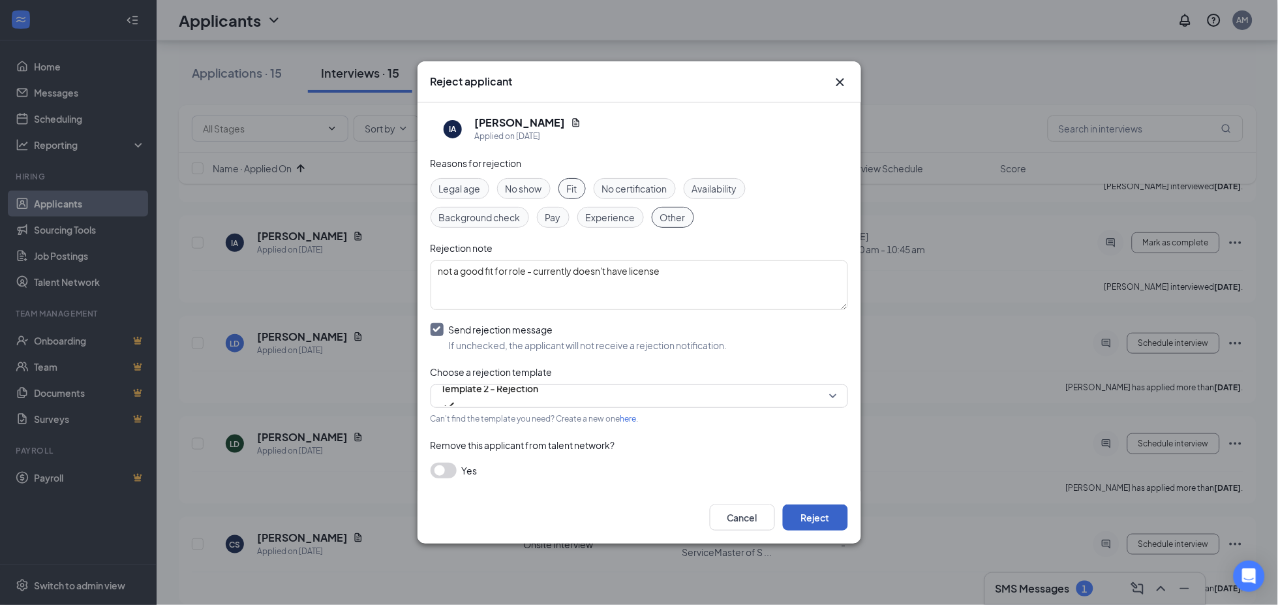
click at [812, 514] on button "Reject" at bounding box center [815, 517] width 65 height 26
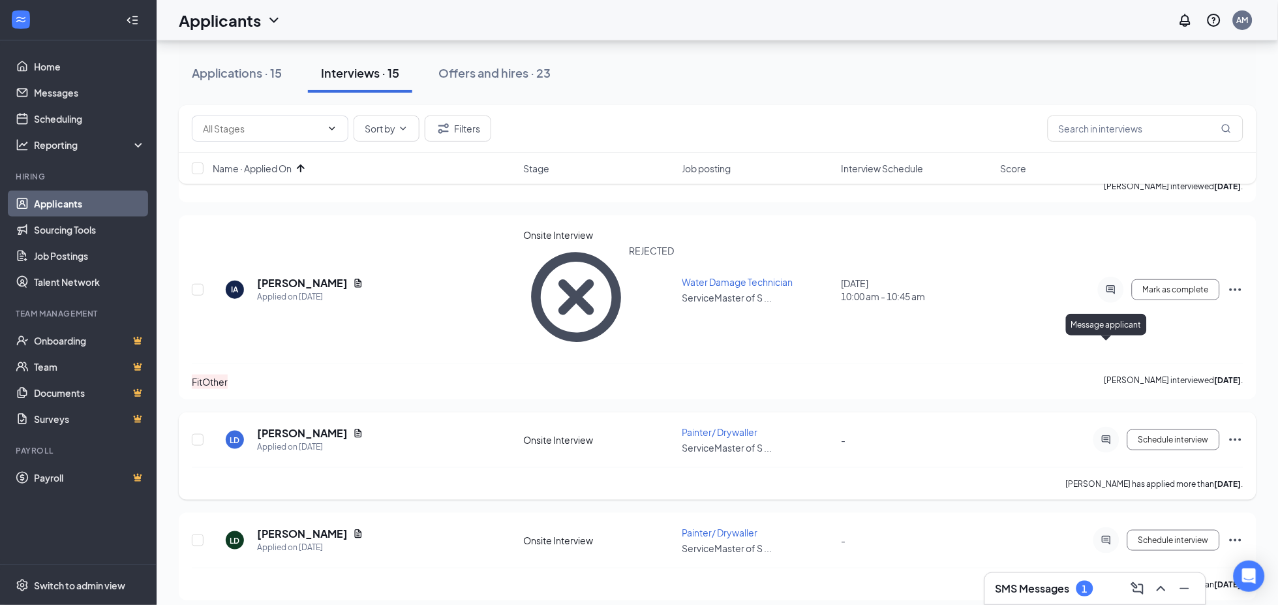
click at [1111, 435] on icon "ActiveChat" at bounding box center [1106, 439] width 8 height 8
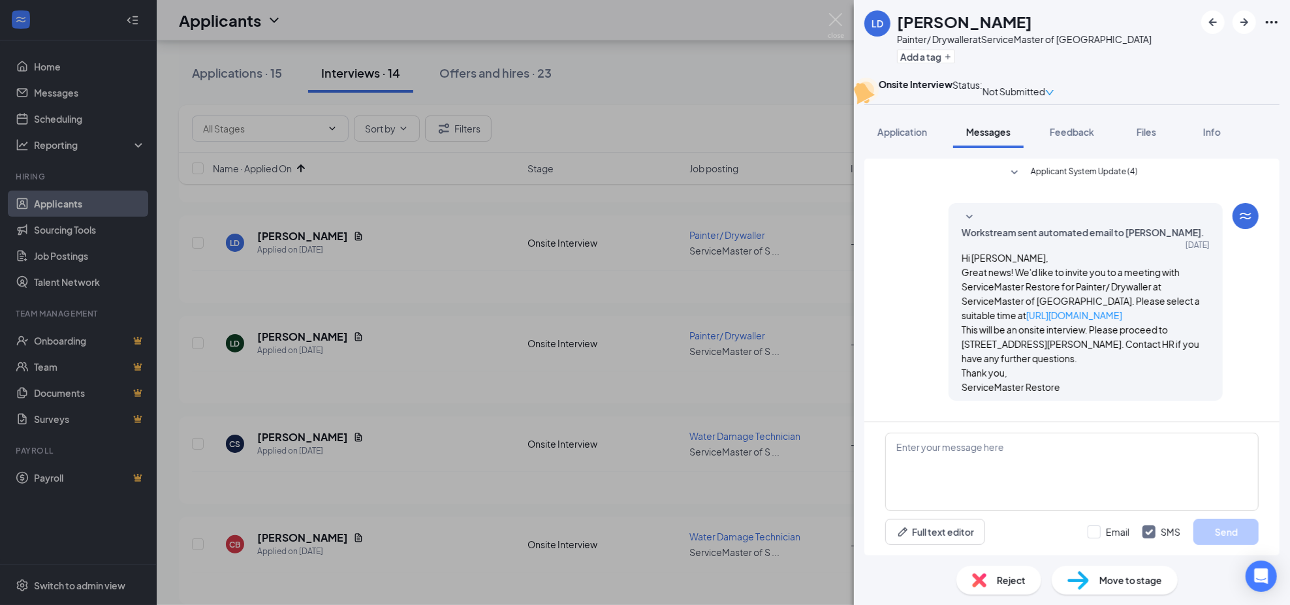
click at [1083, 240] on span "Workstream sent automated email to [PERSON_NAME]." at bounding box center [1082, 232] width 243 height 14
click at [450, 393] on div "[PERSON_NAME] [PERSON_NAME]/ Drywaller at ServiceMaster of [GEOGRAPHIC_DATA] Ad…" at bounding box center [645, 302] width 1290 height 605
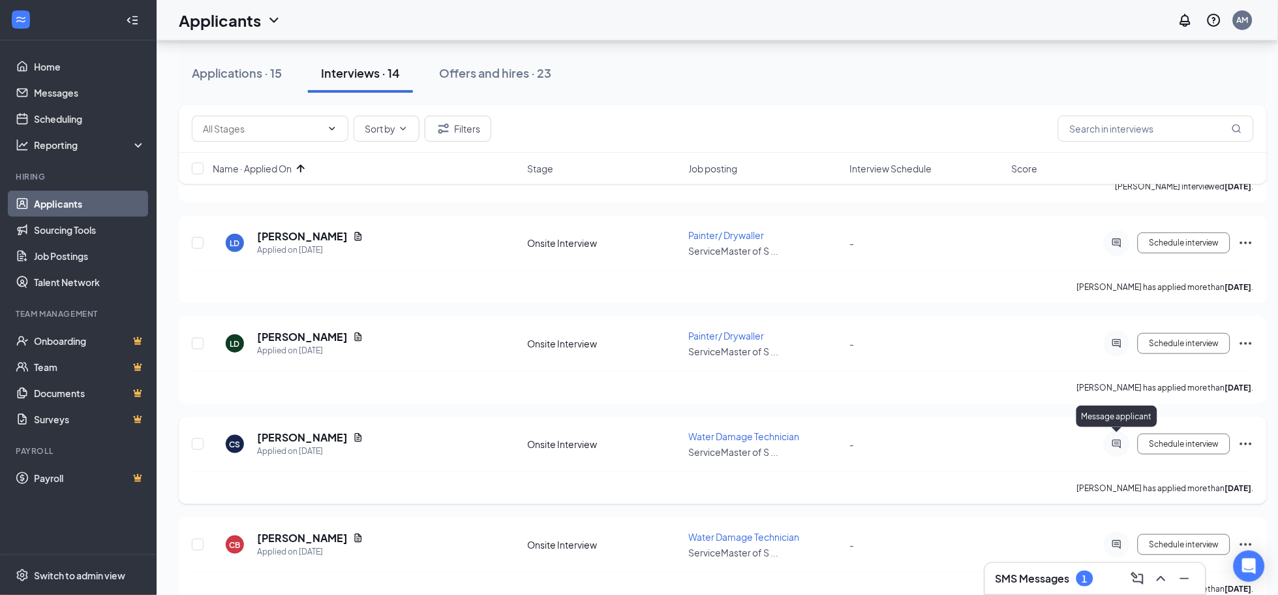
click at [1122, 439] on icon "ActiveChat" at bounding box center [1117, 443] width 8 height 8
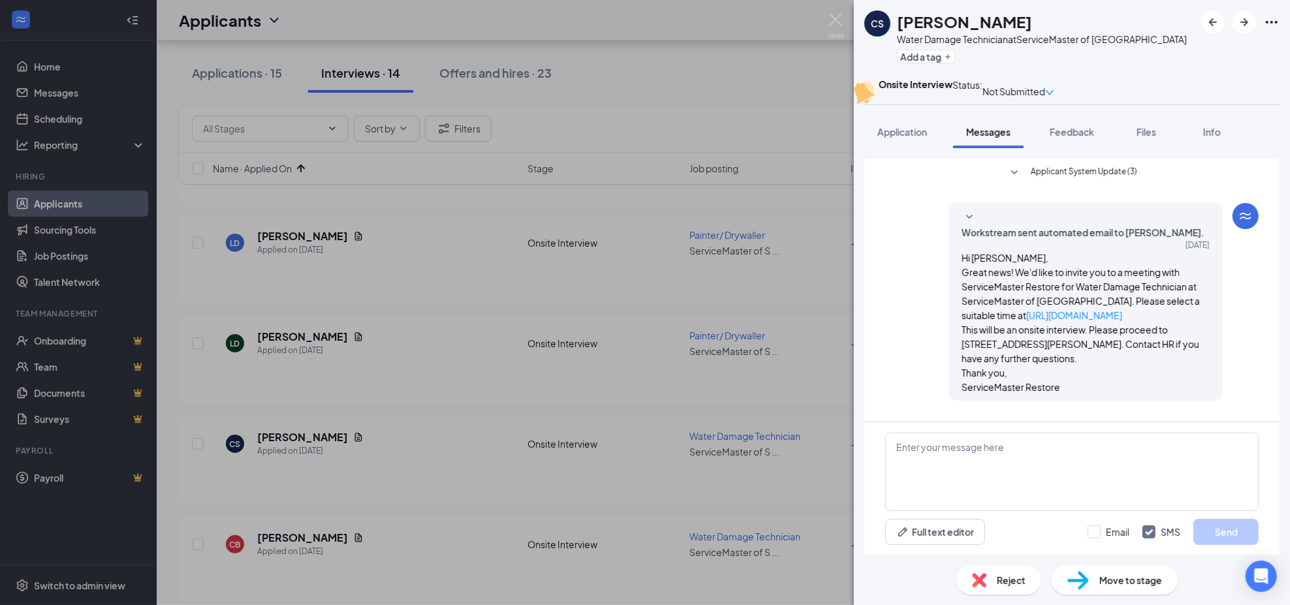
click at [1091, 240] on span "Workstream sent automated email to [PERSON_NAME]." at bounding box center [1082, 232] width 243 height 14
click at [542, 410] on div "CS [PERSON_NAME] Water Damage Technician at ServiceMaster of [GEOGRAPHIC_DATA] …" at bounding box center [645, 302] width 1290 height 605
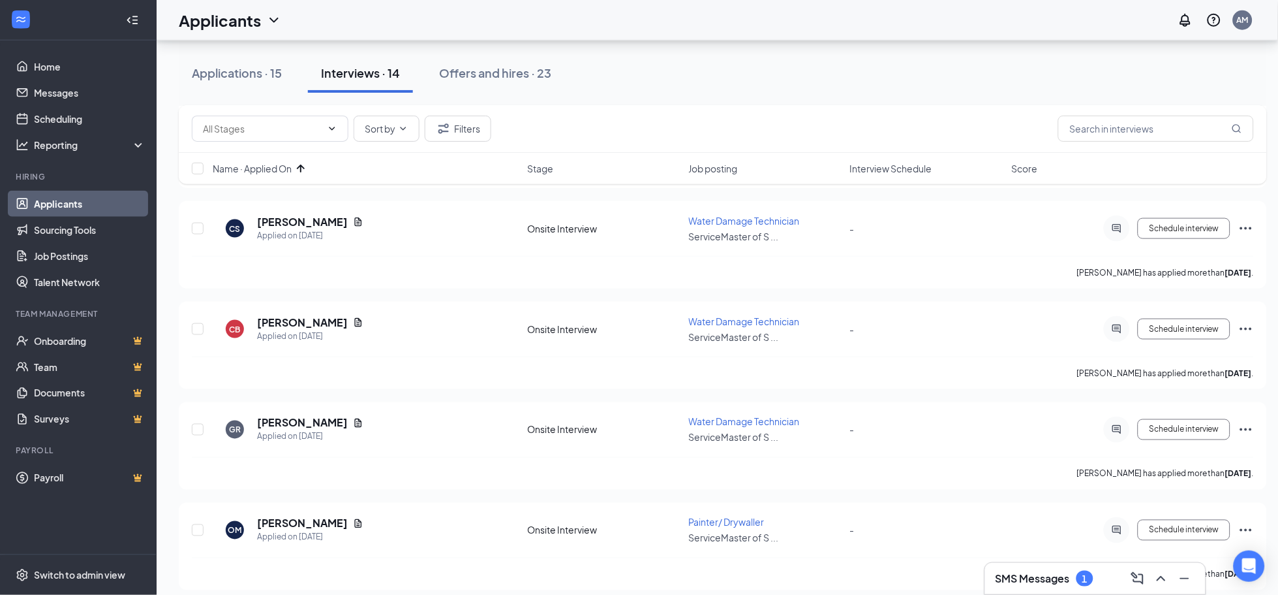
scroll to position [383, 0]
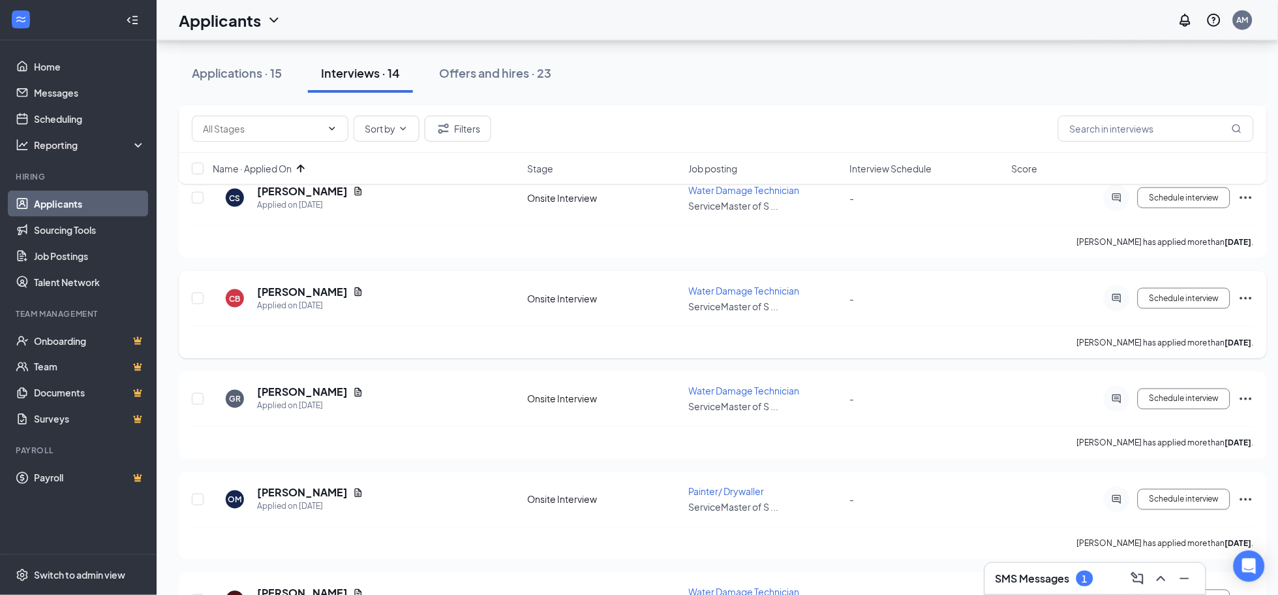
click at [1112, 285] on div at bounding box center [1117, 298] width 26 height 26
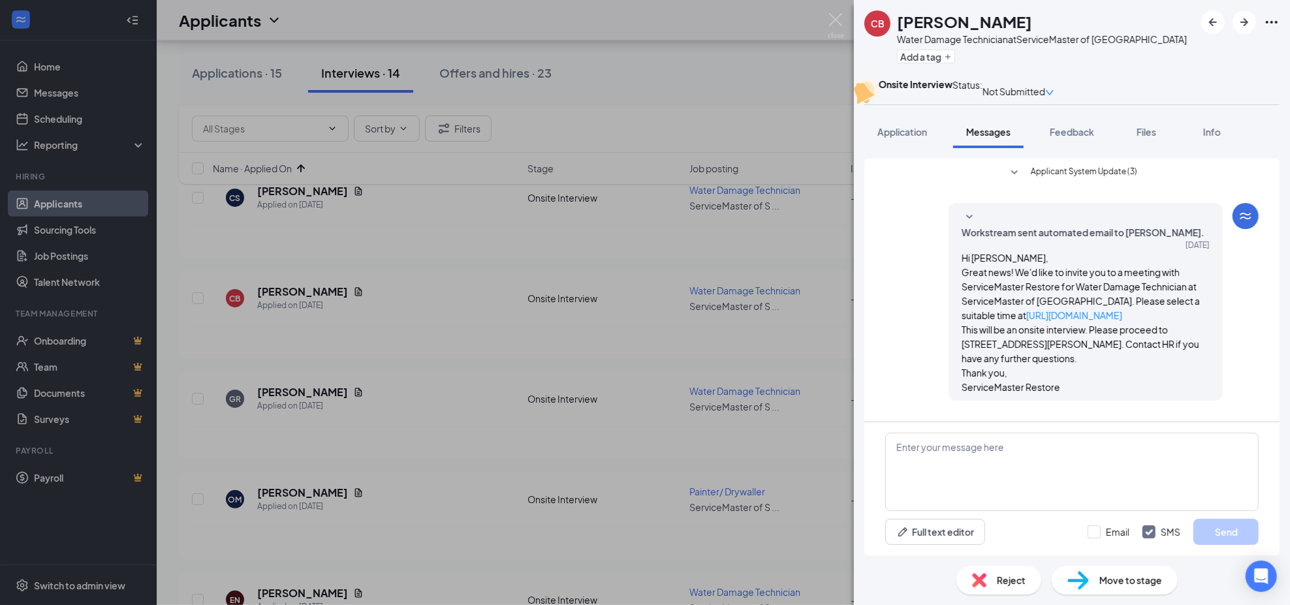
click at [512, 377] on div "CB [PERSON_NAME] Water Damage Technician at ServiceMaster of [GEOGRAPHIC_DATA] …" at bounding box center [645, 302] width 1290 height 605
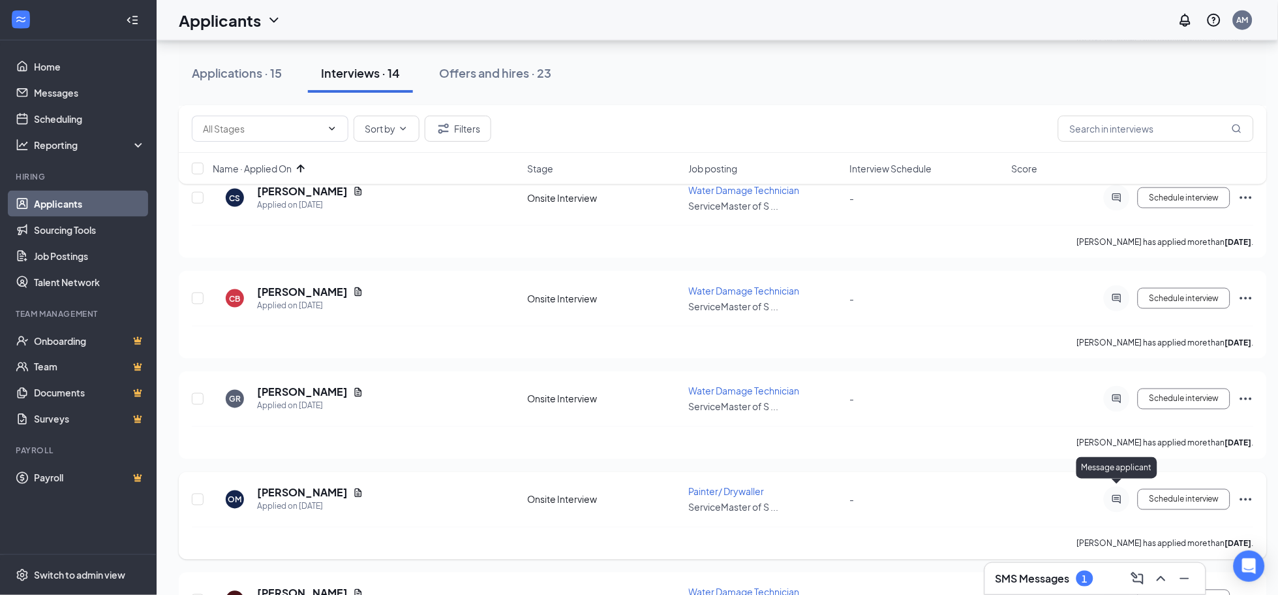
click at [1115, 494] on icon "ActiveChat" at bounding box center [1117, 499] width 16 height 10
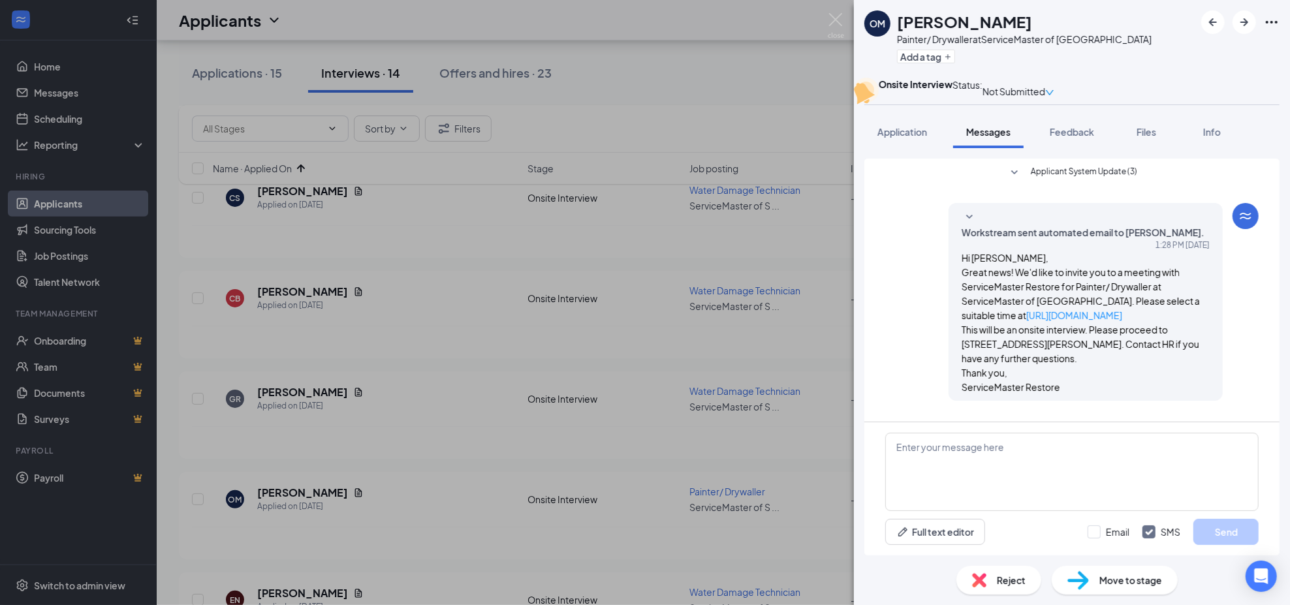
click at [476, 491] on div "OM [PERSON_NAME] [PERSON_NAME]/ Drywaller at ServiceMaster of [GEOGRAPHIC_DATA]…" at bounding box center [645, 302] width 1290 height 605
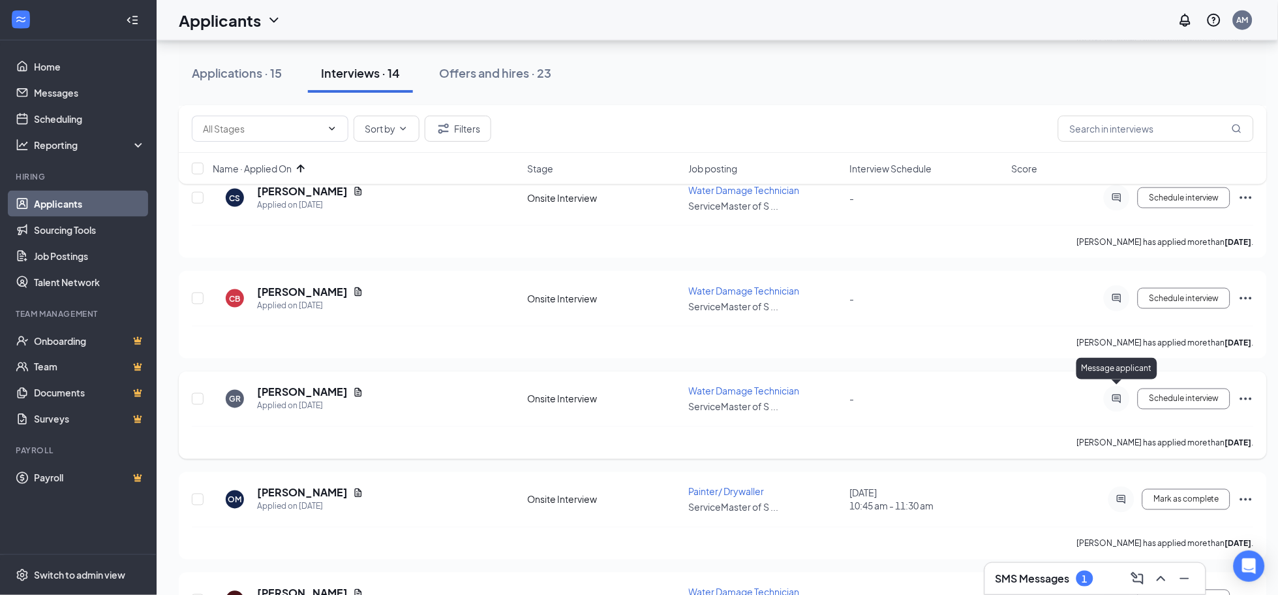
click at [1115, 394] on icon "ActiveChat" at bounding box center [1117, 398] width 8 height 8
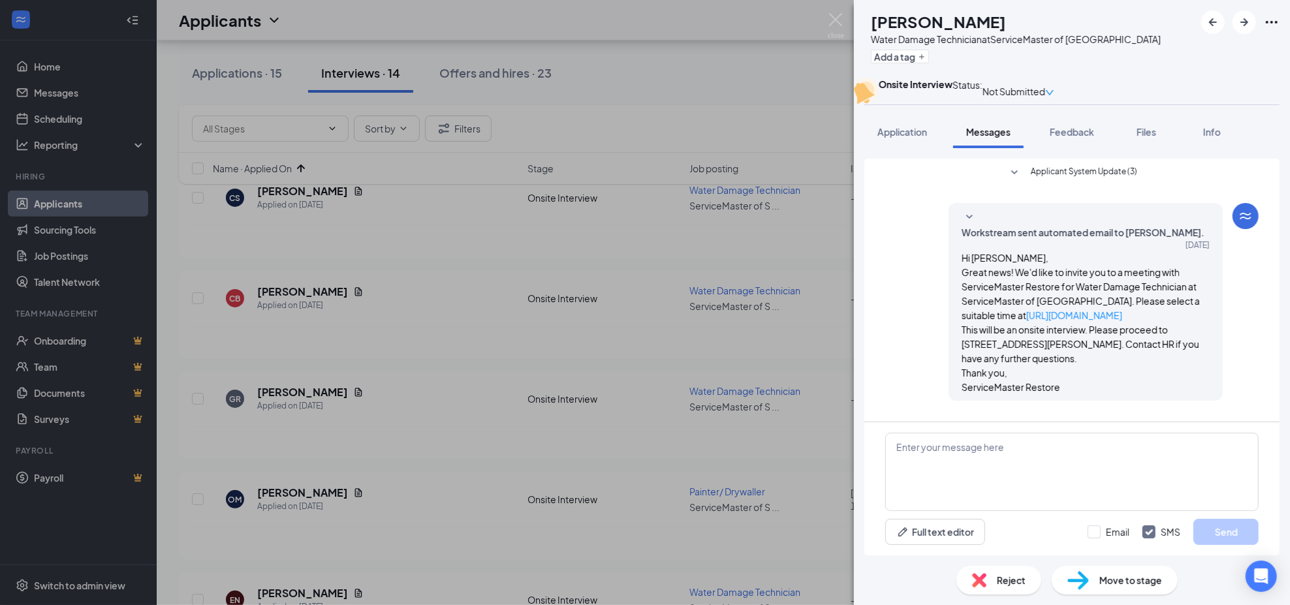
click at [1059, 240] on span "Workstream sent automated email to [PERSON_NAME]." at bounding box center [1082, 232] width 243 height 14
click at [491, 394] on div "GR [PERSON_NAME] Water Damage Technician at ServiceMaster of [GEOGRAPHIC_DATA] …" at bounding box center [645, 302] width 1290 height 605
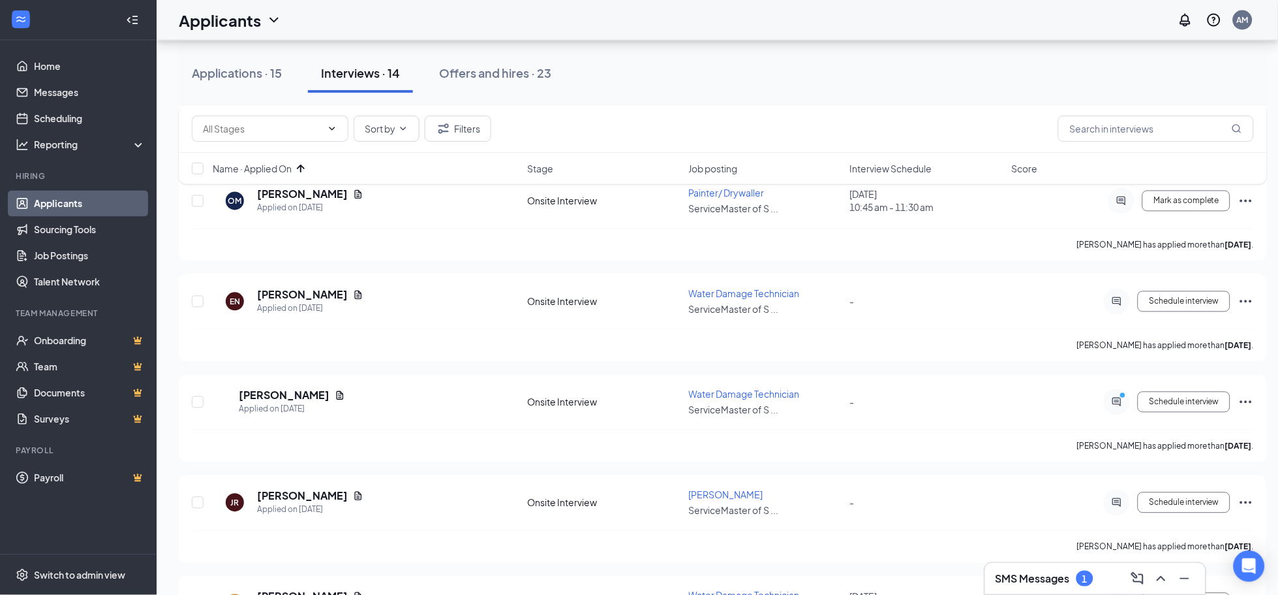
scroll to position [698, 0]
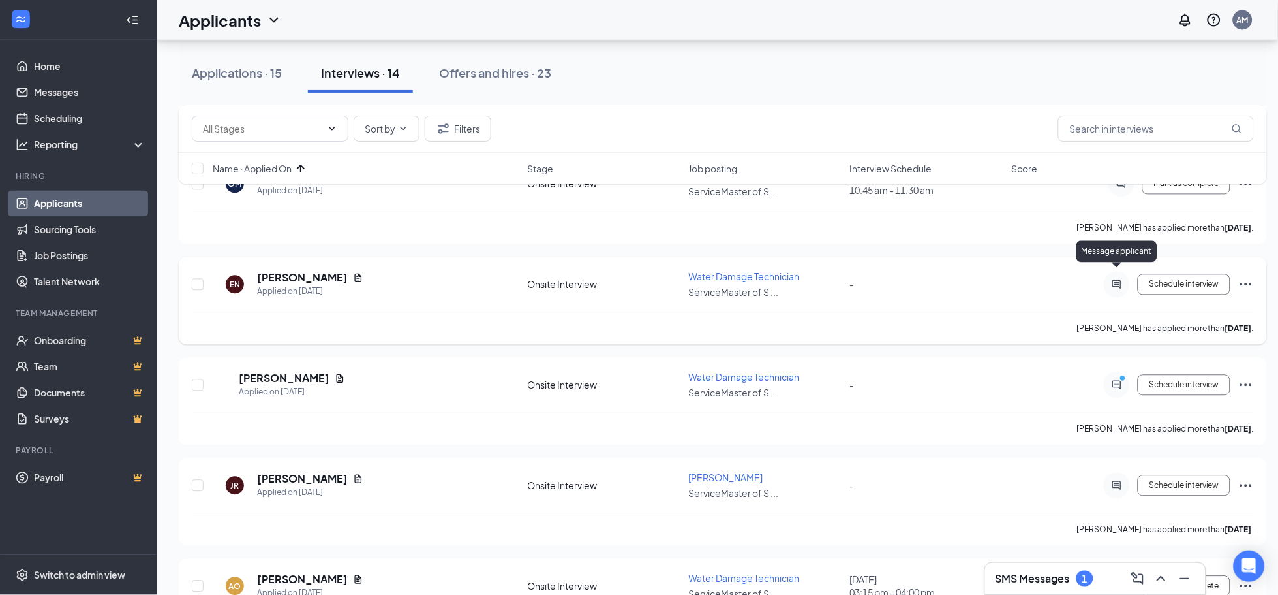
click at [1117, 279] on icon "ActiveChat" at bounding box center [1117, 284] width 16 height 10
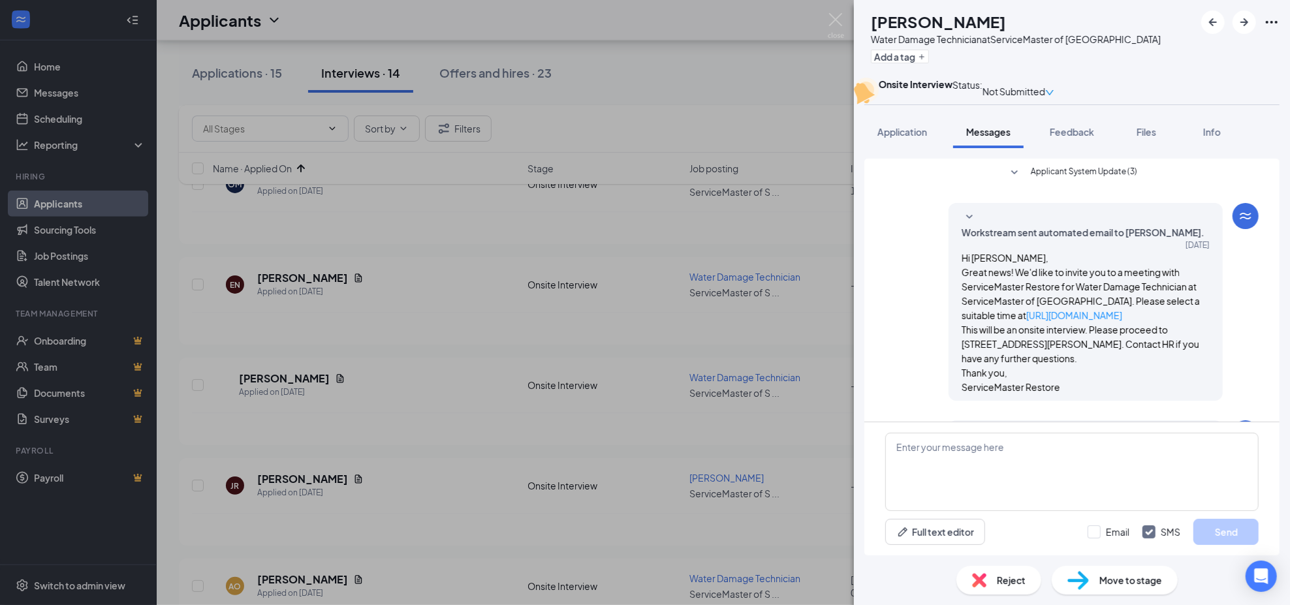
click at [998, 240] on span "Workstream sent automated email to [PERSON_NAME]." at bounding box center [1082, 232] width 243 height 14
click at [912, 320] on div "Workstream sent automated email to [PERSON_NAME]. [DATE] Hi [PERSON_NAME], Grea…" at bounding box center [1071, 303] width 373 height 200
click at [980, 238] on span "Workstream sent automated email to [PERSON_NAME]." at bounding box center [1065, 223] width 171 height 29
click at [1042, 442] on span "Workstream sent automated email to [PERSON_NAME]." at bounding box center [1082, 449] width 243 height 14
click at [924, 420] on div "Workstream sent automated email to [PERSON_NAME]. [DATE] Hi [PERSON_NAME], This…" at bounding box center [1071, 498] width 373 height 157
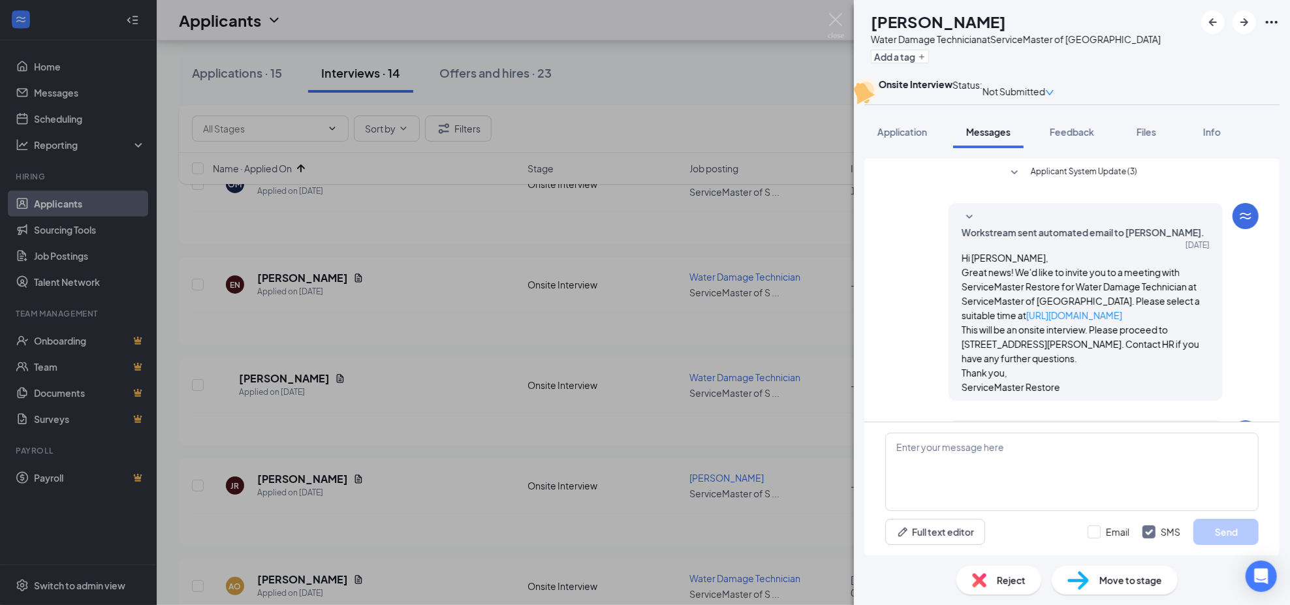
click at [754, 326] on div "EN [PERSON_NAME] Water Damage Technician at ServiceMaster of [GEOGRAPHIC_DATA] …" at bounding box center [645, 302] width 1290 height 605
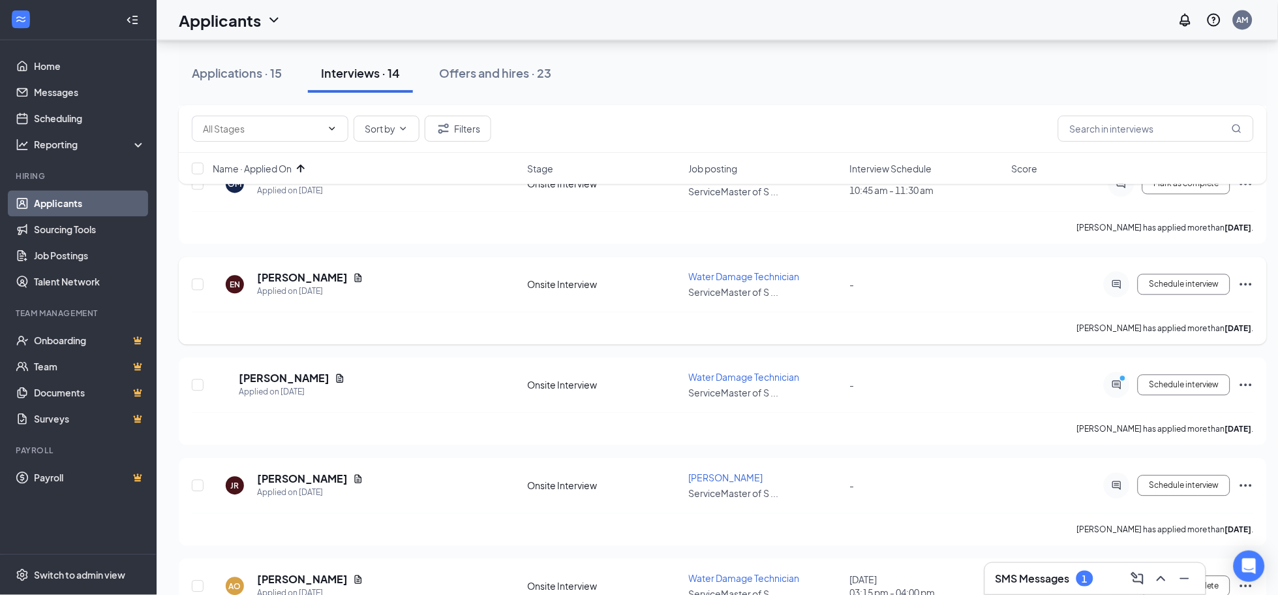
click at [1246, 283] on icon "Ellipses" at bounding box center [1247, 284] width 12 height 3
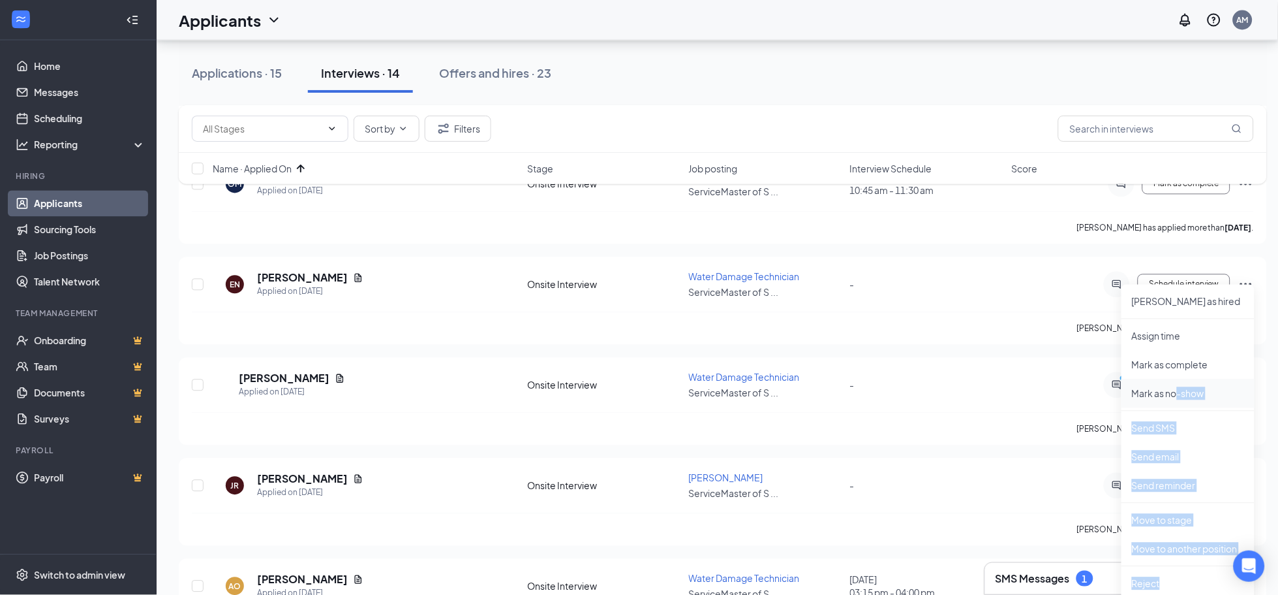
drag, startPoint x: 1164, startPoint y: 578, endPoint x: 1175, endPoint y: 385, distance: 192.8
click at [1175, 385] on ul "[PERSON_NAME] as hired Assign time [PERSON_NAME] as complete Mark as no-show Se…" at bounding box center [1188, 504] width 133 height 438
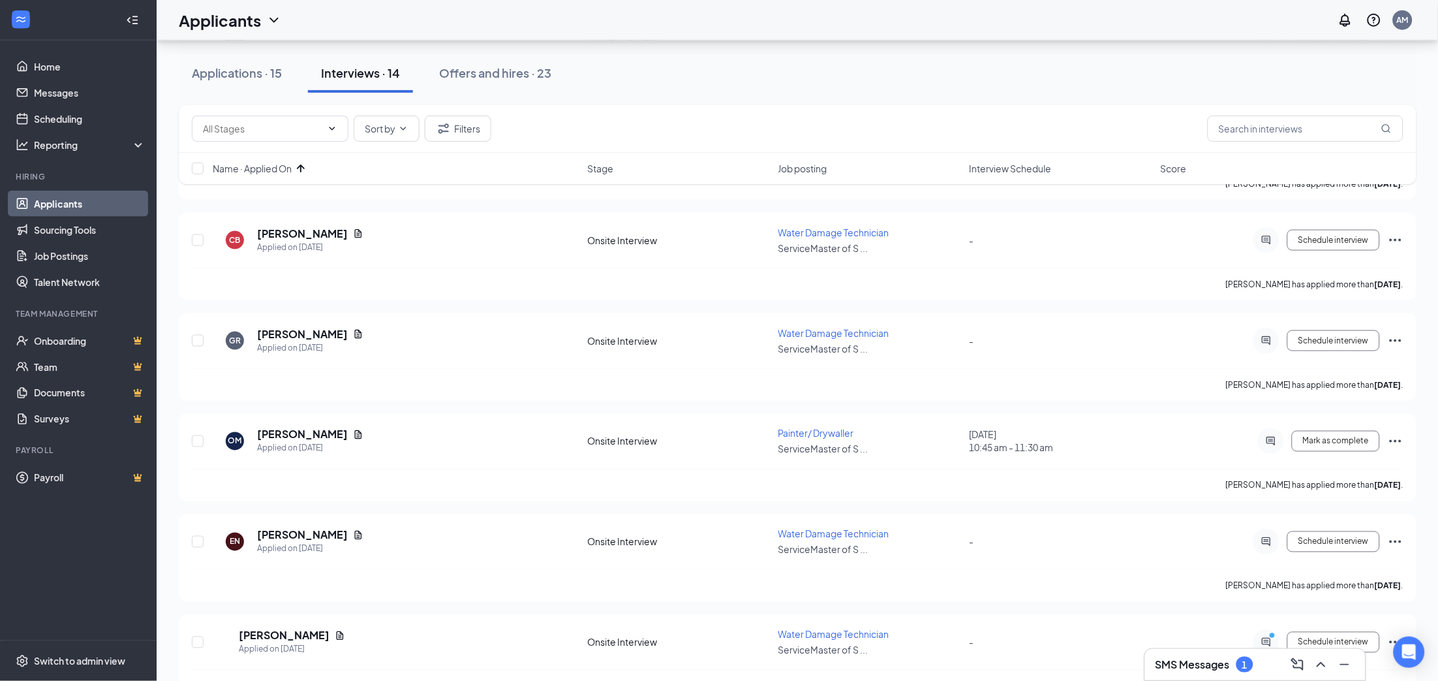
scroll to position [486, 0]
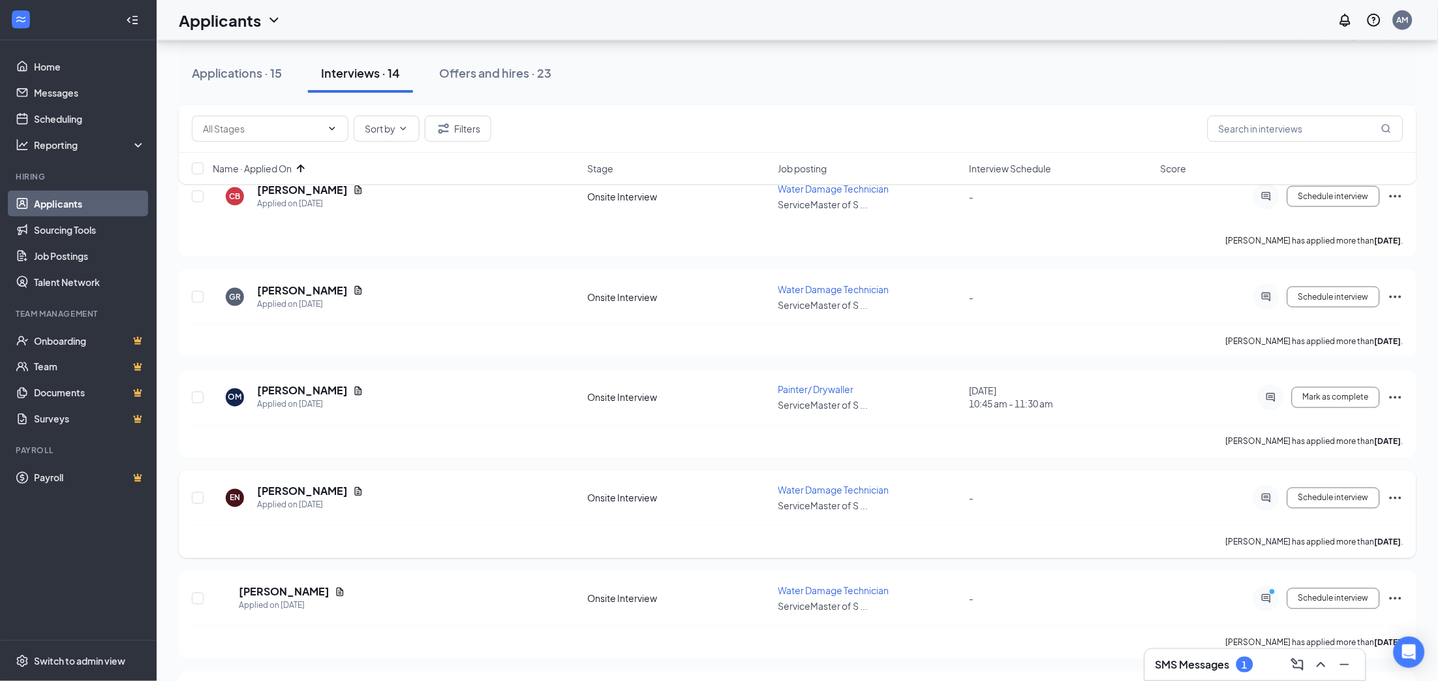
click at [1278, 490] on icon "Ellipses" at bounding box center [1396, 498] width 16 height 16
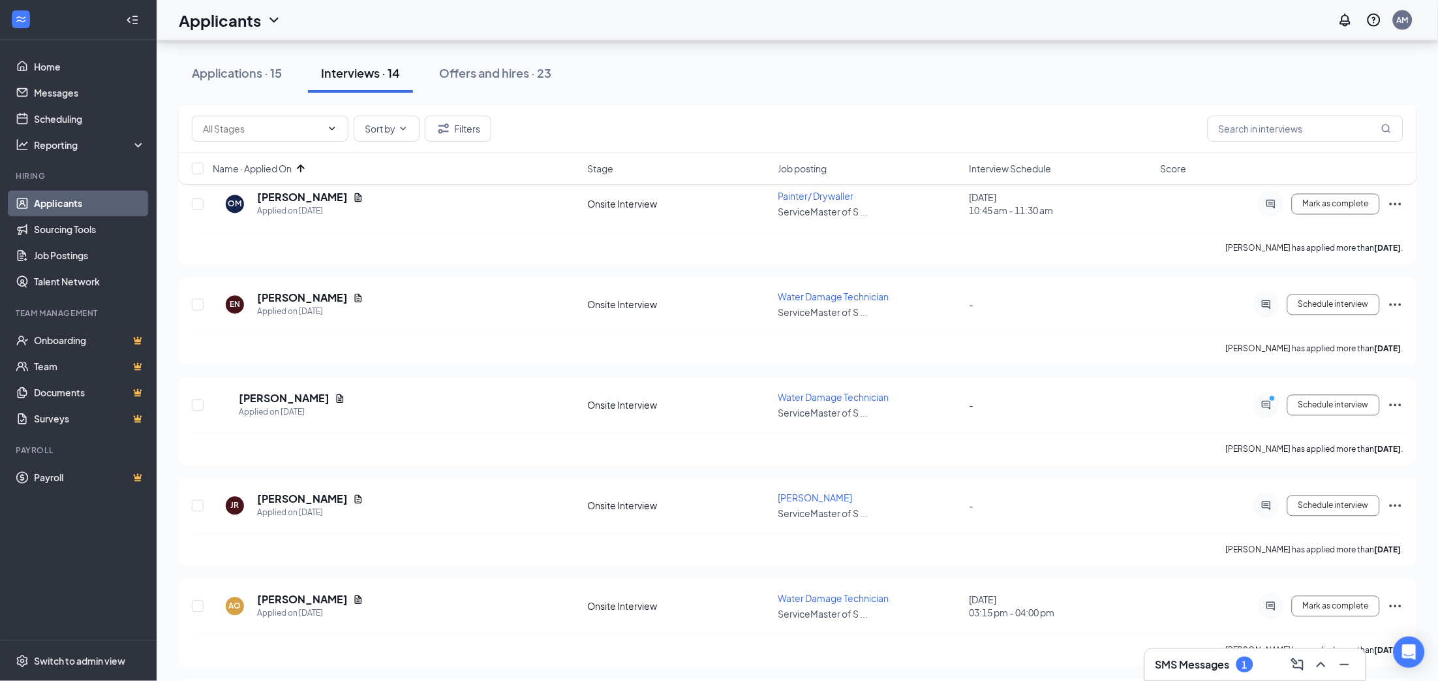
scroll to position [704, 0]
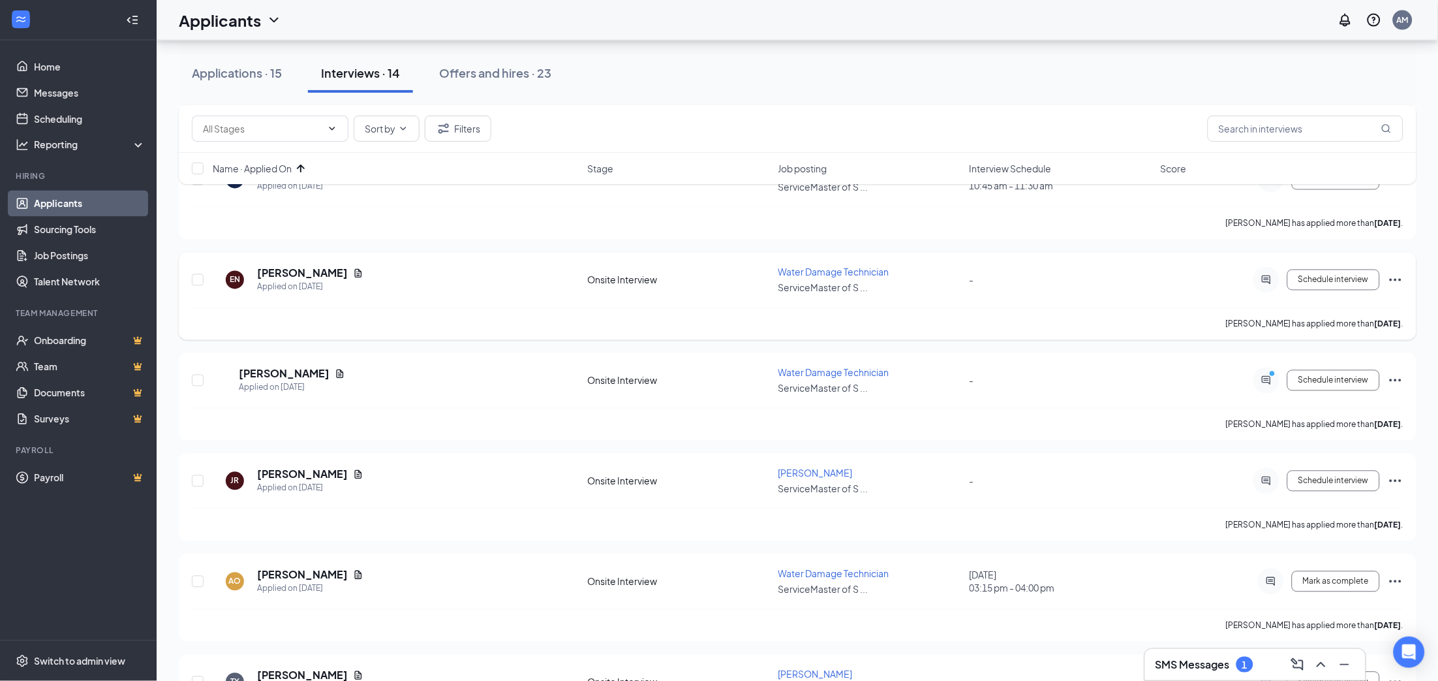
click at [1278, 272] on icon "Ellipses" at bounding box center [1396, 280] width 16 height 16
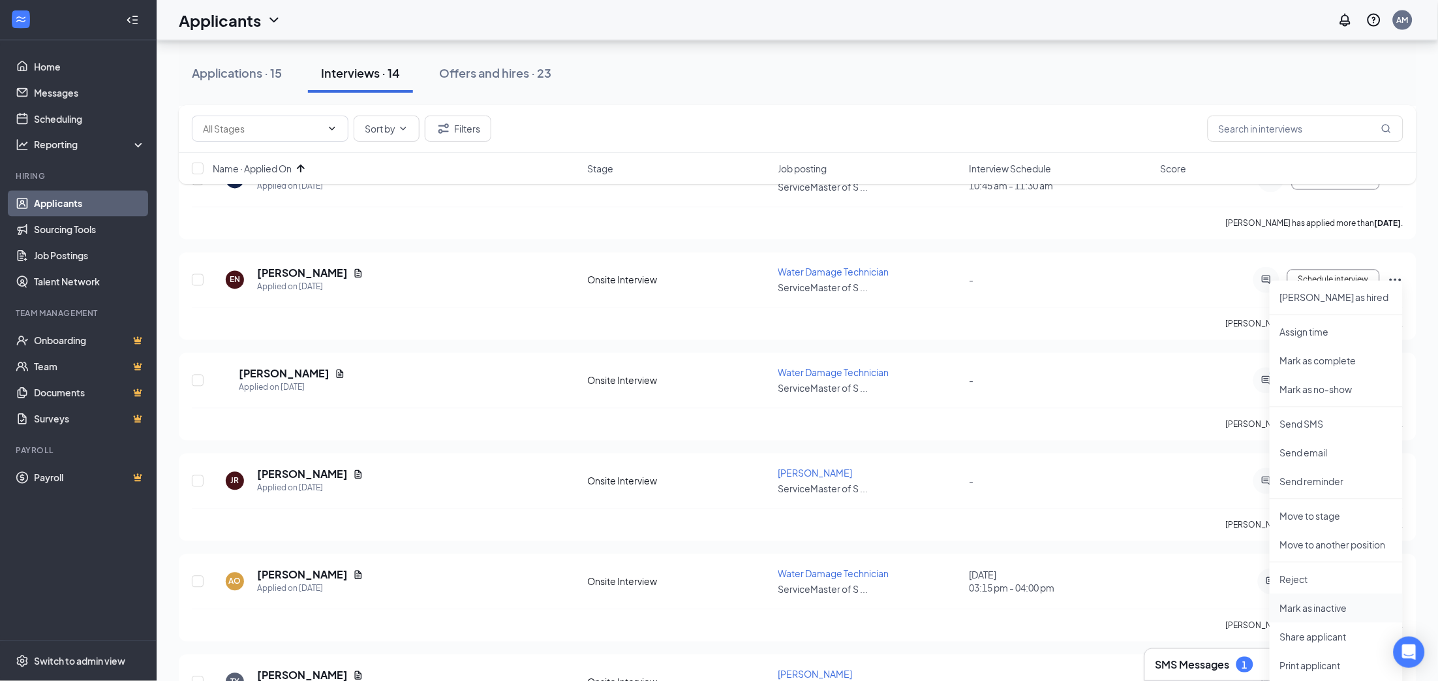
click at [1278, 604] on p "Mark as inactive" at bounding box center [1336, 608] width 112 height 13
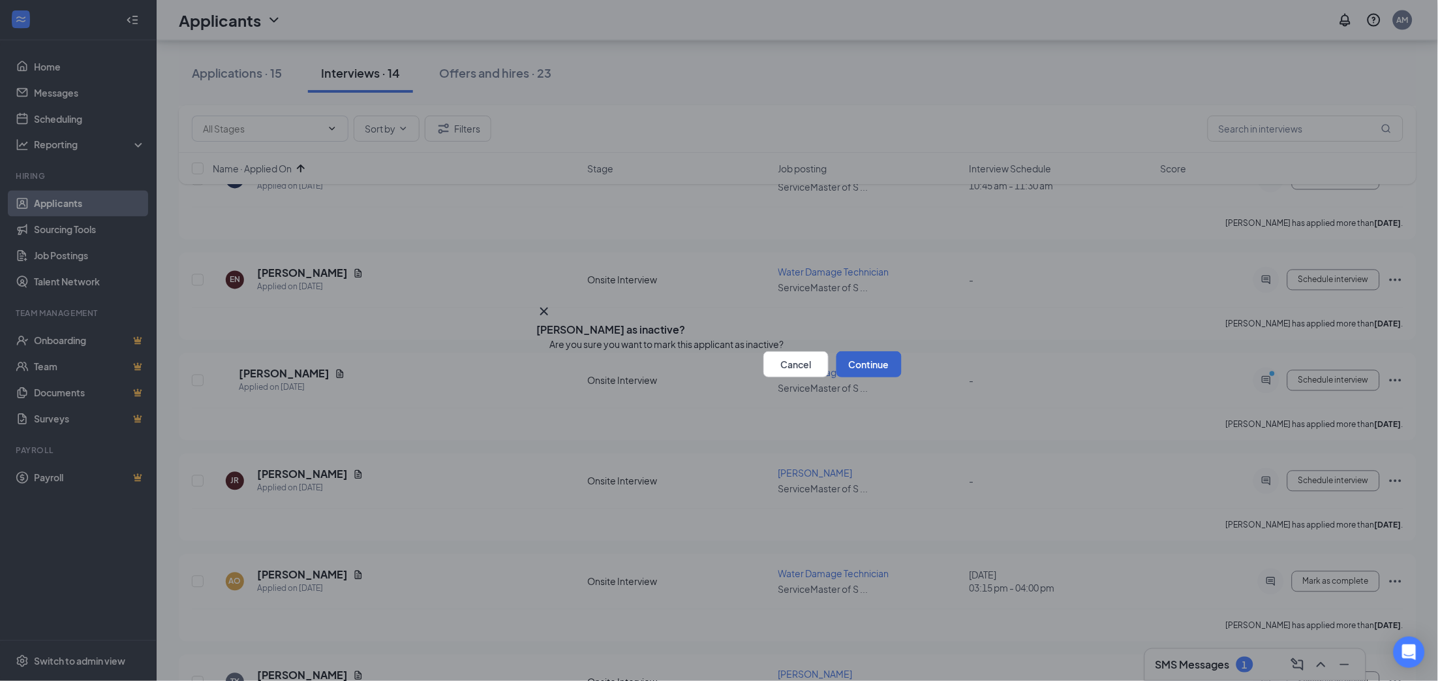
click at [848, 377] on button "Continue" at bounding box center [869, 364] width 65 height 26
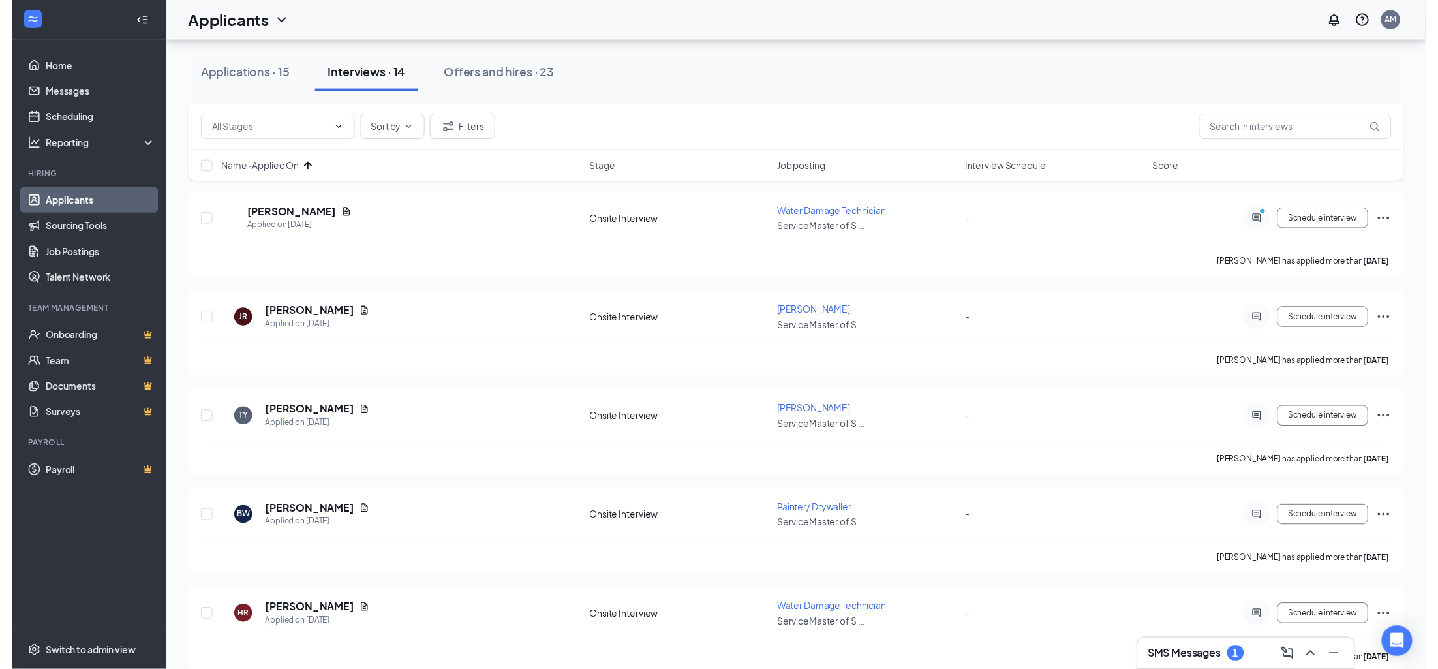
scroll to position [864, 0]
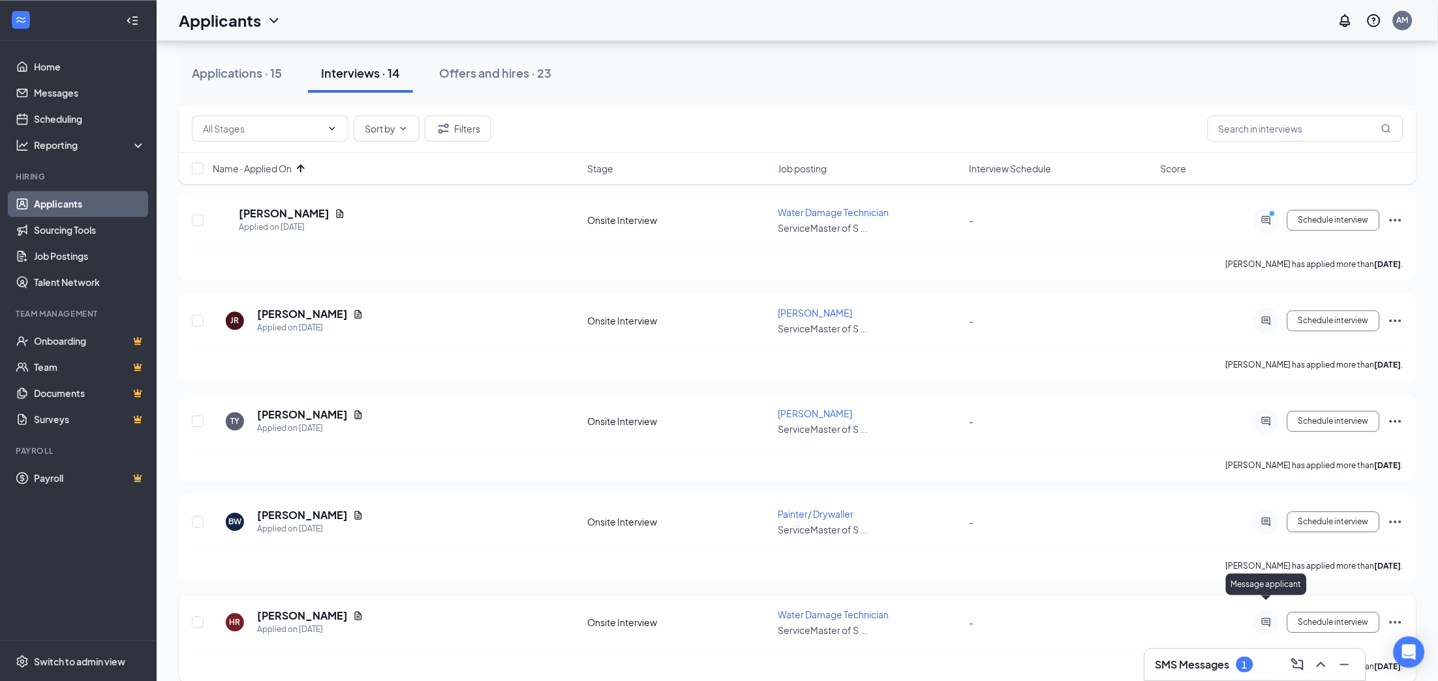
click at [1265, 604] on icon "ActiveChat" at bounding box center [1267, 622] width 16 height 10
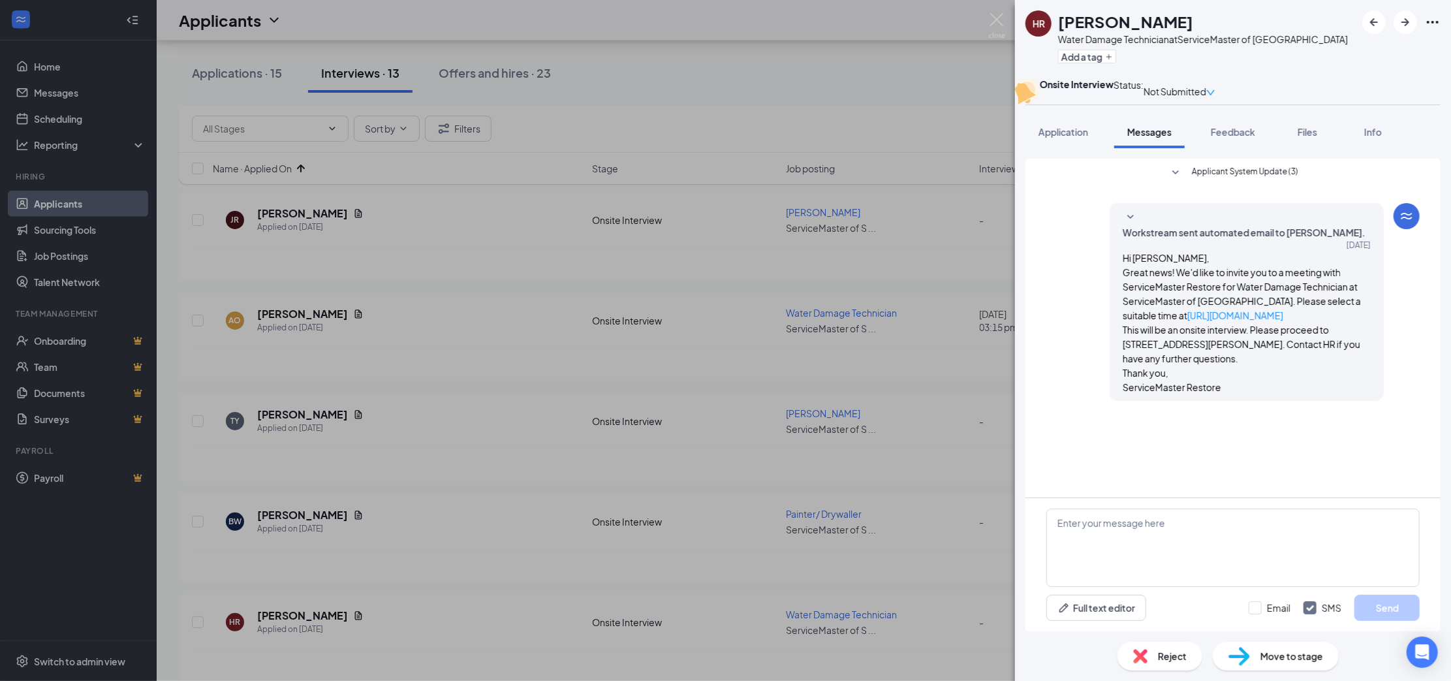
click at [742, 482] on div "[PERSON_NAME] Water Damage Technician at ServiceMaster of [GEOGRAPHIC_DATA] Add…" at bounding box center [725, 340] width 1451 height 681
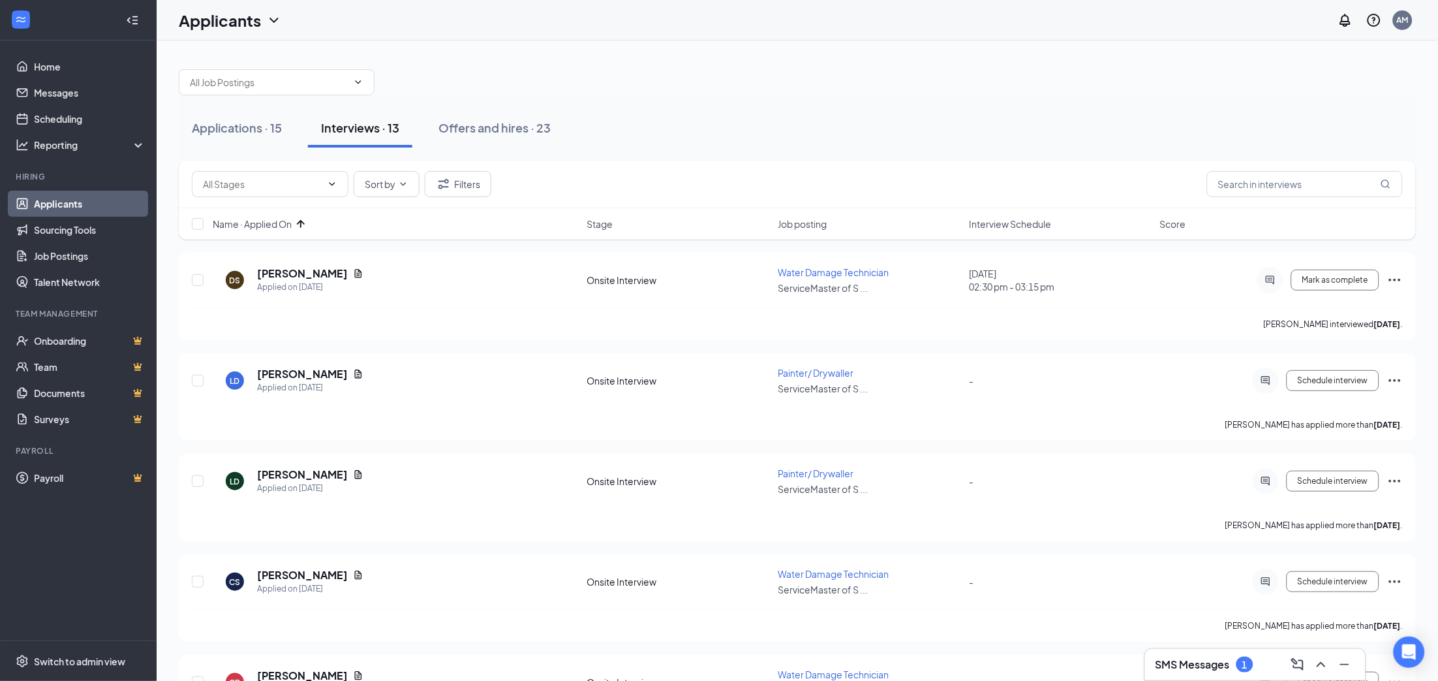
click at [1019, 221] on span "Interview Schedule" at bounding box center [1010, 223] width 82 height 13
click at [226, 133] on div "Applications · 15" at bounding box center [237, 127] width 90 height 16
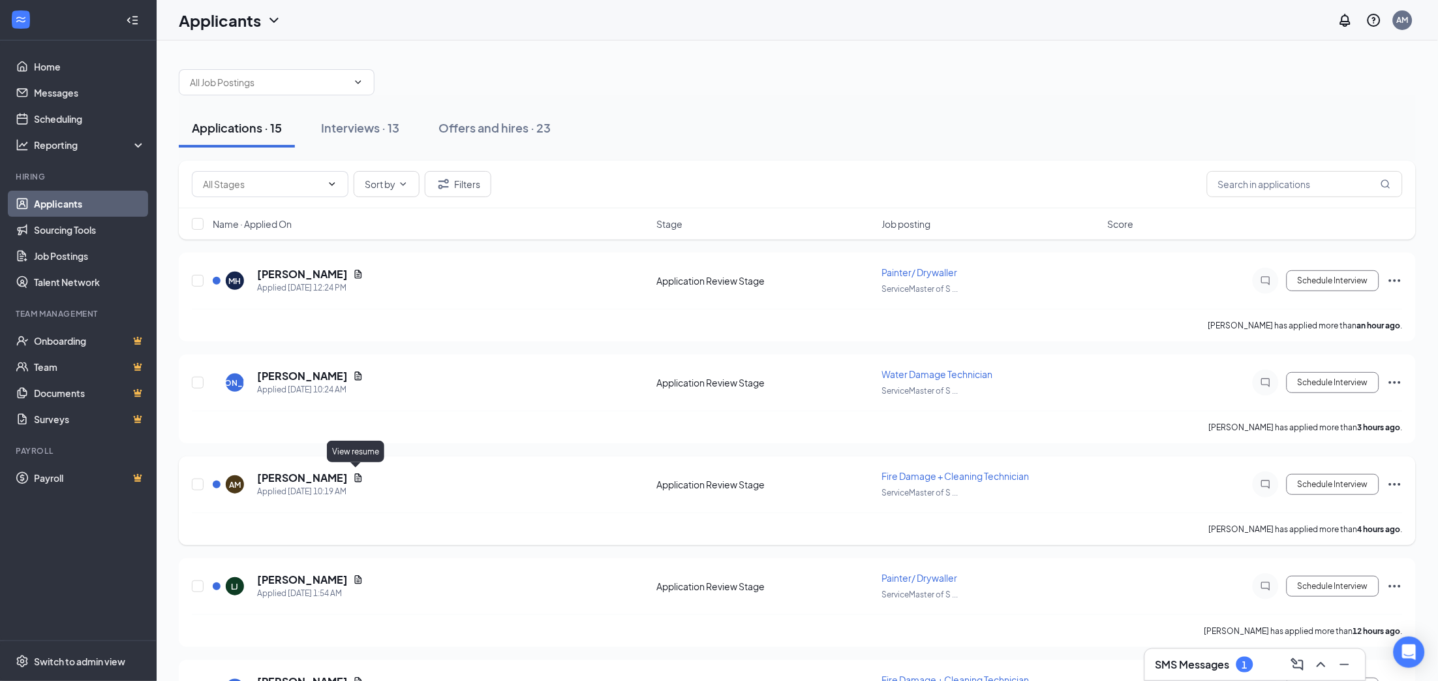
click at [356, 474] on icon "Document" at bounding box center [358, 477] width 10 height 10
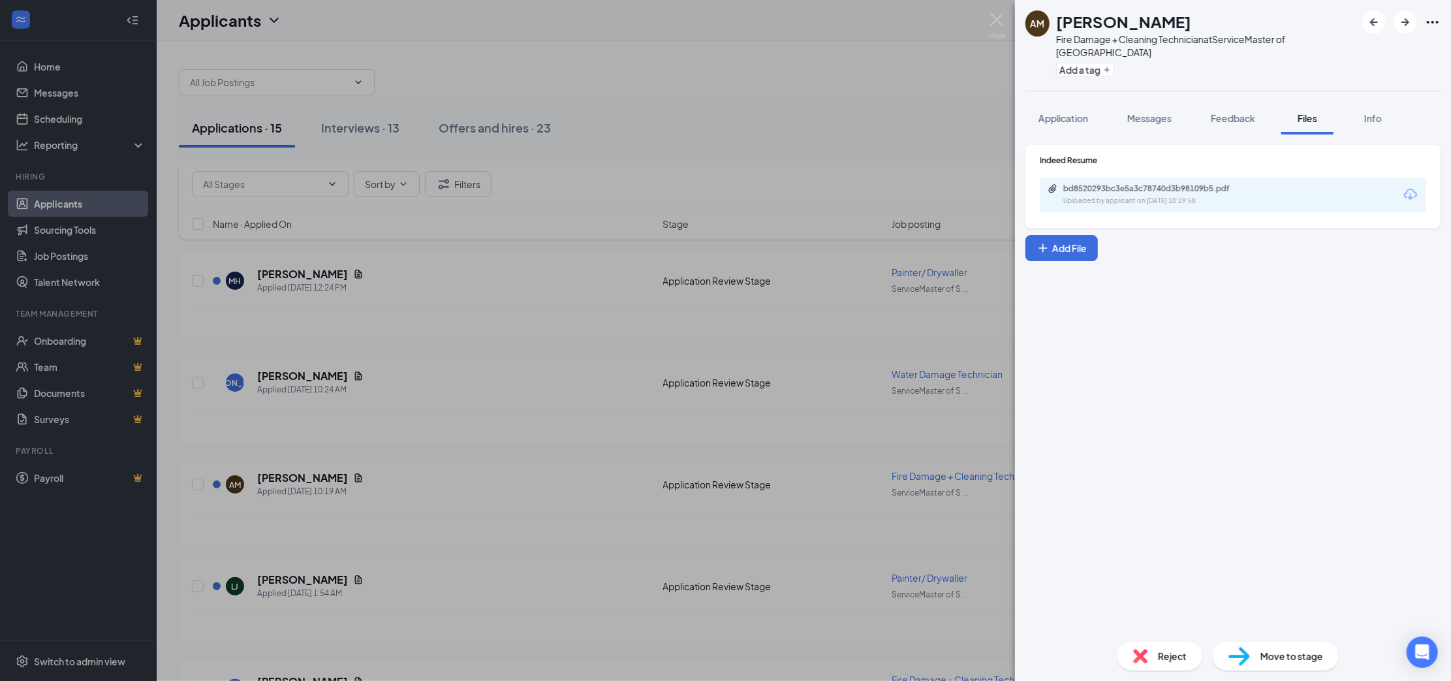
click at [1142, 198] on div "bd8520293bc3e5a3c78740d3b98109b5.pdf Uploaded by applicant on [DATE] 10:19:58" at bounding box center [1233, 195] width 386 height 35
click at [1139, 196] on div "Uploaded by applicant on [DATE] 10:19:58" at bounding box center [1161, 201] width 196 height 10
click at [1142, 604] on img at bounding box center [1140, 656] width 14 height 14
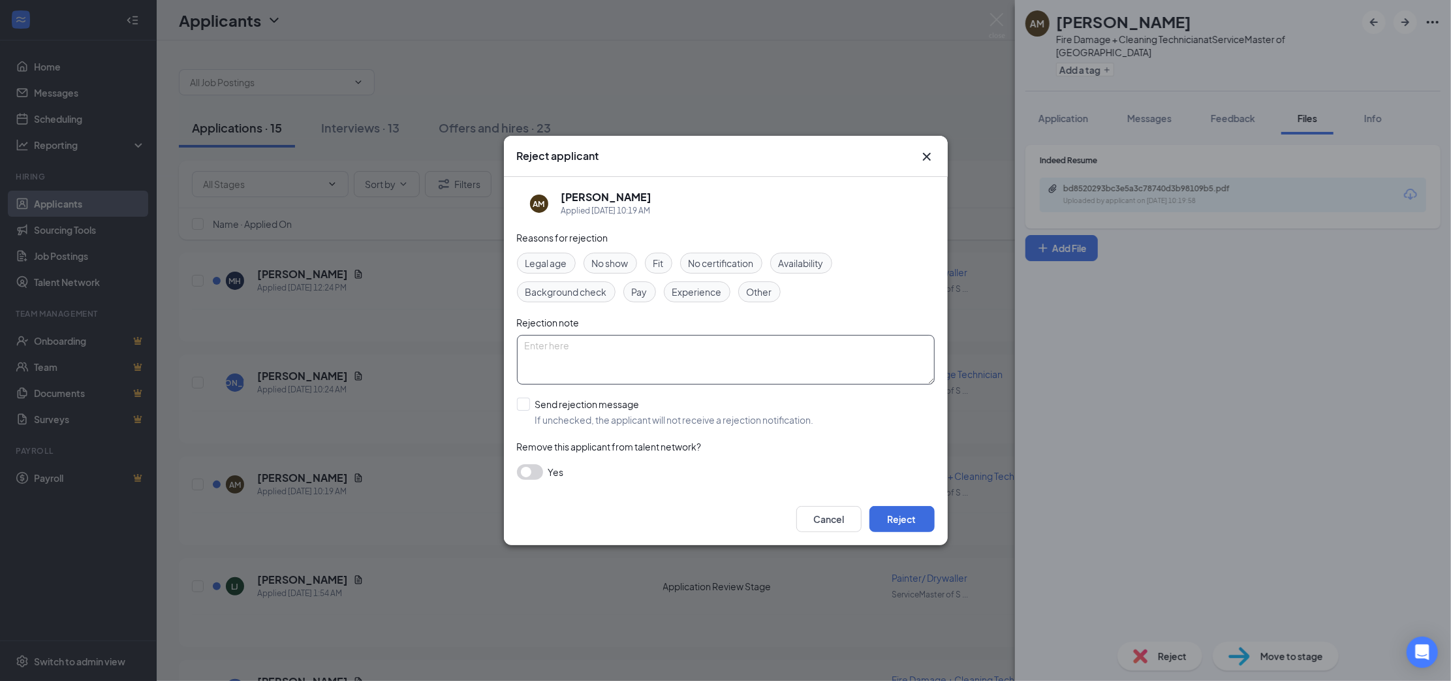
click at [617, 370] on textarea at bounding box center [726, 360] width 418 height 50
type textarea "not in [GEOGRAPHIC_DATA]"
click at [596, 403] on input "Send rejection message If unchecked, the applicant will not receive a rejection…" at bounding box center [665, 411] width 297 height 29
checkbox input "true"
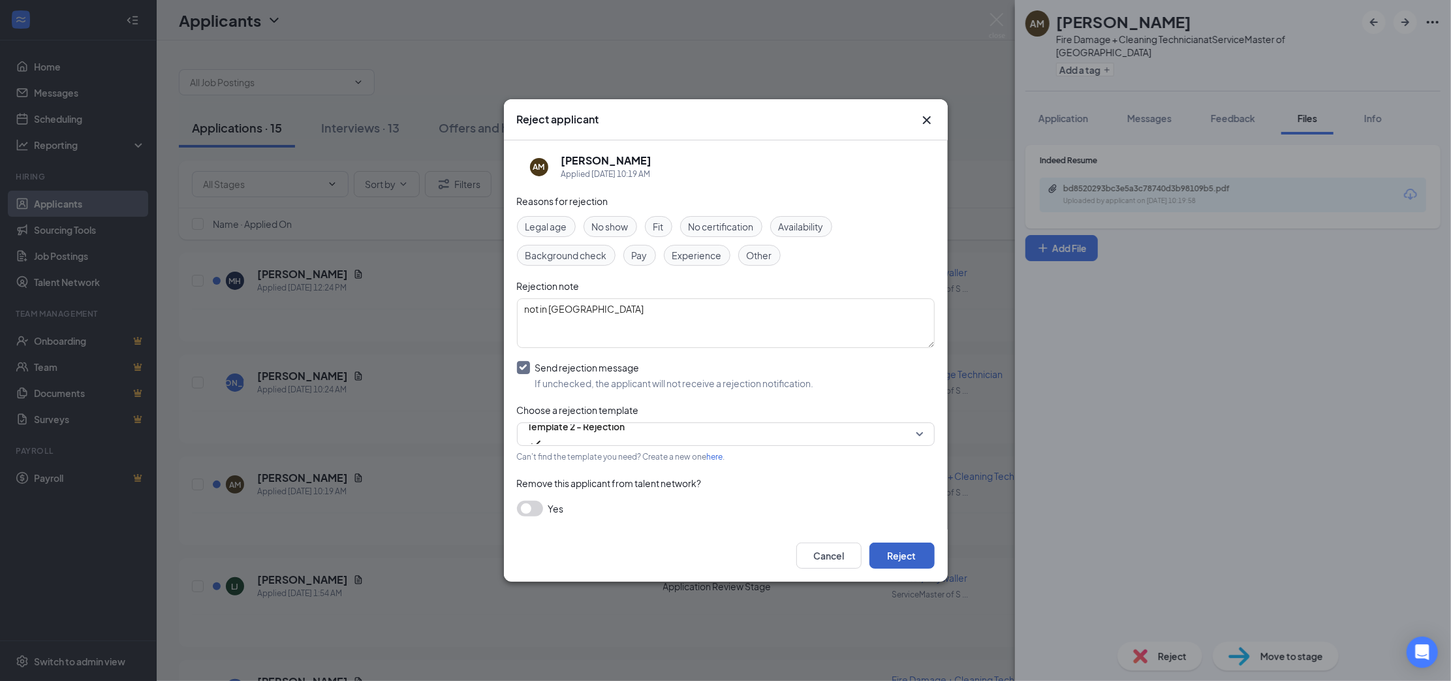
click at [907, 552] on button "Reject" at bounding box center [901, 555] width 65 height 26
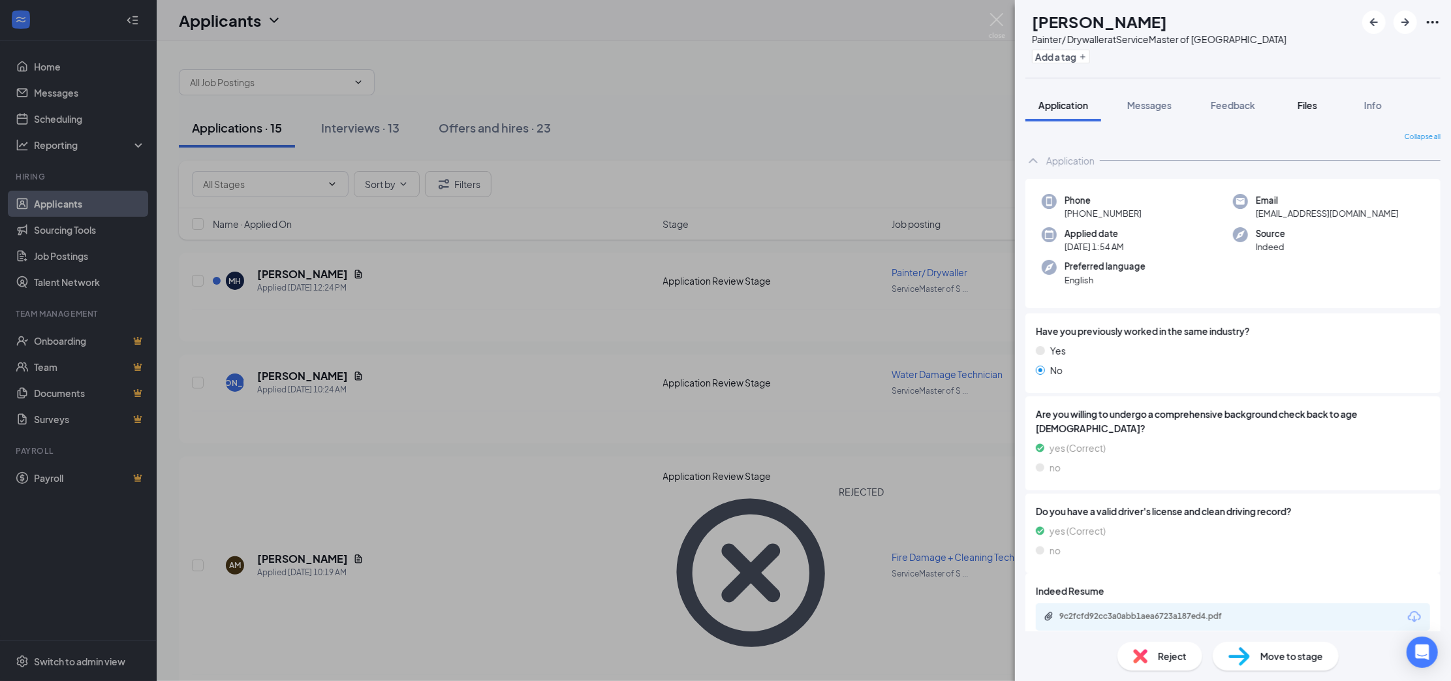
click at [1278, 112] on button "Files" at bounding box center [1307, 105] width 52 height 33
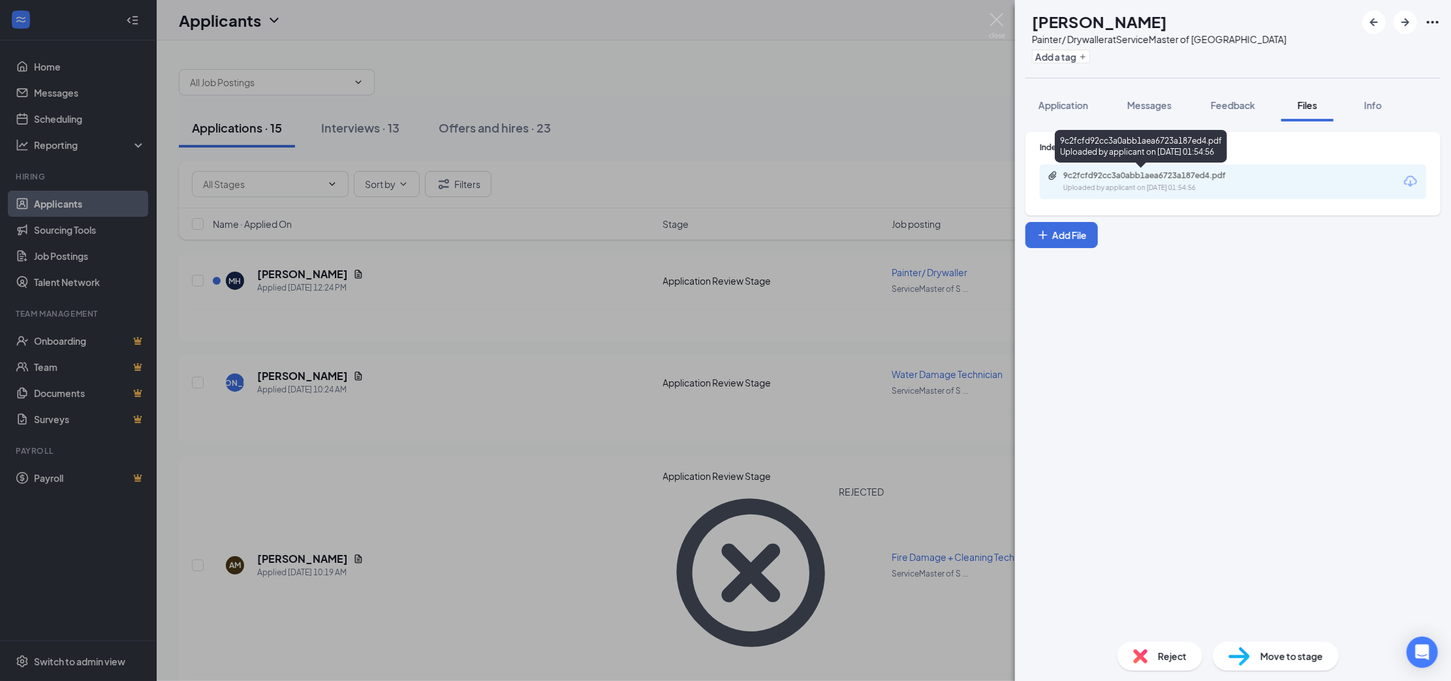
click at [1175, 191] on div "Uploaded by applicant on [DATE] 01:54:56" at bounding box center [1161, 188] width 196 height 10
click at [1087, 103] on span "Application" at bounding box center [1063, 105] width 50 height 12
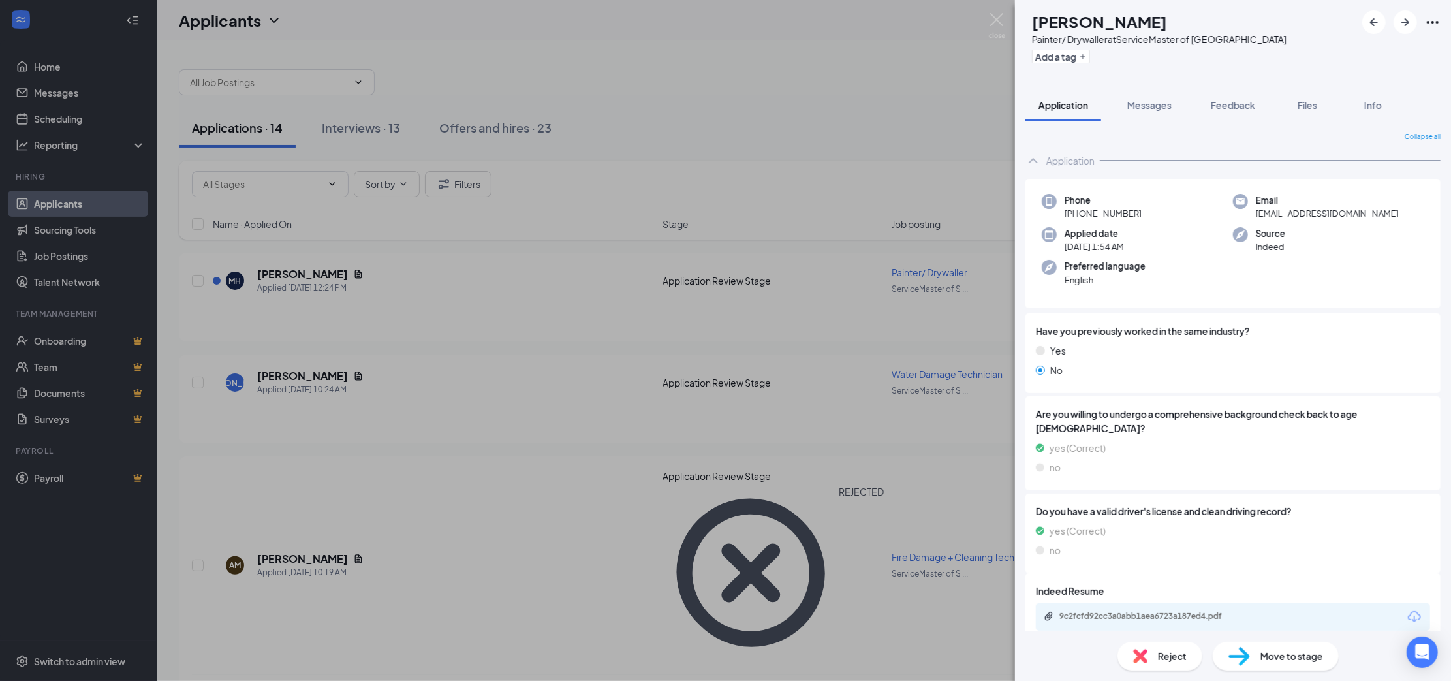
click at [1145, 604] on img at bounding box center [1140, 656] width 14 height 14
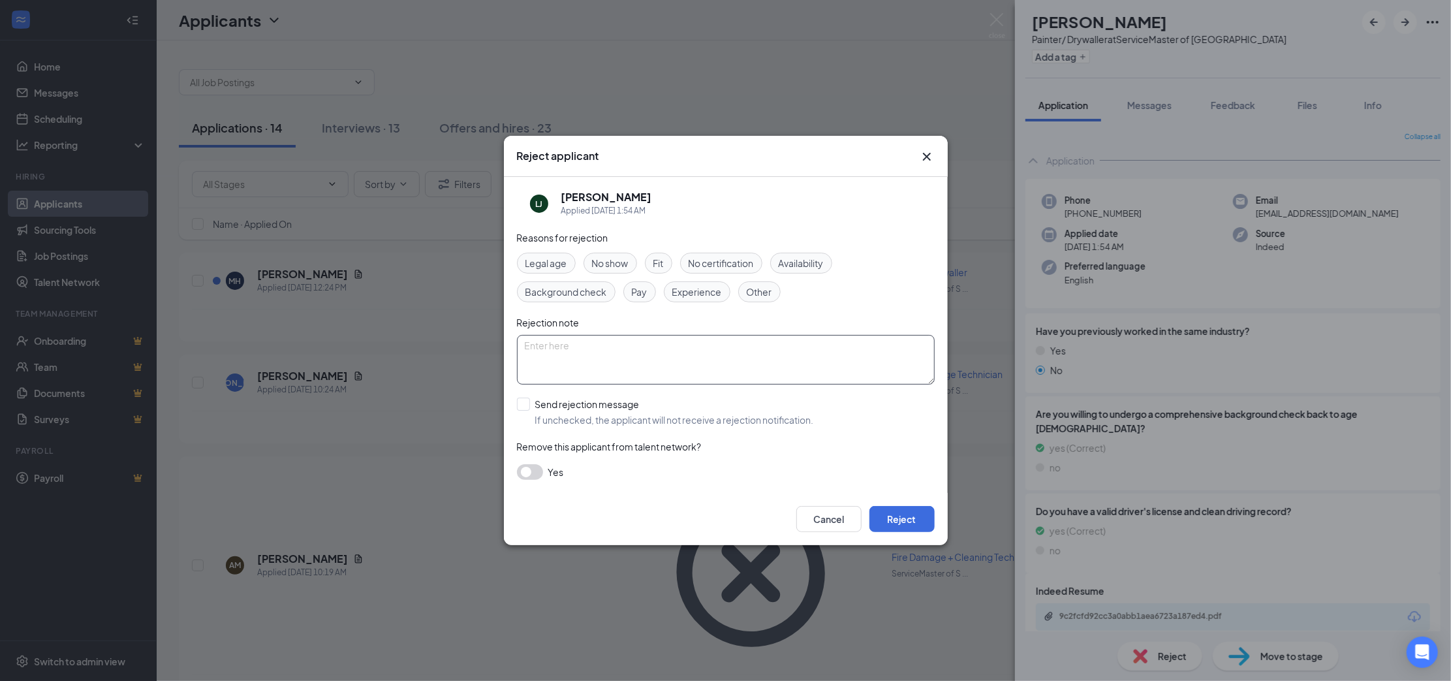
click at [613, 341] on textarea at bounding box center [726, 360] width 418 height 50
click at [680, 281] on div "Experience" at bounding box center [697, 291] width 67 height 21
click at [651, 355] on textarea "no" at bounding box center [726, 360] width 418 height 50
type textarea "n"
click at [617, 407] on input "Send rejection message If unchecked, the applicant will not receive a rejection…" at bounding box center [665, 411] width 297 height 29
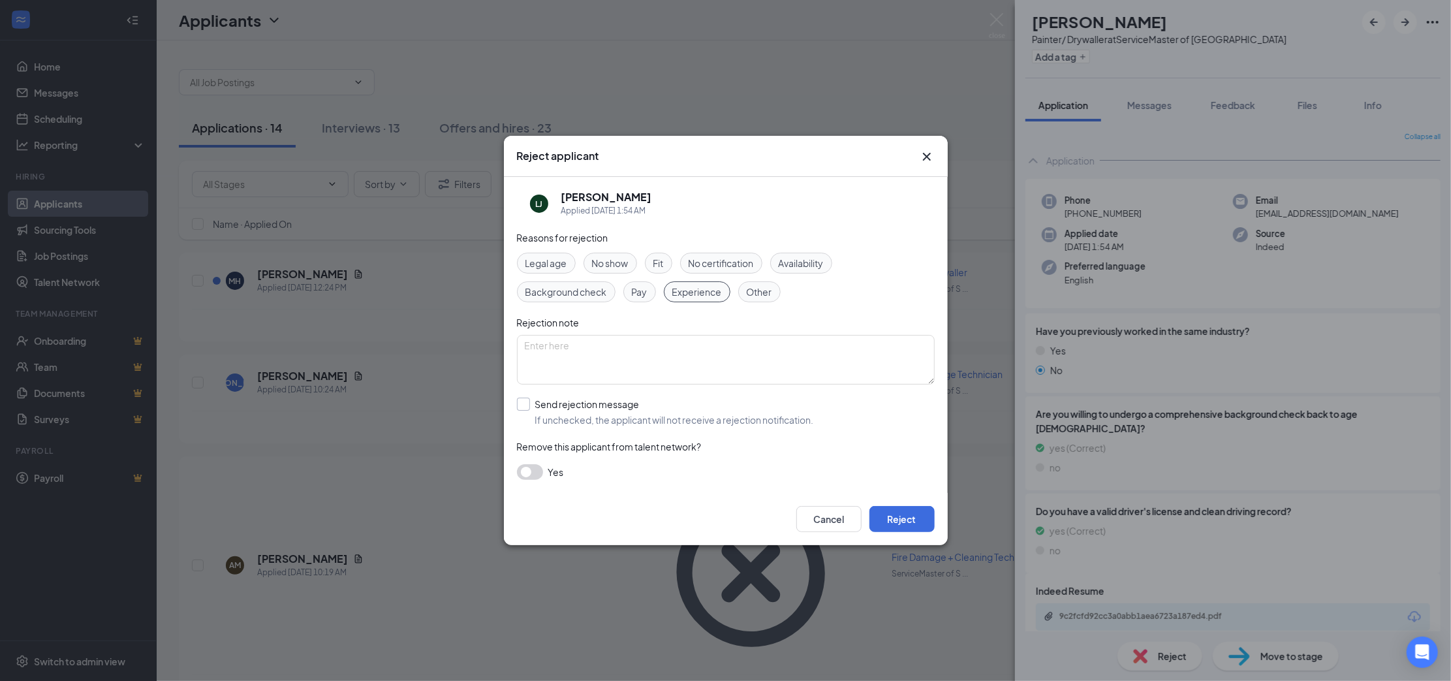
checkbox input "true"
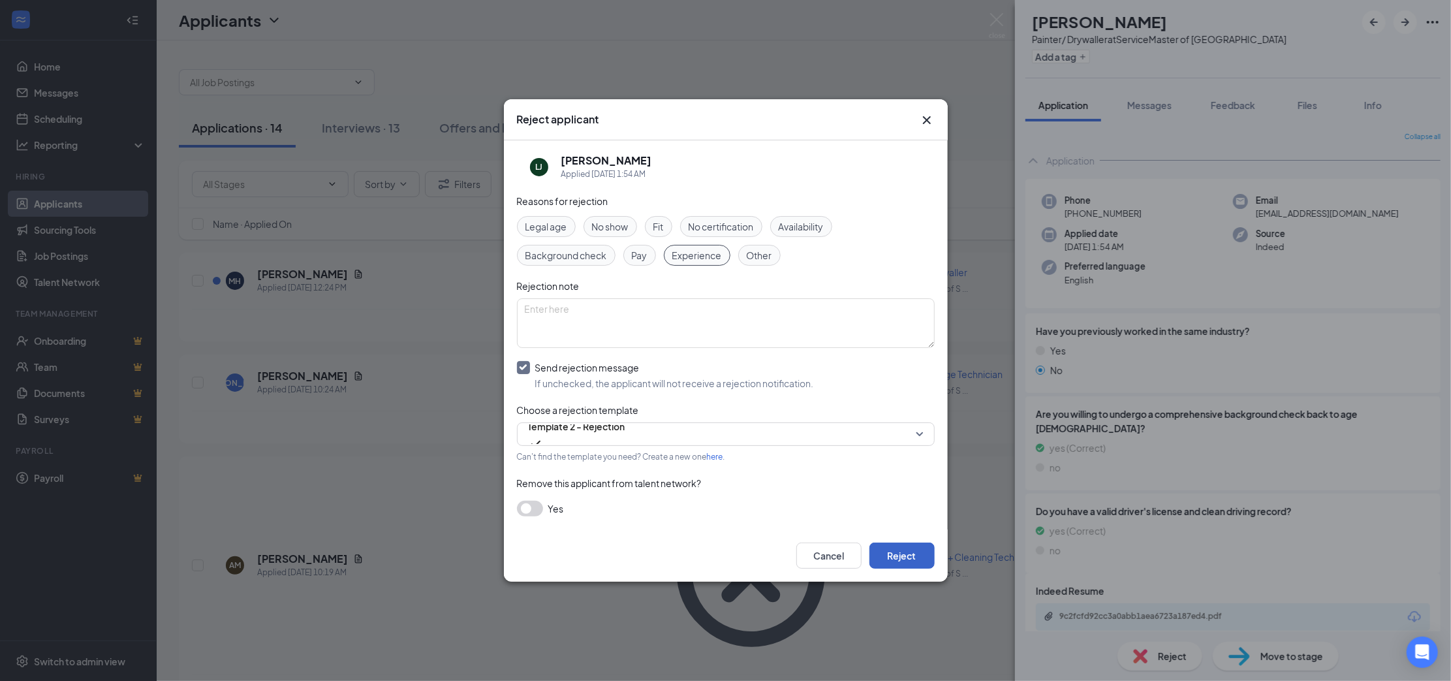
click at [881, 549] on button "Reject" at bounding box center [901, 555] width 65 height 26
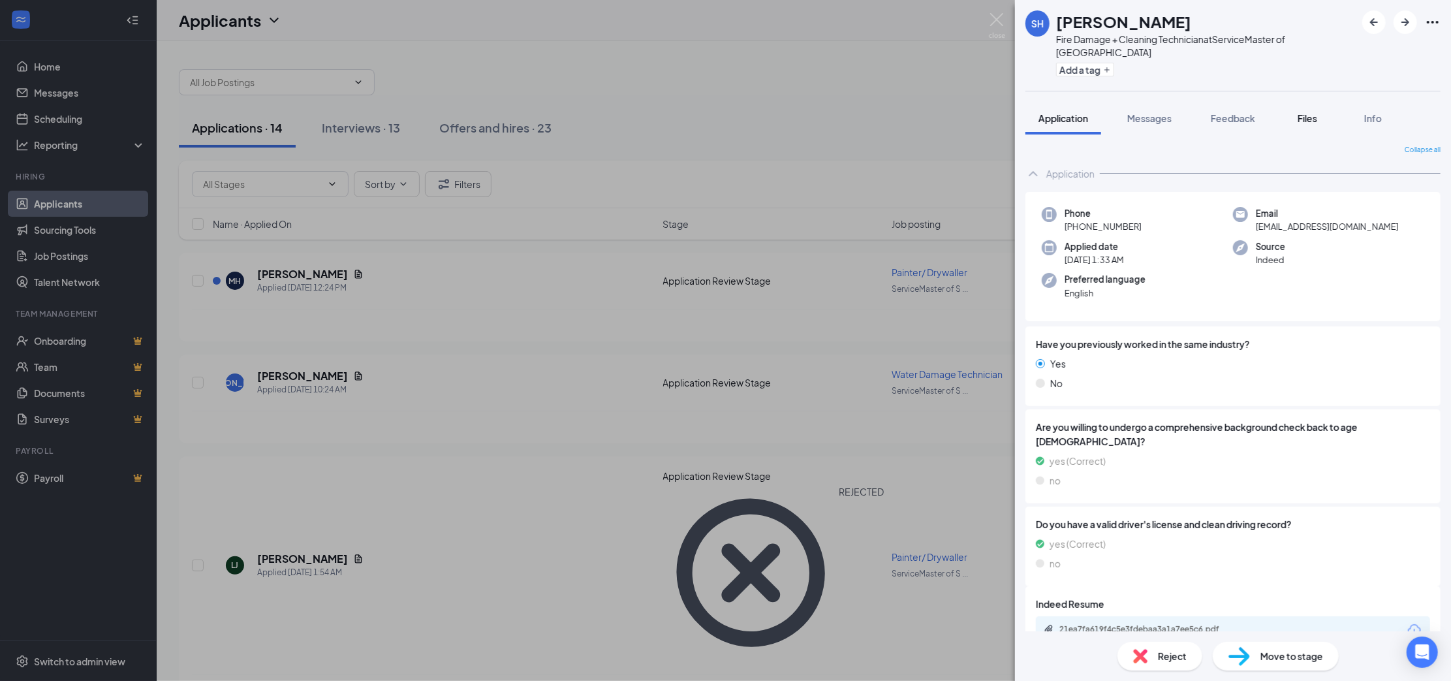
click at [1278, 112] on span "Files" at bounding box center [1307, 118] width 20 height 12
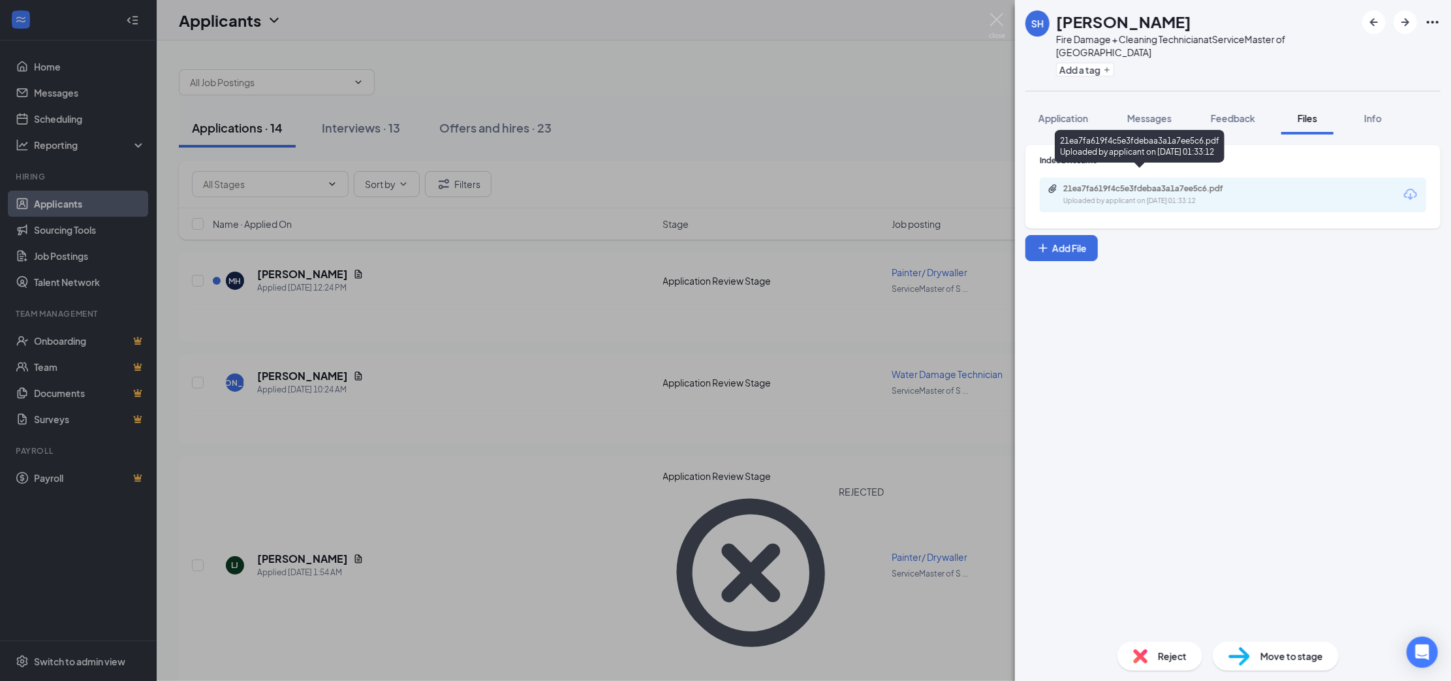
click at [1181, 183] on div "21ea7fa619f4c5e3fdebaa3a1a7ee5c6.pdf" at bounding box center [1154, 188] width 183 height 10
click at [1173, 604] on span "Reject" at bounding box center [1172, 656] width 29 height 14
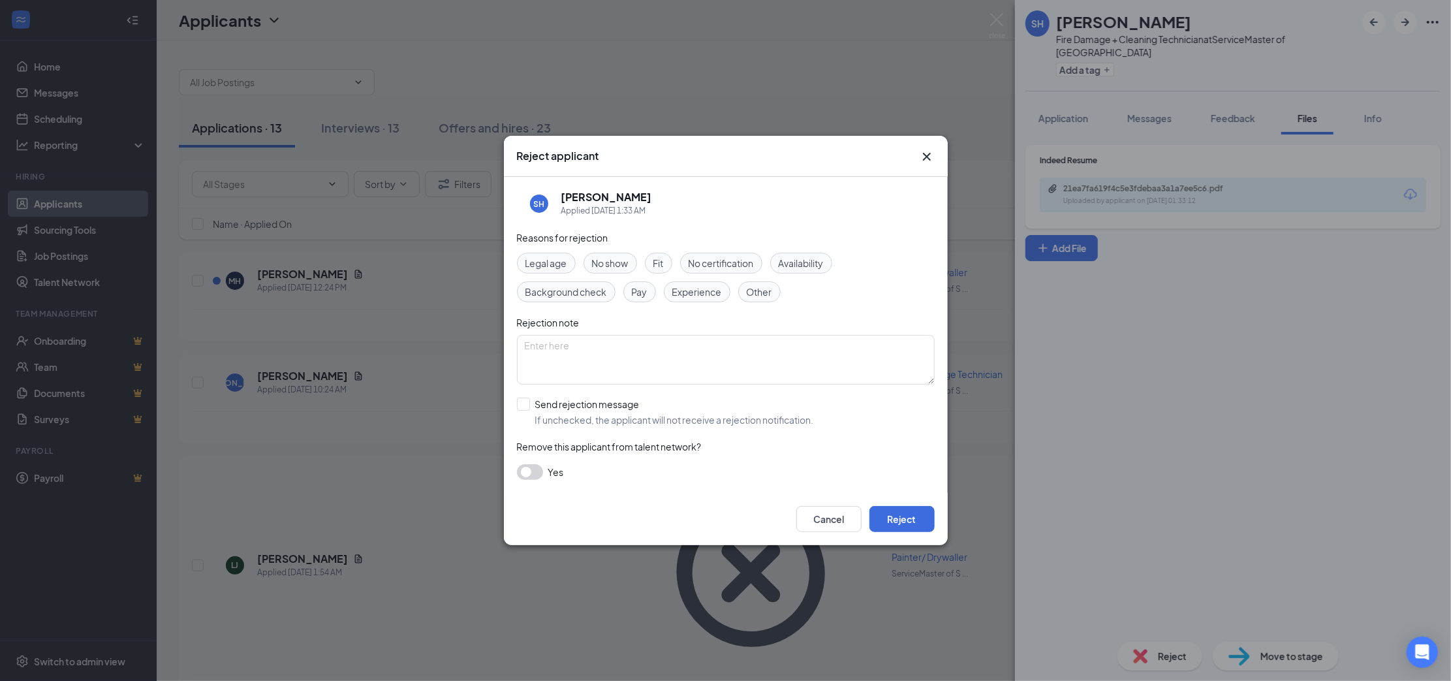
click at [768, 295] on span "Other" at bounding box center [759, 292] width 25 height 14
click at [792, 352] on textarea at bounding box center [726, 360] width 418 height 50
type textarea "not in [GEOGRAPHIC_DATA]"
click at [733, 407] on input "Send rejection message If unchecked, the applicant will not receive a rejection…" at bounding box center [665, 411] width 297 height 29
checkbox input "true"
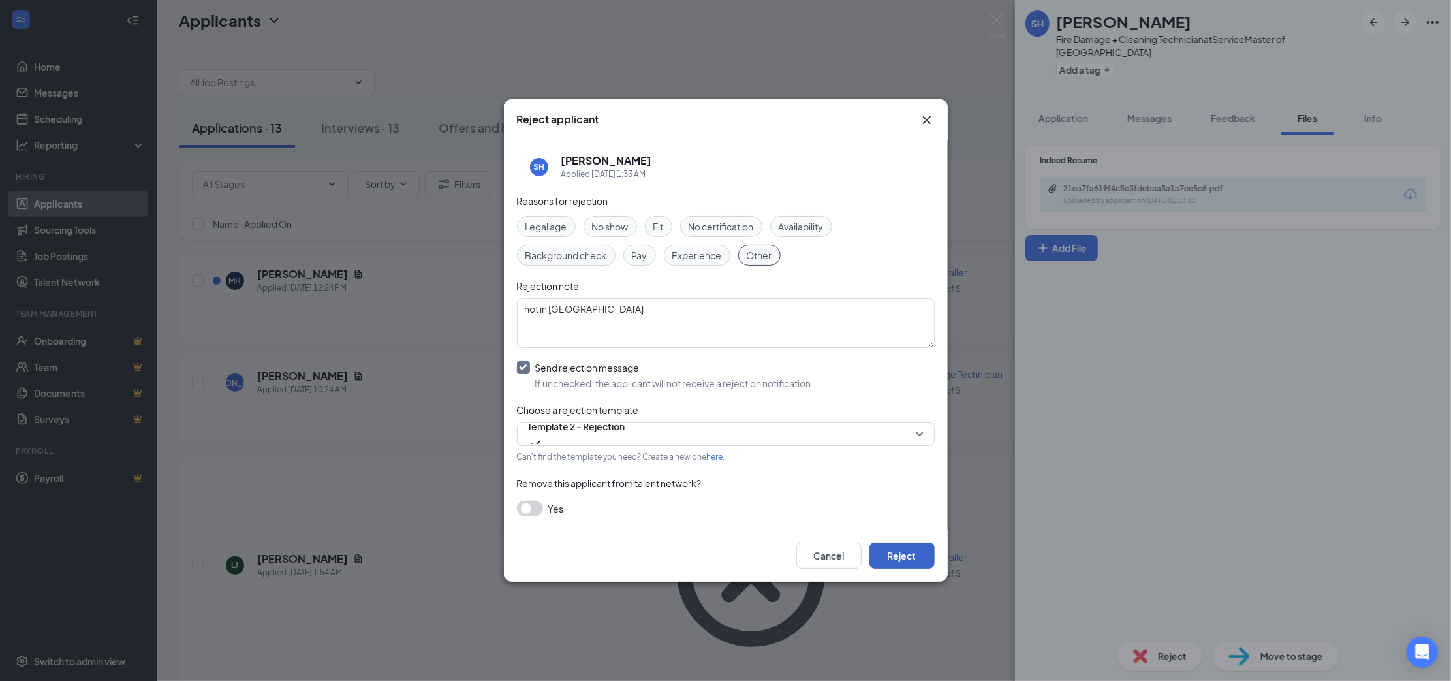
click at [903, 548] on button "Reject" at bounding box center [901, 555] width 65 height 26
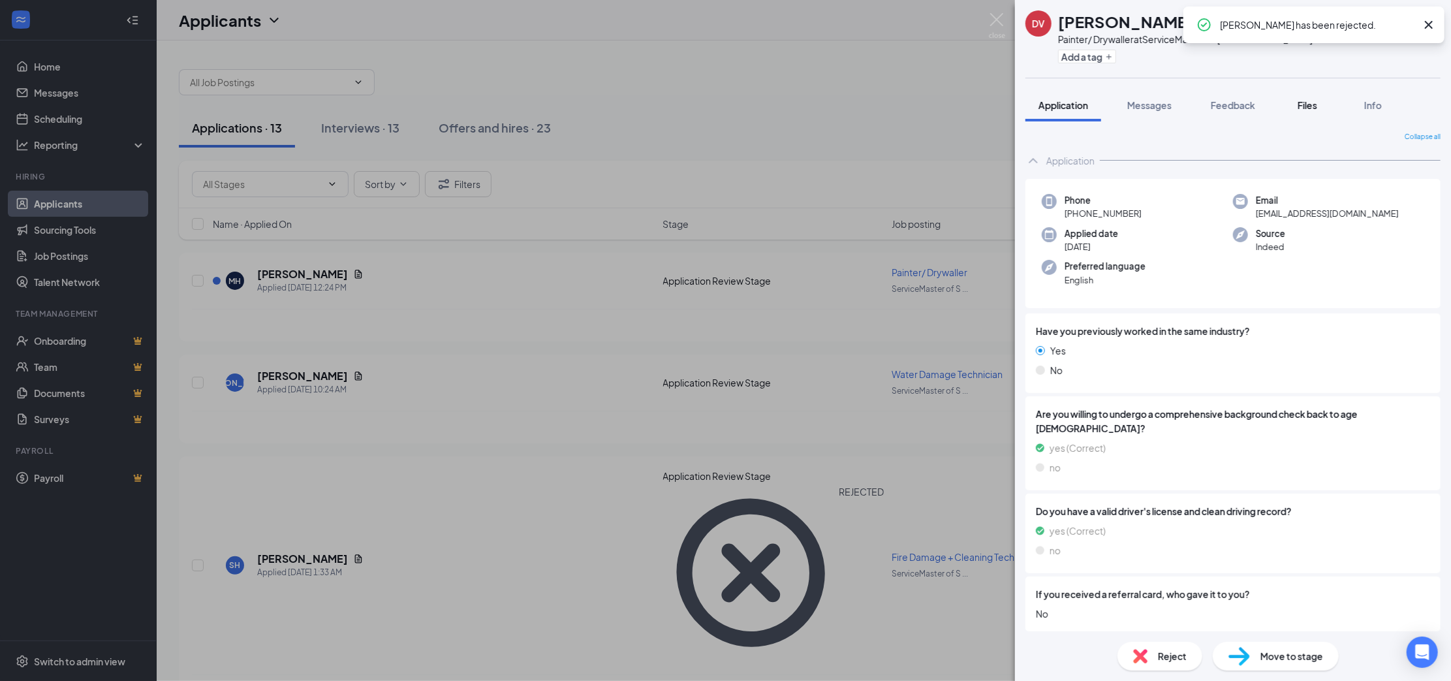
click at [1278, 107] on span "Files" at bounding box center [1307, 105] width 20 height 12
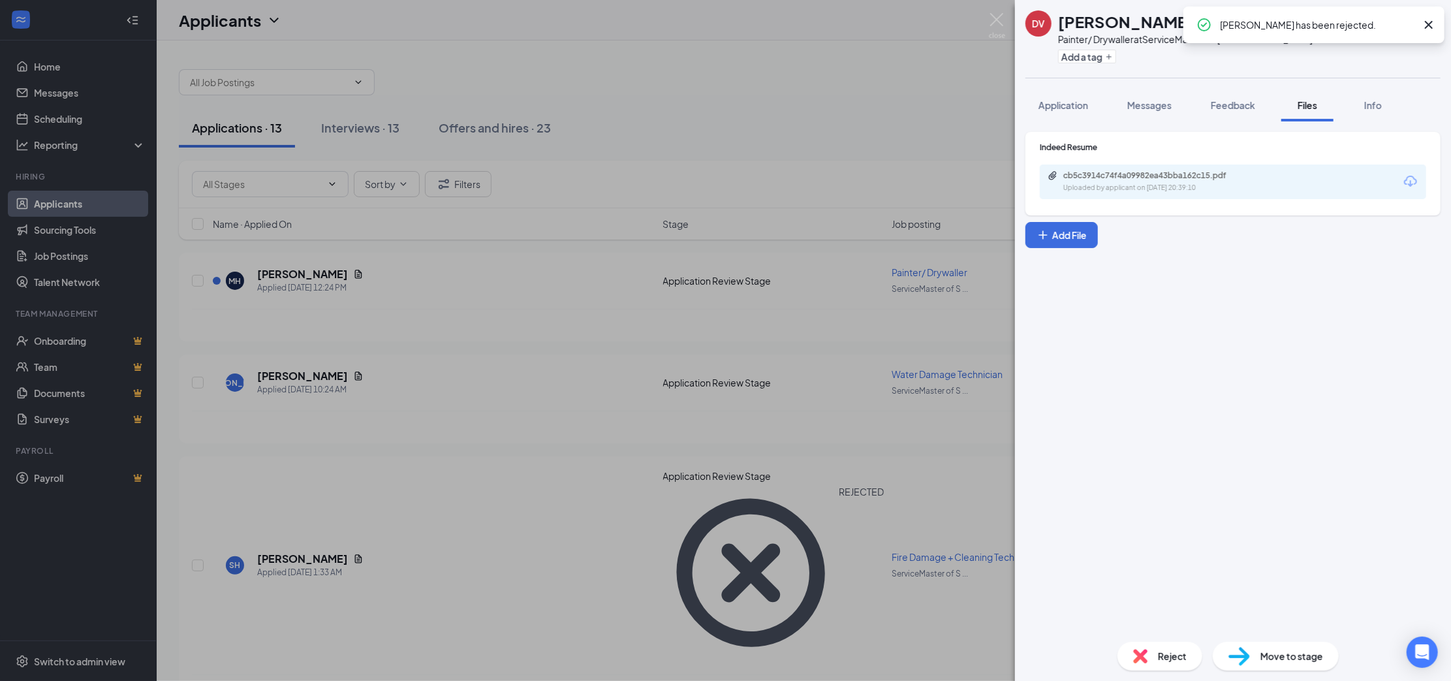
click at [1181, 178] on div "cb5c3914c74f4a09982ea43bba162c15.pdf" at bounding box center [1154, 175] width 183 height 10
click at [1264, 604] on span "Move to stage" at bounding box center [1291, 656] width 63 height 14
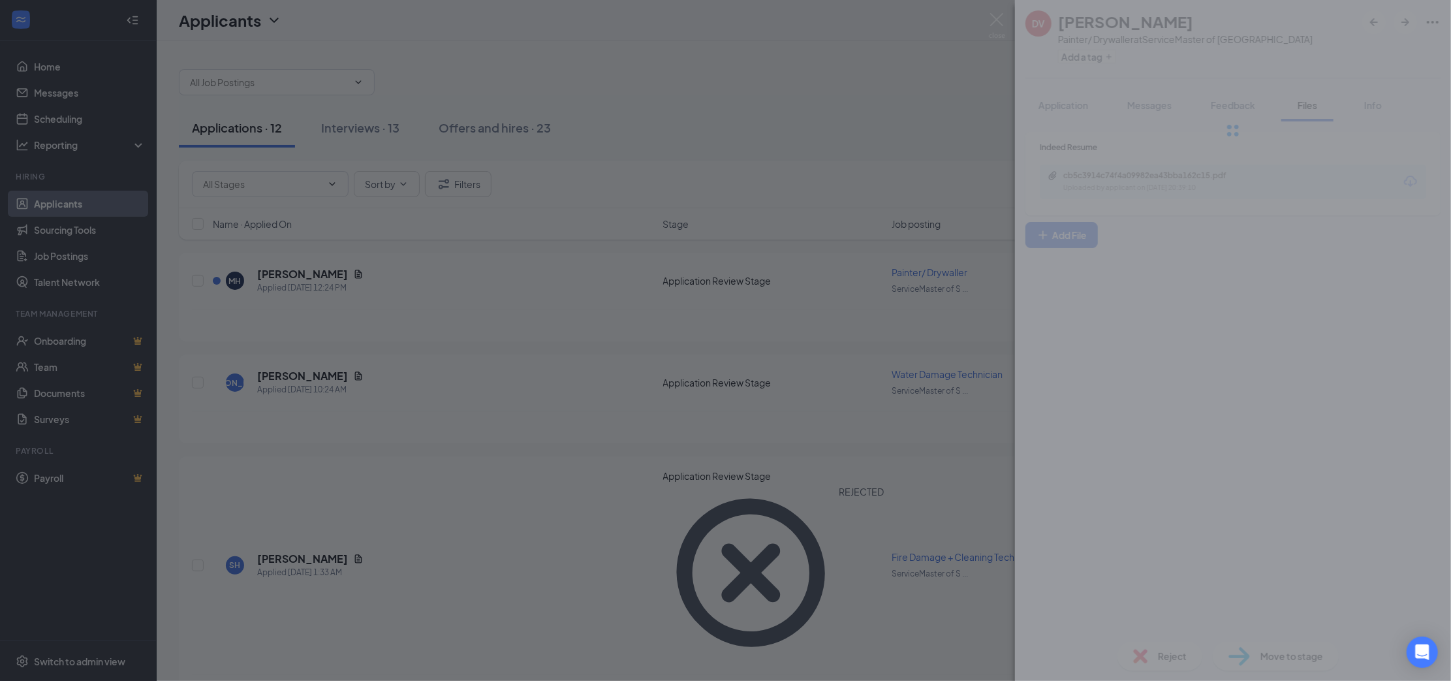
type input "Onsite Interview (next stage)"
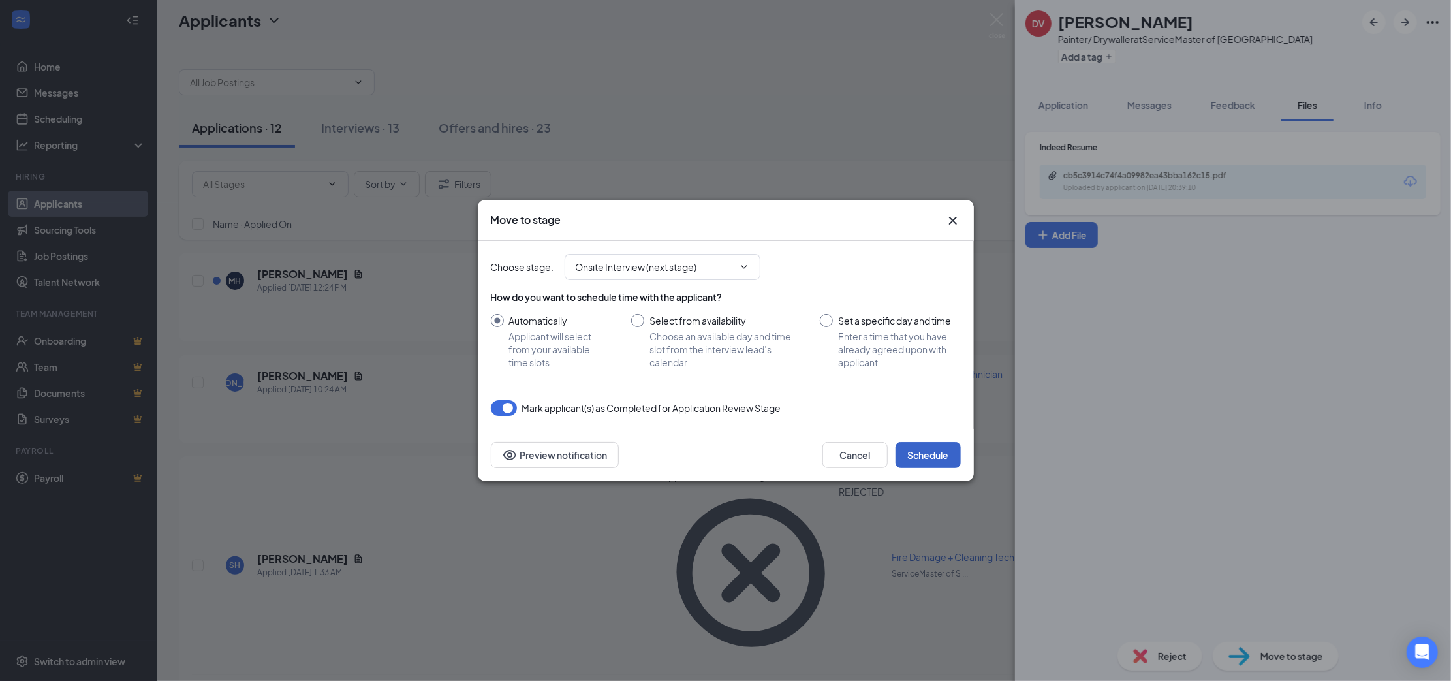
click at [929, 461] on button "Schedule" at bounding box center [927, 455] width 65 height 26
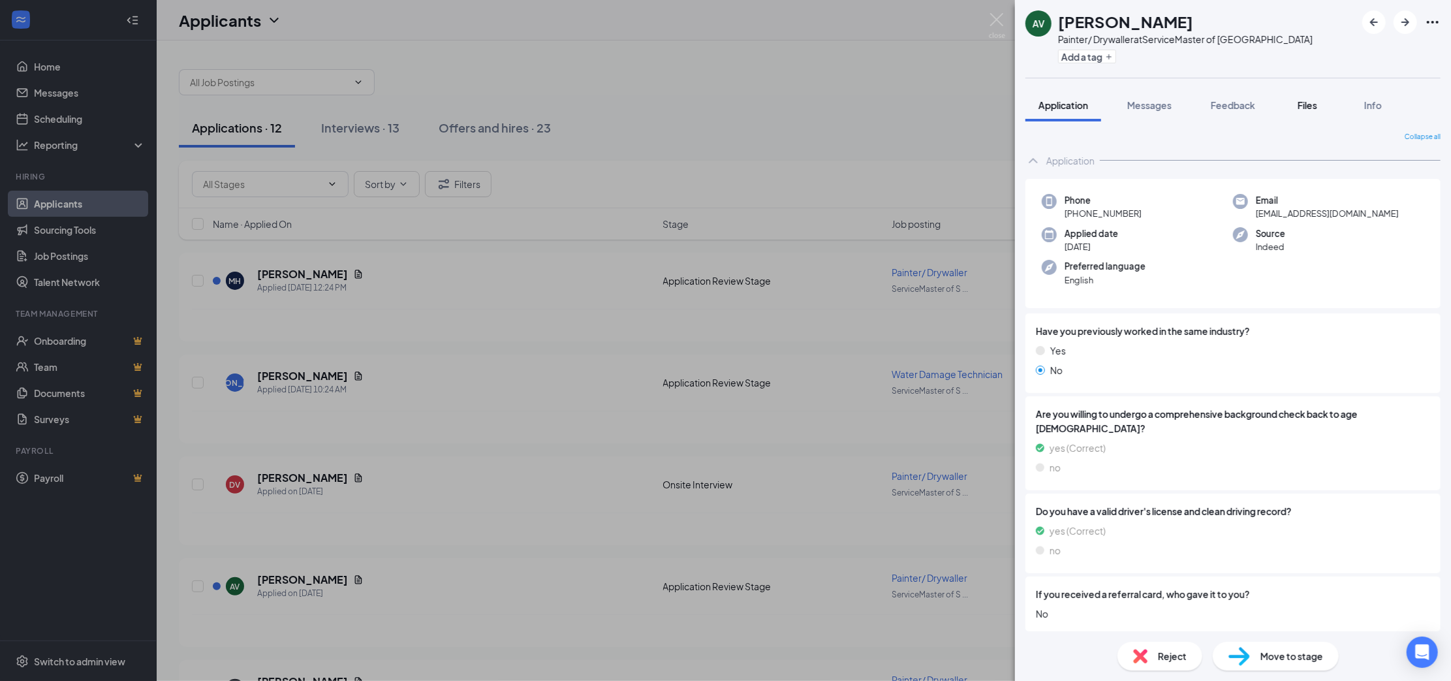
click at [1278, 106] on span "Files" at bounding box center [1307, 105] width 20 height 12
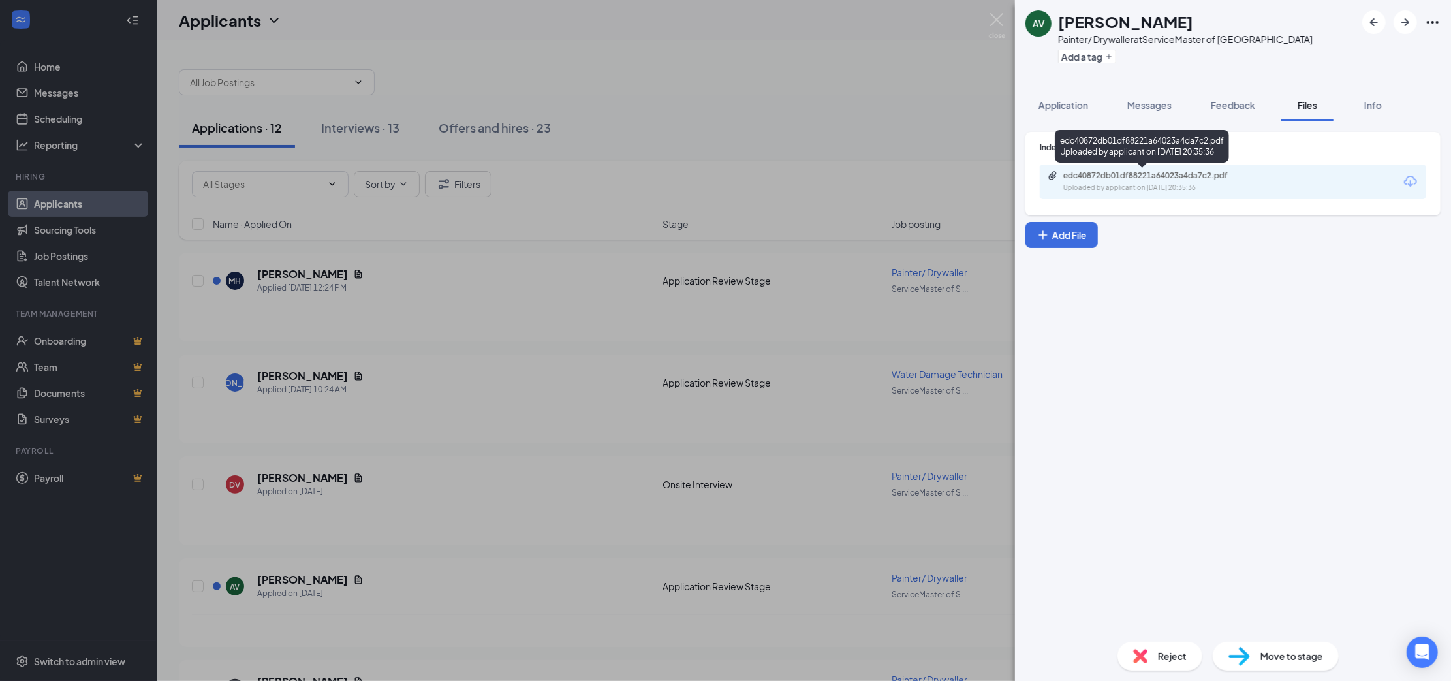
click at [1205, 174] on div "edc40872db01df88221a64023a4da7c2.pdf" at bounding box center [1154, 175] width 183 height 10
click at [1158, 604] on span "Reject" at bounding box center [1172, 656] width 29 height 14
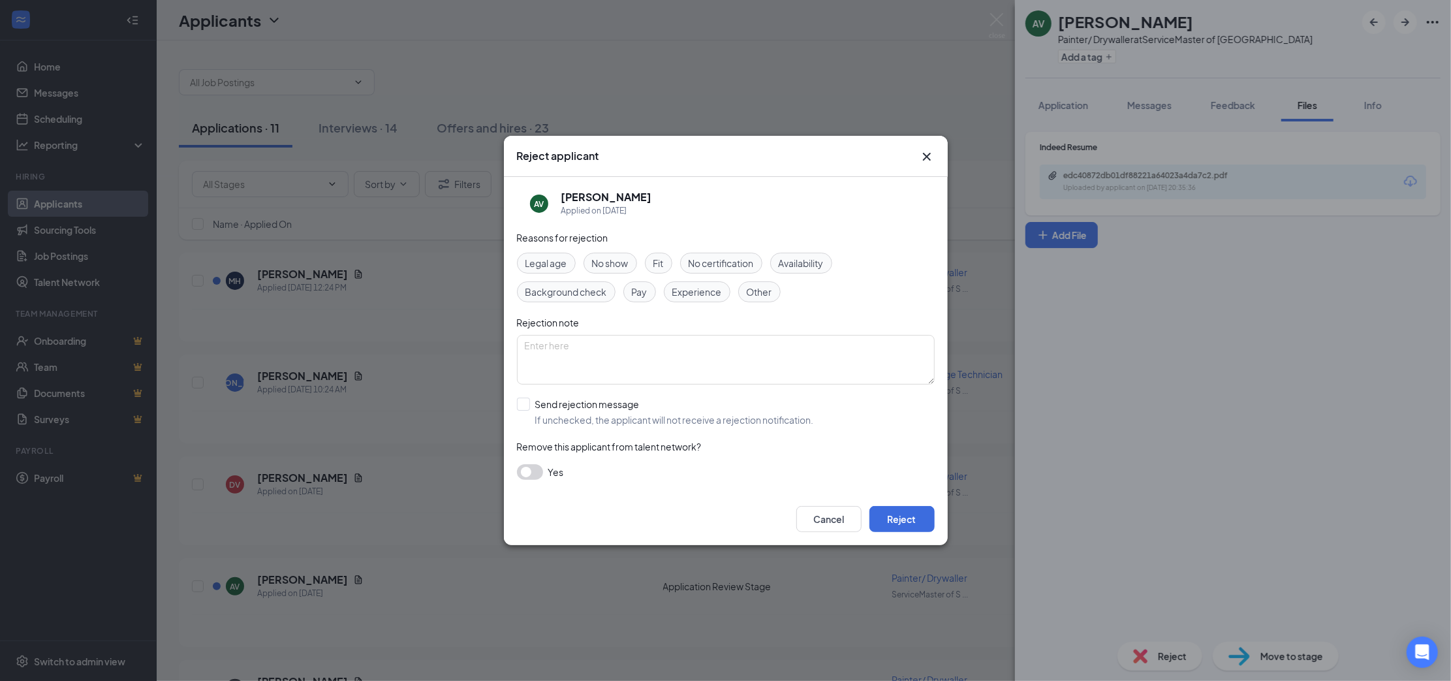
click at [714, 294] on span "Experience" at bounding box center [697, 292] width 50 height 14
click at [698, 413] on input "Send rejection message If unchecked, the applicant will not receive a rejection…" at bounding box center [665, 411] width 297 height 29
checkbox input "true"
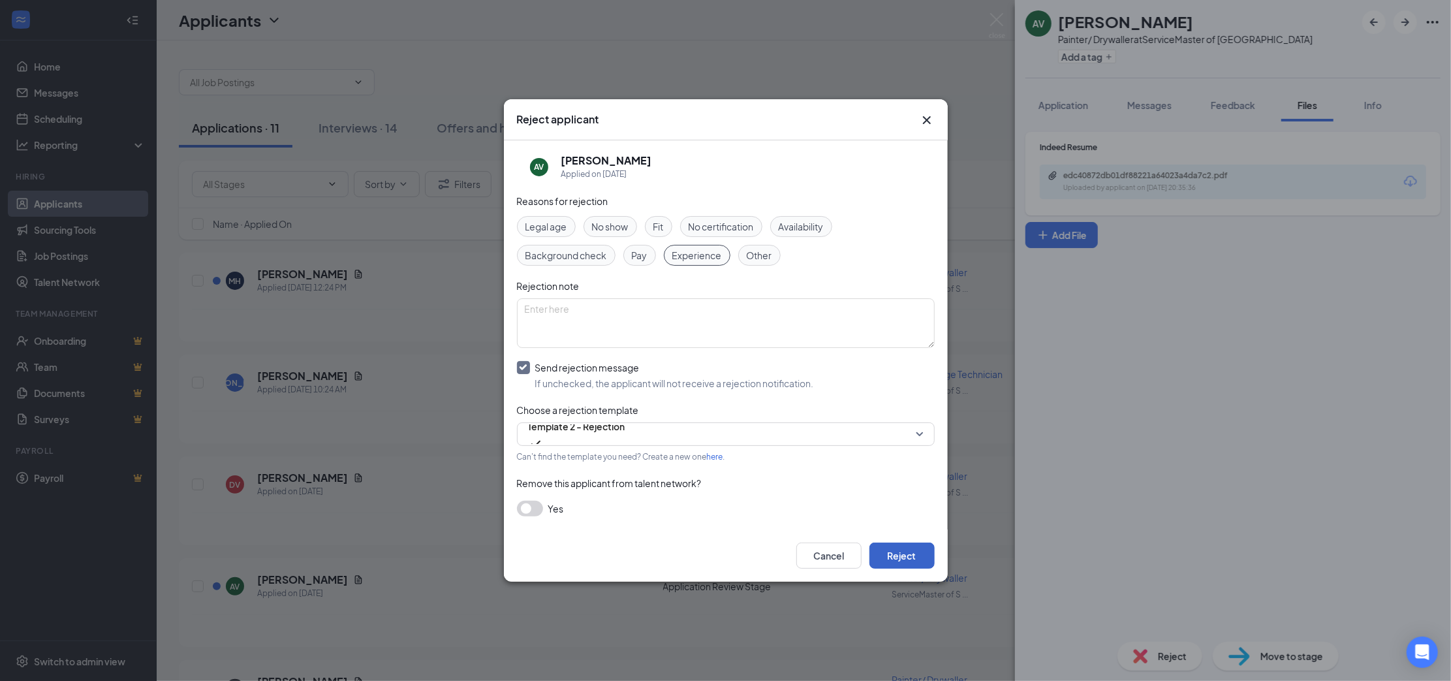
click at [905, 554] on button "Reject" at bounding box center [901, 555] width 65 height 26
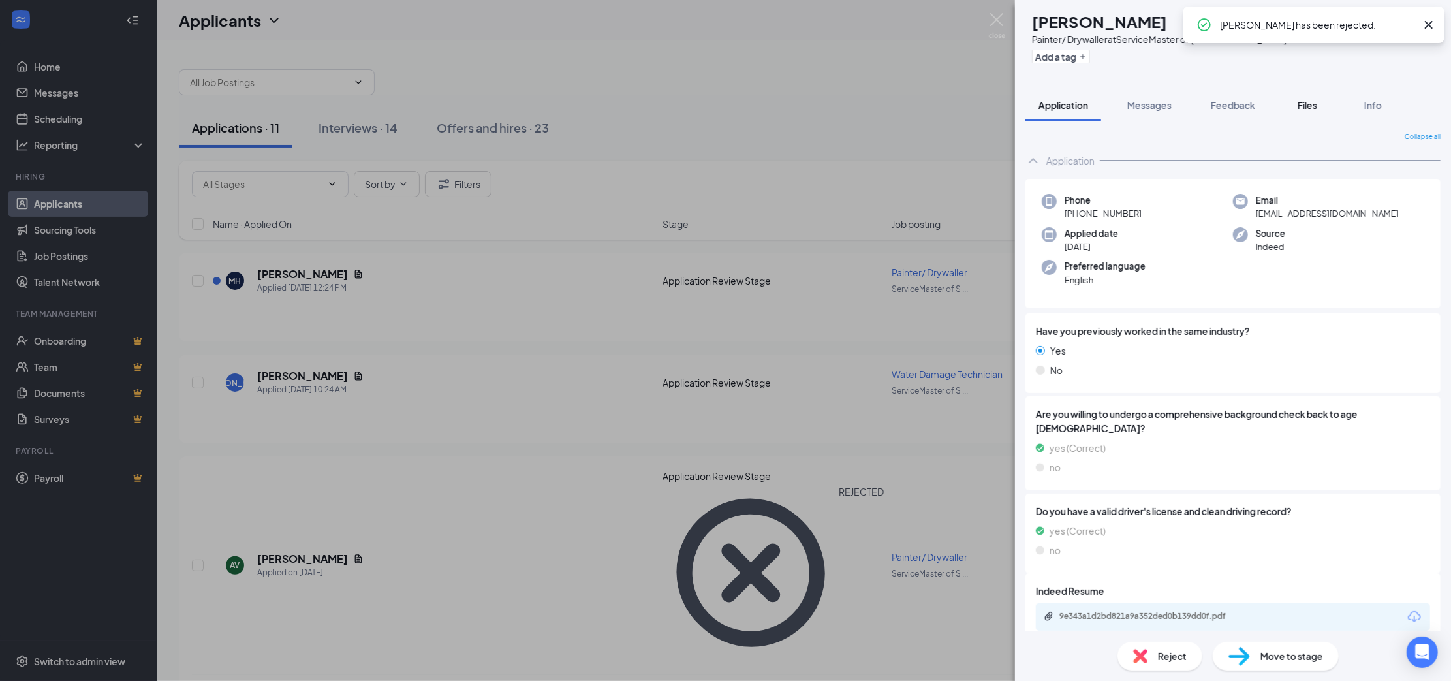
click at [1278, 102] on span "Files" at bounding box center [1307, 105] width 20 height 12
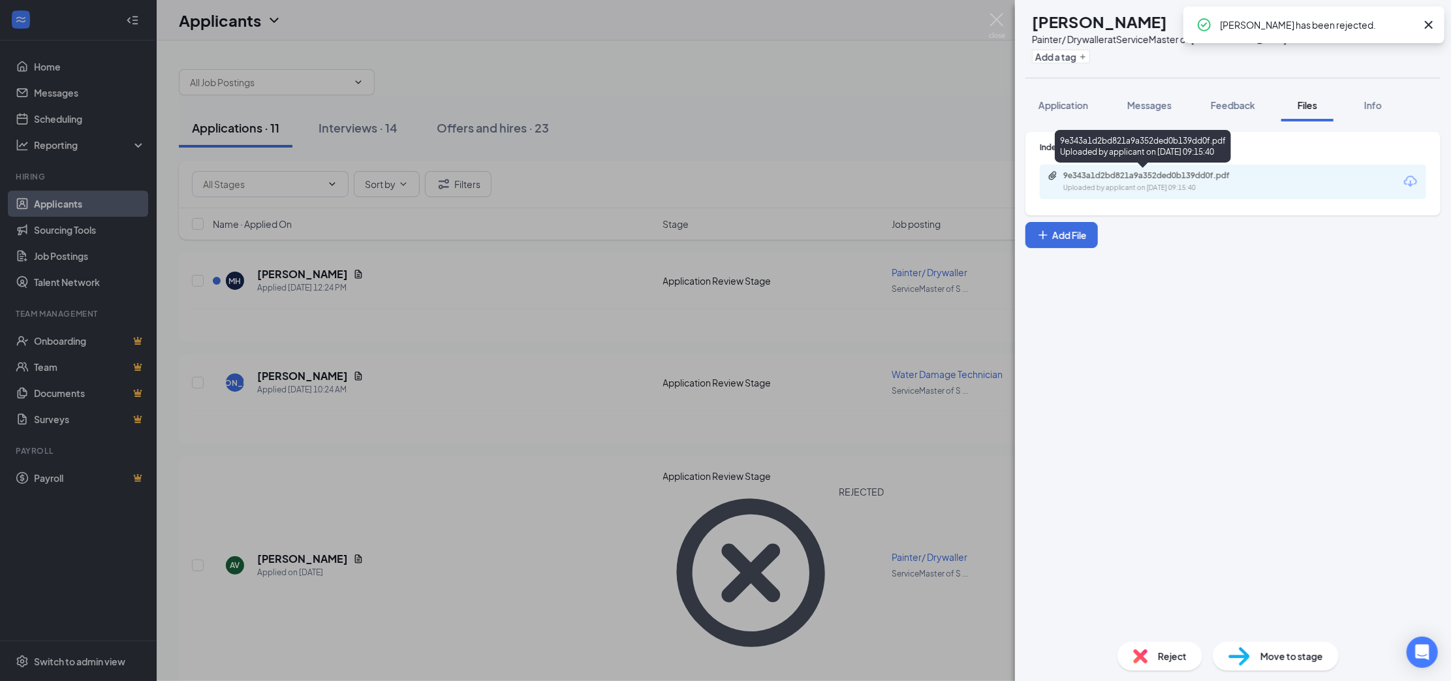
click at [1143, 178] on div "9e343a1d2bd821a9a352ded0b139dd0f.pdf" at bounding box center [1154, 175] width 183 height 10
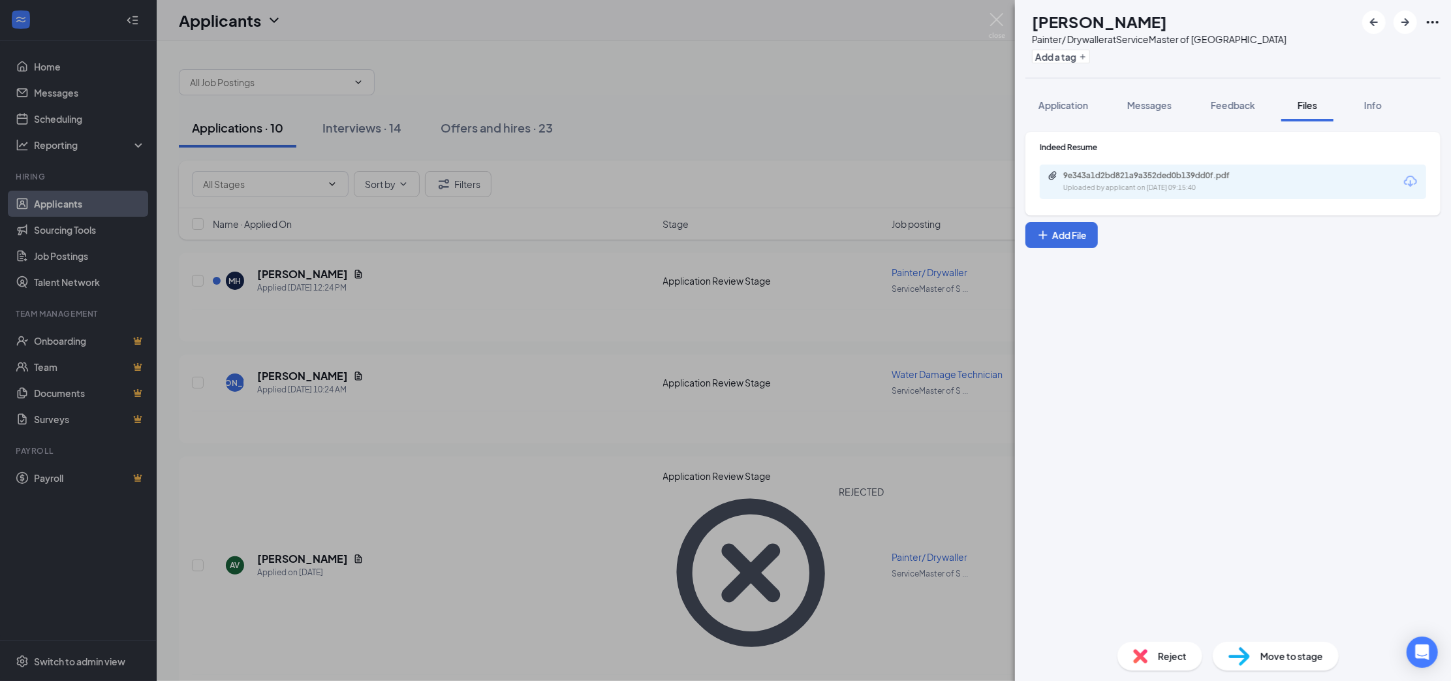
click at [1164, 604] on div "Reject" at bounding box center [1159, 656] width 85 height 29
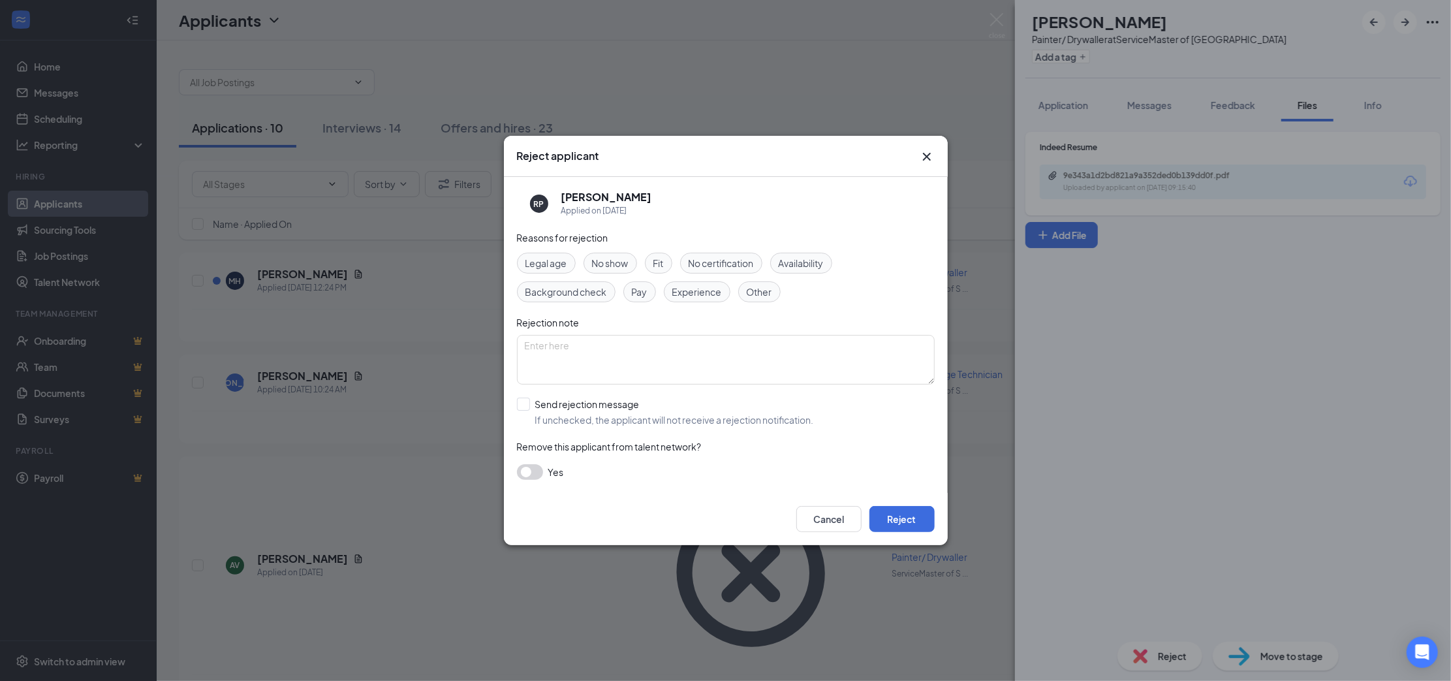
click at [708, 292] on span "Experience" at bounding box center [697, 292] width 50 height 14
click at [584, 419] on input "Send rejection message If unchecked, the applicant will not receive a rejection…" at bounding box center [665, 411] width 297 height 29
checkbox input "true"
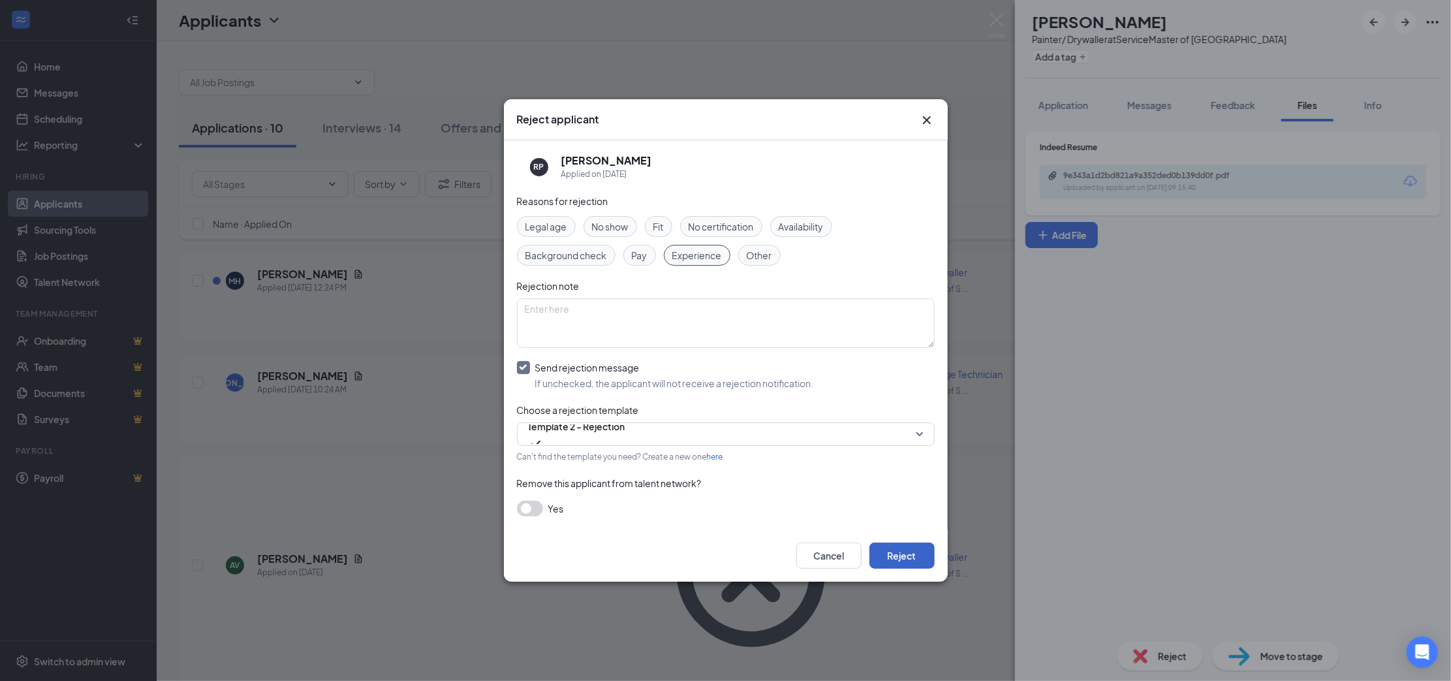
click at [901, 551] on button "Reject" at bounding box center [901, 555] width 65 height 26
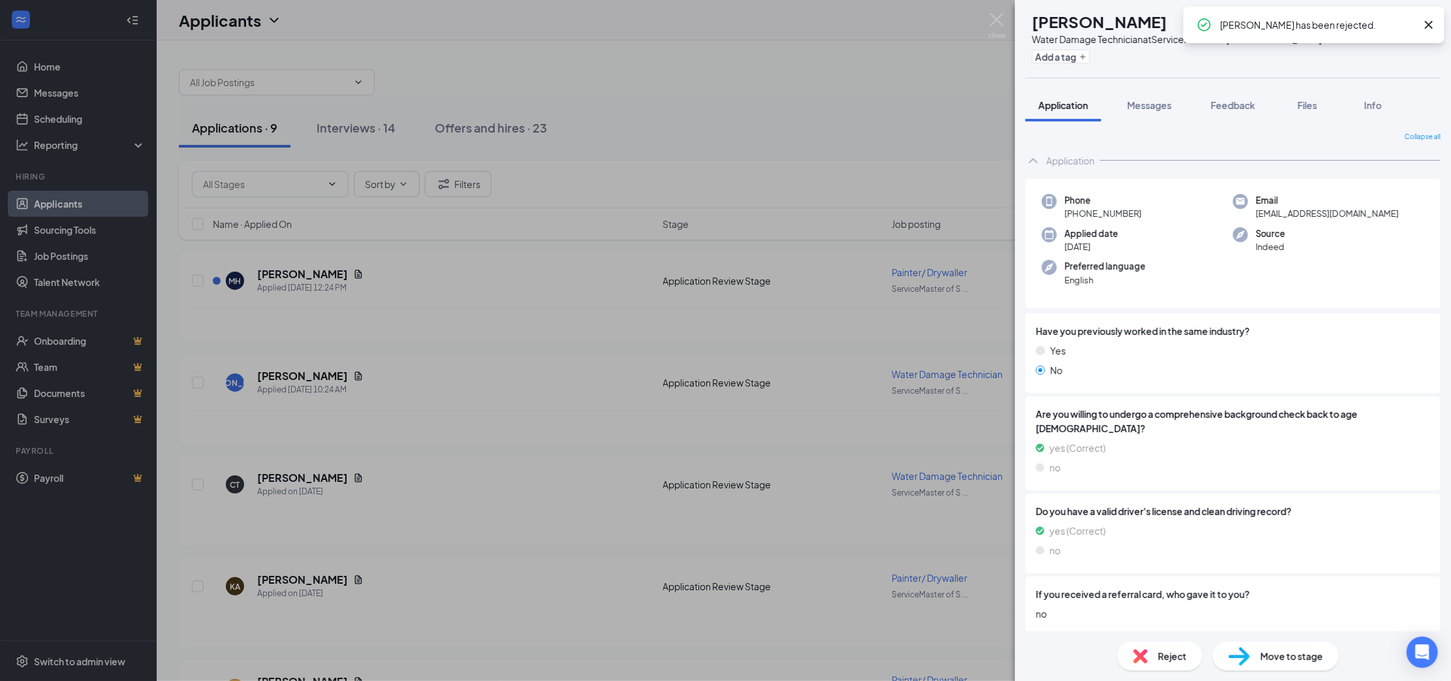
click at [789, 168] on div "CT [PERSON_NAME] Water Damage Technician at ServiceMaster of [GEOGRAPHIC_DATA] …" at bounding box center [725, 340] width 1451 height 681
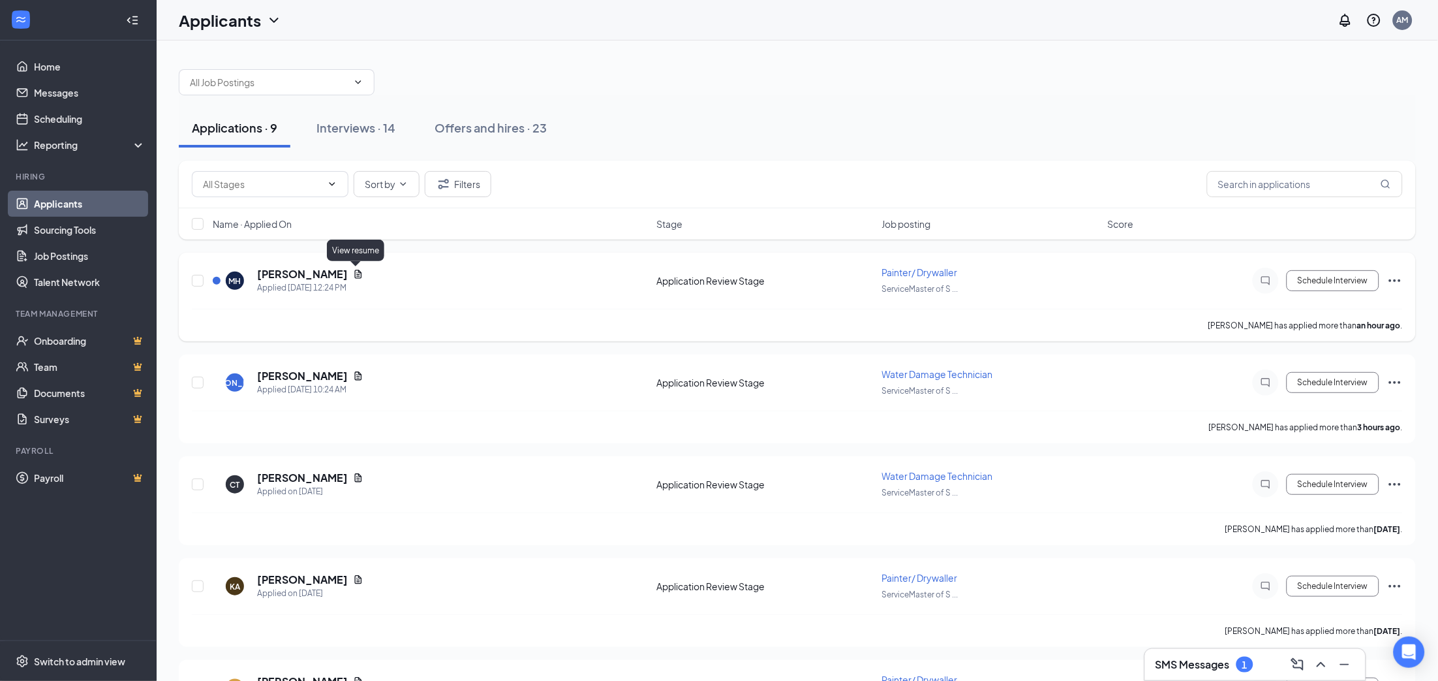
click at [354, 274] on icon "Document" at bounding box center [358, 274] width 10 height 10
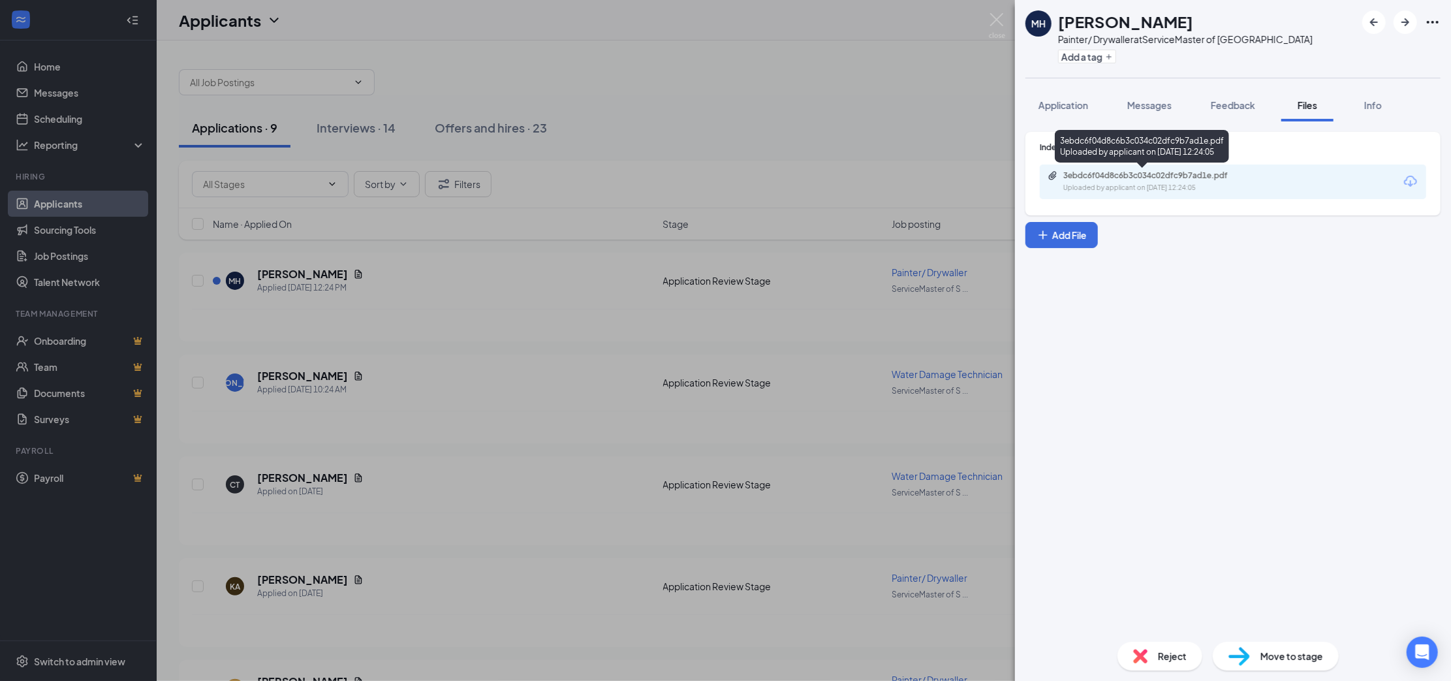
click at [1183, 172] on div "3ebdc6f04d8c6b3c034c02dfc9b7ad1e.pdf" at bounding box center [1154, 175] width 183 height 10
click at [1151, 604] on div "Reject" at bounding box center [1159, 656] width 85 height 29
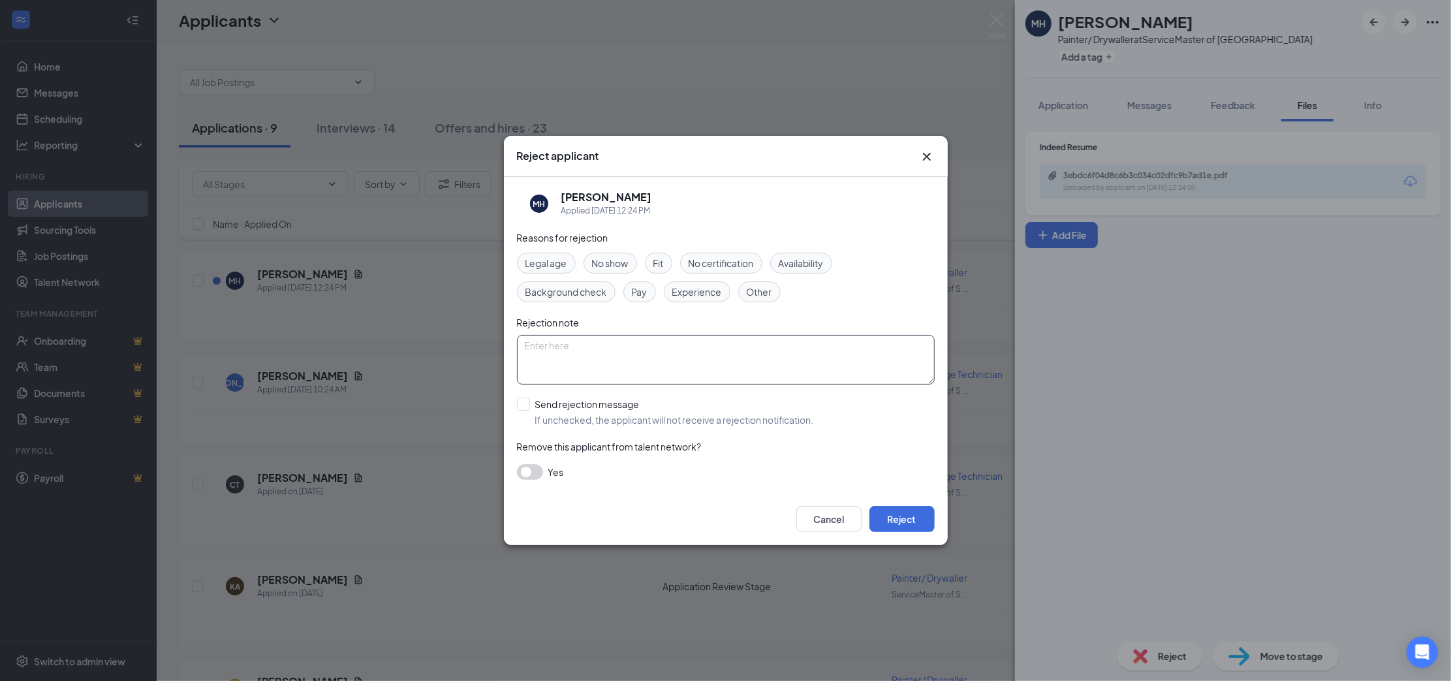
click at [581, 361] on textarea at bounding box center [726, 360] width 418 height 50
type textarea "work history - only works at jobs a couple of months..,"
click at [555, 416] on input "Send rejection message If unchecked, the applicant will not receive a rejection…" at bounding box center [665, 411] width 297 height 29
checkbox input "true"
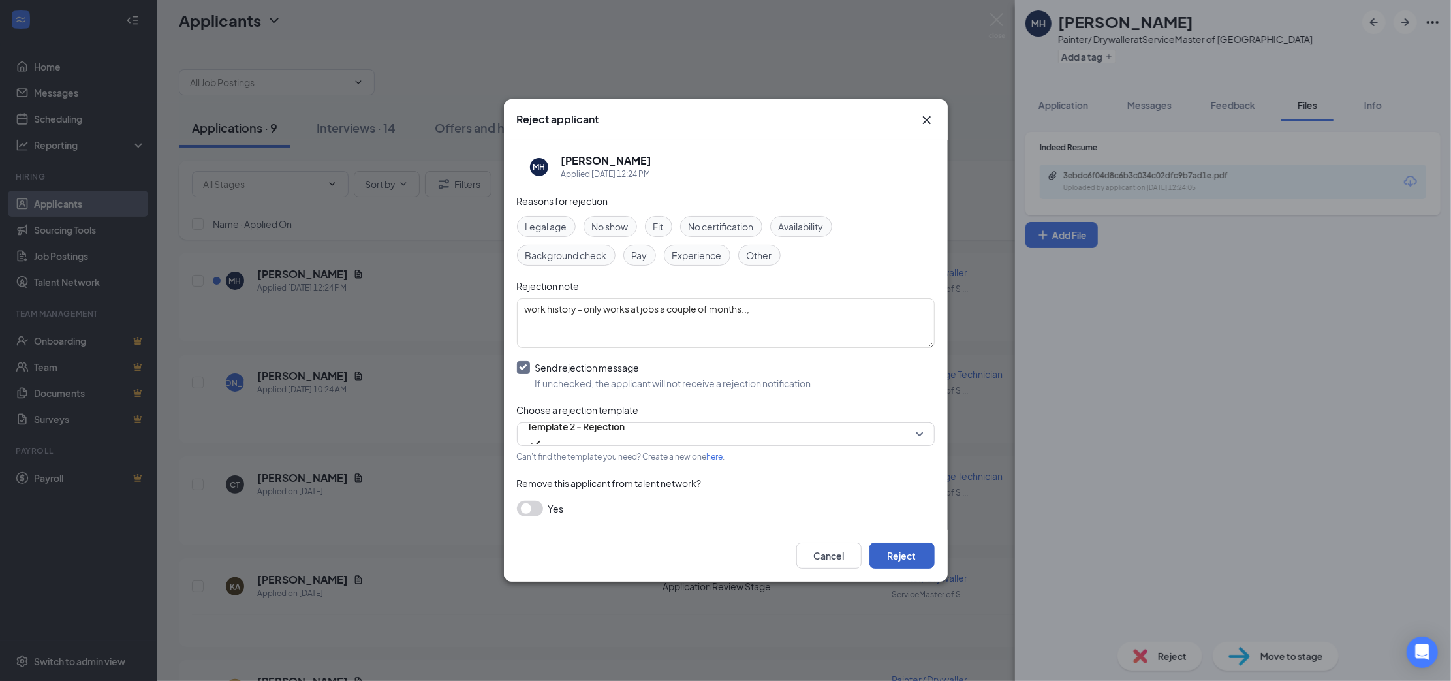
click at [907, 553] on button "Reject" at bounding box center [901, 555] width 65 height 26
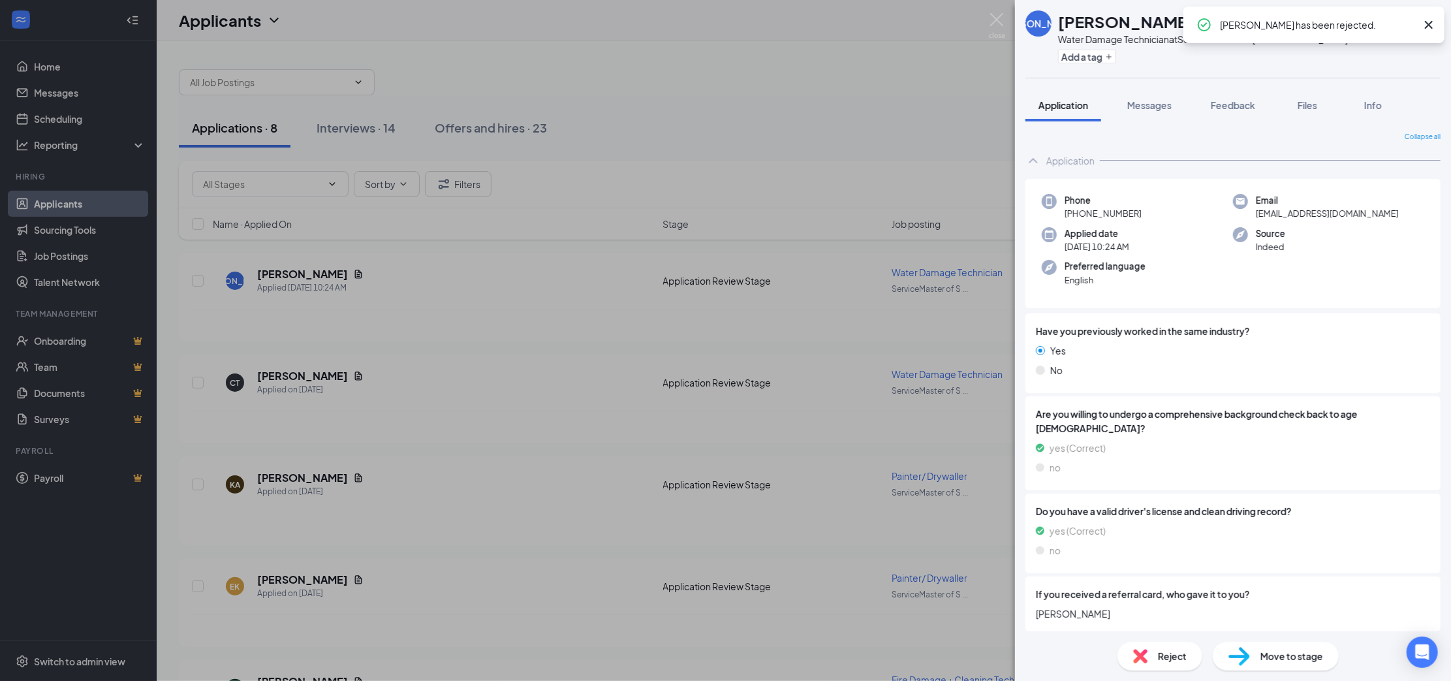
click at [878, 106] on div "JA [PERSON_NAME] Water Damage Technician at ServiceMaster of [GEOGRAPHIC_DATA] …" at bounding box center [725, 340] width 1451 height 681
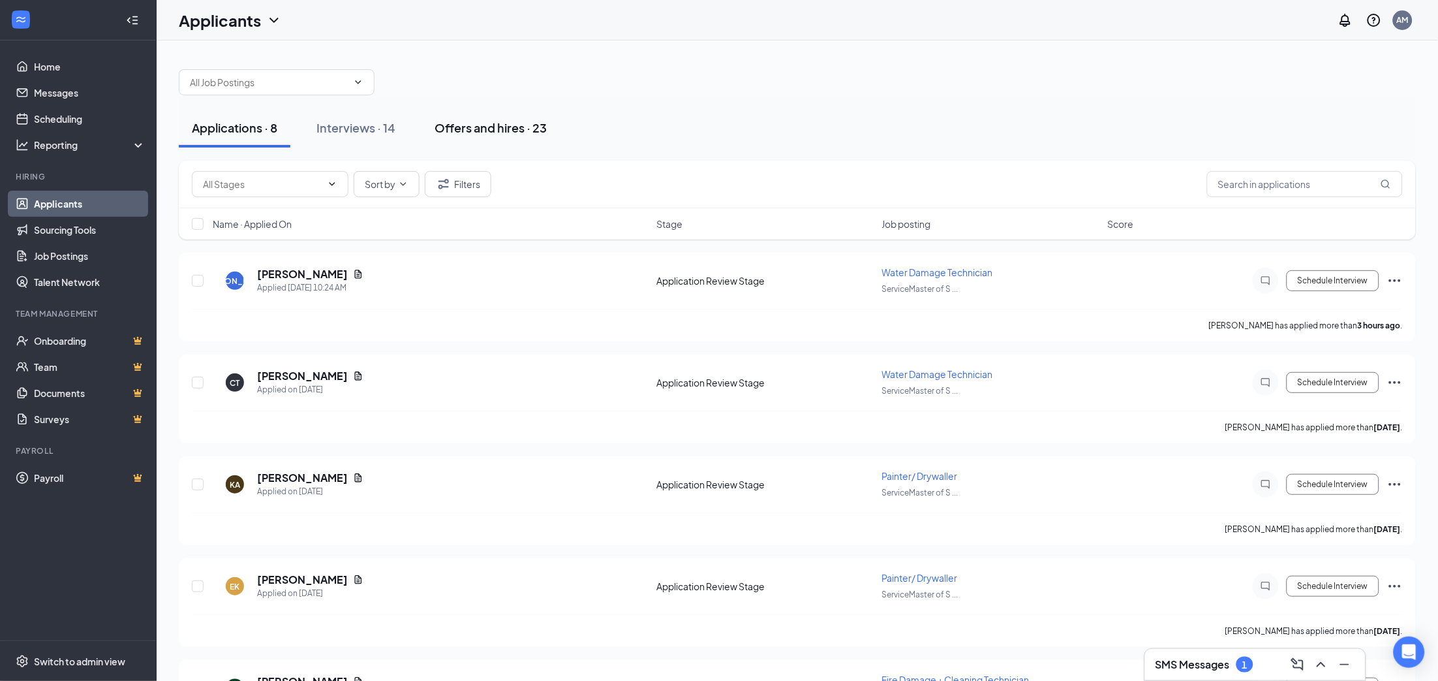
click at [477, 121] on div "Offers and hires · 23" at bounding box center [491, 127] width 112 height 16
